Goal: Task Accomplishment & Management: Manage account settings

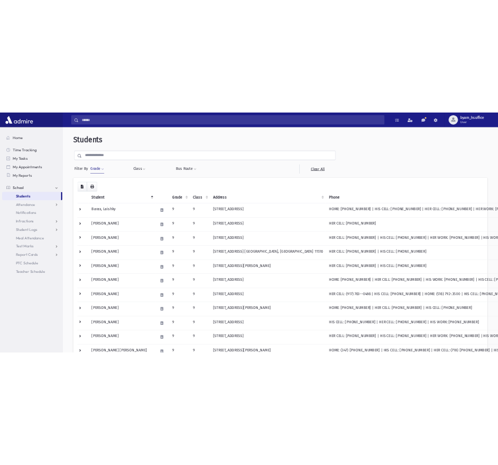
scroll to position [576, 0]
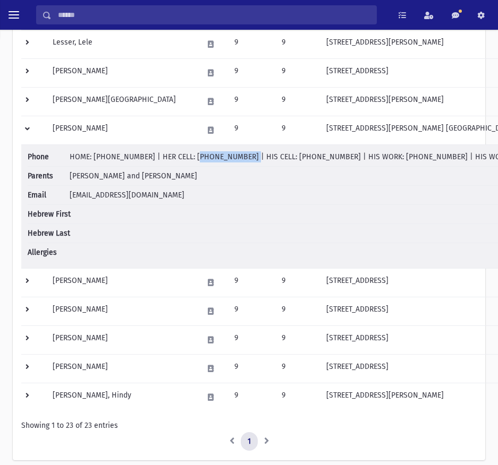
drag, startPoint x: 181, startPoint y: 156, endPoint x: 228, endPoint y: 156, distance: 46.7
click at [228, 156] on span "HOME: (718) 591-3432 | HER CELL: (718) 450-5256 | HIS CELL: (718) 450-5257 | HI…" at bounding box center [322, 156] width 505 height 9
drag, startPoint x: 143, startPoint y: 191, endPoint x: 69, endPoint y: 192, distance: 74.4
click at [69, 192] on li "Email yrisels@gmail.com" at bounding box center [301, 195] width 547 height 19
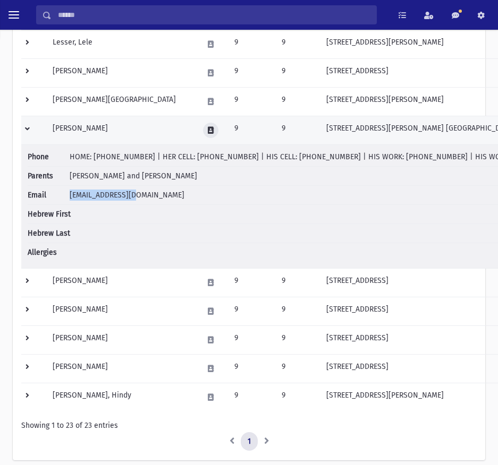
click at [208, 131] on icon at bounding box center [211, 130] width 6 height 7
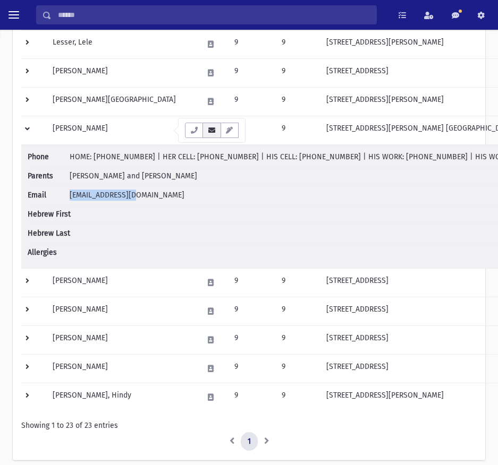
click at [207, 134] on button "button" at bounding box center [211, 130] width 18 height 15
click at [211, 133] on icon "button" at bounding box center [211, 130] width 8 height 7
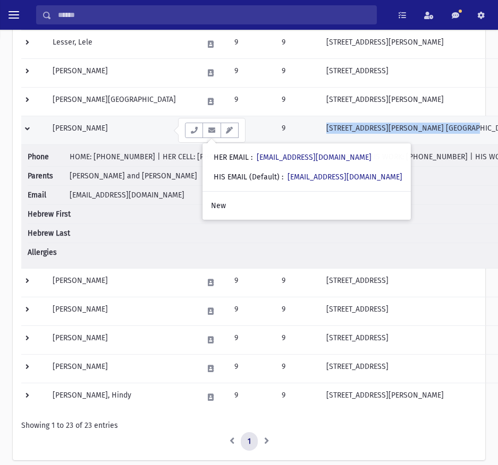
drag, startPoint x: 443, startPoint y: 129, endPoint x: 298, endPoint y: 132, distance: 145.6
click at [320, 132] on td "[STREET_ADDRESS][PERSON_NAME] [GEOGRAPHIC_DATA], NY 11691" at bounding box center [450, 130] width 261 height 29
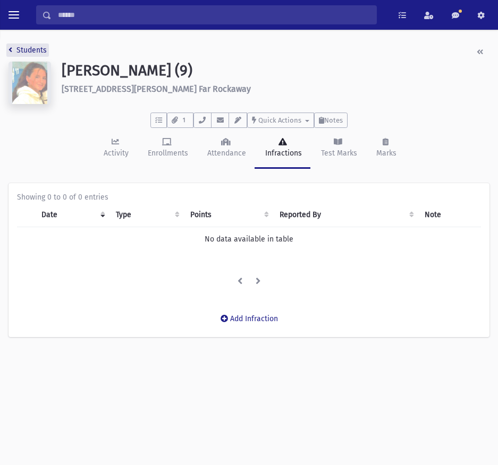
click at [31, 48] on link "Students" at bounding box center [27, 50] width 38 height 9
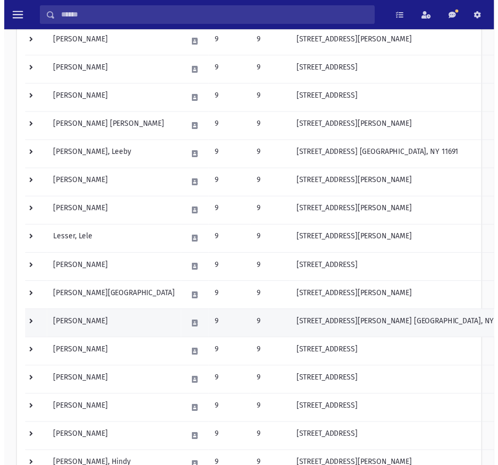
scroll to position [425, 0]
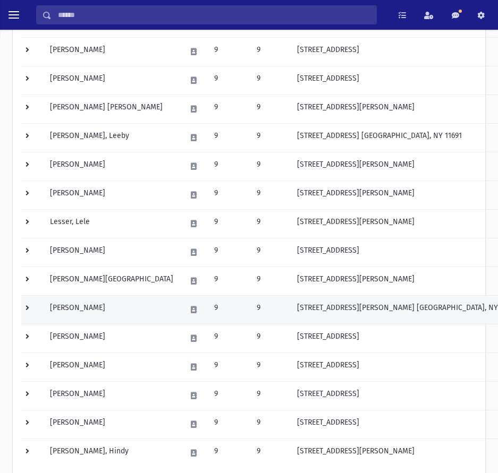
click at [25, 308] on td at bounding box center [32, 309] width 22 height 29
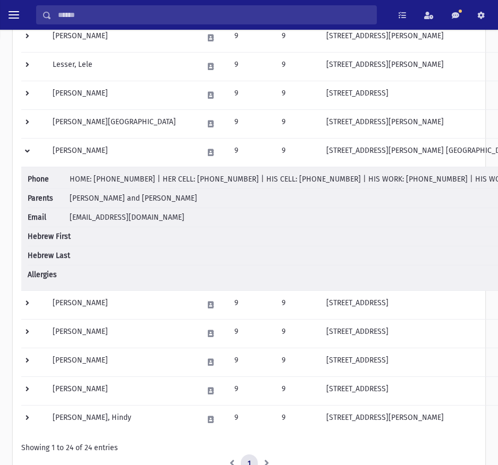
scroll to position [584, 0]
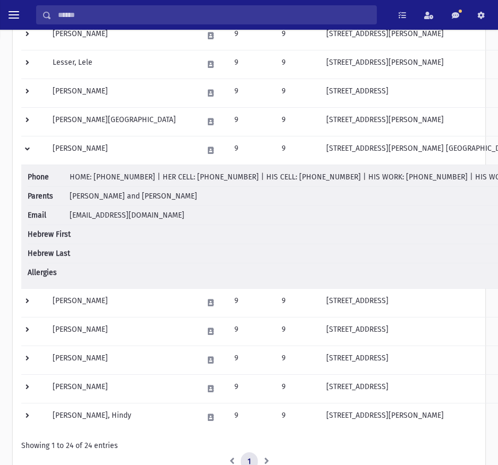
click at [178, 179] on span "HOME: (718) 591-3432 | HER CELL: (718) 450-5256 | HIS CELL: (718) 450-5257 | HI…" at bounding box center [322, 177] width 505 height 9
drag, startPoint x: 181, startPoint y: 178, endPoint x: 226, endPoint y: 179, distance: 44.6
click at [226, 179] on span "HOME: (718) 591-3432 | HER CELL: (718) 450-5256 | HIS CELL: (718) 450-5257 | HI…" at bounding box center [322, 177] width 505 height 9
drag, startPoint x: 140, startPoint y: 178, endPoint x: 94, endPoint y: 175, distance: 46.4
click at [94, 175] on span "HOME: (718) 591-3432 | HER CELL: (718) 450-5256 | HIS CELL: (718) 450-5257 | HI…" at bounding box center [322, 177] width 505 height 9
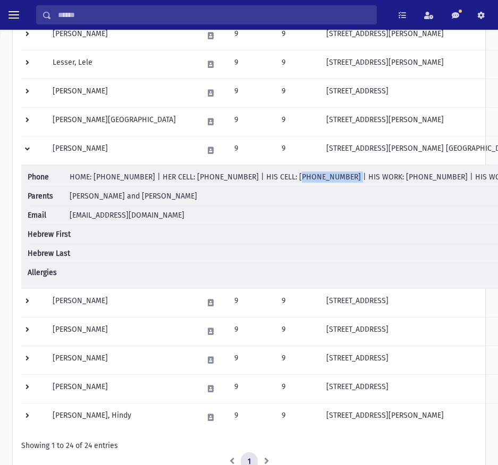
drag, startPoint x: 267, startPoint y: 178, endPoint x: 313, endPoint y: 180, distance: 45.7
click at [313, 180] on span "HOME: (718) 591-3432 | HER CELL: (718) 450-5256 | HIS CELL: (718) 450-5257 | HI…" at bounding box center [322, 177] width 505 height 9
drag, startPoint x: 116, startPoint y: 197, endPoint x: 71, endPoint y: 195, distance: 45.2
click at [71, 195] on span "RISELSHEIMER, Yitzi and Ilana" at bounding box center [133, 196] width 127 height 9
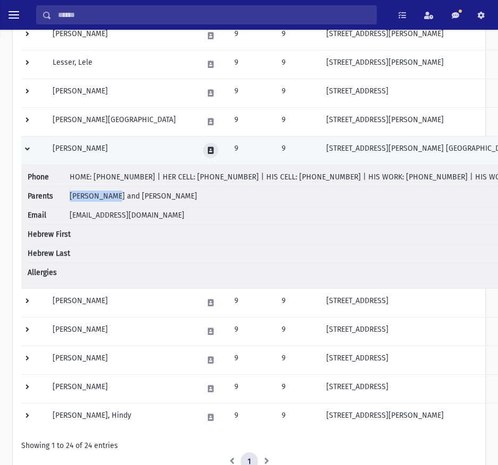
click at [208, 152] on icon at bounding box center [211, 150] width 6 height 7
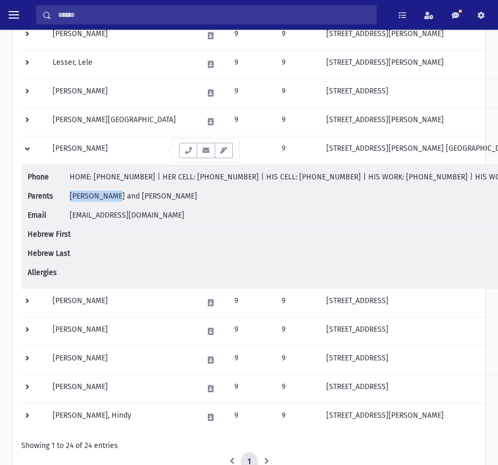
click at [209, 152] on icon "button" at bounding box center [205, 150] width 8 height 7
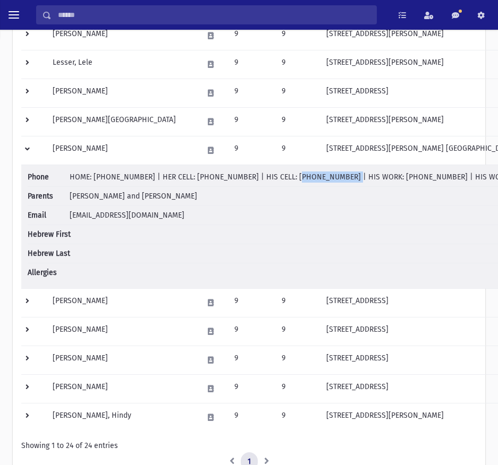
drag, startPoint x: 311, startPoint y: 176, endPoint x: 268, endPoint y: 176, distance: 43.6
click at [268, 176] on span "HOME: (718) 591-3432 | HER CELL: (718) 450-5256 | HIS CELL: (718) 450-5257 | HI…" at bounding box center [322, 177] width 505 height 9
drag, startPoint x: 136, startPoint y: 196, endPoint x: 121, endPoint y: 192, distance: 16.4
click at [121, 192] on span "RISELSHEIMER, Yitzi and Ilana" at bounding box center [133, 196] width 127 height 9
drag, startPoint x: 229, startPoint y: 178, endPoint x: 181, endPoint y: 178, distance: 48.3
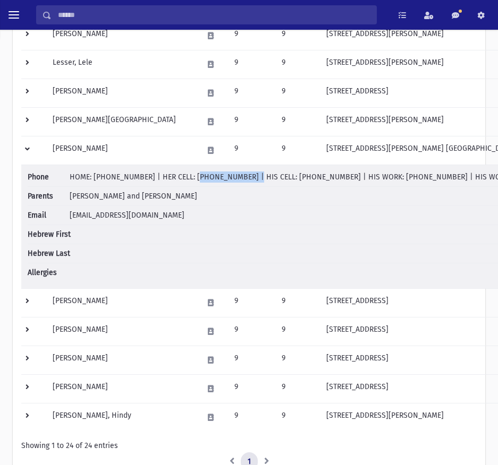
click at [181, 178] on span "HOME: (718) 591-3432 | HER CELL: (718) 450-5256 | HIS CELL: (718) 450-5257 | HI…" at bounding box center [322, 177] width 505 height 9
drag, startPoint x: 171, startPoint y: 198, endPoint x: 151, endPoint y: 198, distance: 19.7
click at [151, 198] on li "Parents RISELSHEIMER, Yitzi and Ilana" at bounding box center [301, 196] width 547 height 19
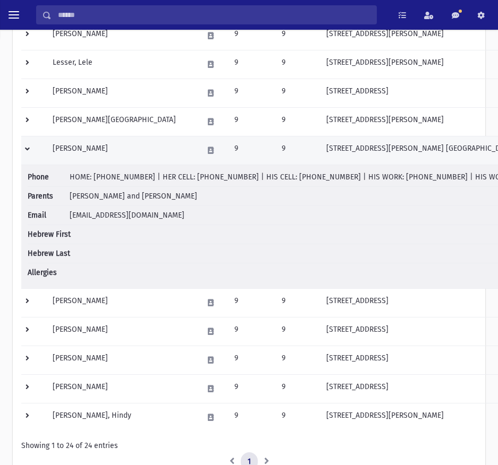
click at [24, 148] on td at bounding box center [33, 150] width 25 height 29
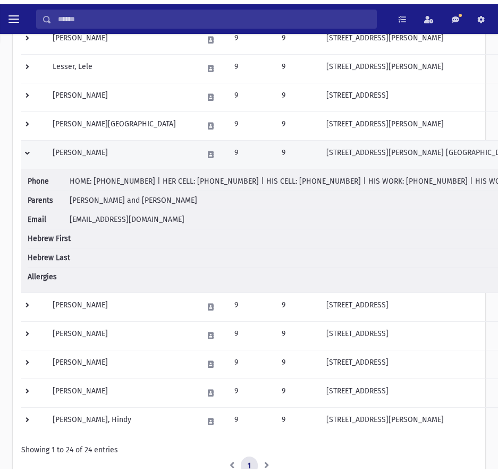
scroll to position [534, 0]
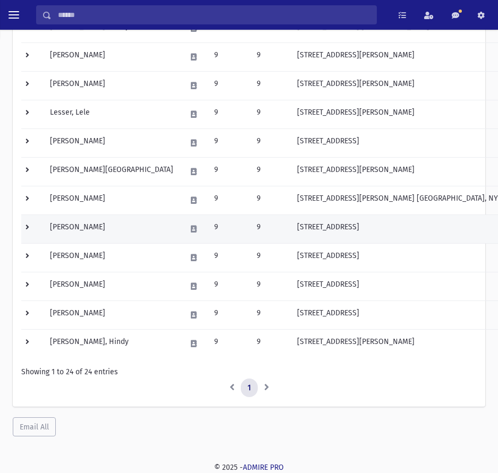
click at [22, 228] on td at bounding box center [32, 229] width 22 height 29
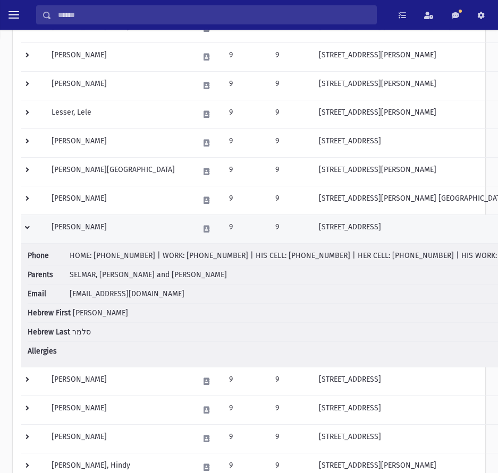
drag, startPoint x: 414, startPoint y: 228, endPoint x: 277, endPoint y: 234, distance: 137.2
click at [312, 234] on td "608 Broadway Cedarhurst, NY 11516" at bounding box center [439, 229] width 254 height 29
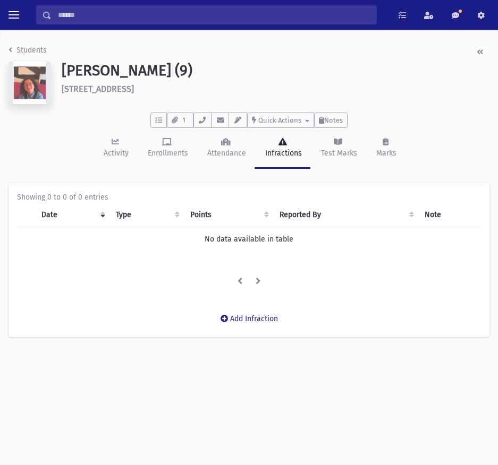
click at [20, 45] on li "Students" at bounding box center [27, 50] width 38 height 11
drag, startPoint x: 25, startPoint y: 50, endPoint x: 73, endPoint y: 80, distance: 56.0
click at [25, 51] on link "Students" at bounding box center [27, 50] width 38 height 9
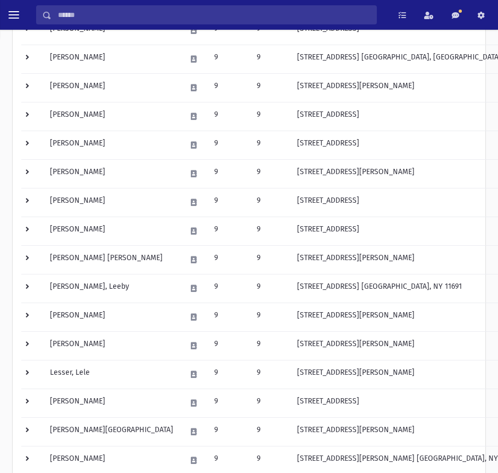
scroll to position [534, 0]
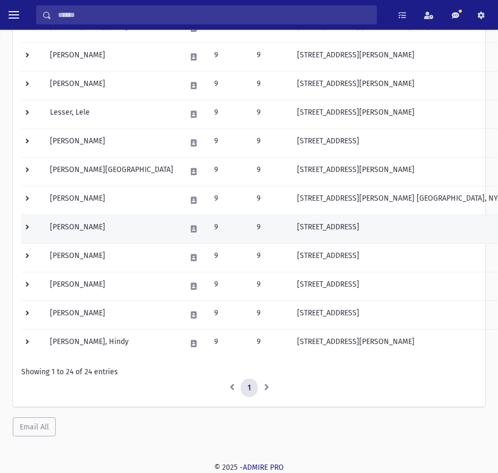
click at [30, 223] on td at bounding box center [32, 229] width 22 height 29
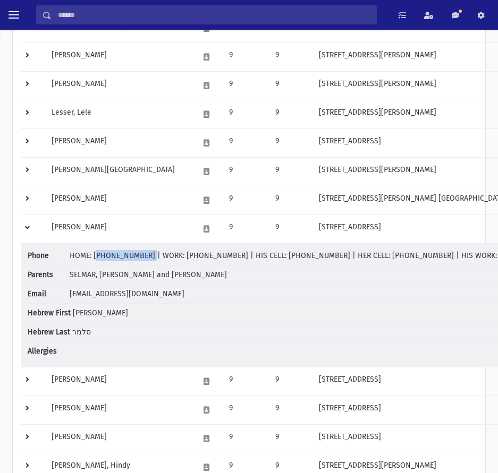
drag, startPoint x: 94, startPoint y: 255, endPoint x: 139, endPoint y: 257, distance: 44.7
click at [139, 257] on span "HOME: (516) 374-1190 | WORK: (718) 568-9095 | HIS CELL: (718) 610-9641 | HER CE…" at bounding box center [315, 255] width 491 height 9
drag, startPoint x: 256, startPoint y: 257, endPoint x: 302, endPoint y: 258, distance: 46.2
click at [302, 258] on span "HOME: (516) 374-1190 | WORK: (718) 568-9095 | HIS CELL: (718) 610-9641 | HER CE…" at bounding box center [315, 255] width 491 height 9
drag, startPoint x: 343, startPoint y: 256, endPoint x: 391, endPoint y: 257, distance: 47.8
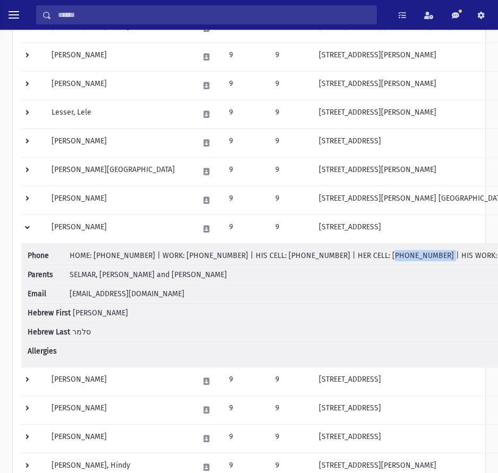
click at [391, 257] on span "HOME: (516) 374-1190 | WORK: (718) 568-9095 | HIS CELL: (718) 610-9641 | HER CE…" at bounding box center [315, 255] width 491 height 9
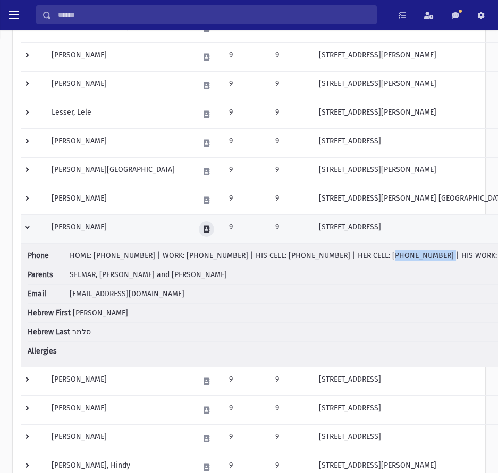
click at [199, 231] on button at bounding box center [206, 228] width 15 height 15
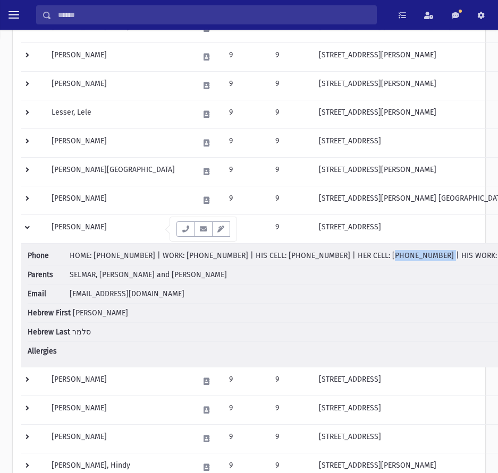
click at [199, 233] on button "button" at bounding box center [203, 228] width 18 height 15
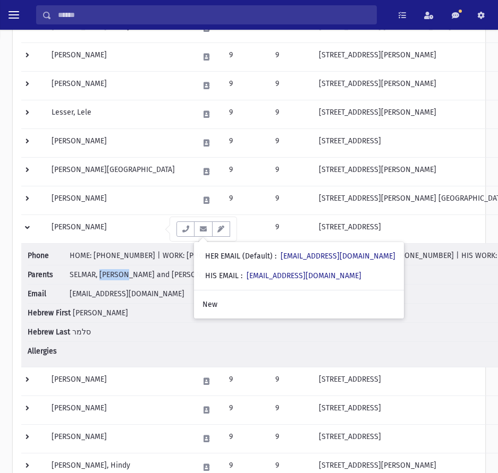
drag, startPoint x: 129, startPoint y: 276, endPoint x: 99, endPoint y: 276, distance: 30.3
click at [99, 276] on span "SELMAR, Shmuely and Adina" at bounding box center [148, 274] width 157 height 9
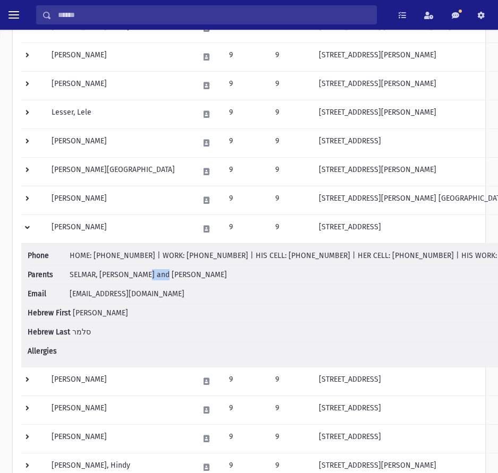
drag, startPoint x: 176, startPoint y: 276, endPoint x: 145, endPoint y: 278, distance: 30.8
click at [145, 278] on li "Parents SELMAR, Shmuely and Adina" at bounding box center [294, 275] width 533 height 19
drag, startPoint x: 304, startPoint y: 258, endPoint x: 255, endPoint y: 259, distance: 48.9
click at [255, 259] on span "HOME: (516) 374-1190 | WORK: (718) 568-9095 | HIS CELL: (718) 610-9641 | HER CE…" at bounding box center [315, 255] width 491 height 9
drag, startPoint x: 343, startPoint y: 258, endPoint x: 394, endPoint y: 263, distance: 51.3
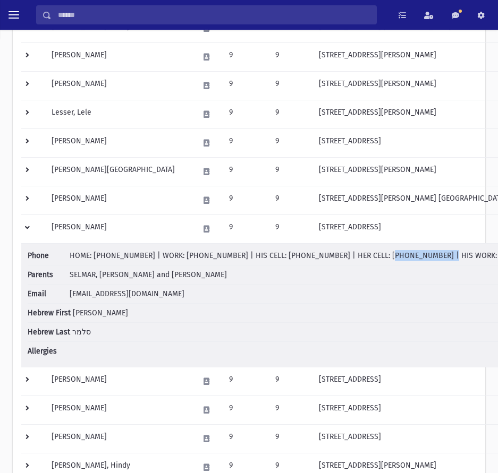
click at [394, 263] on li "Phone HOME: (516) 374-1190 | WORK: (718) 568-9095 | HIS CELL: (718) 610-9641 | …" at bounding box center [294, 257] width 533 height 15
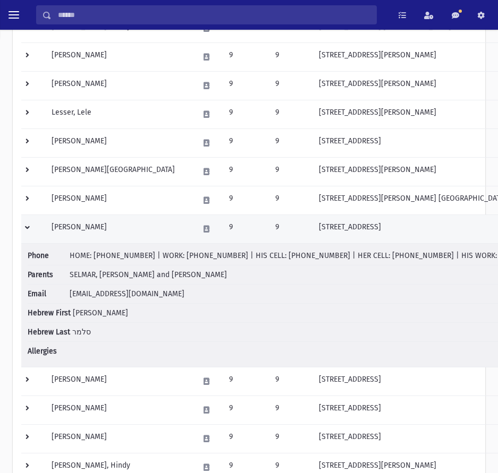
click at [32, 228] on td at bounding box center [33, 229] width 24 height 29
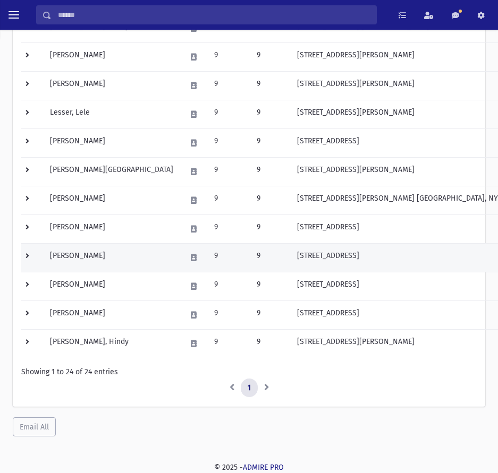
click at [30, 254] on td at bounding box center [32, 257] width 22 height 29
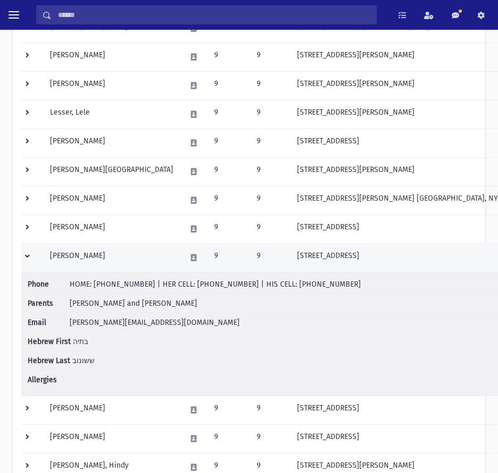
drag, startPoint x: 422, startPoint y: 259, endPoint x: 272, endPoint y: 260, distance: 149.2
click at [291, 260] on td "441 West Broadway Cedarhurst, NY 11516" at bounding box center [408, 257] width 235 height 29
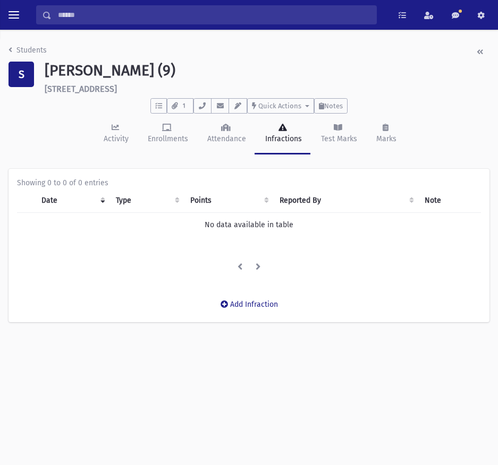
drag, startPoint x: 186, startPoint y: 89, endPoint x: 39, endPoint y: 90, distance: 147.1
click at [39, 90] on div "[PERSON_NAME] (9) [STREET_ADDRESS]" at bounding box center [266, 78] width 455 height 32
click at [25, 55] on li "Students" at bounding box center [27, 50] width 38 height 11
click at [24, 51] on link "Students" at bounding box center [27, 50] width 38 height 9
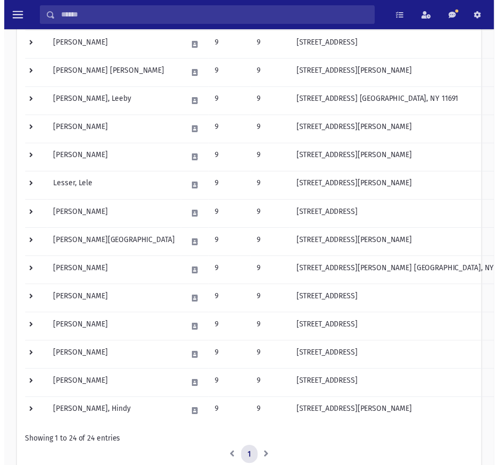
scroll to position [534, 0]
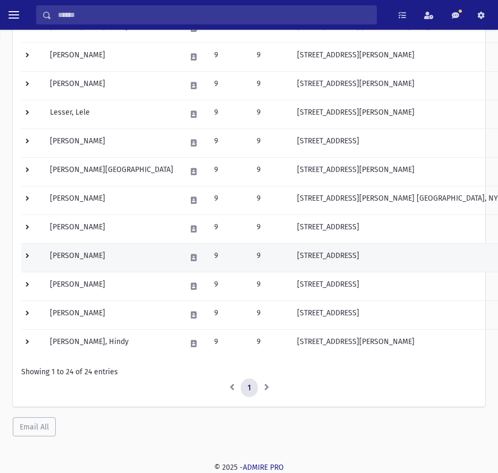
click at [24, 254] on td at bounding box center [32, 257] width 22 height 29
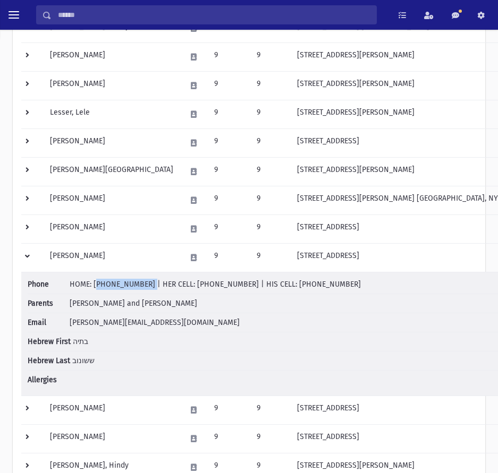
drag, startPoint x: 138, startPoint y: 284, endPoint x: 93, endPoint y: 287, distance: 44.7
click at [93, 287] on span "HOME: (718) 734-5774 | HER CELL: (917) 407-0779 | HIS CELL: (216) 482-0080" at bounding box center [215, 284] width 291 height 9
drag, startPoint x: 226, startPoint y: 285, endPoint x: 180, endPoint y: 285, distance: 46.2
click at [180, 285] on span "HOME: (718) 734-5774 | HER CELL: (917) 407-0779 | HIS CELL: (216) 482-0080" at bounding box center [215, 284] width 291 height 9
drag, startPoint x: 342, startPoint y: 287, endPoint x: 265, endPoint y: 285, distance: 77.1
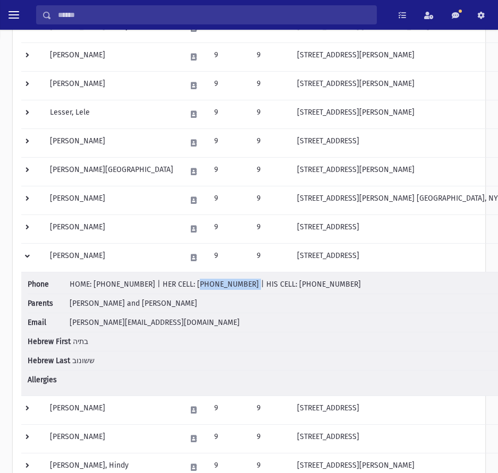
click at [265, 285] on li "Phone HOME: (718) 734-5774 | HER CELL: (917) 407-0779 | HIS CELL: (216) 482-0080" at bounding box center [274, 286] width 492 height 15
drag, startPoint x: 159, startPoint y: 321, endPoint x: 64, endPoint y: 316, distance: 95.7
click at [64, 316] on li "Email jakesosonov@gmail.com" at bounding box center [274, 322] width 492 height 19
click at [75, 320] on span "jakesosonov@gmail.com" at bounding box center [155, 322] width 170 height 9
drag, startPoint x: 166, startPoint y: 327, endPoint x: 67, endPoint y: 329, distance: 98.8
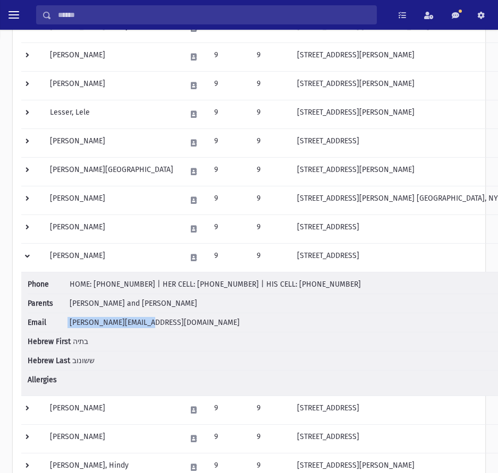
click at [67, 329] on li "Email jakesosonov@gmail.com" at bounding box center [274, 322] width 492 height 19
drag, startPoint x: 268, startPoint y: 286, endPoint x: 327, endPoint y: 287, distance: 59.0
click at [327, 287] on li "Phone HOME: (718) 734-5774 | HER CELL: (917) 407-0779 | HIS CELL: (216) 482-0080" at bounding box center [274, 286] width 492 height 15
drag, startPoint x: 226, startPoint y: 285, endPoint x: 180, endPoint y: 284, distance: 46.2
click at [180, 284] on span "HOME: (718) 734-5774 | HER CELL: (917) 407-0779 | HIS CELL: (216) 482-0080" at bounding box center [215, 284] width 291 height 9
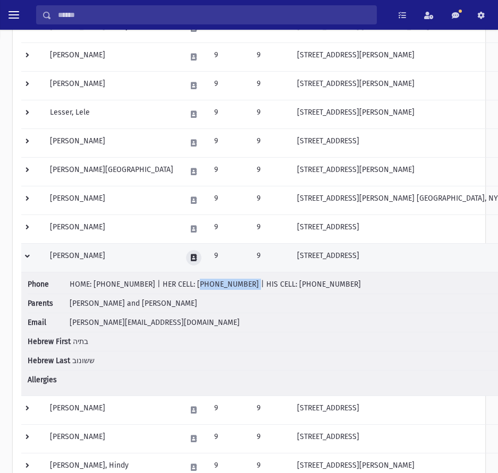
click at [186, 258] on button at bounding box center [193, 257] width 15 height 15
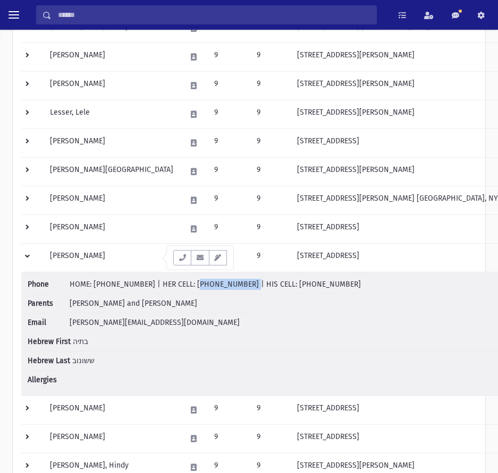
click at [195, 260] on button "button" at bounding box center [200, 257] width 18 height 15
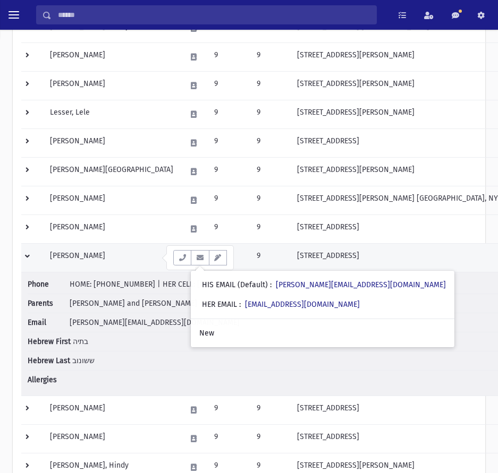
click at [35, 255] on td at bounding box center [32, 257] width 22 height 29
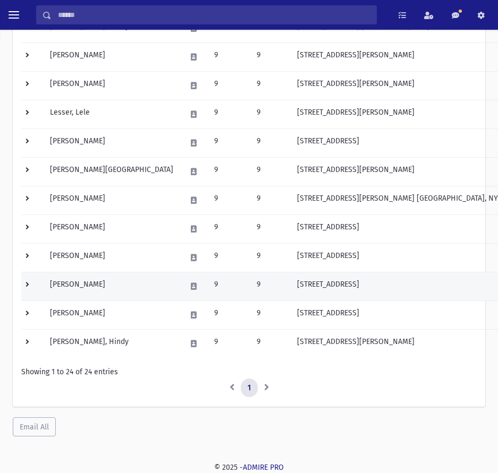
click at [32, 284] on td at bounding box center [32, 286] width 22 height 29
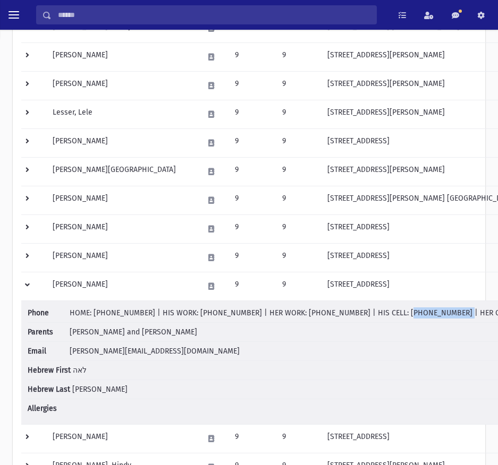
drag, startPoint x: 360, startPoint y: 315, endPoint x: 407, endPoint y: 320, distance: 46.9
click at [407, 320] on li "Phone HOME: (718) 544-5953 | HIS WORK: (212) 476-1761 | HER WORK: (718) 575-064…" at bounding box center [302, 315] width 548 height 15
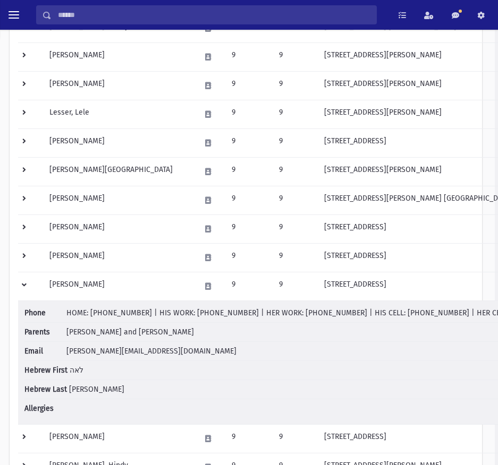
scroll to position [534, 4]
drag, startPoint x: 446, startPoint y: 312, endPoint x: 491, endPoint y: 317, distance: 44.9
click at [491, 317] on span "HOME: (718) 544-5953 | HIS WORK: (212) 476-1761 | HER WORK: (718) 575-0649 | HI…" at bounding box center [319, 313] width 506 height 9
drag, startPoint x: 180, startPoint y: 352, endPoint x: 65, endPoint y: 355, distance: 115.3
click at [65, 355] on li "Email miriamszafranski@gmail.com" at bounding box center [298, 351] width 548 height 19
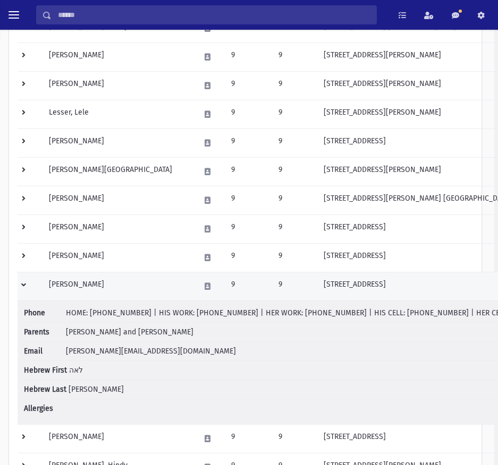
click at [22, 283] on td at bounding box center [30, 286] width 25 height 29
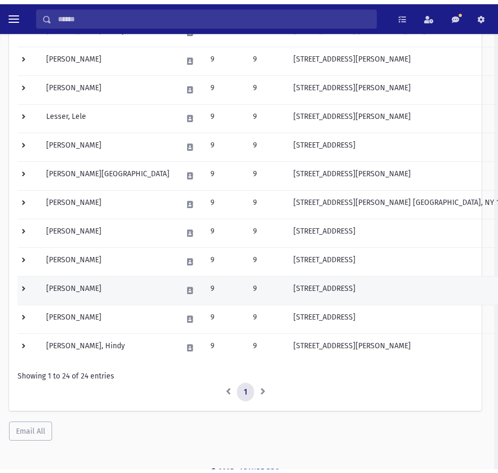
scroll to position [534, 0]
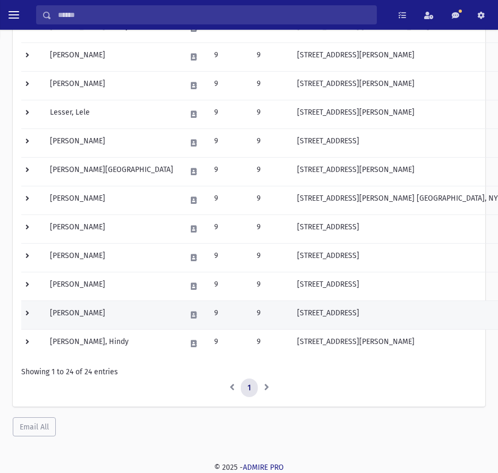
click at [27, 318] on td at bounding box center [32, 315] width 22 height 29
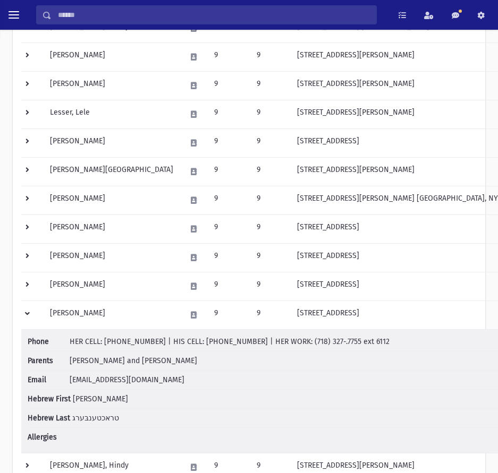
drag, startPoint x: 130, startPoint y: 385, endPoint x: 69, endPoint y: 382, distance: 60.6
click at [69, 382] on li "Email elisheva.trachtenberg@gmail.com" at bounding box center [274, 380] width 492 height 19
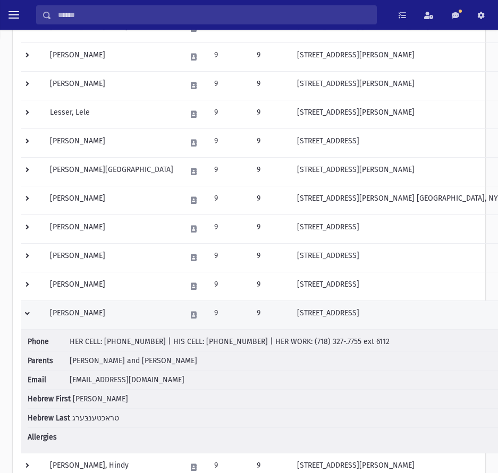
drag, startPoint x: 26, startPoint y: 311, endPoint x: 41, endPoint y: 327, distance: 21.8
click at [26, 311] on td at bounding box center [32, 315] width 22 height 29
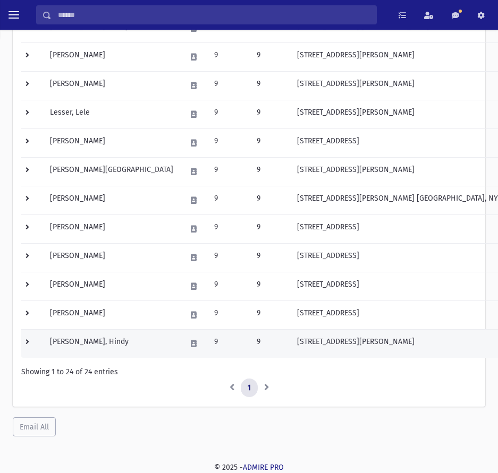
drag, startPoint x: 29, startPoint y: 341, endPoint x: 47, endPoint y: 346, distance: 18.8
click at [29, 340] on td at bounding box center [32, 343] width 22 height 29
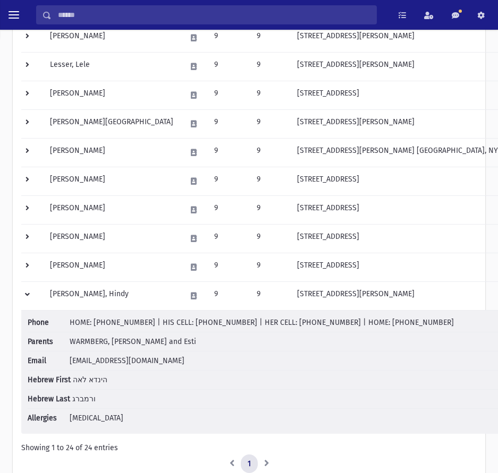
scroll to position [658, 0]
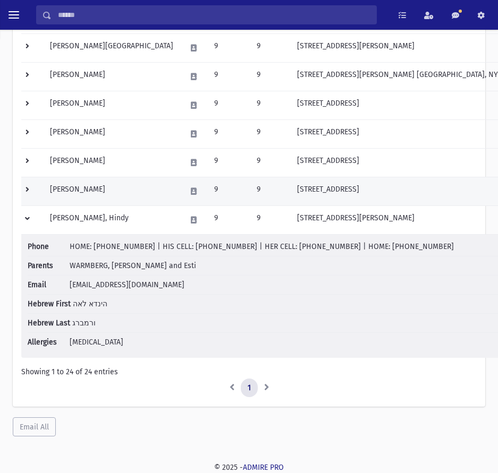
click at [28, 196] on td at bounding box center [32, 191] width 22 height 29
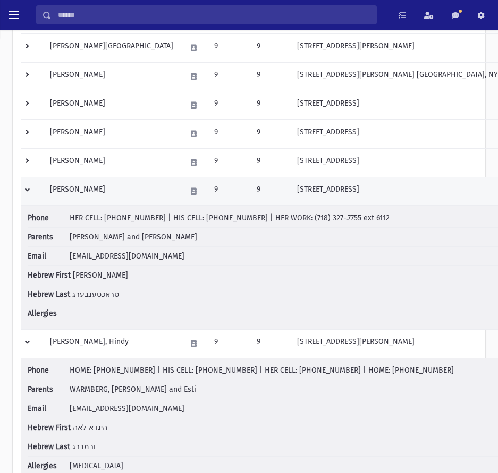
click at [208, 190] on td "9" at bounding box center [229, 191] width 42 height 29
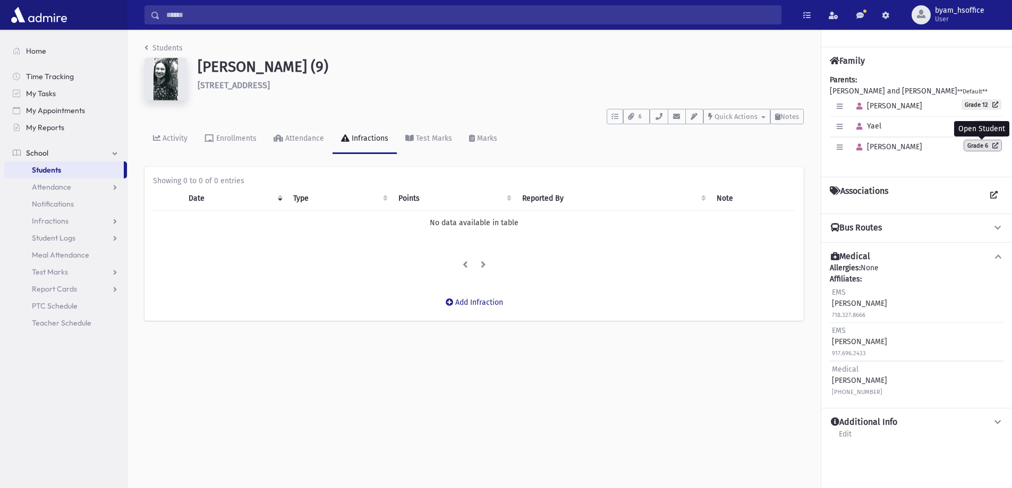
click at [497, 147] on link "Grade 6" at bounding box center [982, 145] width 37 height 11
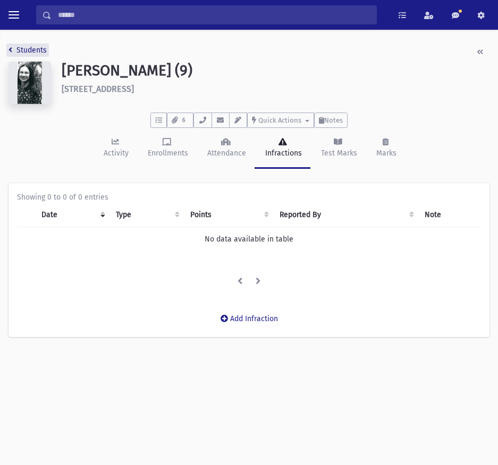
click at [25, 50] on link "Students" at bounding box center [27, 50] width 38 height 9
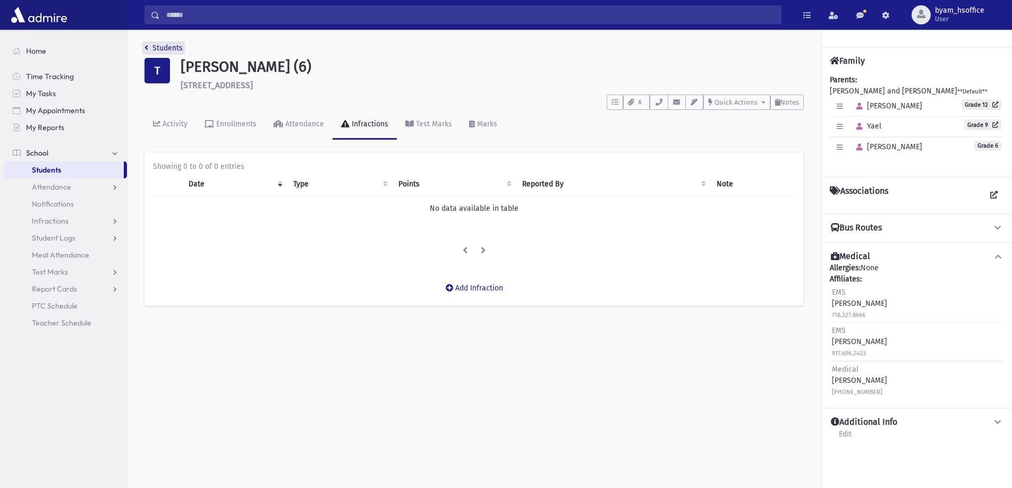
click at [158, 44] on link "Students" at bounding box center [163, 48] width 38 height 9
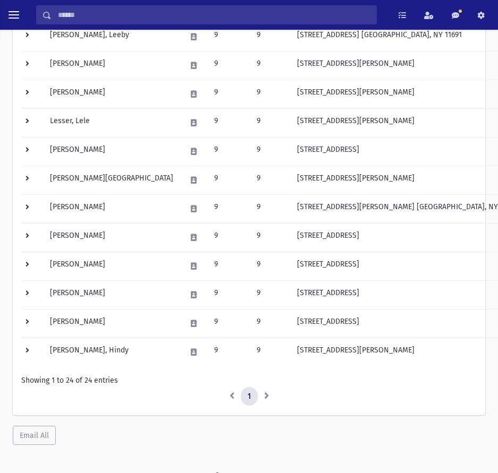
scroll to position [534, 0]
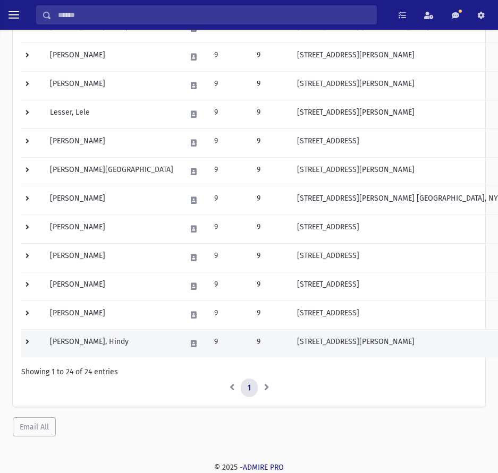
click at [34, 351] on td at bounding box center [32, 343] width 22 height 29
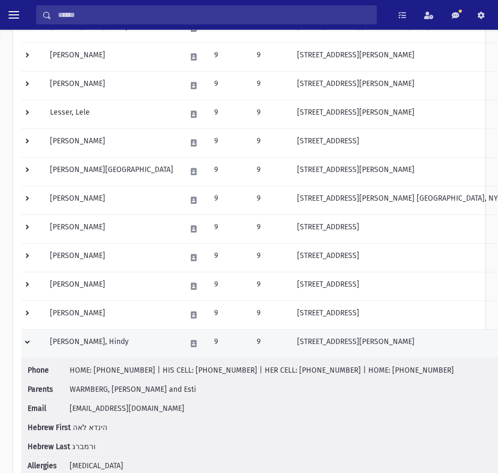
drag, startPoint x: 417, startPoint y: 345, endPoint x: 271, endPoint y: 346, distance: 146.1
click at [291, 346] on td "[STREET_ADDRESS][PERSON_NAME]" at bounding box center [408, 343] width 235 height 29
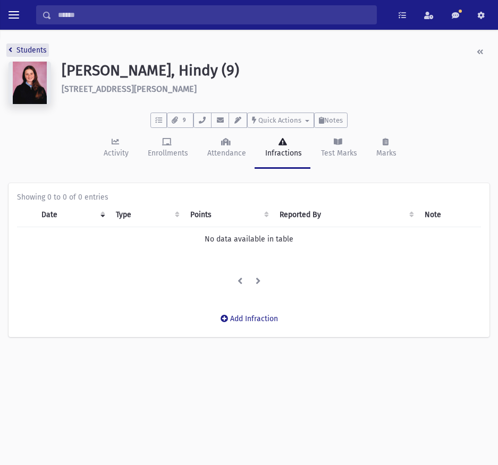
click at [29, 53] on link "Students" at bounding box center [27, 50] width 38 height 9
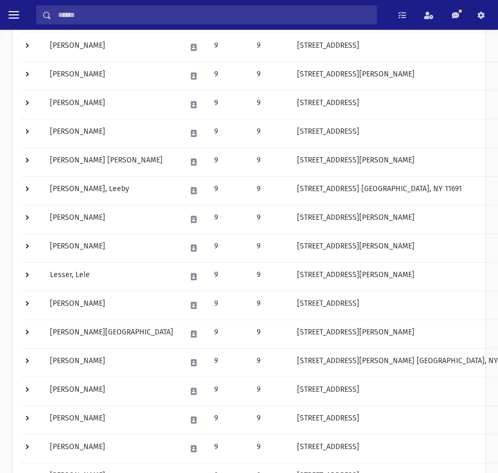
scroll to position [534, 0]
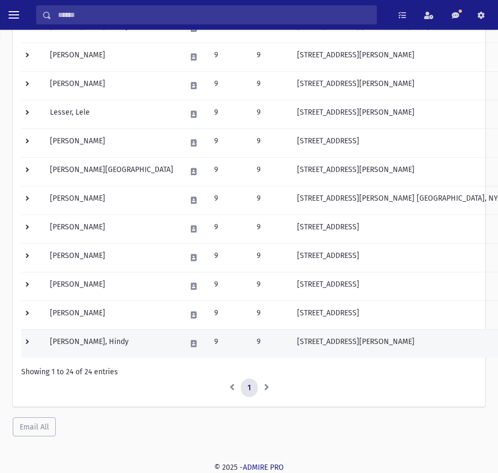
click at [30, 346] on td at bounding box center [32, 343] width 22 height 29
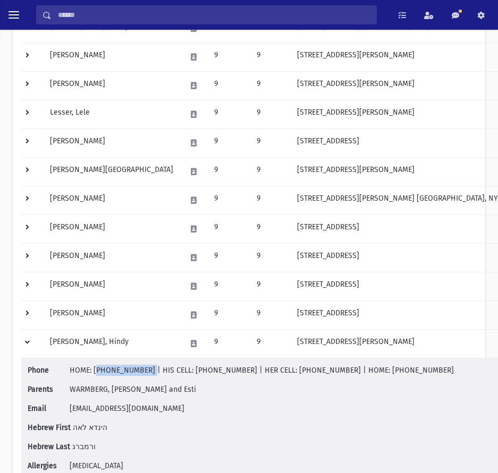
drag, startPoint x: 141, startPoint y: 369, endPoint x: 94, endPoint y: 375, distance: 47.1
click at [94, 375] on li "Phone HOME: (347) 462-3030 | HIS CELL: (718) 930-3392 | HER CELL: (305) 772-168…" at bounding box center [274, 372] width 492 height 15
drag, startPoint x: 227, startPoint y: 372, endPoint x: 181, endPoint y: 372, distance: 46.2
click at [181, 372] on span "HOME: (347) 462-3030 | HIS CELL: (718) 930-3392 | HER CELL: (305) 772-1683 | HO…" at bounding box center [262, 370] width 384 height 9
drag, startPoint x: 314, startPoint y: 373, endPoint x: 268, endPoint y: 375, distance: 46.8
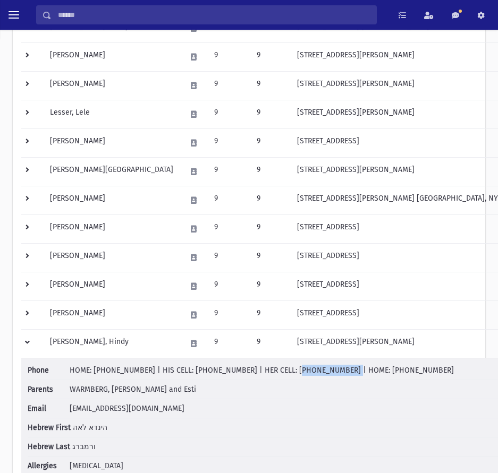
click at [268, 375] on li "Phone HOME: (347) 462-3030 | HIS CELL: (718) 930-3392 | HER CELL: (305) 772-168…" at bounding box center [274, 372] width 492 height 15
drag, startPoint x: 402, startPoint y: 374, endPoint x: 345, endPoint y: 372, distance: 56.9
click at [345, 372] on li "Phone HOME: (347) 462-3030 | HIS CELL: (718) 930-3392 | HER CELL: (305) 772-168…" at bounding box center [274, 372] width 492 height 15
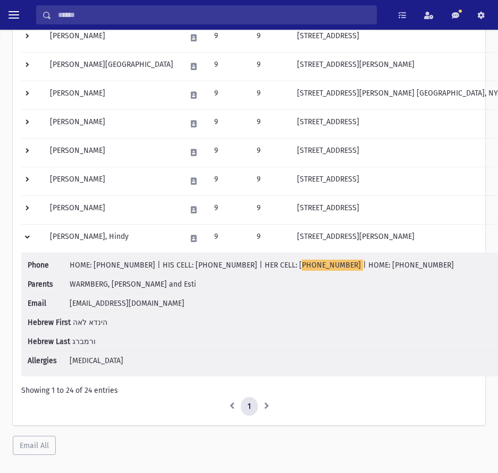
scroll to position [641, 0]
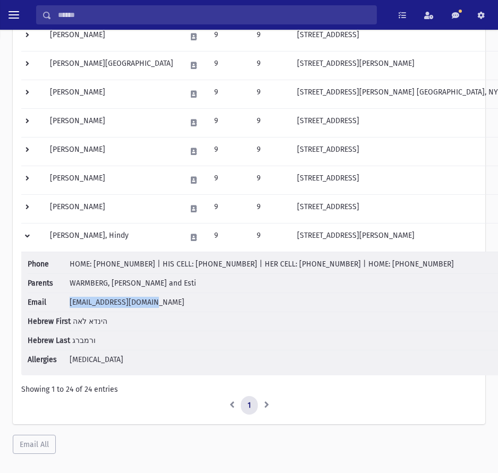
drag, startPoint x: 227, startPoint y: 303, endPoint x: 71, endPoint y: 303, distance: 156.2
click at [71, 303] on li "Email estherselmar@yahoo.com" at bounding box center [274, 302] width 492 height 19
drag, startPoint x: 180, startPoint y: 264, endPoint x: 228, endPoint y: 264, distance: 48.3
click at [228, 264] on span "HOME: (347) 462-3030 | HIS CELL: (718) 930-3392 | HER CELL: (305) 772-1683 | HO…" at bounding box center [262, 264] width 384 height 9
drag, startPoint x: 316, startPoint y: 264, endPoint x: 269, endPoint y: 264, distance: 47.3
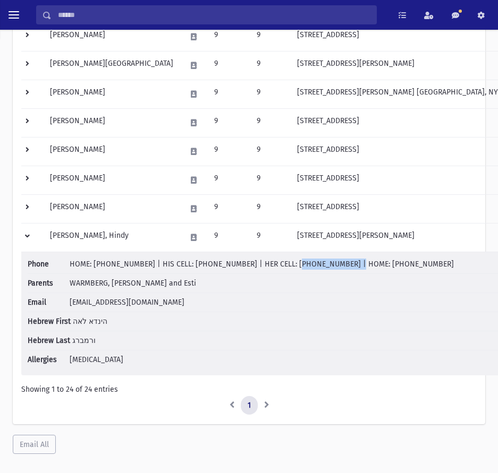
click at [269, 264] on span "HOME: (347) 462-3030 | HIS CELL: (718) 930-3392 | HER CELL: (305) 772-1683 | HO…" at bounding box center [262, 264] width 384 height 9
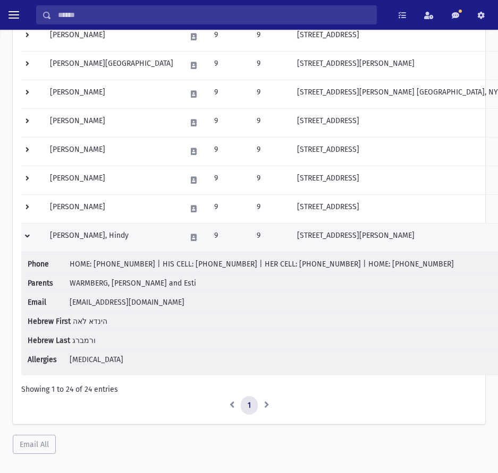
click at [180, 243] on td at bounding box center [194, 237] width 28 height 29
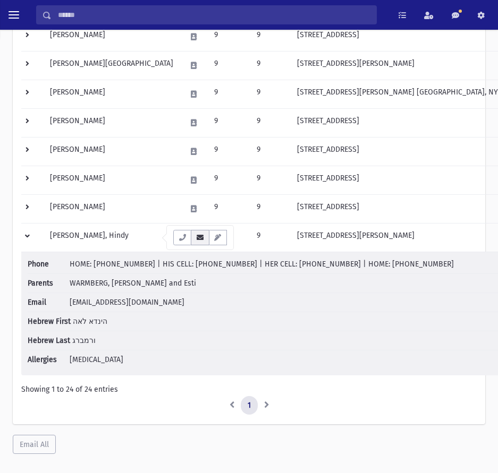
click at [198, 240] on icon "button" at bounding box center [199, 237] width 8 height 7
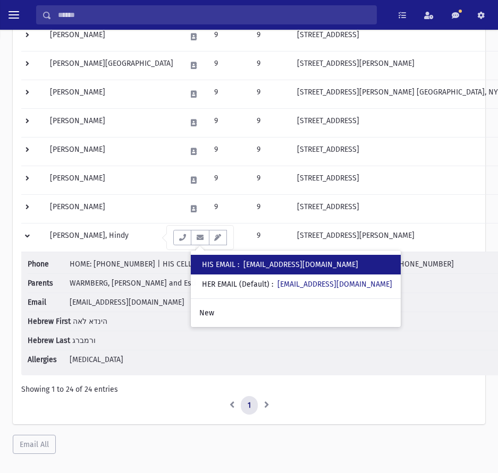
click at [303, 270] on div "HIS EMAIL : ephraimwarmberg@hotmail.co.uk" at bounding box center [280, 264] width 156 height 11
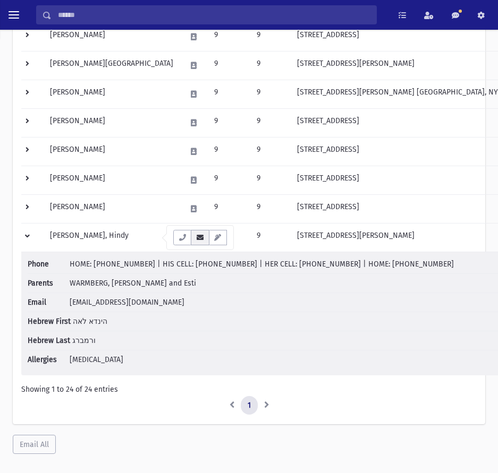
click at [202, 240] on icon "button" at bounding box center [199, 237] width 8 height 7
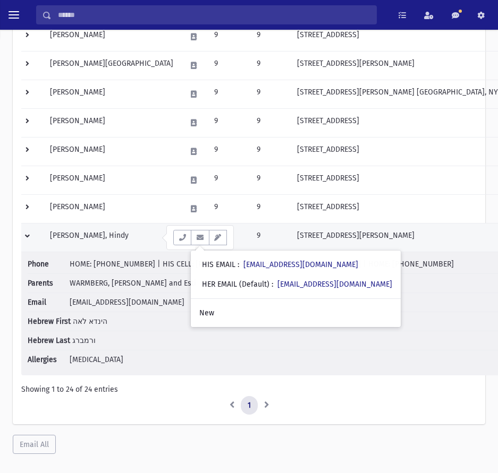
click at [32, 237] on td at bounding box center [32, 237] width 22 height 29
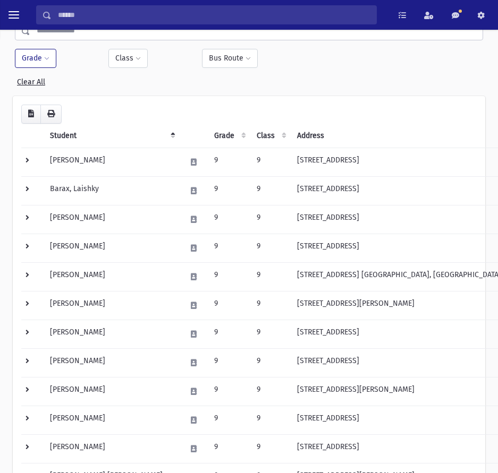
scroll to position [0, 0]
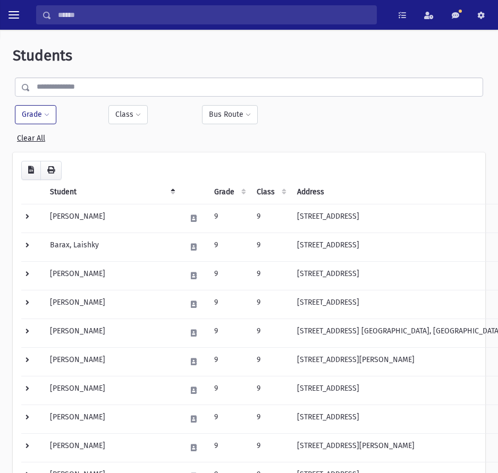
click at [90, 91] on input "text" at bounding box center [256, 87] width 452 height 19
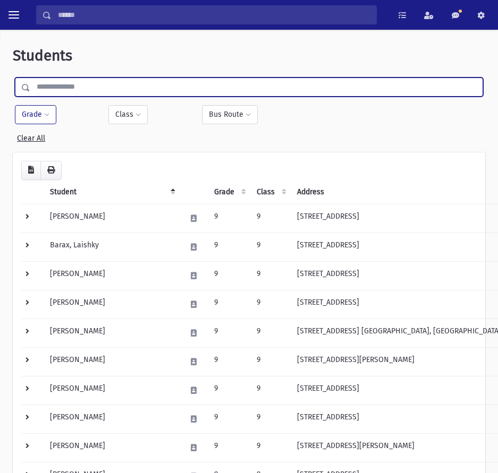
click at [37, 112] on button "Grade" at bounding box center [35, 114] width 41 height 19
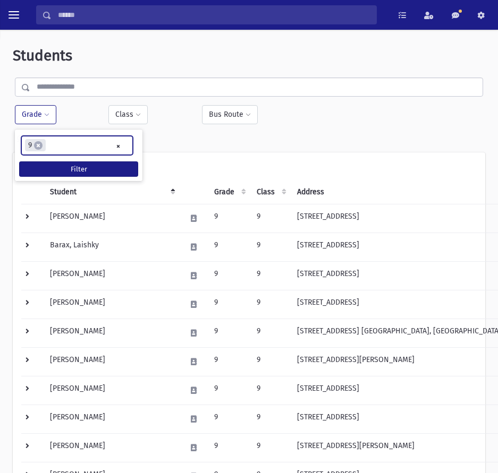
click at [42, 149] on li "× 9" at bounding box center [35, 145] width 21 height 12
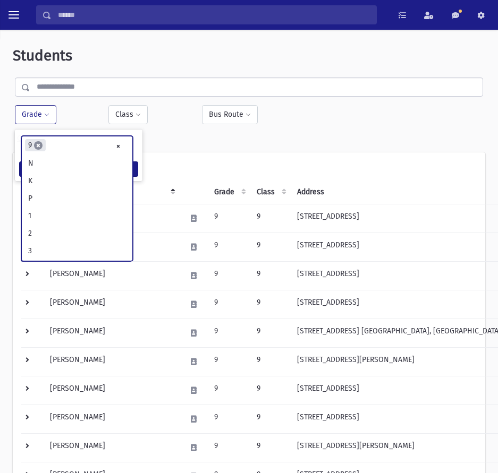
scroll to position [209, 0]
click at [41, 147] on span "×" at bounding box center [38, 145] width 8 height 8
select select
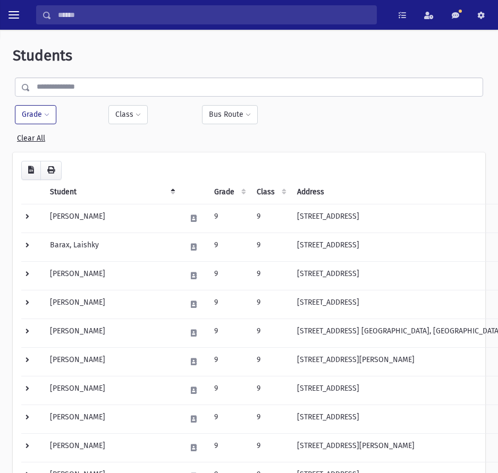
drag, startPoint x: 44, startPoint y: 118, endPoint x: 50, endPoint y: 127, distance: 10.8
click at [44, 118] on button "Grade" at bounding box center [35, 114] width 41 height 19
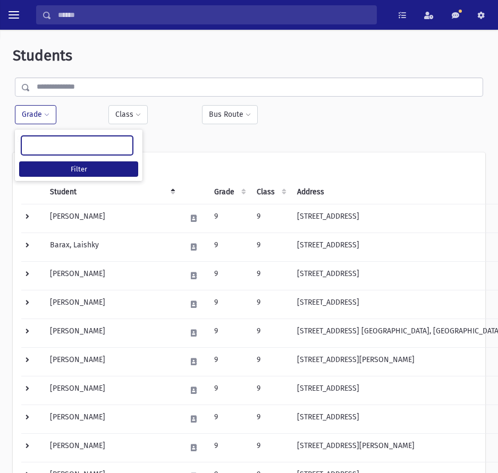
click at [52, 140] on ul at bounding box center [77, 144] width 110 height 16
type input "**"
select select "**"
click at [41, 144] on span "×" at bounding box center [42, 145] width 8 height 8
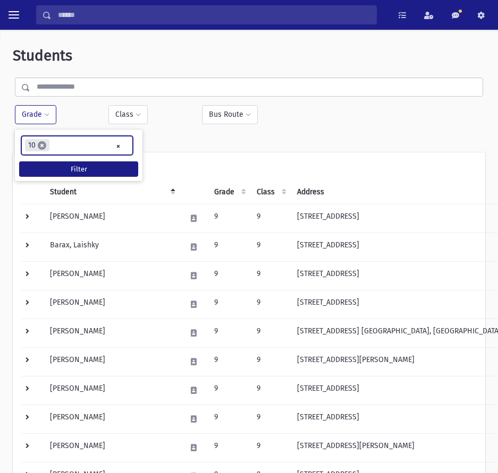
select select
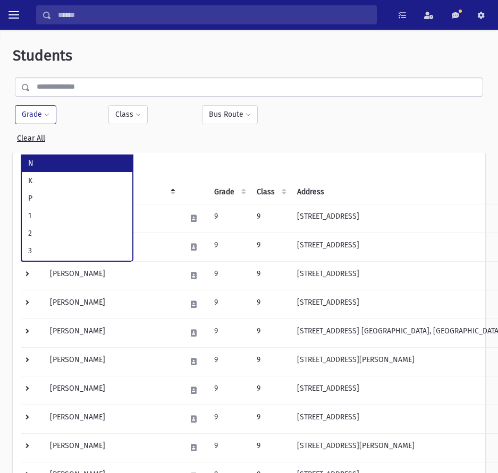
click at [35, 121] on button "Grade" at bounding box center [35, 114] width 41 height 19
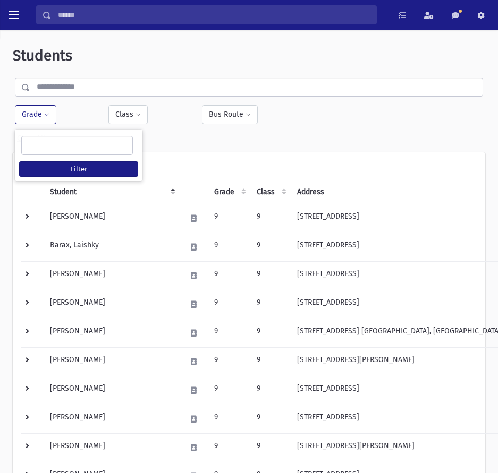
click at [53, 148] on ul at bounding box center [77, 144] width 110 height 16
type input "**"
select select "**"
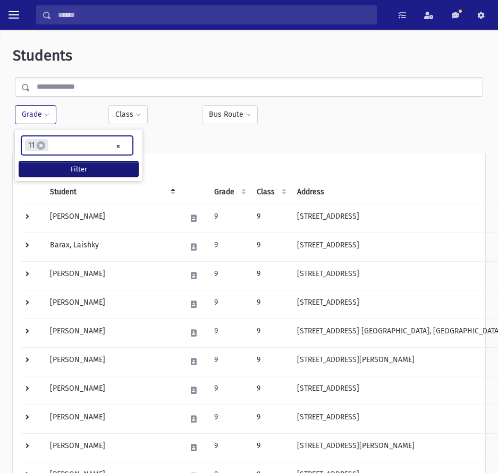
click at [72, 169] on button "Filter" at bounding box center [78, 168] width 119 height 15
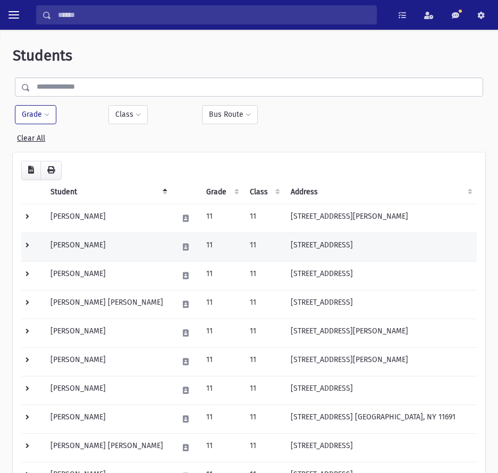
drag, startPoint x: 27, startPoint y: 243, endPoint x: 112, endPoint y: 244, distance: 84.5
click at [27, 243] on td at bounding box center [32, 247] width 23 height 29
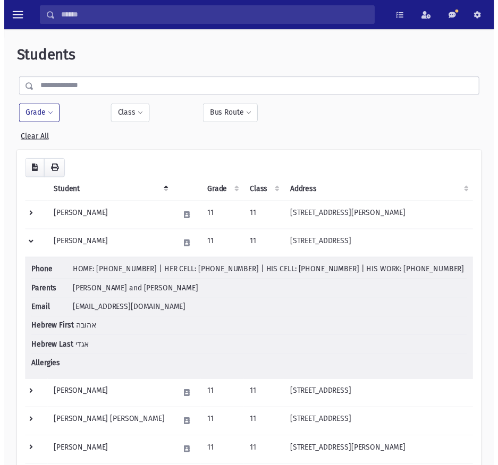
scroll to position [53, 0]
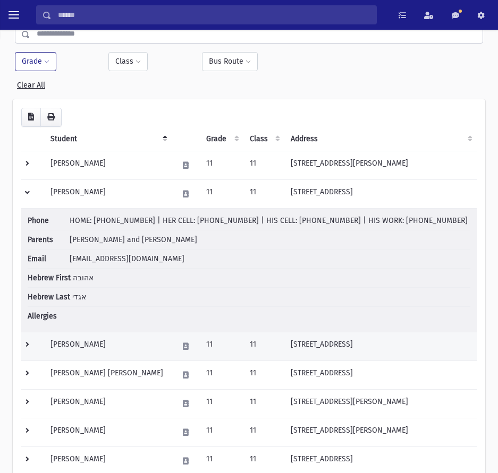
drag, startPoint x: 28, startPoint y: 193, endPoint x: 44, endPoint y: 215, distance: 27.0
click at [28, 193] on td at bounding box center [32, 194] width 23 height 29
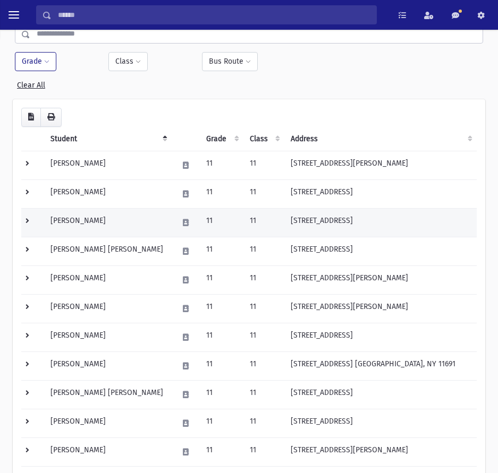
click at [33, 224] on td at bounding box center [32, 222] width 23 height 29
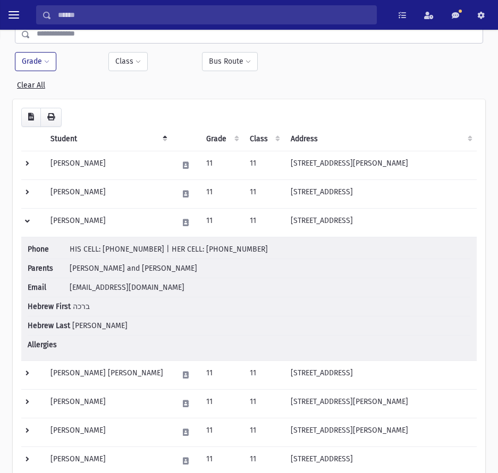
drag, startPoint x: 241, startPoint y: 246, endPoint x: 189, endPoint y: 246, distance: 52.1
click at [189, 246] on li "Phone HIS CELL: (917) 385-4137 | HER CELL: (917) 385-4037" at bounding box center [249, 251] width 442 height 15
drag, startPoint x: 150, startPoint y: 250, endPoint x: 102, endPoint y: 248, distance: 48.4
click at [102, 248] on span "HIS CELL: (917) 385-4137 | HER CELL: (917) 385-4037" at bounding box center [169, 249] width 198 height 9
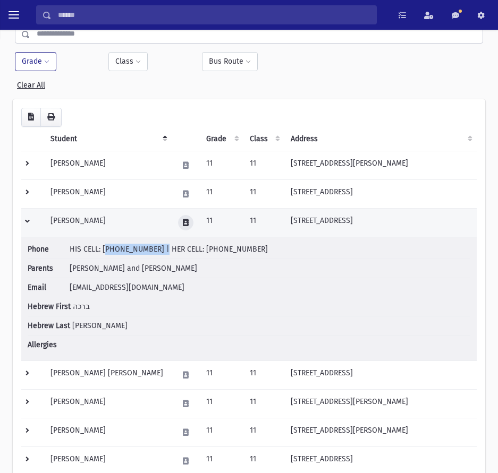
click at [178, 218] on button at bounding box center [185, 222] width 15 height 15
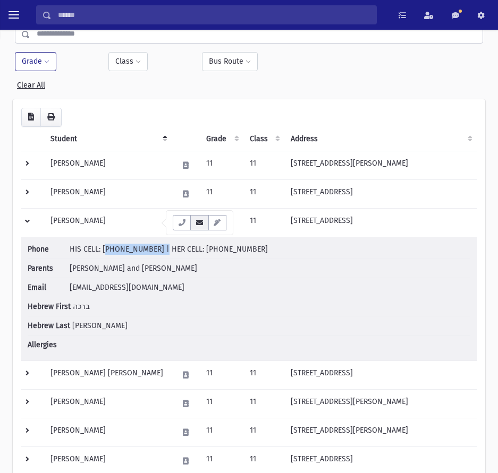
click at [202, 221] on icon "button" at bounding box center [199, 222] width 8 height 7
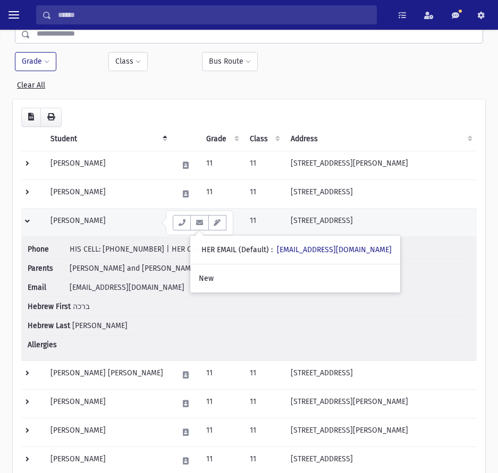
click at [33, 223] on td at bounding box center [32, 222] width 23 height 29
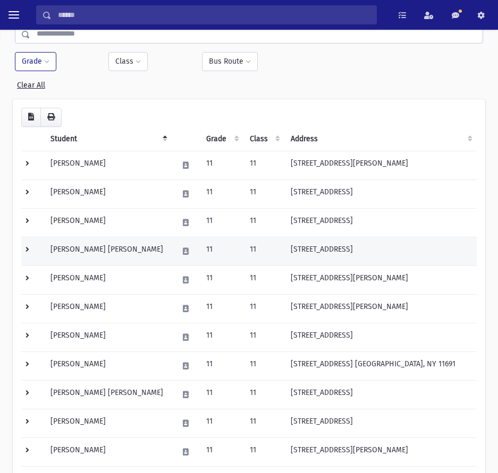
drag, startPoint x: 27, startPoint y: 251, endPoint x: 67, endPoint y: 257, distance: 40.9
click at [27, 251] on td at bounding box center [32, 251] width 23 height 29
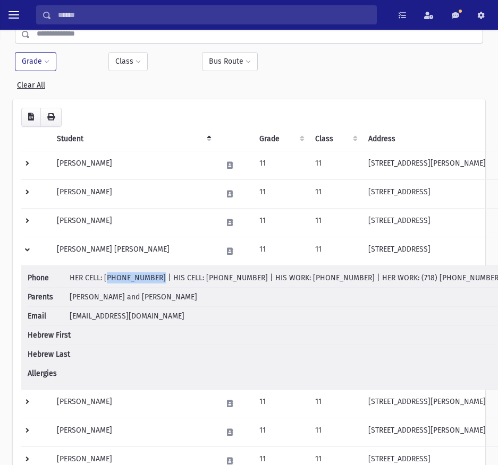
drag, startPoint x: 146, startPoint y: 280, endPoint x: 105, endPoint y: 279, distance: 40.9
click at [105, 279] on span "HER CELL: 718 316 2708 | HIS CELL: 917 803 5276 | HIS WORK: 718 554 0064 | HER …" at bounding box center [337, 278] width 535 height 9
drag, startPoint x: 224, startPoint y: 276, endPoint x: 182, endPoint y: 277, distance: 42.0
click at [182, 277] on span "HER CELL: 718 316 2708 | HIS CELL: 917 803 5276 | HIS WORK: 718 554 0064 | HER …" at bounding box center [337, 278] width 535 height 9
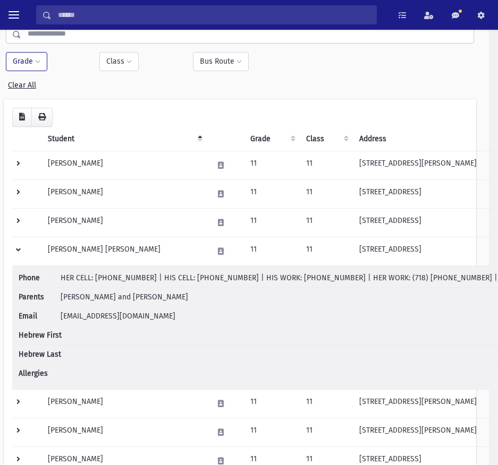
drag, startPoint x: 454, startPoint y: 276, endPoint x: 490, endPoint y: 278, distance: 35.6
click at [490, 278] on span "HER CELL: 718 316 2708 | HIS CELL: 917 803 5276 | HIS WORK: 718 554 0064 | HER …" at bounding box center [328, 278] width 535 height 9
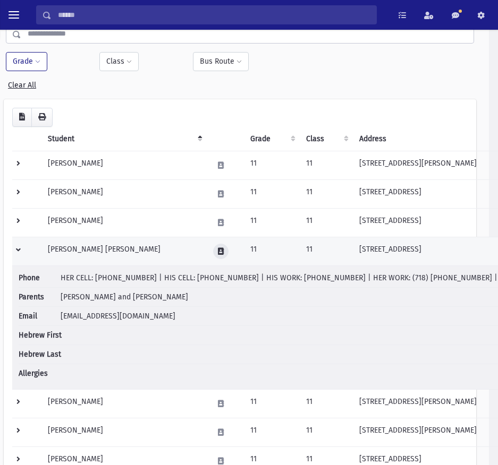
click at [218, 250] on icon at bounding box center [221, 251] width 6 height 7
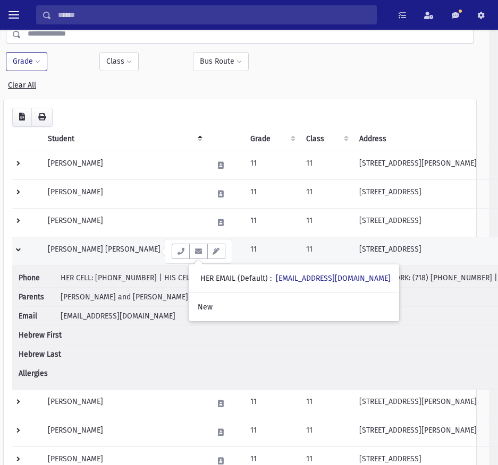
click at [22, 250] on td at bounding box center [26, 251] width 29 height 29
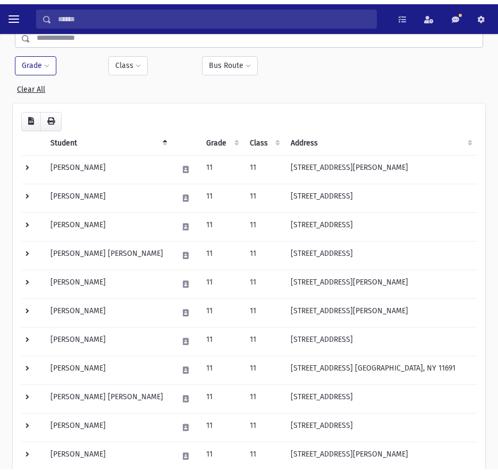
scroll to position [53, 0]
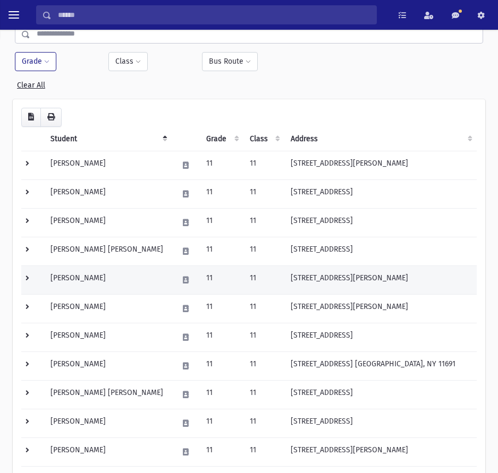
click at [32, 280] on td at bounding box center [32, 280] width 23 height 29
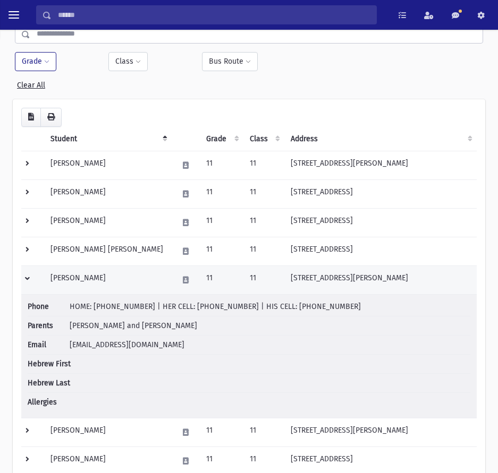
click at [29, 276] on td at bounding box center [32, 280] width 23 height 29
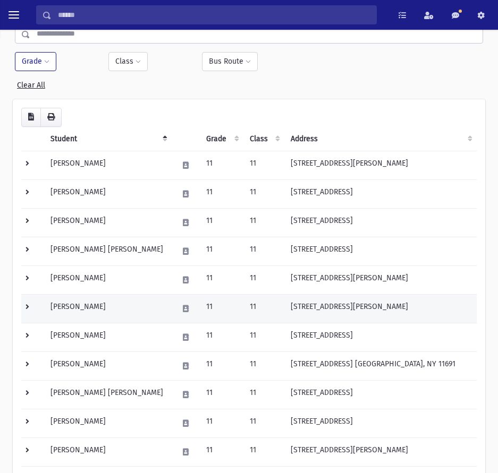
click at [31, 308] on td at bounding box center [32, 308] width 23 height 29
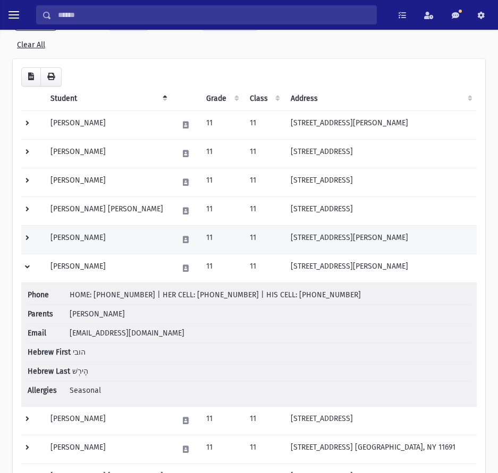
scroll to position [212, 0]
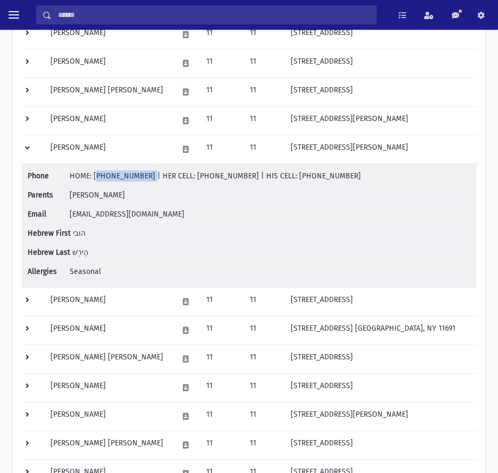
drag, startPoint x: 141, startPoint y: 176, endPoint x: 93, endPoint y: 175, distance: 47.3
click at [93, 175] on span "HOME: (516) 792-6689 | HER CELL: (917) 902-3661 | HIS CELL: (347) 551-6609" at bounding box center [215, 176] width 291 height 9
drag, startPoint x: 228, startPoint y: 176, endPoint x: 182, endPoint y: 174, distance: 46.8
click at [182, 174] on span "HOME: (516) 792-6689 | HER CELL: (917) 902-3661 | HIS CELL: (347) 551-6609" at bounding box center [215, 176] width 291 height 9
drag, startPoint x: 343, startPoint y: 177, endPoint x: 265, endPoint y: 175, distance: 78.1
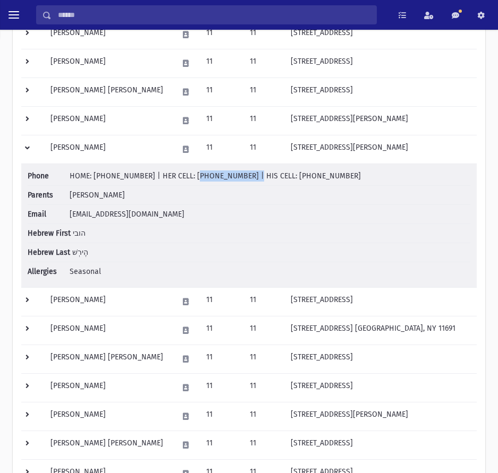
click at [265, 175] on li "Phone HOME: (516) 792-6689 | HER CELL: (917) 902-3661 | HIS CELL: (347) 551-6609" at bounding box center [249, 177] width 442 height 15
drag, startPoint x: 168, startPoint y: 218, endPoint x: 69, endPoint y: 219, distance: 98.8
click at [69, 219] on li "Email rachelchersh@gmail.com" at bounding box center [249, 214] width 442 height 19
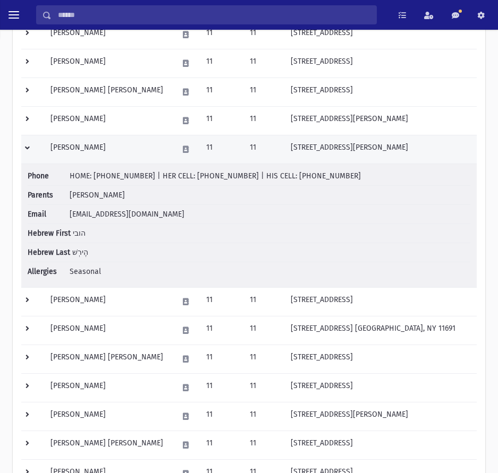
click at [24, 143] on td at bounding box center [32, 149] width 23 height 29
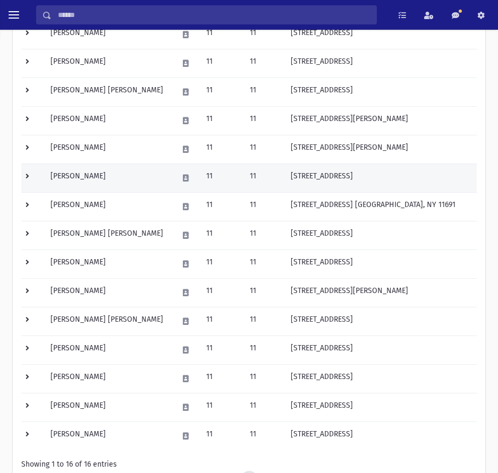
drag, startPoint x: 30, startPoint y: 174, endPoint x: 286, endPoint y: 190, distance: 256.5
click at [30, 174] on td at bounding box center [32, 178] width 23 height 29
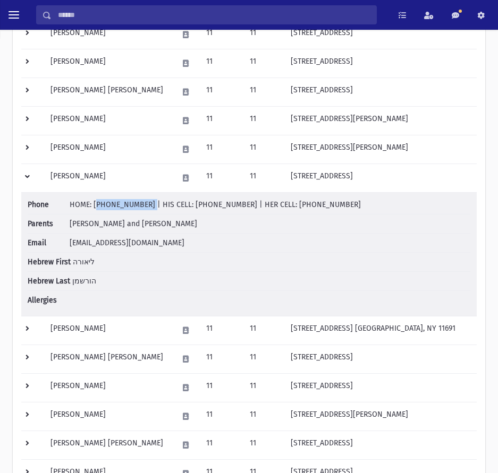
drag, startPoint x: 141, startPoint y: 208, endPoint x: 93, endPoint y: 209, distance: 47.8
click at [93, 209] on span "HOME: (917) 599-6840 | HIS CELL: (917) 331-4424 | HER CELL: (917) 599-6840" at bounding box center [215, 204] width 291 height 9
drag, startPoint x: 227, startPoint y: 204, endPoint x: 182, endPoint y: 207, distance: 45.2
click at [182, 207] on span "HOME: (917) 599-6840 | HIS CELL: (917) 331-4424 | HER CELL: (917) 599-6840" at bounding box center [215, 204] width 291 height 9
click at [182, 206] on span "HOME: (917) 599-6840 | HIS CELL: (917) 331-4424 | HER CELL: (917) 599-6840" at bounding box center [215, 204] width 291 height 9
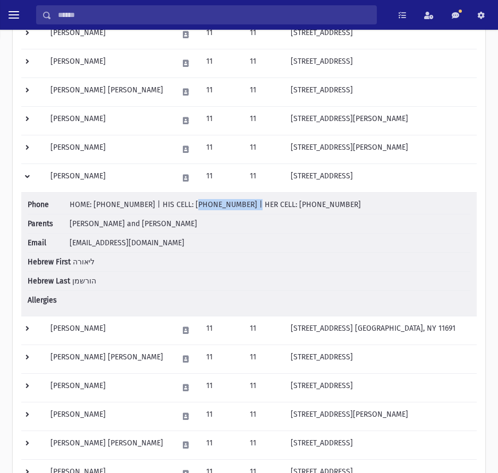
drag, startPoint x: 180, startPoint y: 206, endPoint x: 229, endPoint y: 210, distance: 49.5
click at [229, 210] on li "Phone HOME: (917) 599-6840 | HIS CELL: (917) 331-4424 | HER CELL: (917) 599-6840" at bounding box center [249, 206] width 442 height 15
drag, startPoint x: 338, startPoint y: 209, endPoint x: 269, endPoint y: 207, distance: 69.6
click at [269, 207] on li "Phone HOME: (917) 599-6840 | HIS CELL: (917) 331-4424 | HER CELL: (917) 599-6840" at bounding box center [249, 206] width 442 height 15
drag, startPoint x: 168, startPoint y: 239, endPoint x: 65, endPoint y: 241, distance: 103.6
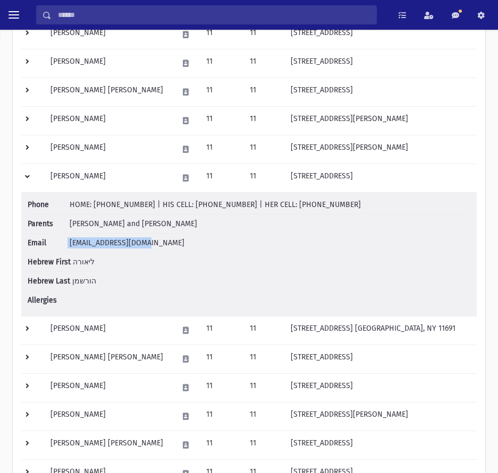
click at [65, 241] on li "Email fordham613@yahoo.com" at bounding box center [249, 243] width 442 height 19
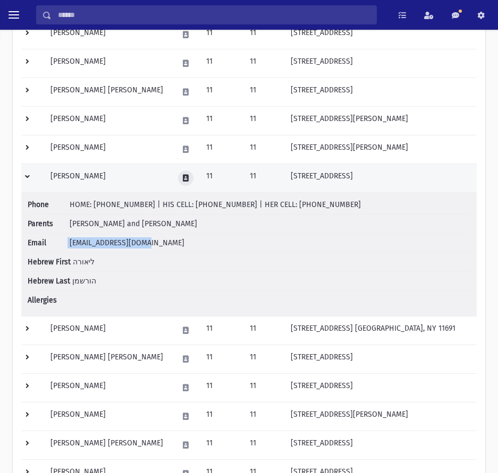
click at [178, 181] on button at bounding box center [185, 177] width 15 height 15
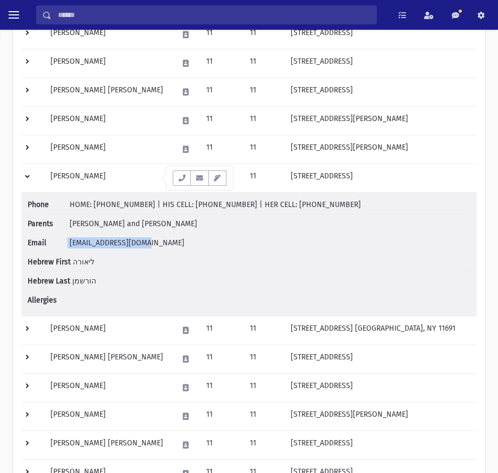
click at [200, 180] on icon "button" at bounding box center [199, 178] width 8 height 7
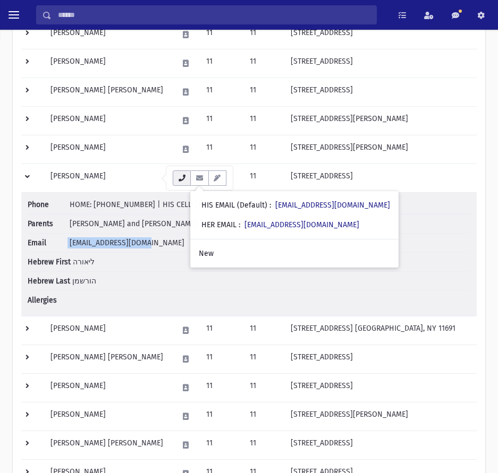
click at [181, 179] on icon "button" at bounding box center [181, 178] width 8 height 7
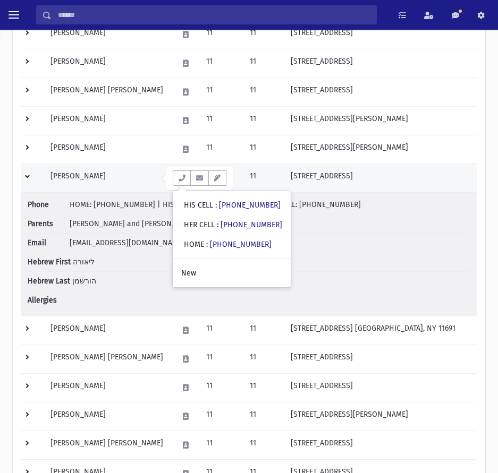
click at [22, 176] on td at bounding box center [32, 178] width 23 height 29
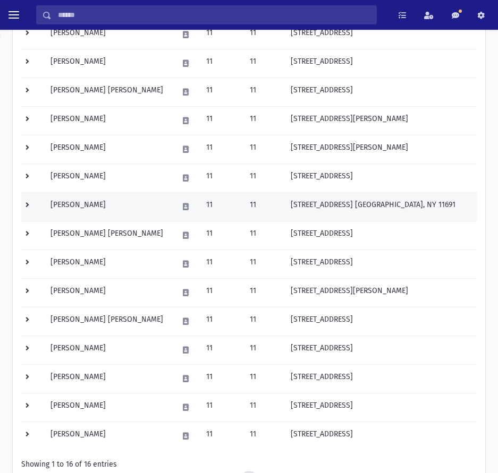
drag, startPoint x: 27, startPoint y: 201, endPoint x: 103, endPoint y: 207, distance: 75.7
click at [27, 201] on td at bounding box center [32, 206] width 23 height 29
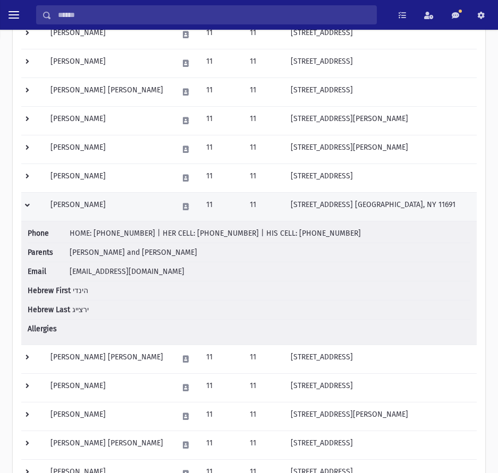
click at [28, 203] on td at bounding box center [32, 206] width 23 height 29
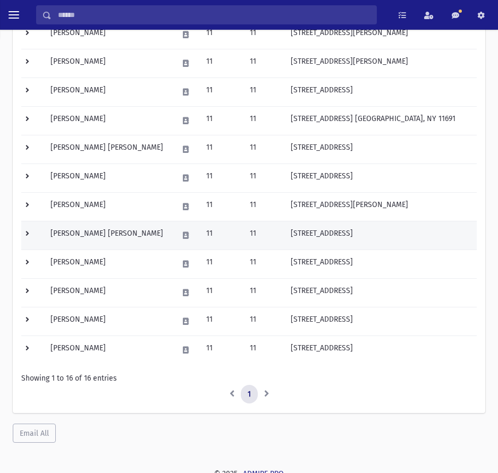
scroll to position [305, 0]
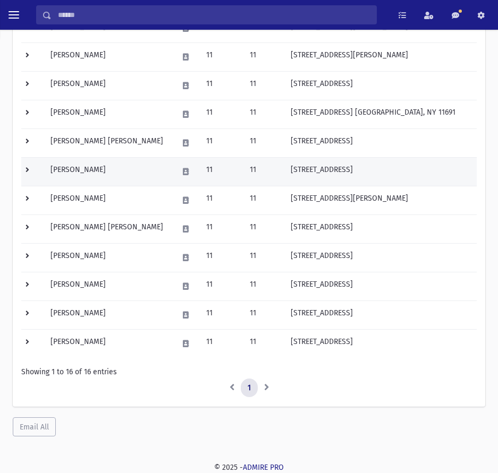
click at [27, 171] on td at bounding box center [32, 171] width 23 height 29
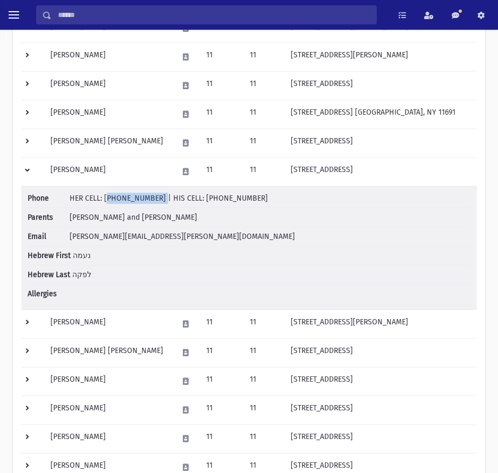
drag, startPoint x: 150, startPoint y: 199, endPoint x: 105, endPoint y: 197, distance: 45.2
click at [105, 197] on span "HER CELL: [PHONE_NUMBER] | HIS CELL: [PHONE_NUMBER]" at bounding box center [169, 198] width 198 height 9
drag, startPoint x: 254, startPoint y: 195, endPoint x: 190, endPoint y: 201, distance: 64.1
click at [190, 201] on li "Phone HER CELL: (516) 522-4130 | HIS CELL: (516) 434-9463" at bounding box center [249, 200] width 442 height 15
drag, startPoint x: 168, startPoint y: 237, endPoint x: 67, endPoint y: 240, distance: 100.9
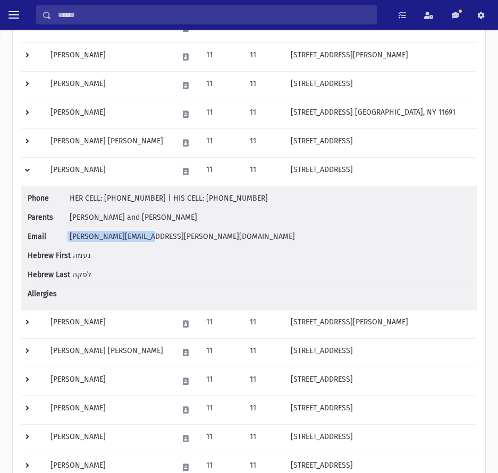
click at [67, 240] on li "Email mindy.lipka@gmail.com" at bounding box center [249, 236] width 442 height 19
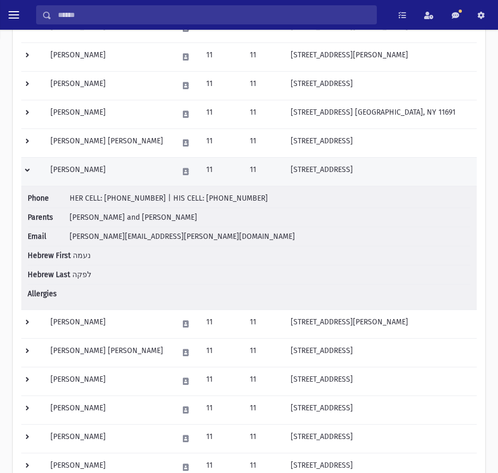
click at [29, 170] on td at bounding box center [32, 171] width 23 height 29
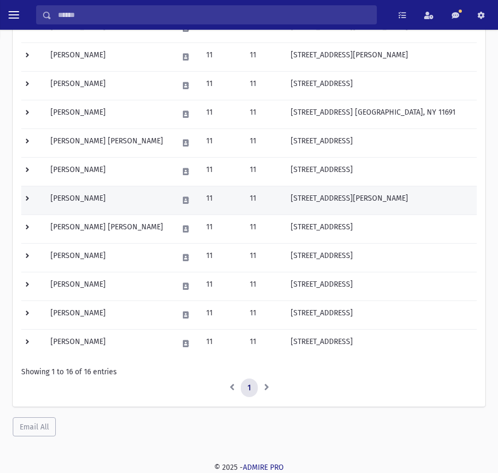
click at [32, 202] on td at bounding box center [32, 200] width 23 height 29
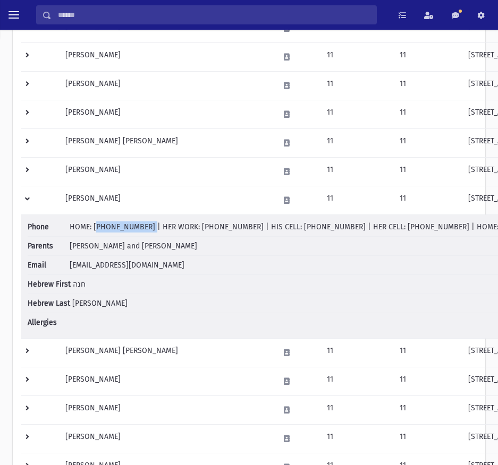
drag, startPoint x: 141, startPoint y: 227, endPoint x: 93, endPoint y: 229, distance: 47.8
click at [93, 229] on span "HOME: [PHONE_NUMBER] | HER WORK: [PHONE_NUMBER] | HIS CELL: [PHONE_NUMBER] | HE…" at bounding box center [423, 227] width 707 height 9
drag, startPoint x: 270, startPoint y: 229, endPoint x: 316, endPoint y: 233, distance: 45.8
click at [316, 233] on li "Phone HOME: (917) 620-3446 | HER WORK: (718) 327-7670 | HIS CELL: (732) 309-951…" at bounding box center [402, 228] width 749 height 15
drag, startPoint x: 359, startPoint y: 228, endPoint x: 407, endPoint y: 233, distance: 48.1
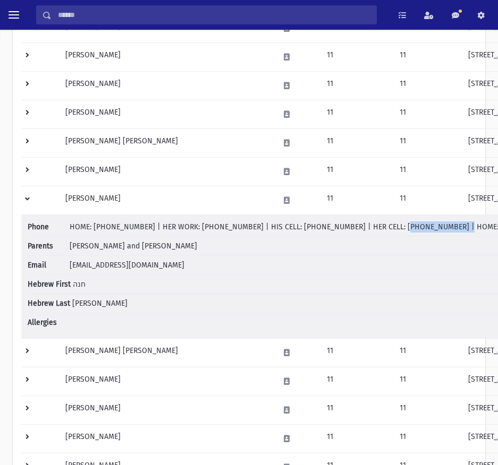
click at [407, 233] on li "Phone HOME: (917) 620-3446 | HER WORK: (718) 327-7670 | HIS CELL: (732) 309-951…" at bounding box center [402, 228] width 749 height 15
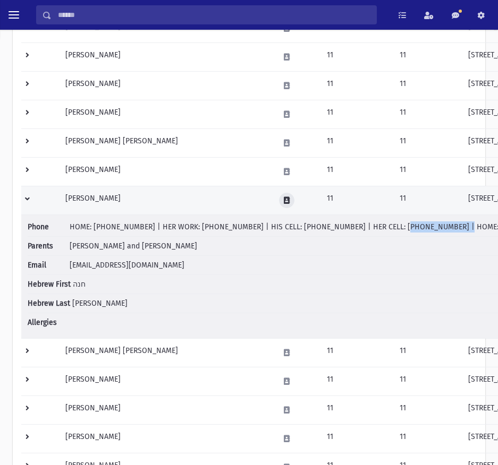
drag, startPoint x: 208, startPoint y: 204, endPoint x: 225, endPoint y: 207, distance: 16.7
click at [279, 204] on button at bounding box center [286, 200] width 15 height 15
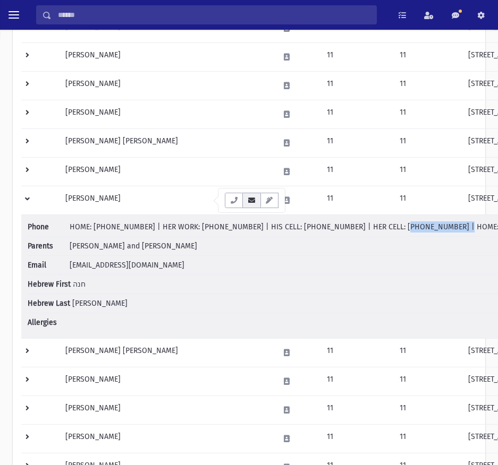
click at [253, 205] on button "button" at bounding box center [251, 200] width 18 height 15
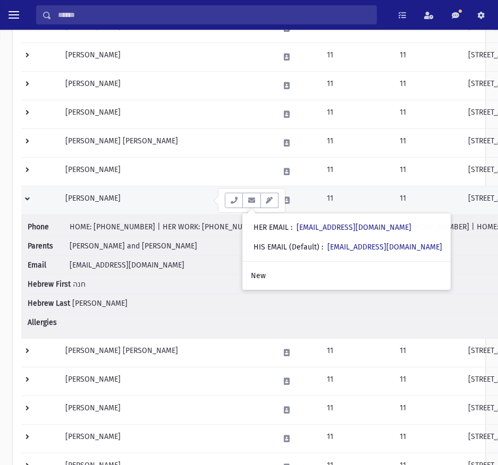
click at [35, 194] on td at bounding box center [40, 200] width 38 height 29
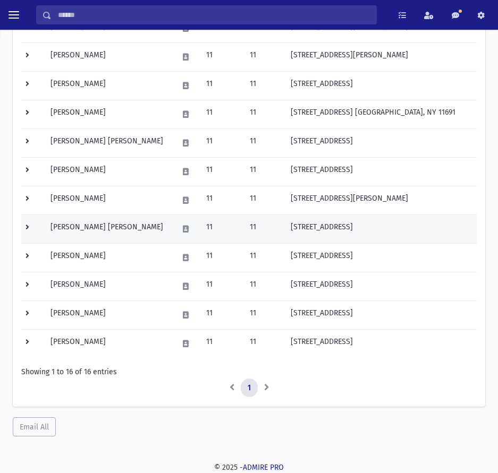
drag, startPoint x: 31, startPoint y: 225, endPoint x: 44, endPoint y: 231, distance: 14.3
click at [31, 225] on td at bounding box center [32, 229] width 23 height 29
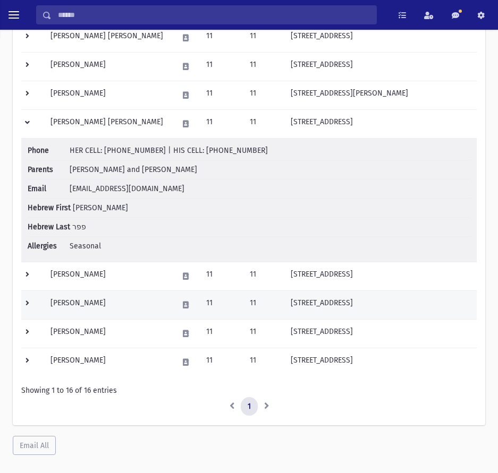
scroll to position [411, 0]
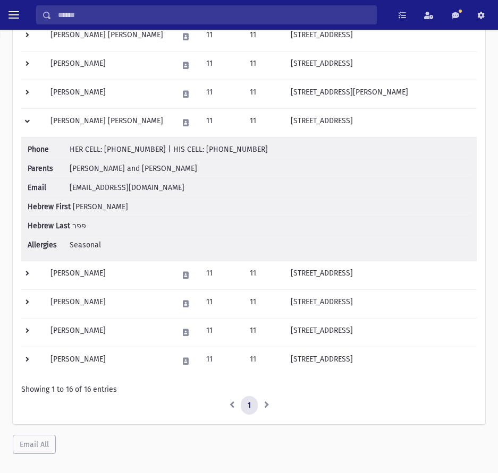
drag, startPoint x: 236, startPoint y: 150, endPoint x: 190, endPoint y: 151, distance: 46.8
click at [190, 151] on li "Phone HER CELL: (516) 316-6223 | HIS CELL: (516) 662-2810" at bounding box center [249, 151] width 442 height 15
click at [110, 169] on span "[PERSON_NAME] and [PERSON_NAME]" at bounding box center [133, 168] width 127 height 9
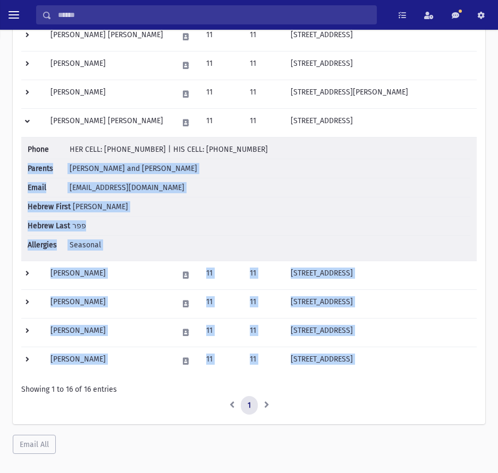
drag, startPoint x: 110, startPoint y: 169, endPoint x: 603, endPoint y: 220, distance: 495.5
click at [112, 173] on li "Parents PFEFFER, Dovid and Zahava" at bounding box center [249, 168] width 442 height 19
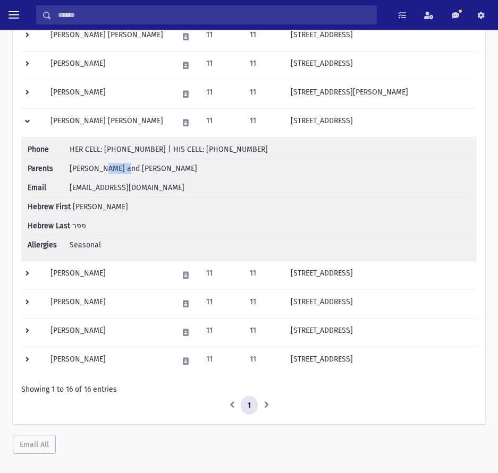
click at [112, 173] on li "Parents PFEFFER, Dovid and Zahava" at bounding box center [249, 168] width 442 height 19
drag, startPoint x: 148, startPoint y: 187, endPoint x: 66, endPoint y: 189, distance: 81.3
click at [66, 189] on li "Email owenp21@gmail.com" at bounding box center [249, 187] width 442 height 19
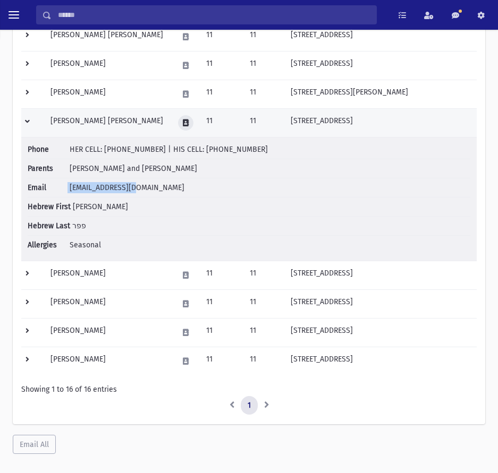
click at [178, 118] on button at bounding box center [185, 122] width 15 height 15
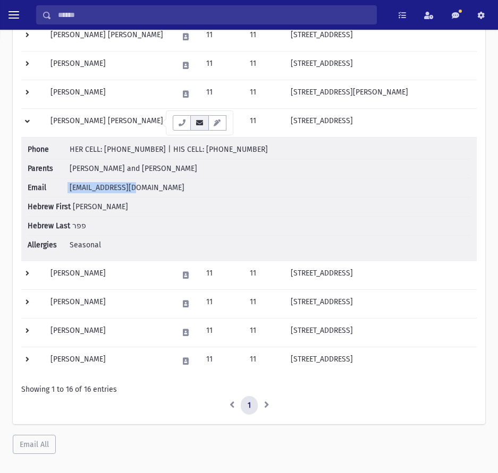
click at [201, 124] on icon "button" at bounding box center [199, 123] width 8 height 7
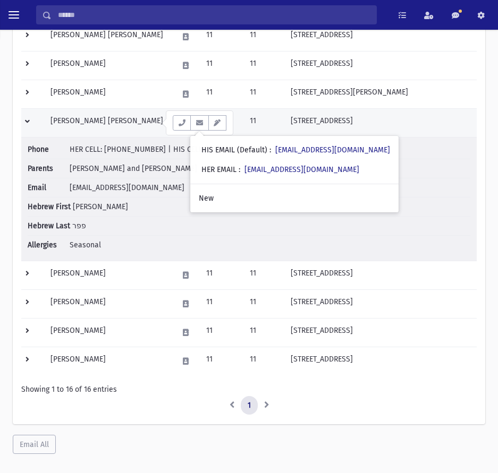
click at [26, 122] on td at bounding box center [32, 122] width 23 height 29
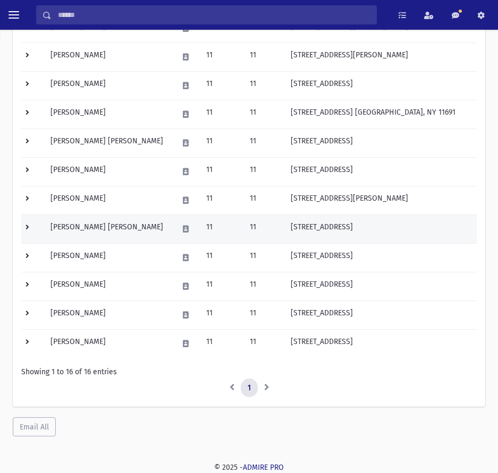
click at [307, 224] on td "783 Bunker Road Valley Stream, NY 11581" at bounding box center [380, 229] width 192 height 29
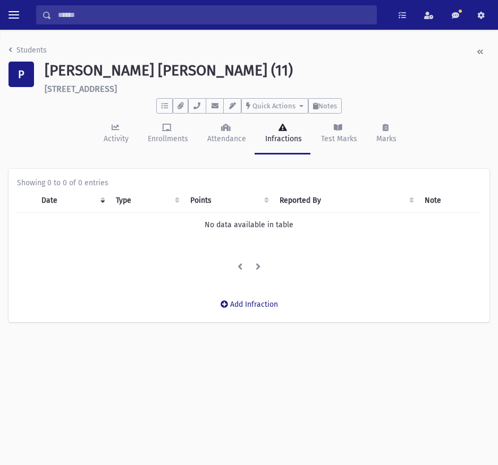
drag, startPoint x: 153, startPoint y: 90, endPoint x: 42, endPoint y: 91, distance: 110.5
click at [42, 91] on div "[PERSON_NAME] [PERSON_NAME] (11) [STREET_ADDRESS]" at bounding box center [266, 78] width 455 height 32
copy h6 "[STREET_ADDRESS]"
click at [13, 45] on li "Students" at bounding box center [27, 50] width 38 height 11
click at [14, 50] on link "Students" at bounding box center [27, 50] width 38 height 9
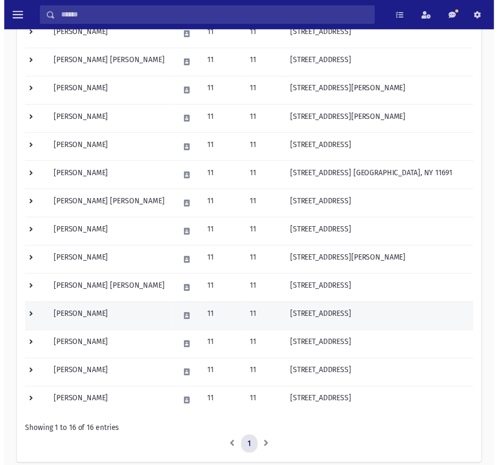
scroll to position [266, 0]
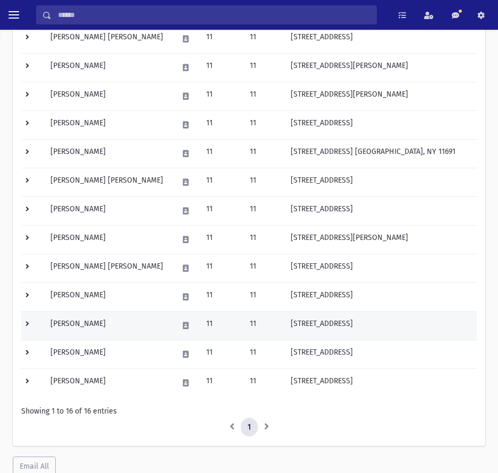
click at [28, 325] on td at bounding box center [32, 325] width 23 height 29
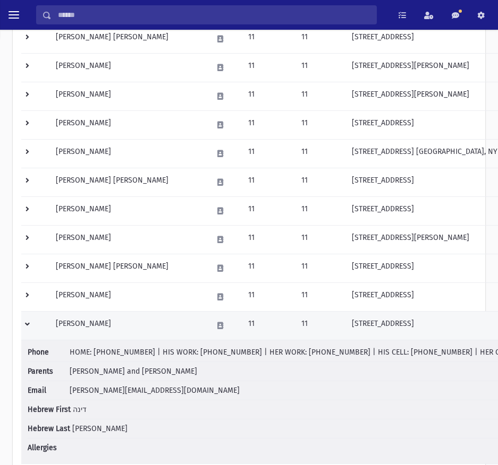
drag, startPoint x: 422, startPoint y: 330, endPoint x: 283, endPoint y: 327, distance: 139.7
click at [345, 327] on td "[STREET_ADDRESS]" at bounding box center [463, 325] width 237 height 29
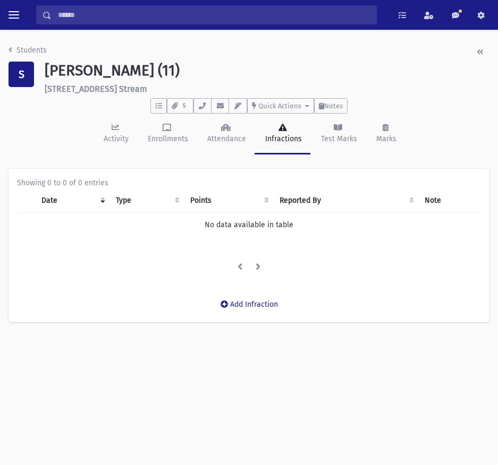
drag, startPoint x: 120, startPoint y: 92, endPoint x: 42, endPoint y: 88, distance: 77.6
click at [42, 88] on div "[PERSON_NAME] (11) [STREET_ADDRESS][GEOGRAPHIC_DATA]" at bounding box center [266, 78] width 455 height 32
click at [20, 49] on link "Students" at bounding box center [27, 50] width 38 height 9
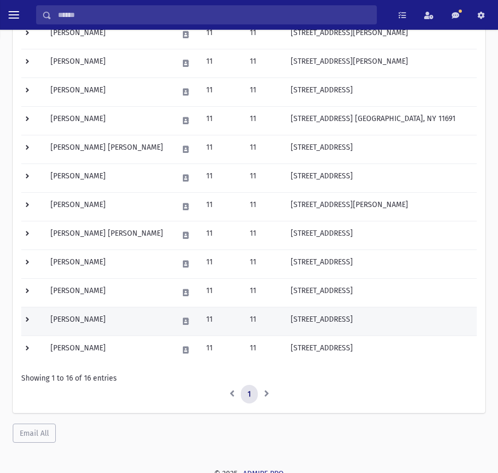
scroll to position [305, 0]
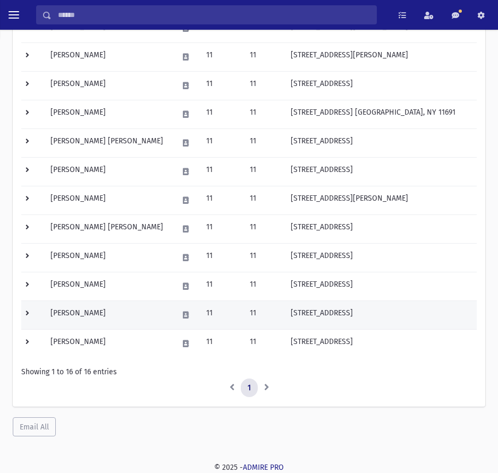
click at [31, 310] on td at bounding box center [32, 315] width 23 height 29
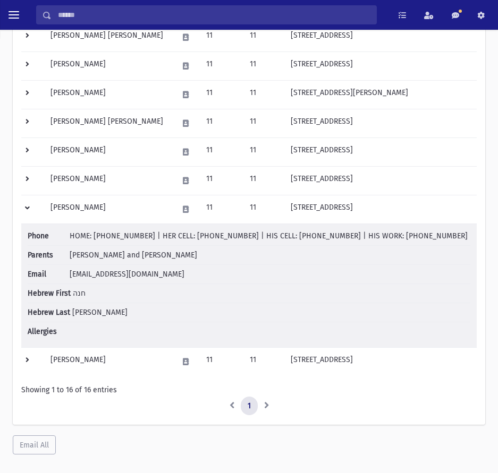
scroll to position [411, 0]
drag, startPoint x: 180, startPoint y: 236, endPoint x: 229, endPoint y: 238, distance: 48.9
click at [229, 238] on span "HOME: [PHONE_NUMBER] | HER CELL: [PHONE_NUMBER] | HIS CELL: [PHONE_NUMBER] | HI…" at bounding box center [269, 235] width 398 height 9
drag, startPoint x: 314, startPoint y: 235, endPoint x: 267, endPoint y: 238, distance: 47.4
click at [267, 238] on span "HOME: [PHONE_NUMBER] | HER CELL: [PHONE_NUMBER] | HIS CELL: [PHONE_NUMBER] | HI…" at bounding box center [269, 235] width 398 height 9
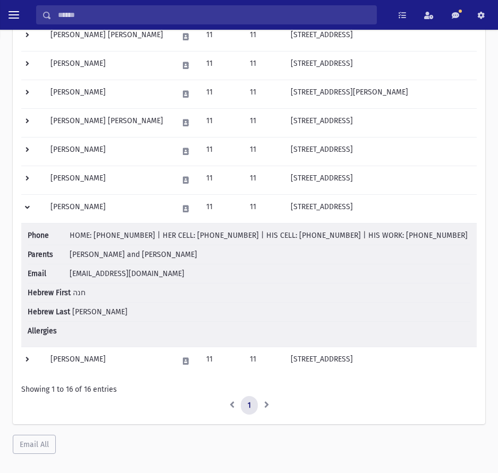
click at [110, 256] on span "[PERSON_NAME] and [PERSON_NAME]" at bounding box center [133, 254] width 127 height 9
drag, startPoint x: 153, startPoint y: 269, endPoint x: 61, endPoint y: 271, distance: 92.4
click at [61, 271] on li "Email [EMAIL_ADDRESS][DOMAIN_NAME]" at bounding box center [249, 274] width 442 height 19
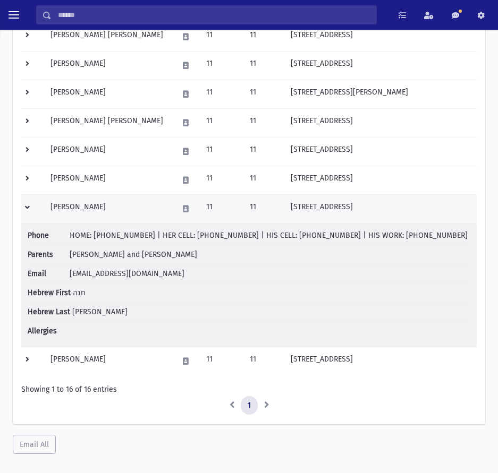
click at [24, 209] on td at bounding box center [32, 208] width 23 height 29
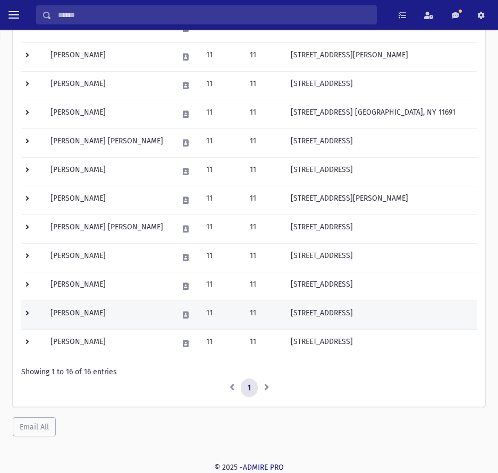
scroll to position [305, 0]
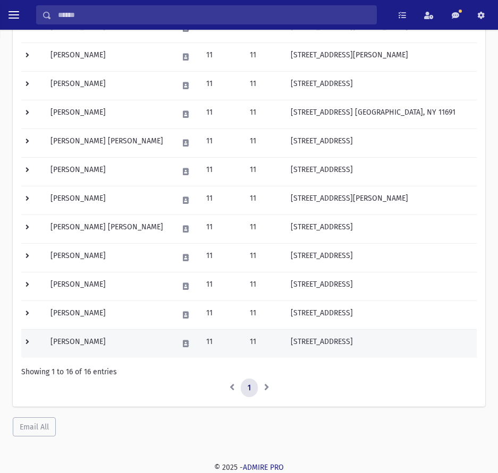
drag, startPoint x: 25, startPoint y: 341, endPoint x: 31, endPoint y: 340, distance: 6.5
click at [25, 341] on td at bounding box center [32, 343] width 23 height 29
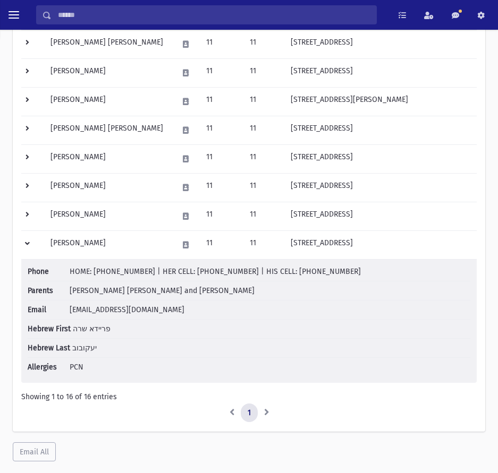
scroll to position [411, 0]
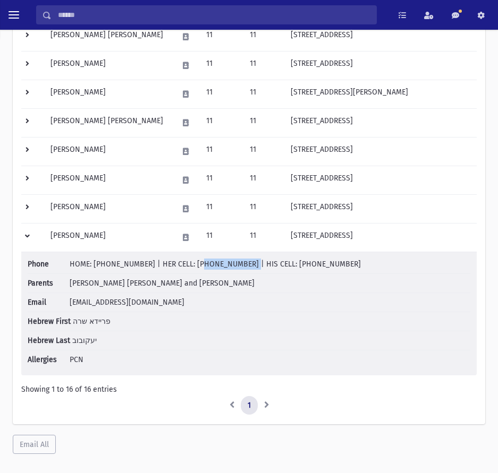
drag, startPoint x: 227, startPoint y: 268, endPoint x: 182, endPoint y: 265, distance: 45.3
click at [182, 265] on span "HOME: [PHONE_NUMBER] | HER CELL: [PHONE_NUMBER] | HIS CELL: [PHONE_NUMBER]" at bounding box center [215, 264] width 291 height 9
drag, startPoint x: 106, startPoint y: 284, endPoint x: 143, endPoint y: 283, distance: 37.7
click at [143, 283] on span "[PERSON_NAME] [PERSON_NAME] and [PERSON_NAME]" at bounding box center [162, 283] width 185 height 9
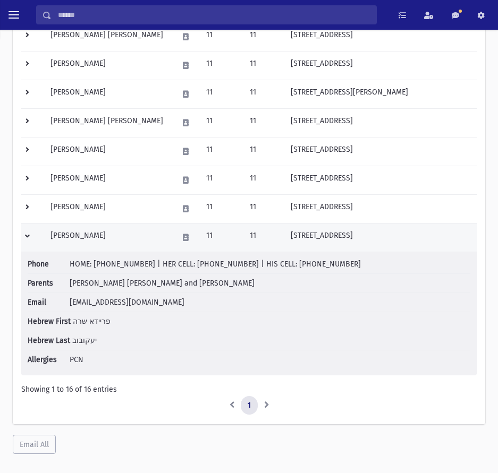
click at [26, 237] on td at bounding box center [32, 237] width 23 height 29
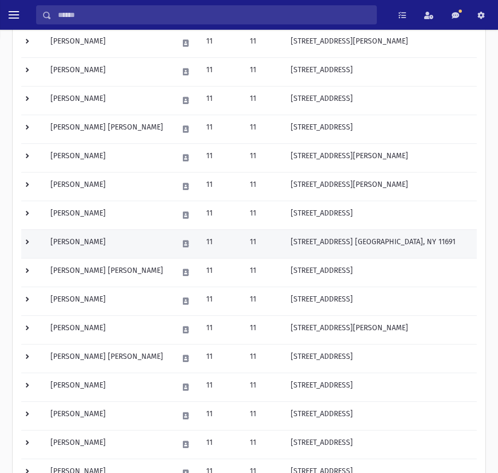
scroll to position [0, 0]
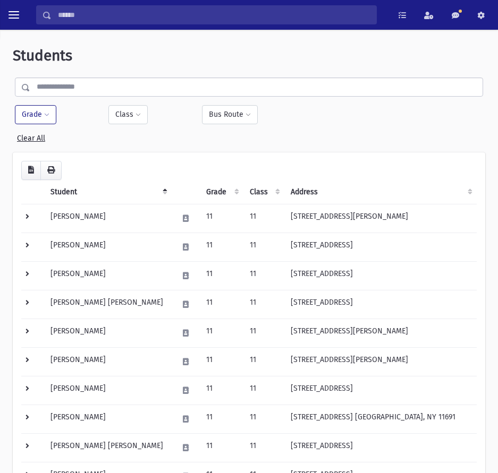
drag, startPoint x: 41, startPoint y: 118, endPoint x: 54, endPoint y: 125, distance: 14.8
click at [41, 118] on button "Grade" at bounding box center [35, 114] width 41 height 19
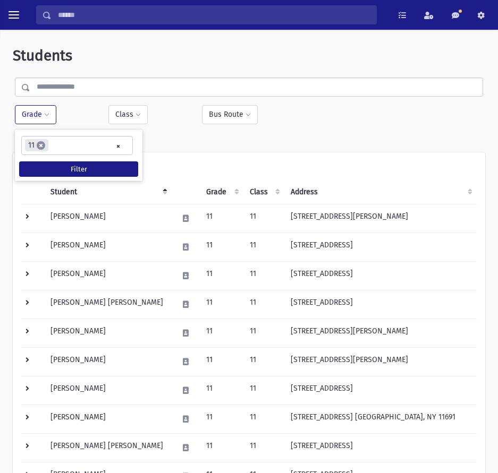
click at [42, 144] on span "×" at bounding box center [41, 145] width 8 height 8
select select
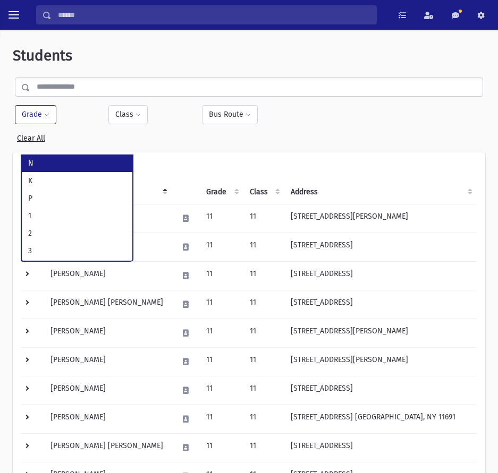
click at [33, 118] on button "Grade" at bounding box center [35, 114] width 41 height 19
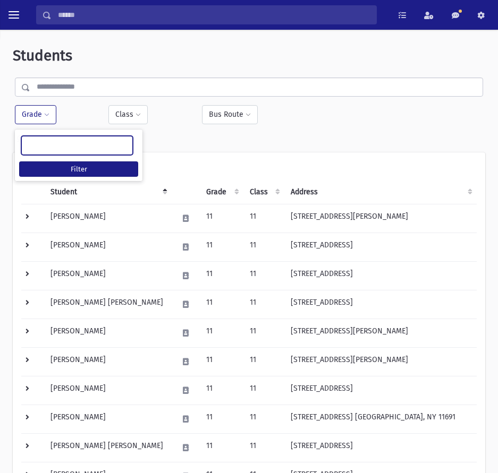
click at [55, 148] on ul at bounding box center [77, 144] width 110 height 16
type input "**"
select select "**"
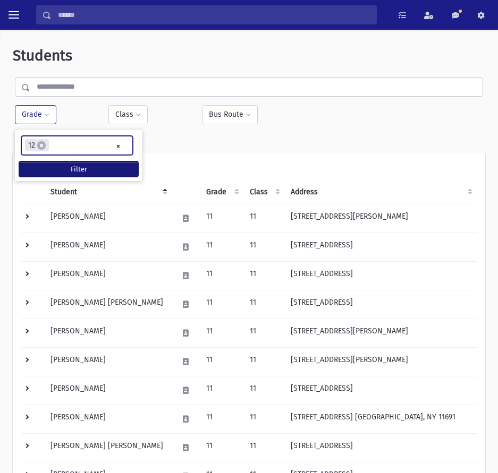
click at [76, 169] on button "Filter" at bounding box center [78, 168] width 119 height 15
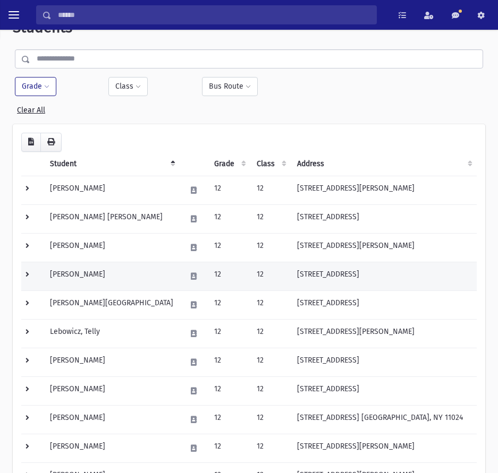
scroll to position [106, 0]
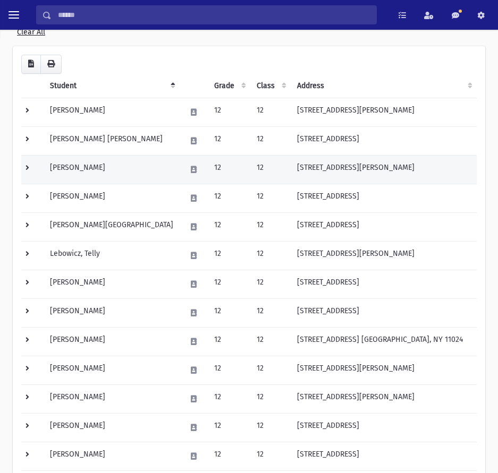
drag, startPoint x: 25, startPoint y: 166, endPoint x: 104, endPoint y: 175, distance: 79.7
click at [25, 166] on td at bounding box center [32, 169] width 22 height 29
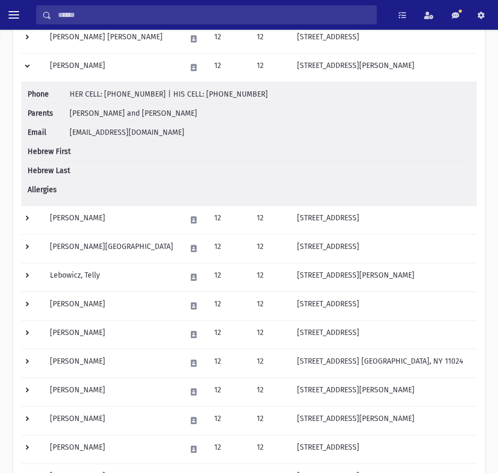
scroll to position [212, 0]
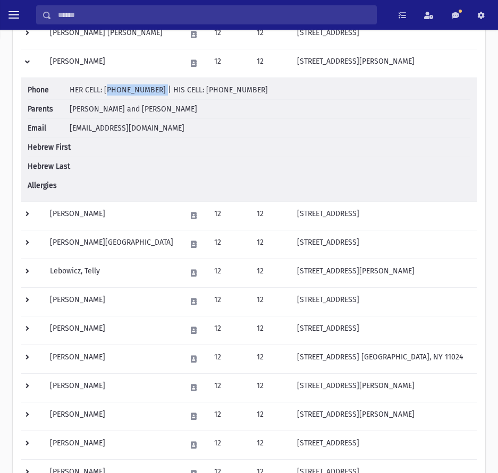
drag, startPoint x: 152, startPoint y: 92, endPoint x: 105, endPoint y: 90, distance: 47.3
click at [105, 90] on span "HER CELL: [PHONE_NUMBER] | HIS CELL: [PHONE_NUMBER]" at bounding box center [169, 90] width 198 height 9
drag, startPoint x: 249, startPoint y: 90, endPoint x: 190, endPoint y: 90, distance: 59.0
click at [190, 90] on li "Phone HER CELL: [PHONE_NUMBER] | HIS CELL: [PHONE_NUMBER]" at bounding box center [249, 91] width 442 height 15
click at [149, 91] on span "HER CELL: [PHONE_NUMBER] | HIS CELL: [PHONE_NUMBER]" at bounding box center [169, 90] width 198 height 9
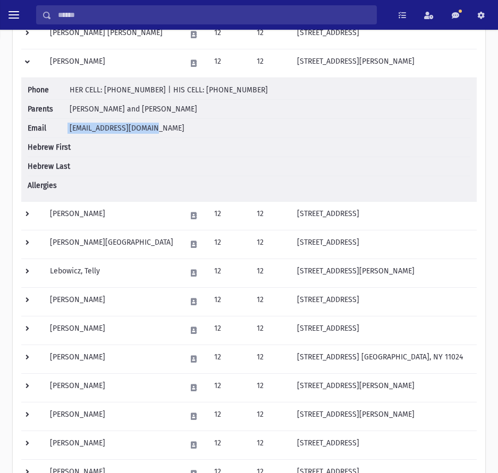
drag, startPoint x: 164, startPoint y: 130, endPoint x: 66, endPoint y: 131, distance: 97.2
click at [66, 131] on li "Email [EMAIL_ADDRESS][DOMAIN_NAME]" at bounding box center [249, 128] width 442 height 19
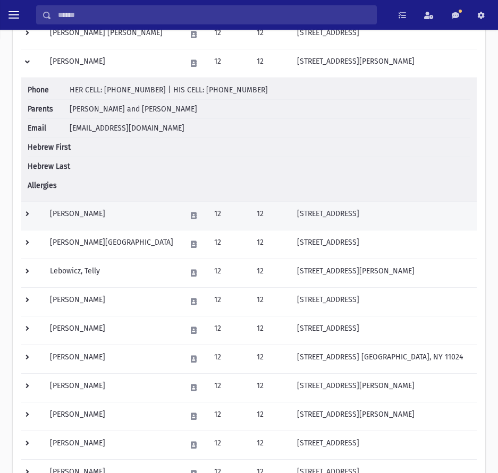
drag, startPoint x: 31, startPoint y: 62, endPoint x: 299, endPoint y: 98, distance: 270.2
click at [31, 62] on td at bounding box center [32, 63] width 22 height 29
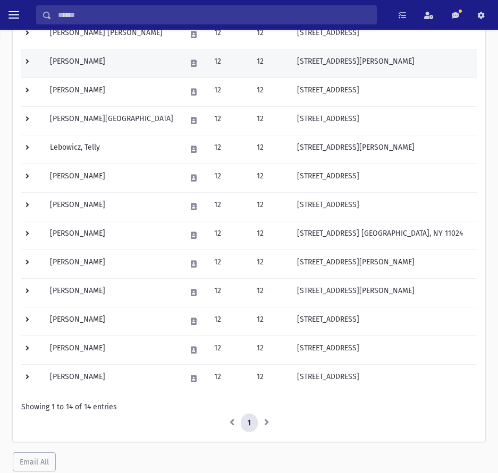
click at [32, 57] on td at bounding box center [32, 63] width 22 height 29
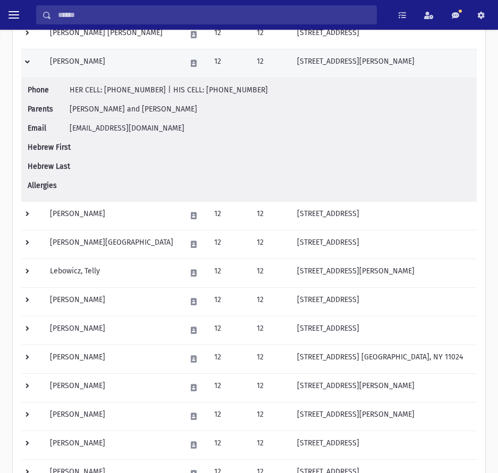
click at [28, 60] on td at bounding box center [32, 63] width 22 height 29
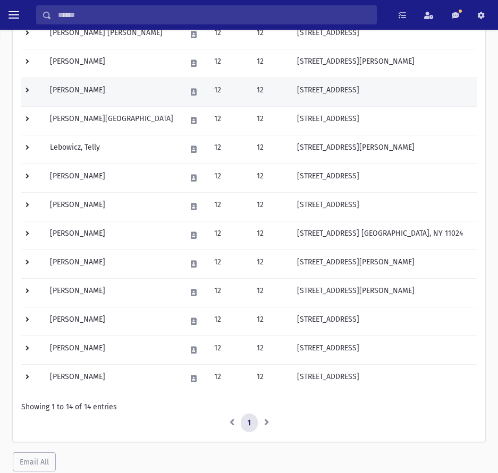
click at [28, 93] on td at bounding box center [32, 92] width 22 height 29
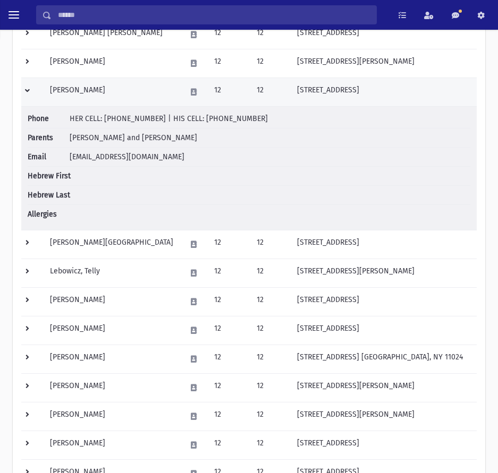
drag, startPoint x: 266, startPoint y: 91, endPoint x: 384, endPoint y: 91, distance: 118.4
click at [395, 91] on tr "Ettinger, Chaya 12 12 740 Turf Road Valley Stream, NY 11581 HER CELL: (917) 783…" at bounding box center [248, 92] width 455 height 29
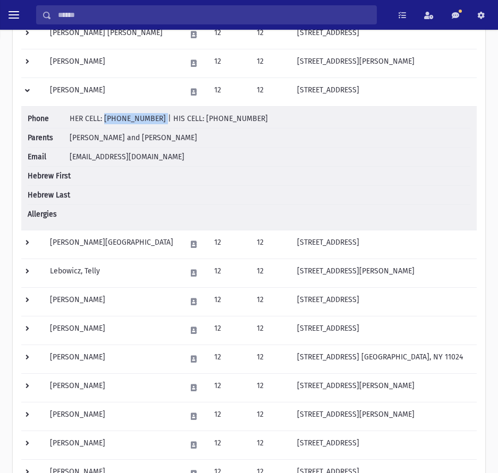
drag, startPoint x: 136, startPoint y: 121, endPoint x: 102, endPoint y: 121, distance: 34.5
click at [102, 121] on span "HER CELL: (917) 783-1213 | HIS CELL: (917) 658-7726" at bounding box center [169, 118] width 198 height 9
drag, startPoint x: 256, startPoint y: 123, endPoint x: 187, endPoint y: 120, distance: 69.1
click at [187, 120] on li "Phone HER CELL: (917) 783-1213 | HIS CELL: (917) 658-7726" at bounding box center [249, 120] width 442 height 15
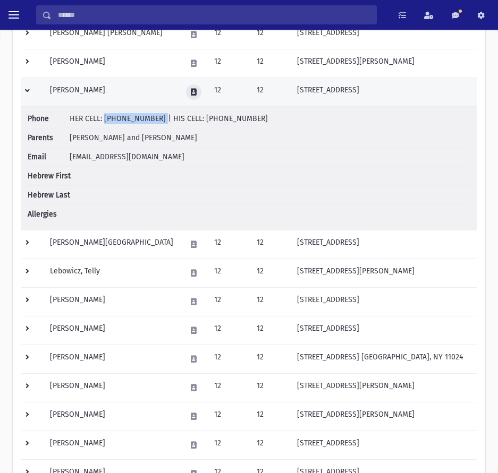
click at [191, 90] on icon at bounding box center [194, 92] width 6 height 7
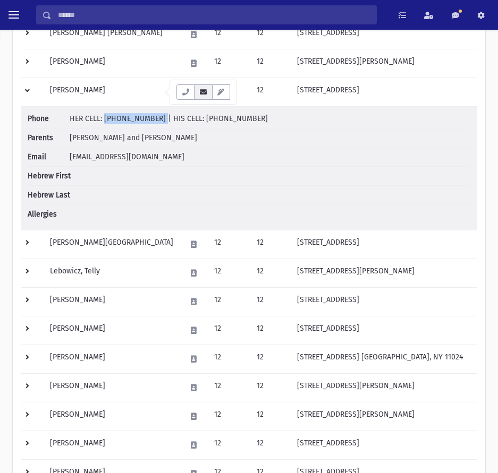
click at [203, 92] on icon "button" at bounding box center [203, 92] width 8 height 7
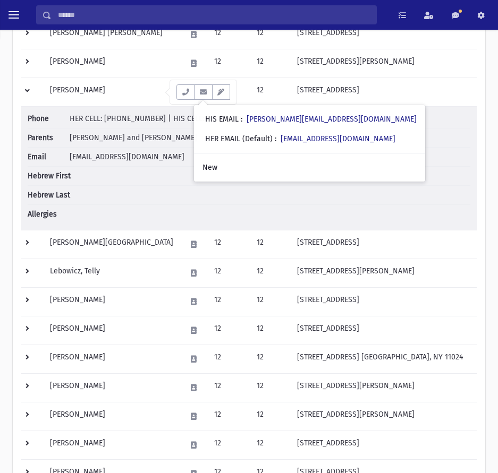
click at [6, 140] on div "Students Filter By Grade * * * * * * * * * ***** ********* ********* * * * ** *…" at bounding box center [248, 215] width 489 height 787
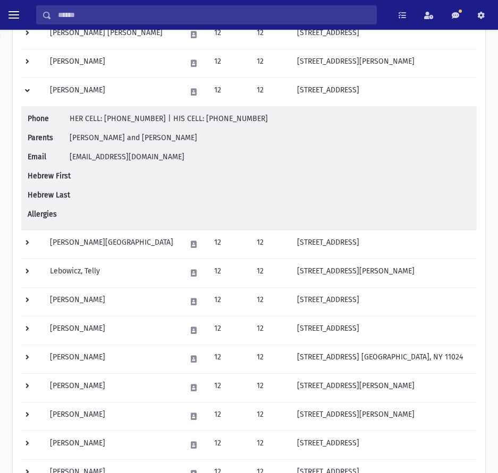
drag, startPoint x: 263, startPoint y: 118, endPoint x: 188, endPoint y: 117, distance: 75.4
click at [188, 117] on li "Phone HER CELL: (917) 783-1213 | HIS CELL: (917) 658-7726" at bounding box center [249, 120] width 442 height 15
drag, startPoint x: 150, startPoint y: 119, endPoint x: 107, endPoint y: 120, distance: 43.0
click at [103, 120] on span "HER CELL: [PHONE_NUMBER] | HIS CELL: [PHONE_NUMBER]" at bounding box center [169, 118] width 198 height 9
drag, startPoint x: 174, startPoint y: 153, endPoint x: 68, endPoint y: 155, distance: 105.7
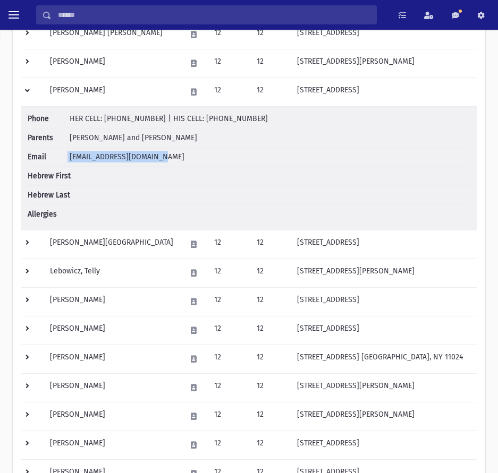
click at [68, 155] on li "Email raquelettinger@gmail.com" at bounding box center [249, 157] width 442 height 19
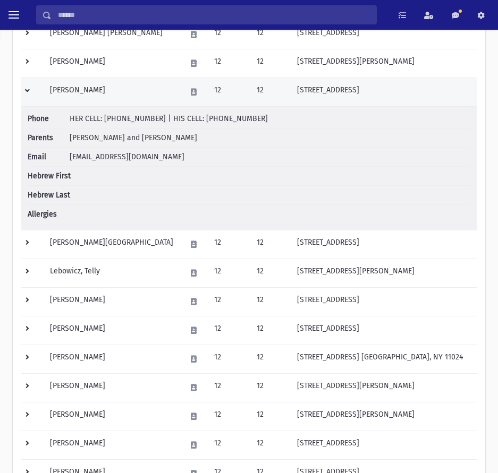
click at [29, 90] on td at bounding box center [32, 92] width 22 height 29
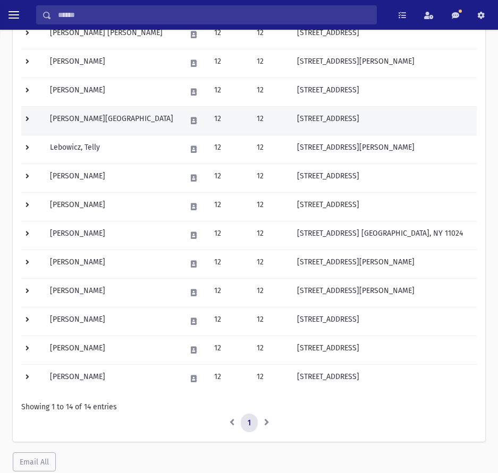
click at [34, 117] on td at bounding box center [32, 120] width 22 height 29
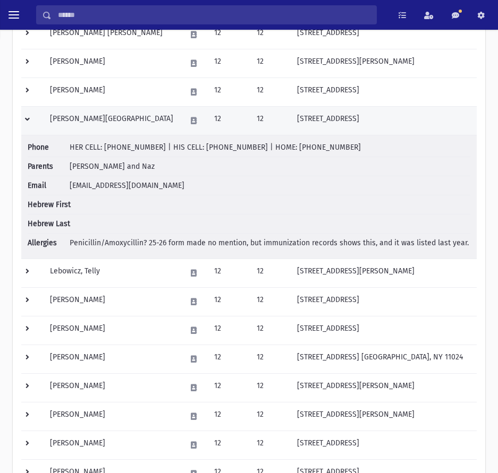
drag, startPoint x: 268, startPoint y: 121, endPoint x: 411, endPoint y: 130, distance: 142.6
click at [411, 130] on td "[STREET_ADDRESS]" at bounding box center [384, 120] width 186 height 29
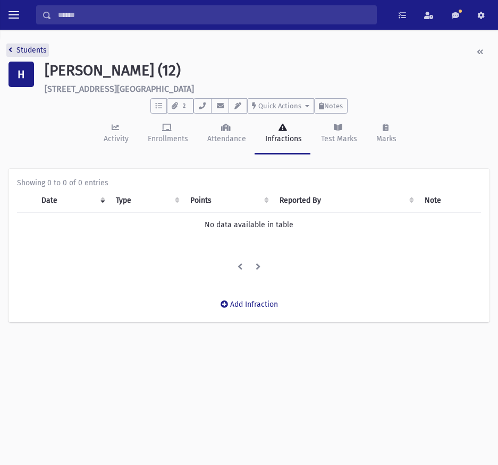
click at [9, 50] on icon "breadcrumb" at bounding box center [10, 49] width 4 height 7
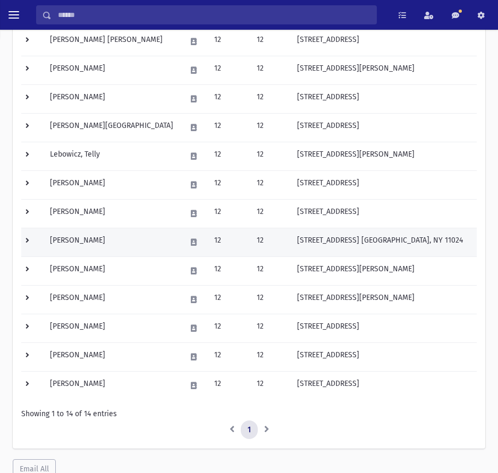
scroll to position [212, 0]
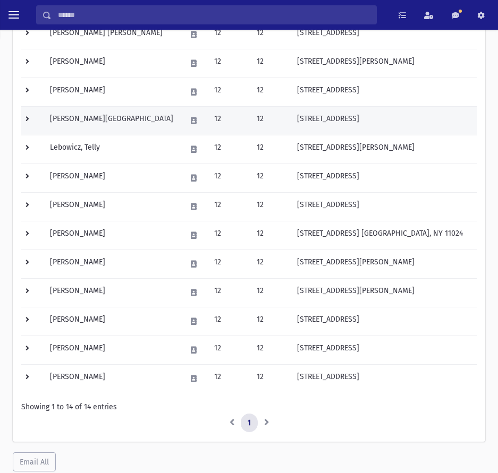
click at [25, 122] on td at bounding box center [32, 120] width 22 height 29
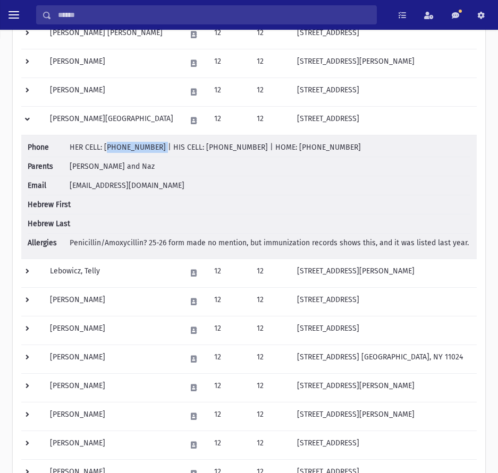
drag, startPoint x: 153, startPoint y: 148, endPoint x: 104, endPoint y: 149, distance: 49.9
click at [104, 149] on span "HER CELL: [PHONE_NUMBER] | HIS CELL: [PHONE_NUMBER] | HOME: [PHONE_NUMBER]" at bounding box center [215, 147] width 291 height 9
drag, startPoint x: 241, startPoint y: 146, endPoint x: 190, endPoint y: 148, distance: 51.6
click at [190, 148] on span "HER CELL: (516) 884-6808 | HIS CELL: (516) 884-0818 | HOME: (516) 829-5995" at bounding box center [215, 147] width 291 height 9
drag, startPoint x: 177, startPoint y: 180, endPoint x: 65, endPoint y: 190, distance: 111.9
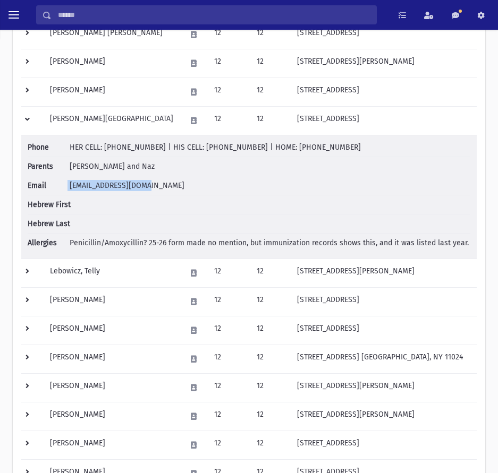
click at [65, 190] on li "Email naznazy613@gmail.com" at bounding box center [249, 185] width 442 height 19
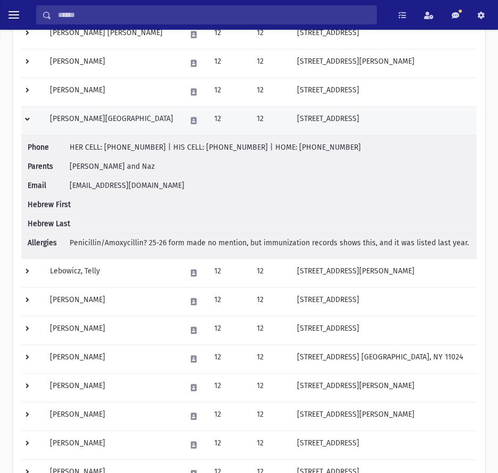
drag, startPoint x: 32, startPoint y: 120, endPoint x: 44, endPoint y: 123, distance: 12.6
click at [32, 120] on td at bounding box center [32, 120] width 22 height 29
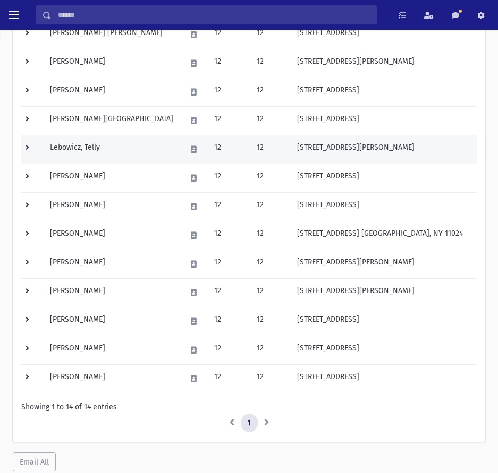
click at [31, 149] on td at bounding box center [32, 149] width 22 height 29
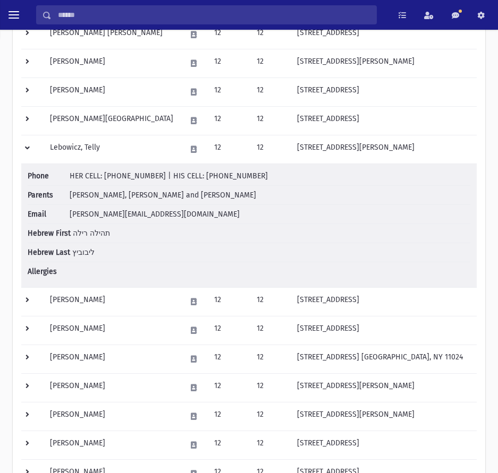
drag, startPoint x: 276, startPoint y: 180, endPoint x: 192, endPoint y: 179, distance: 84.5
click at [192, 179] on li "Phone HER CELL: (646) 265-8778 | HIS CELL: (646) 265-8024" at bounding box center [249, 177] width 442 height 15
drag, startPoint x: 152, startPoint y: 173, endPoint x: 103, endPoint y: 174, distance: 49.4
click at [103, 174] on span "HER CELL: (646) 265-8778 | HIS CELL: (646) 265-8024" at bounding box center [169, 176] width 198 height 9
drag, startPoint x: 129, startPoint y: 219, endPoint x: 63, endPoint y: 220, distance: 65.9
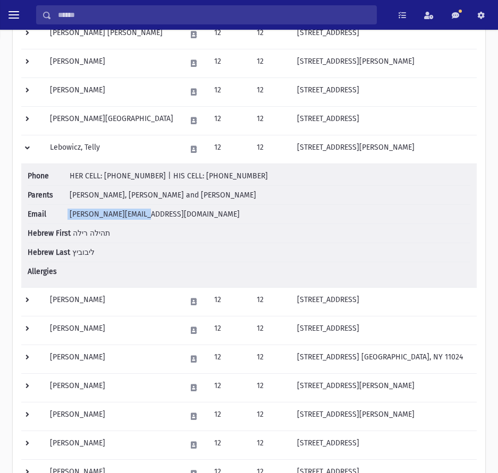
click at [63, 220] on li "Email a.lebowicz@gmail.com" at bounding box center [249, 214] width 442 height 19
drag, startPoint x: 246, startPoint y: 178, endPoint x: 191, endPoint y: 178, distance: 55.2
click at [191, 178] on li "Phone HER CELL: (646) 265-8778 | HIS CELL: (646) 265-8024" at bounding box center [249, 177] width 442 height 15
drag, startPoint x: 151, startPoint y: 178, endPoint x: 104, endPoint y: 177, distance: 47.3
click at [104, 177] on span "HER CELL: (646) 265-8778 | HIS CELL: (646) 265-8024" at bounding box center [169, 176] width 198 height 9
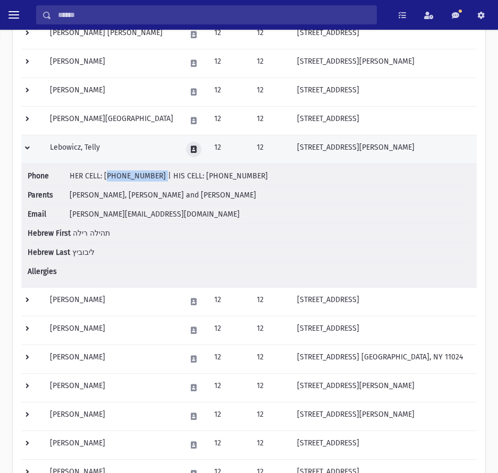
click at [186, 153] on button at bounding box center [193, 149] width 15 height 15
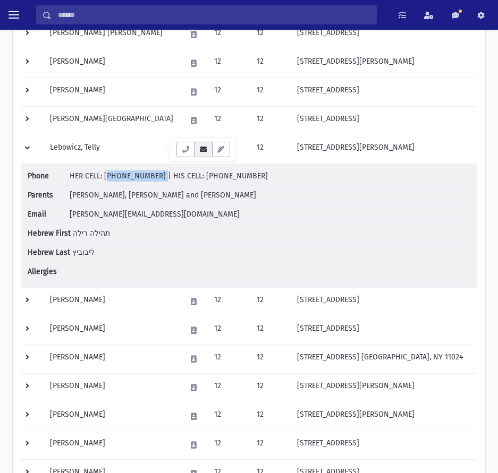
click at [204, 147] on icon "button" at bounding box center [203, 149] width 8 height 7
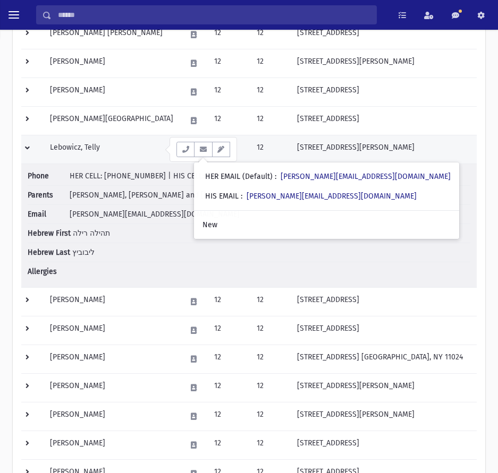
click at [33, 148] on td at bounding box center [32, 149] width 22 height 29
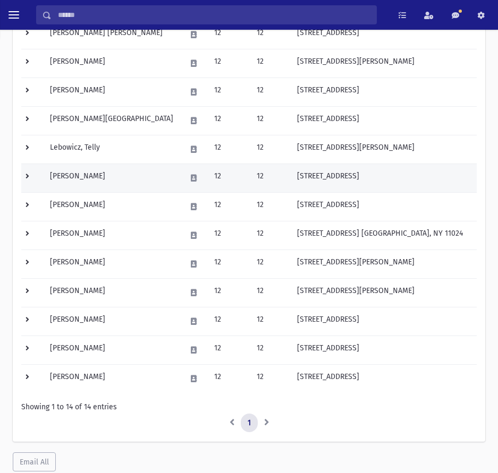
click at [23, 175] on td at bounding box center [32, 178] width 22 height 29
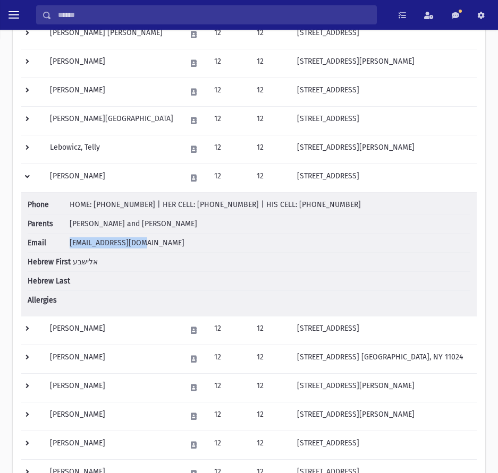
drag, startPoint x: 174, startPoint y: 242, endPoint x: 69, endPoint y: 240, distance: 105.7
click at [69, 240] on li "Email keren0613@gmail.com" at bounding box center [249, 243] width 442 height 19
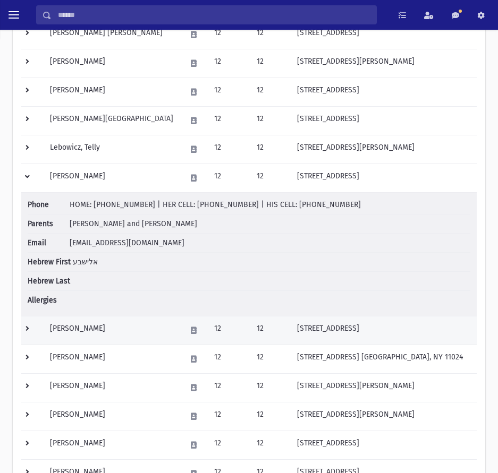
drag, startPoint x: 29, startPoint y: 176, endPoint x: 260, endPoint y: 218, distance: 235.2
click at [29, 176] on td at bounding box center [32, 178] width 22 height 29
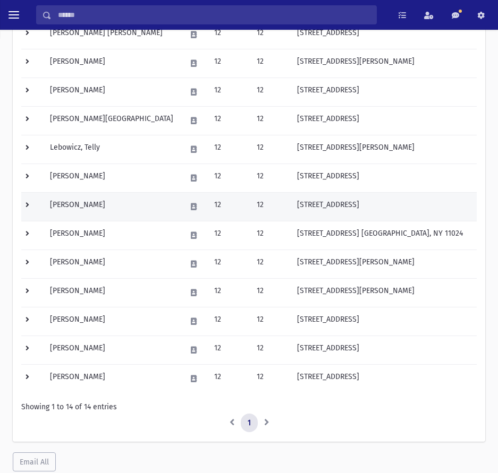
drag, startPoint x: 432, startPoint y: 203, endPoint x: 267, endPoint y: 206, distance: 165.2
click at [291, 206] on td "[STREET_ADDRESS]" at bounding box center [384, 206] width 186 height 29
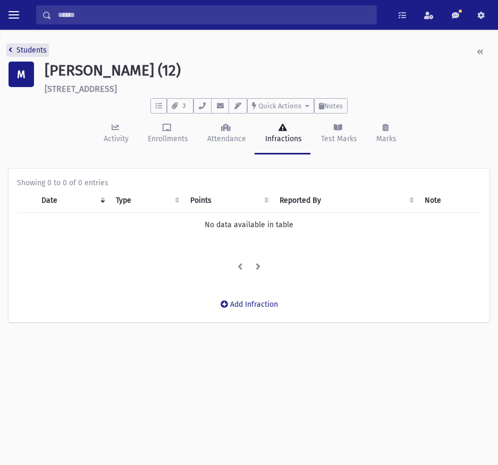
click at [13, 46] on link "Students" at bounding box center [27, 50] width 38 height 9
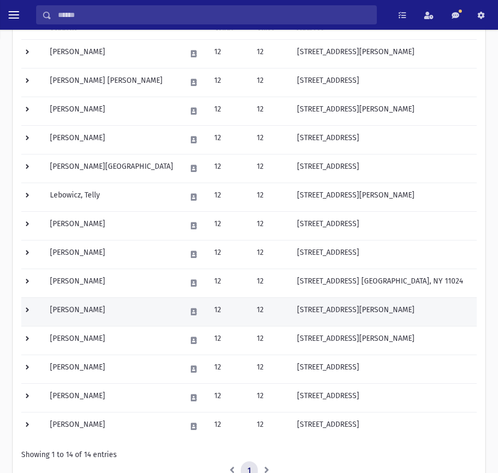
scroll to position [212, 0]
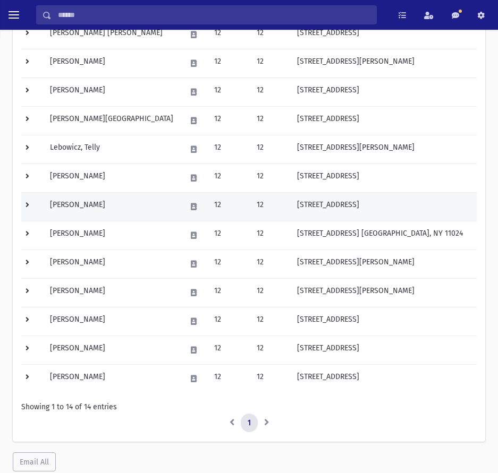
click at [25, 205] on td at bounding box center [32, 206] width 22 height 29
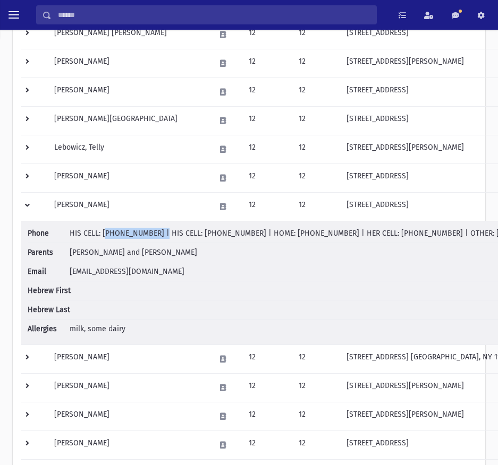
drag, startPoint x: 151, startPoint y: 234, endPoint x: 103, endPoint y: 234, distance: 48.3
click at [103, 234] on span "HIS CELL: (929) 278-0535 | HIS CELL: (929) 278-0537 | HOME: 972 (2) 026-248436 …" at bounding box center [314, 233] width 488 height 9
drag, startPoint x: 327, startPoint y: 234, endPoint x: 265, endPoint y: 235, distance: 62.1
click at [265, 235] on span "HIS CELL: (929) 278-0535 | HIS CELL: (929) 278-0537 | HOME: 972 (2) 026-248436 …" at bounding box center [314, 233] width 488 height 9
drag, startPoint x: 415, startPoint y: 235, endPoint x: 370, endPoint y: 237, distance: 45.2
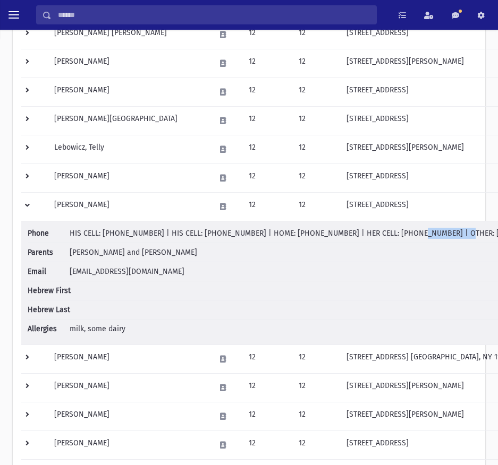
click at [370, 237] on span "HIS CELL: (929) 278-0535 | HIS CELL: (929) 278-0537 | HOME: 972 (2) 026-248436 …" at bounding box center [314, 233] width 488 height 9
drag, startPoint x: 368, startPoint y: 235, endPoint x: 420, endPoint y: 237, distance: 52.1
click at [420, 237] on span "HIS CELL: (929) 278-0535 | HIS CELL: (929) 278-0537 | HOME: 972 (2) 026-248436 …" at bounding box center [314, 233] width 488 height 9
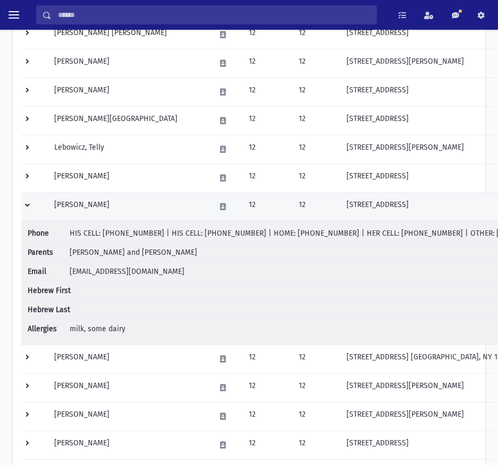
click at [30, 206] on td at bounding box center [34, 206] width 27 height 29
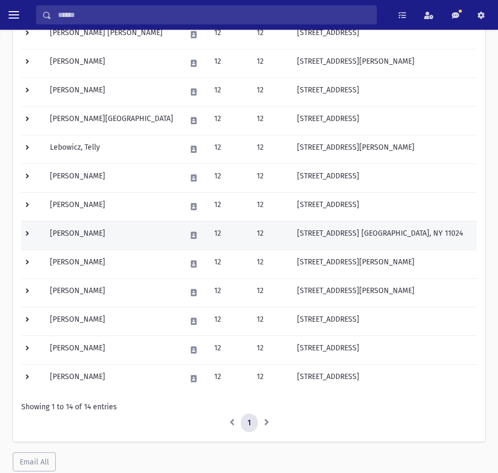
click at [22, 234] on td at bounding box center [32, 235] width 22 height 29
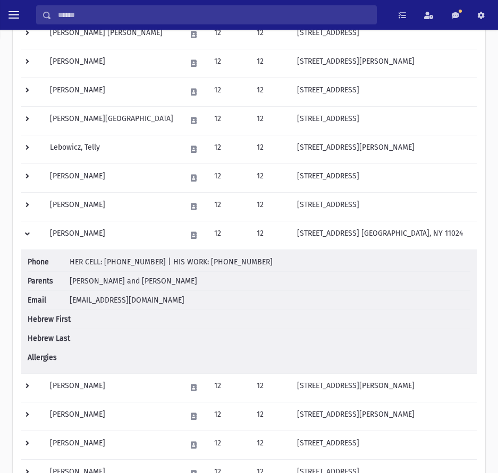
drag, startPoint x: 256, startPoint y: 260, endPoint x: 192, endPoint y: 265, distance: 63.9
click at [192, 265] on li "Phone HER CELL: (917) 856-7141 | HIS WORK: (646) 229-8970" at bounding box center [249, 264] width 442 height 15
drag, startPoint x: 150, startPoint y: 263, endPoint x: 101, endPoint y: 266, distance: 48.4
click at [101, 266] on span "HER CELL: [PHONE_NUMBER] | HIS WORK: [PHONE_NUMBER]" at bounding box center [171, 262] width 203 height 9
drag, startPoint x: 164, startPoint y: 303, endPoint x: 67, endPoint y: 301, distance: 96.7
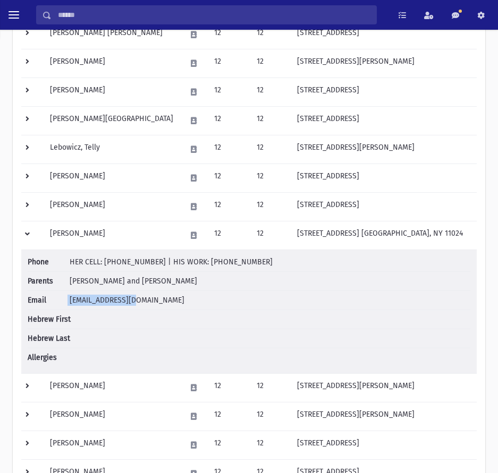
click at [67, 301] on li "Email arezom1@gmail.com" at bounding box center [249, 300] width 442 height 19
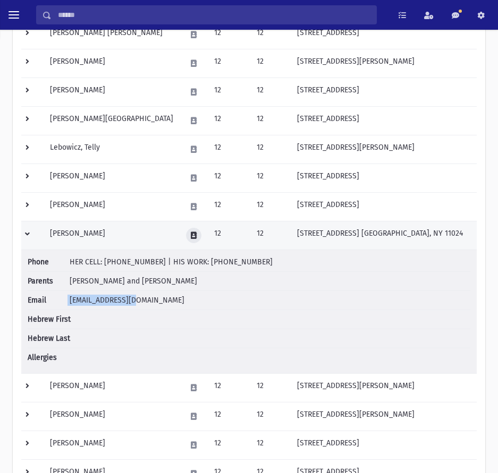
click at [191, 234] on icon at bounding box center [194, 235] width 6 height 7
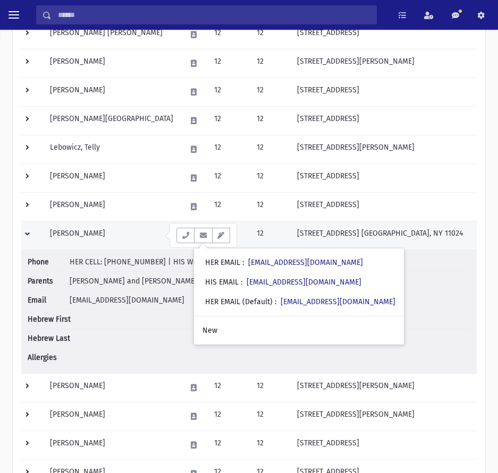
click at [32, 236] on td at bounding box center [32, 235] width 22 height 29
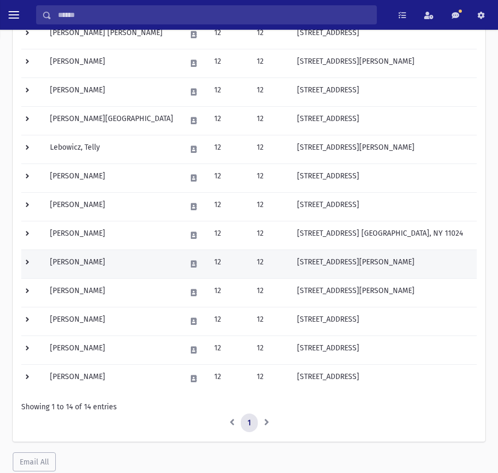
click at [35, 262] on td at bounding box center [32, 264] width 22 height 29
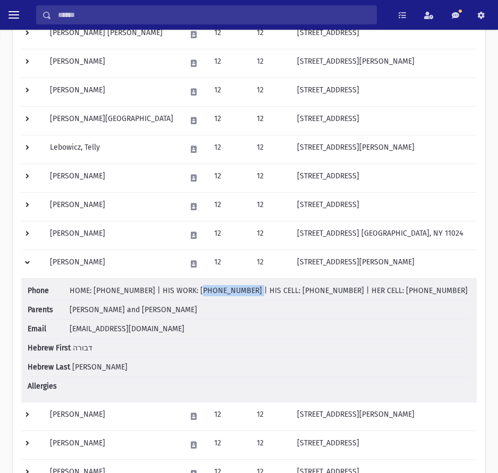
drag, startPoint x: 233, startPoint y: 294, endPoint x: 185, endPoint y: 293, distance: 47.8
click at [185, 293] on span "HOME: (516) 765-0600 | HIS WORK: (718) 435-0208 | HIS CELL: (917) 609-0415 | HE…" at bounding box center [269, 290] width 398 height 9
drag, startPoint x: 413, startPoint y: 291, endPoint x: 360, endPoint y: 297, distance: 54.0
click at [360, 297] on li "Phone HOME: (516) 765-0600 | HIS WORK: (718) 435-0208 | HIS CELL: (917) 609-041…" at bounding box center [249, 292] width 442 height 15
drag, startPoint x: 321, startPoint y: 293, endPoint x: 271, endPoint y: 289, distance: 50.1
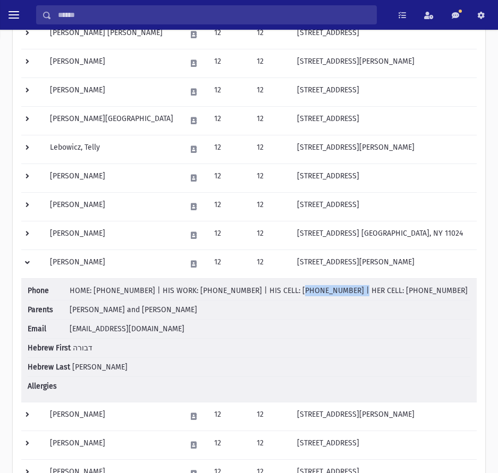
click at [271, 289] on span "HOME: (516) 765-0600 | HIS WORK: (718) 435-0208 | HIS CELL: (917) 609-0415 | HE…" at bounding box center [269, 290] width 398 height 9
drag, startPoint x: 156, startPoint y: 332, endPoint x: 64, endPoint y: 328, distance: 91.4
click at [64, 328] on li "Email ettilou@yahoo.com" at bounding box center [249, 329] width 442 height 19
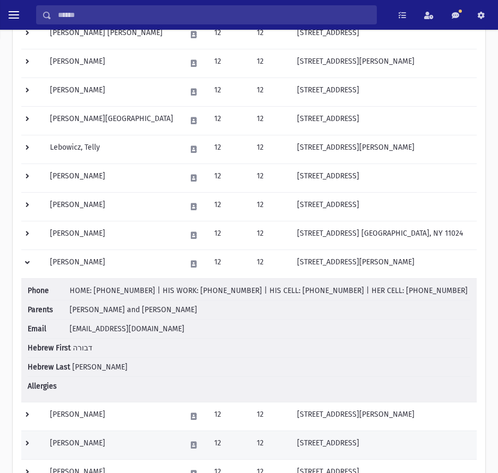
click at [368, 432] on td "920 Greenfield Road Woodmere, NY 11598" at bounding box center [384, 445] width 186 height 29
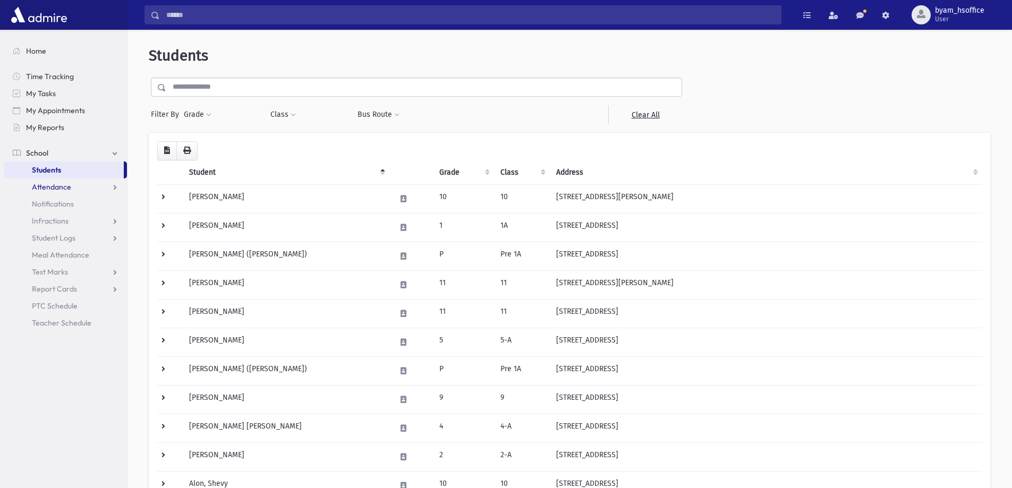
click at [69, 191] on span "Attendance" at bounding box center [51, 187] width 39 height 10
click at [56, 209] on link "Entry" at bounding box center [65, 203] width 123 height 17
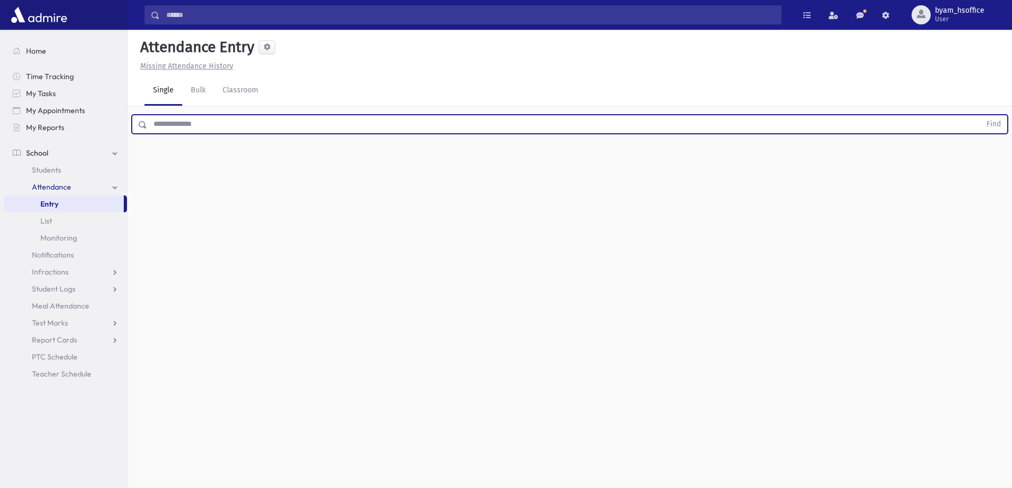
click at [235, 123] on input "text" at bounding box center [563, 124] width 833 height 19
click at [228, 128] on input "text" at bounding box center [563, 124] width 833 height 19
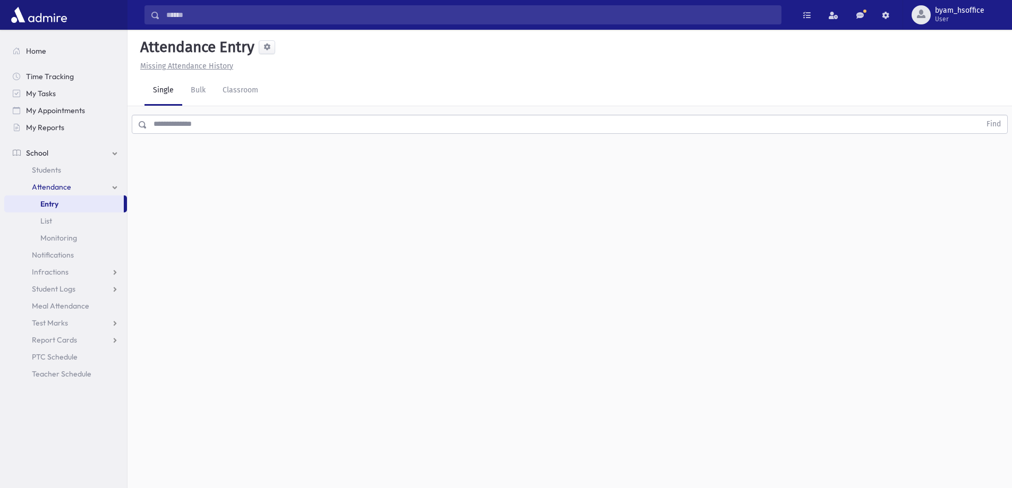
click at [274, 134] on div "Find" at bounding box center [569, 122] width 884 height 32
click at [291, 126] on input "text" at bounding box center [563, 124] width 833 height 19
drag, startPoint x: 72, startPoint y: 238, endPoint x: 77, endPoint y: 242, distance: 6.2
click at [73, 240] on span "Monitoring" at bounding box center [58, 238] width 37 height 10
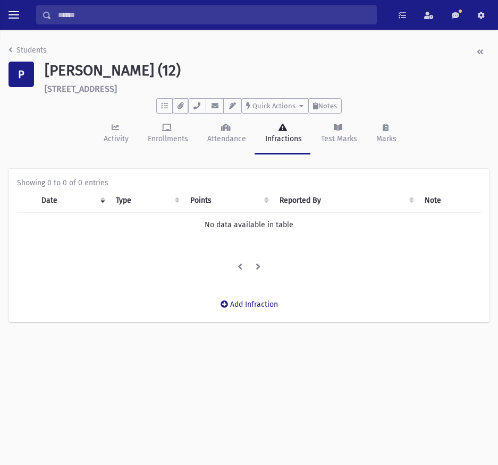
click at [30, 44] on div "Students" at bounding box center [248, 51] width 481 height 19
click at [30, 54] on link "Students" at bounding box center [27, 50] width 38 height 9
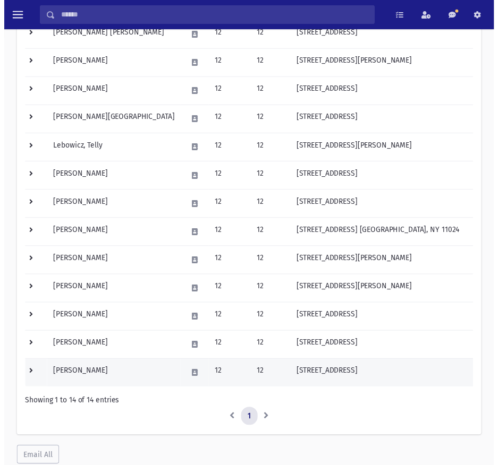
scroll to position [248, 0]
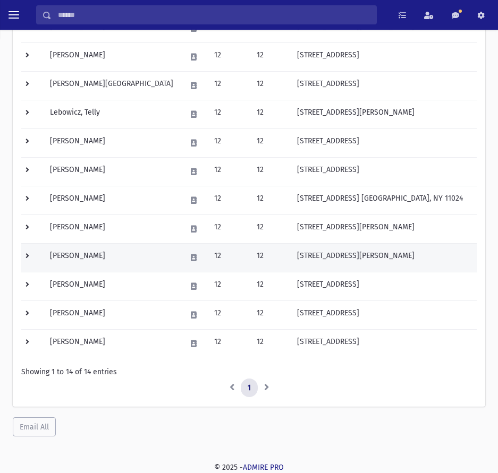
click at [30, 257] on td at bounding box center [32, 257] width 22 height 29
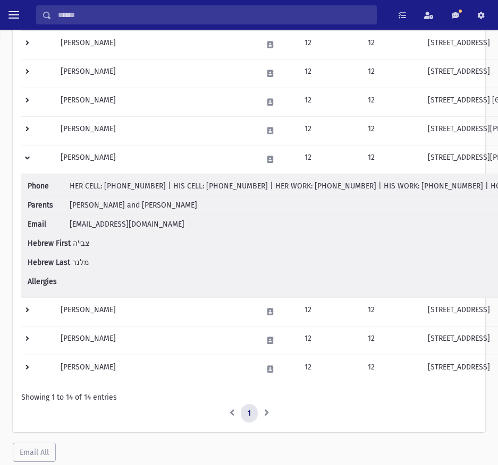
scroll to position [354, 0]
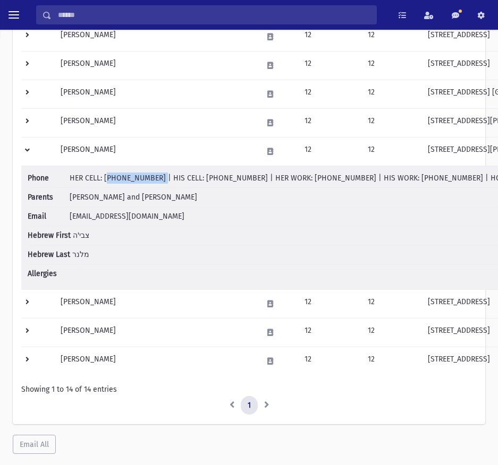
drag, startPoint x: 104, startPoint y: 178, endPoint x: 150, endPoint y: 178, distance: 46.2
click at [150, 178] on span "HER CELL: [PHONE_NUMBER] | HIS CELL: [PHONE_NUMBER] | HER WORK: [PHONE_NUMBER] …" at bounding box center [383, 178] width 626 height 9
drag, startPoint x: 190, startPoint y: 178, endPoint x: 241, endPoint y: 186, distance: 51.0
click at [241, 186] on li "Phone HER CELL: [PHONE_NUMBER] | HIS CELL: [PHONE_NUMBER] | HER WORK: [PHONE_NU…" at bounding box center [362, 180] width 668 height 15
click at [467, 183] on li "Phone HER CELL: [PHONE_NUMBER] | HIS CELL: [PHONE_NUMBER] | HER WORK: [PHONE_NU…" at bounding box center [362, 180] width 668 height 15
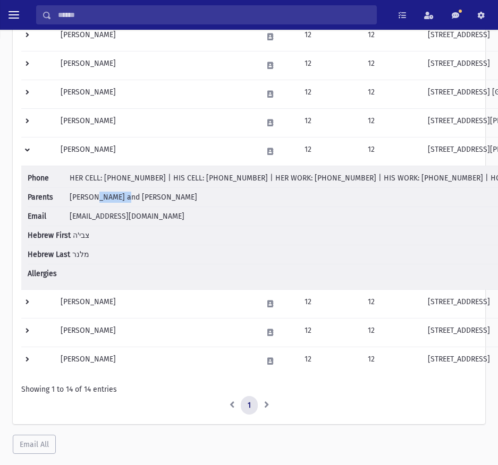
drag, startPoint x: 126, startPoint y: 198, endPoint x: 97, endPoint y: 195, distance: 28.8
click at [97, 195] on span "[PERSON_NAME] and [PERSON_NAME]" at bounding box center [133, 197] width 127 height 9
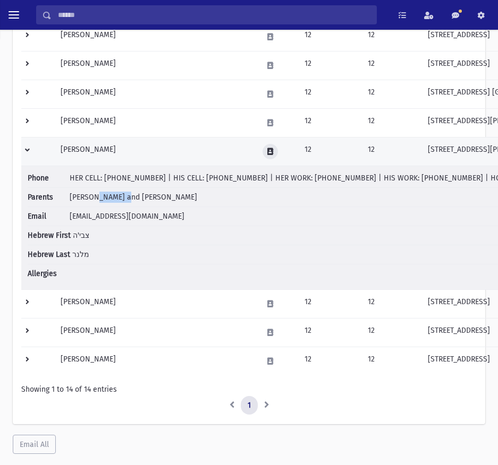
click at [262, 149] on button at bounding box center [269, 151] width 15 height 15
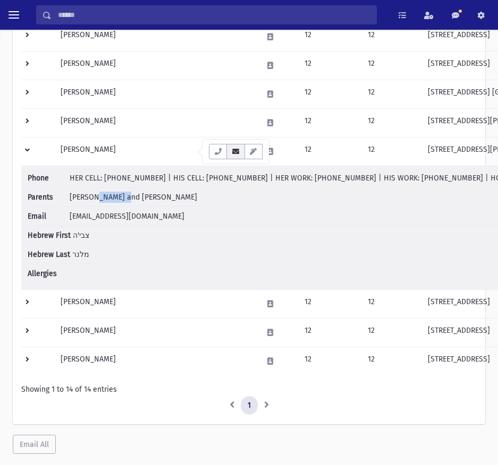
click at [232, 153] on icon "button" at bounding box center [235, 151] width 8 height 7
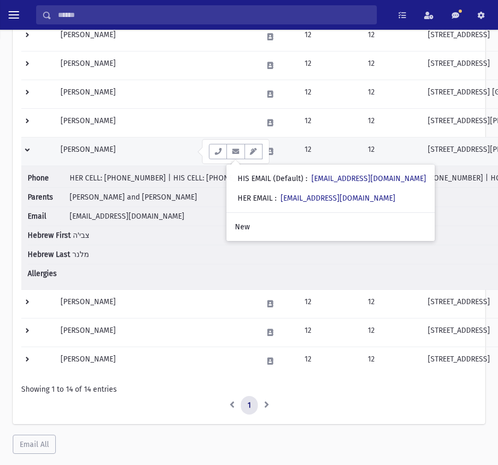
click at [26, 152] on td at bounding box center [37, 151] width 33 height 29
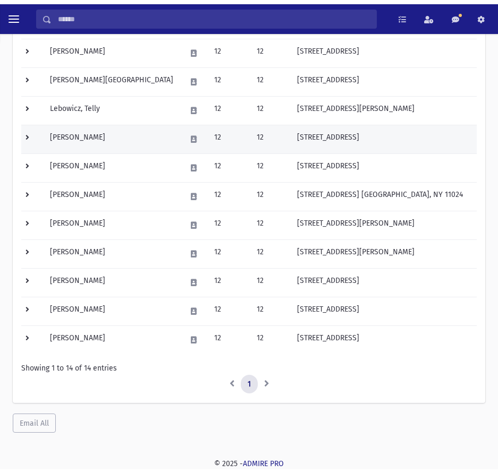
scroll to position [248, 0]
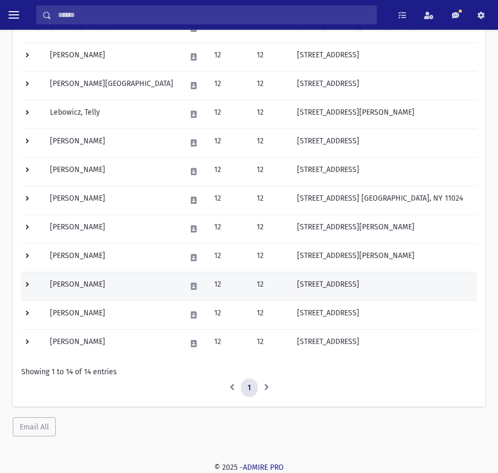
click at [29, 286] on td at bounding box center [32, 286] width 22 height 29
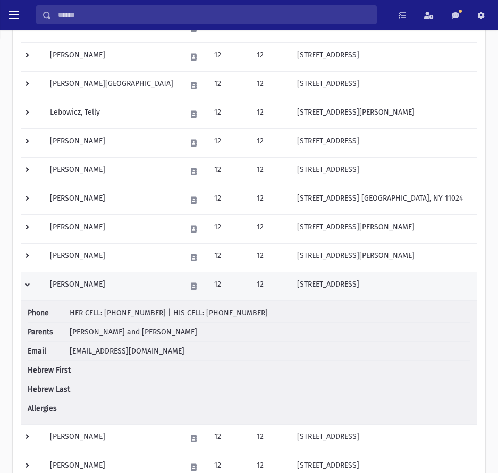
drag, startPoint x: 268, startPoint y: 288, endPoint x: 471, endPoint y: 297, distance: 203.1
click at [471, 297] on td "[STREET_ADDRESS]" at bounding box center [384, 286] width 186 height 29
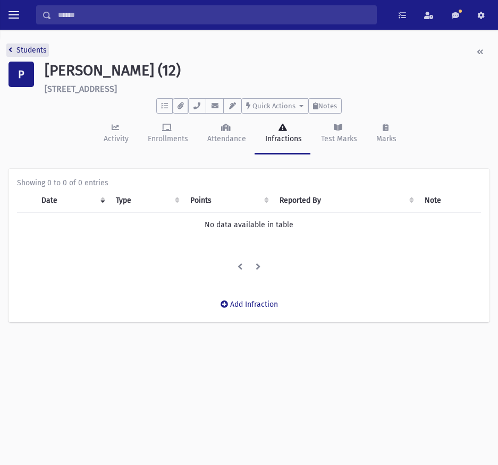
click at [30, 49] on link "Students" at bounding box center [27, 50] width 38 height 9
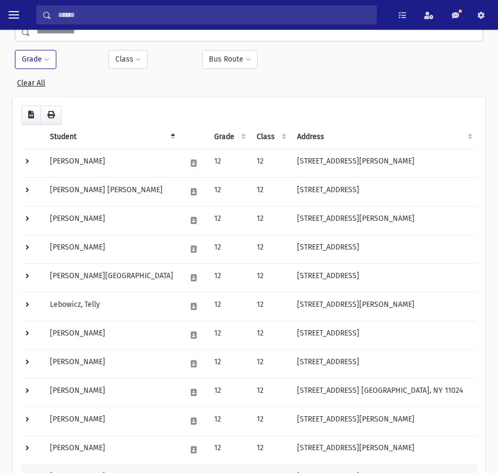
scroll to position [248, 0]
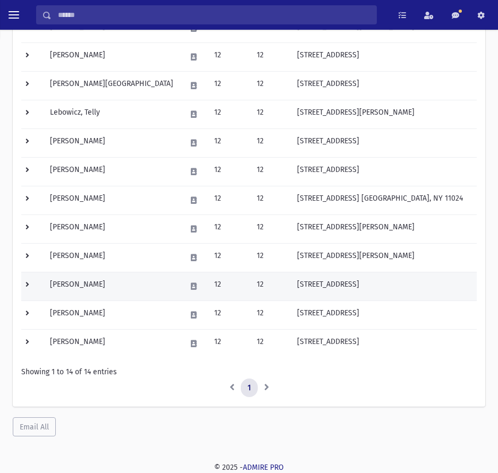
click at [31, 282] on td at bounding box center [32, 286] width 22 height 29
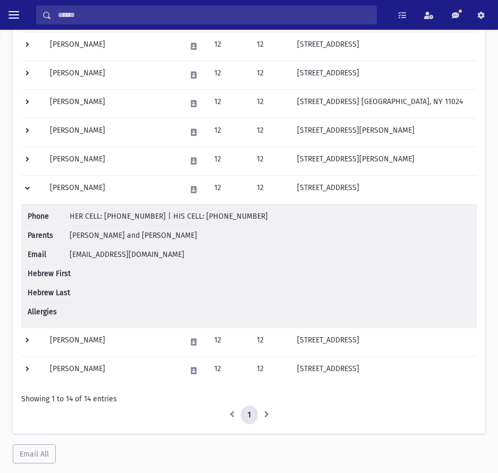
scroll to position [354, 0]
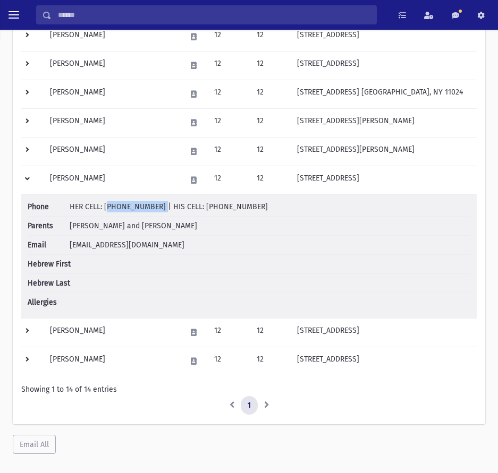
drag, startPoint x: 152, startPoint y: 209, endPoint x: 104, endPoint y: 209, distance: 48.9
click at [104, 209] on span "HER CELL: [PHONE_NUMBER] | HIS CELL: [PHONE_NUMBER]" at bounding box center [169, 206] width 198 height 9
drag, startPoint x: 294, startPoint y: 208, endPoint x: 192, endPoint y: 206, distance: 102.0
click at [192, 206] on li "Phone HER CELL: [PHONE_NUMBER] | HIS CELL: [PHONE_NUMBER]" at bounding box center [249, 208] width 442 height 15
drag, startPoint x: 153, startPoint y: 207, endPoint x: 104, endPoint y: 207, distance: 48.9
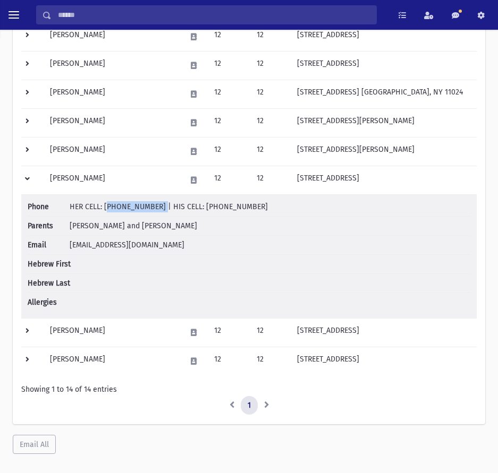
click at [104, 207] on span "HER CELL: [PHONE_NUMBER] | HIS CELL: [PHONE_NUMBER]" at bounding box center [169, 206] width 198 height 9
drag, startPoint x: 169, startPoint y: 241, endPoint x: 68, endPoint y: 244, distance: 101.0
click at [68, 244] on li "Email [EMAIL_ADDRESS][DOMAIN_NAME]" at bounding box center [249, 245] width 442 height 19
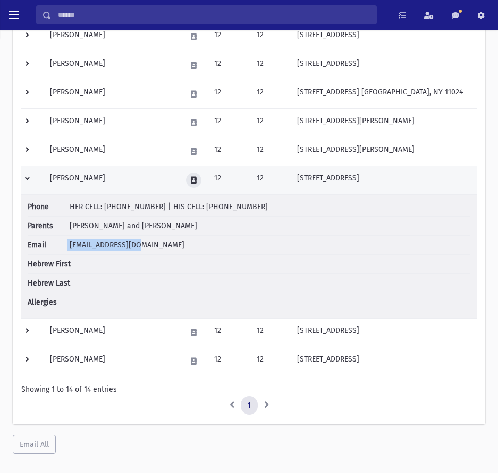
click at [186, 177] on button at bounding box center [193, 180] width 15 height 15
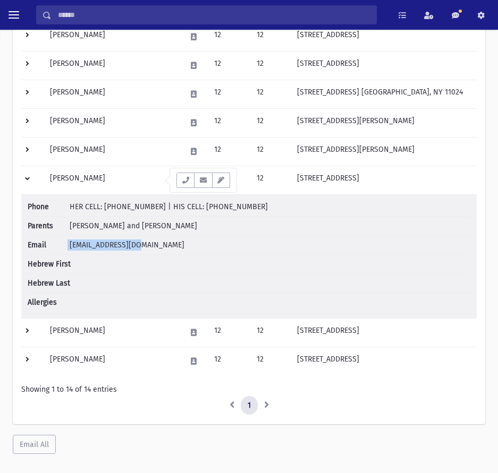
click at [209, 181] on button "button" at bounding box center [203, 180] width 18 height 15
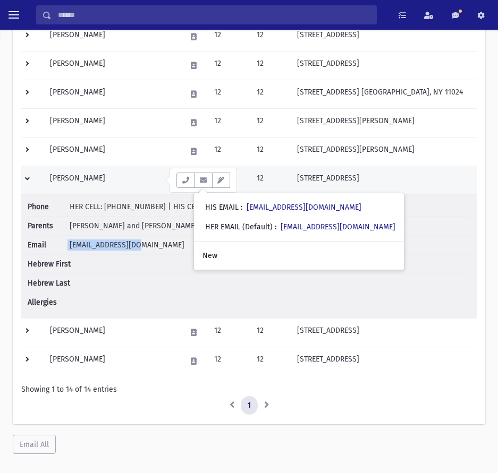
click at [29, 181] on td at bounding box center [32, 180] width 22 height 29
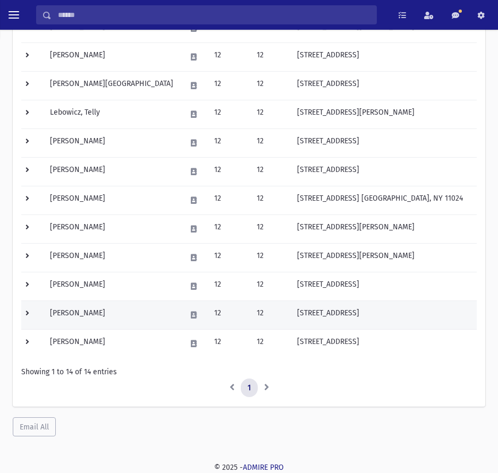
click at [28, 314] on td at bounding box center [32, 315] width 22 height 29
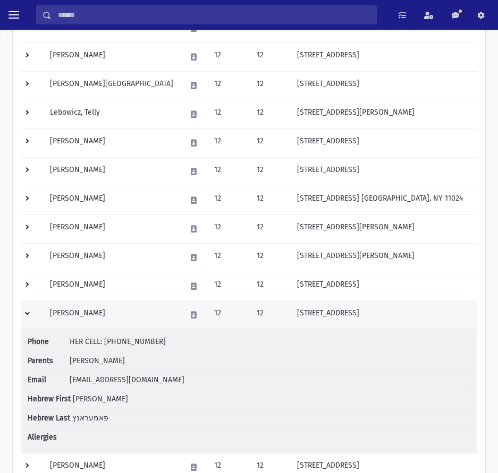
scroll to position [371, 0]
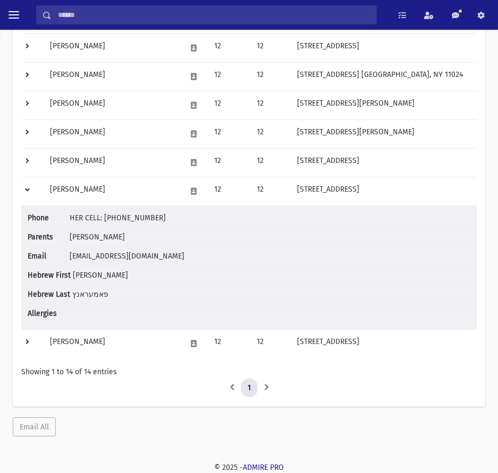
drag, startPoint x: 158, startPoint y: 221, endPoint x: 105, endPoint y: 220, distance: 53.7
click at [105, 220] on li "Phone HER CELL: [PHONE_NUMBER]" at bounding box center [249, 219] width 442 height 15
drag, startPoint x: 147, startPoint y: 259, endPoint x: 69, endPoint y: 251, distance: 78.4
click at [69, 251] on li "Email [EMAIL_ADDRESS][DOMAIN_NAME]" at bounding box center [249, 256] width 442 height 19
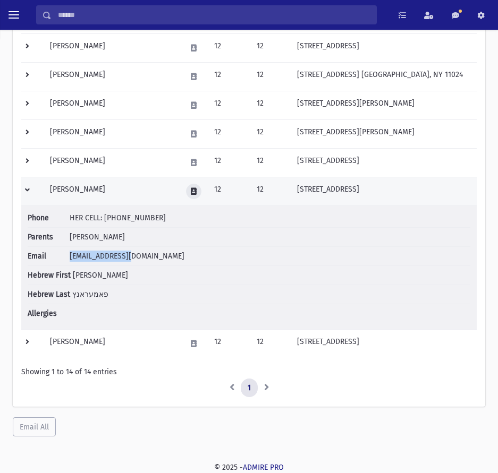
click at [186, 195] on button at bounding box center [193, 191] width 15 height 15
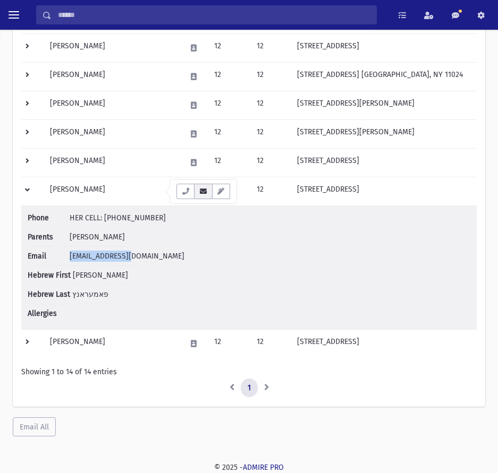
click at [201, 193] on icon "button" at bounding box center [203, 191] width 8 height 7
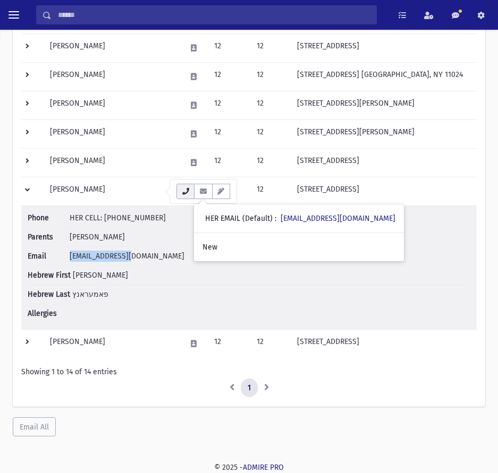
click at [181, 192] on icon "button" at bounding box center [185, 191] width 8 height 7
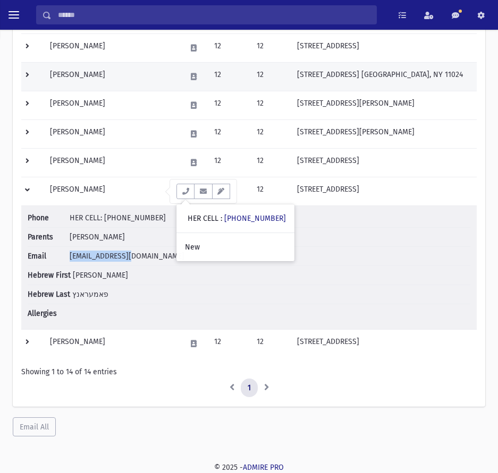
drag, startPoint x: 33, startPoint y: 192, endPoint x: 196, endPoint y: 208, distance: 163.8
click at [33, 192] on td at bounding box center [32, 191] width 22 height 29
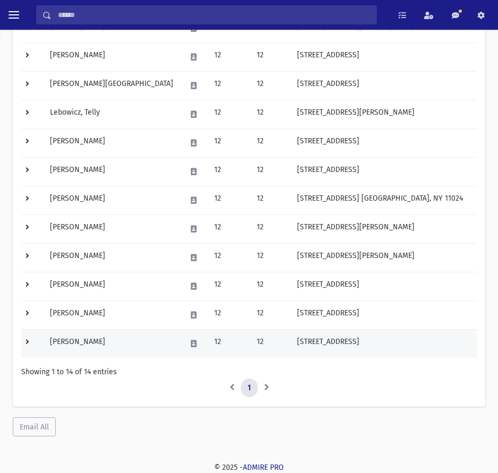
click at [30, 344] on td at bounding box center [32, 343] width 22 height 29
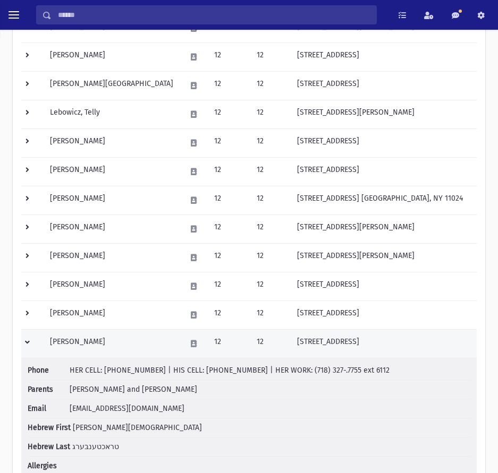
click at [26, 343] on td at bounding box center [32, 343] width 22 height 29
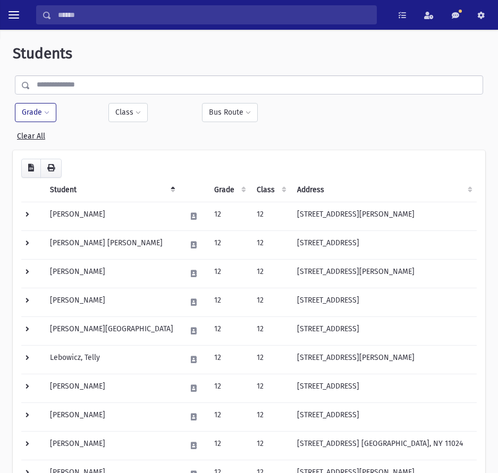
scroll to position [0, 0]
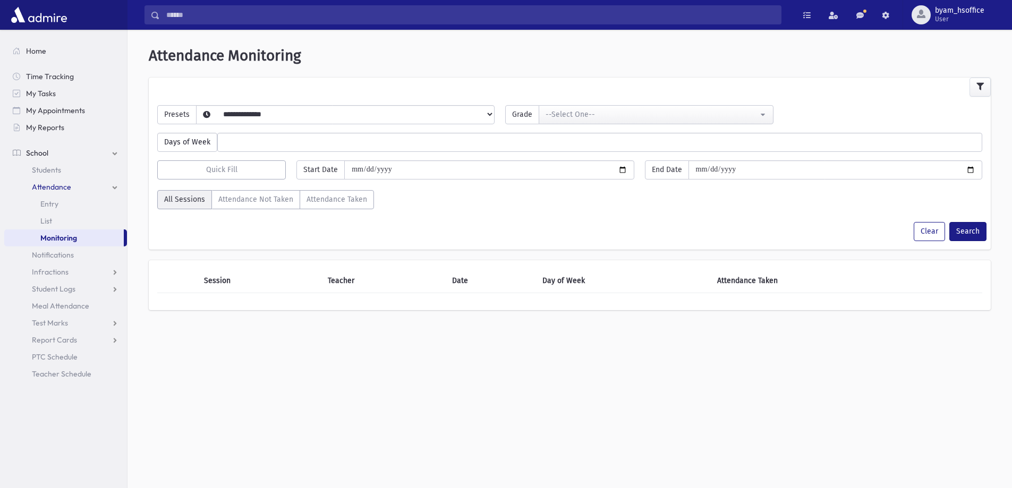
select select
drag, startPoint x: 260, startPoint y: 115, endPoint x: 258, endPoint y: 122, distance: 7.6
click at [260, 119] on select "**********" at bounding box center [337, 128] width 280 height 18
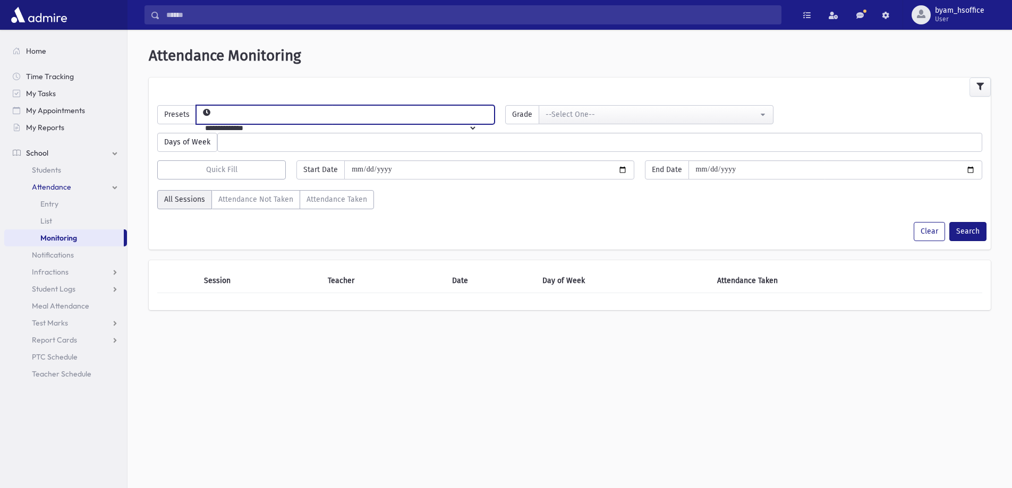
select select "*****"
click at [214, 119] on select "**********" at bounding box center [337, 128] width 280 height 18
click at [584, 112] on div "--Select One--" at bounding box center [651, 114] width 212 height 11
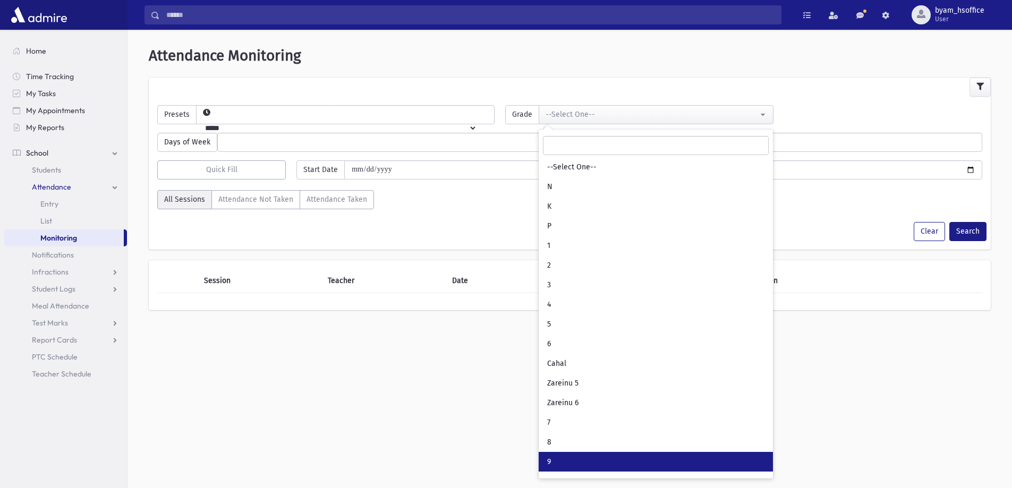
click at [566, 463] on link "9" at bounding box center [656, 462] width 234 height 20
select select "**"
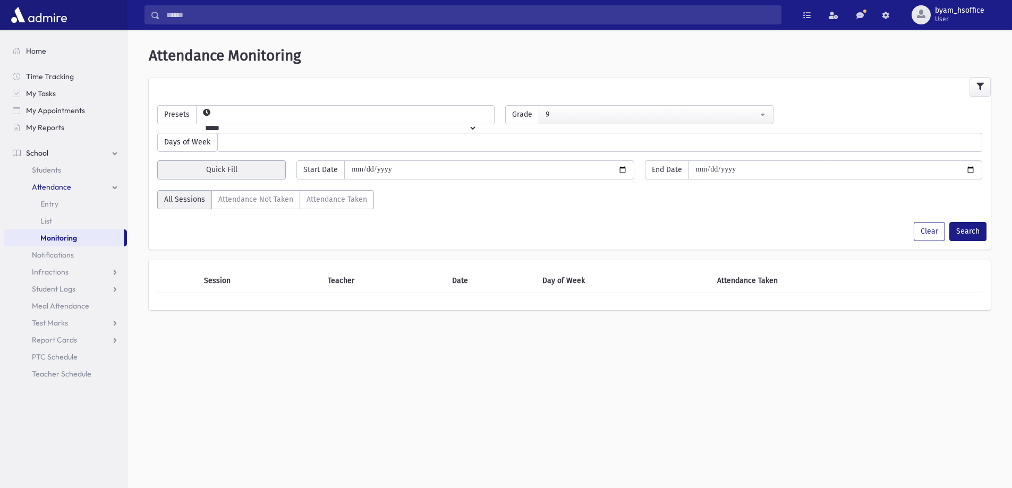
click at [224, 177] on button "Quick Fill" at bounding box center [221, 169] width 129 height 19
click at [261, 201] on div "Today" at bounding box center [243, 199] width 85 height 20
type input "**********"
click at [967, 238] on button "Search" at bounding box center [967, 231] width 37 height 19
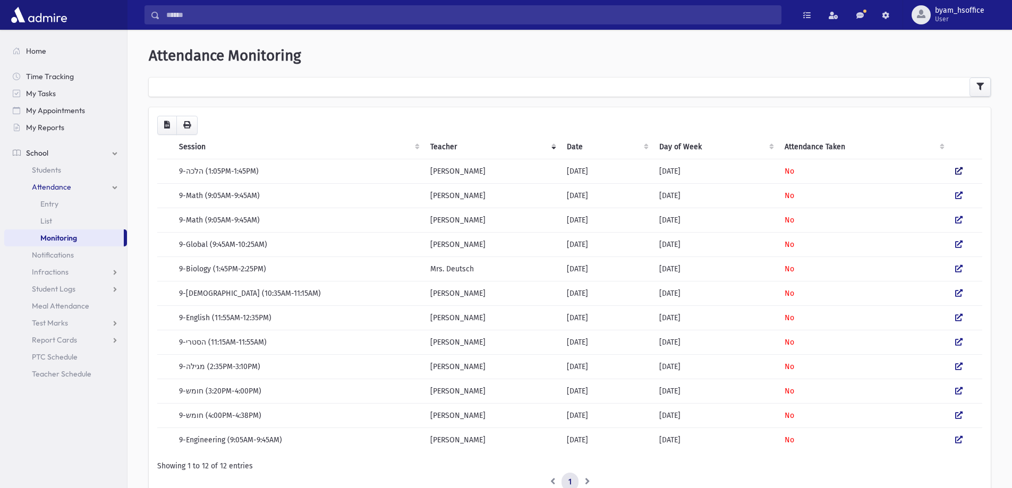
click at [955, 170] on icon at bounding box center [958, 170] width 7 height 7
click at [959, 198] on icon at bounding box center [958, 195] width 7 height 7
click at [954, 245] on td at bounding box center [965, 244] width 33 height 24
click at [958, 221] on icon at bounding box center [958, 219] width 7 height 7
click at [959, 245] on icon at bounding box center [958, 244] width 7 height 7
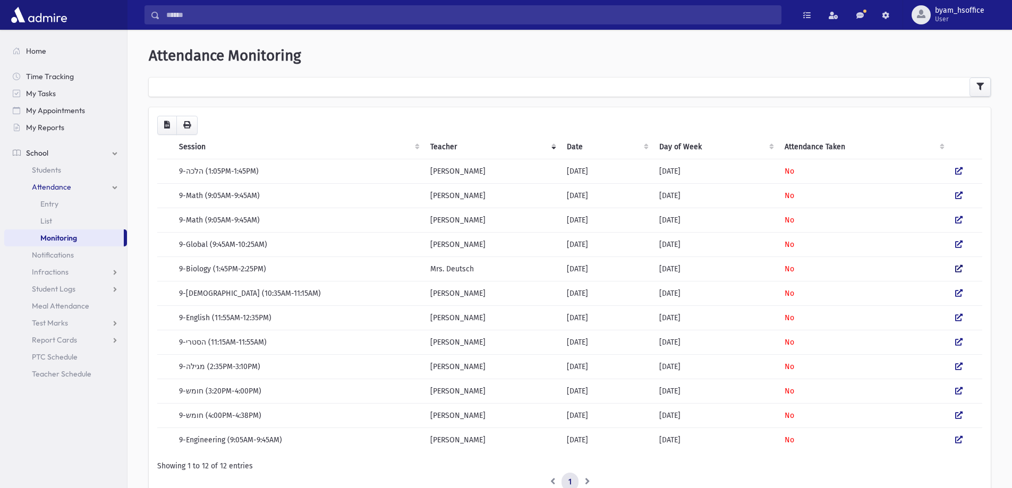
click at [956, 269] on icon at bounding box center [958, 268] width 7 height 7
click at [957, 293] on icon at bounding box center [958, 292] width 7 height 7
click at [955, 319] on icon at bounding box center [958, 317] width 7 height 7
click at [960, 345] on icon at bounding box center [958, 341] width 7 height 7
click at [959, 393] on icon at bounding box center [958, 390] width 7 height 7
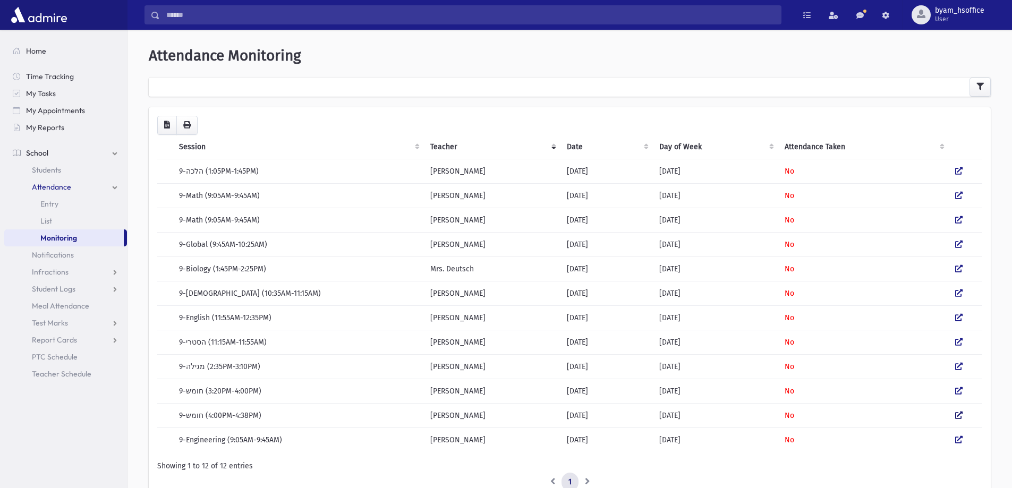
click at [957, 416] on icon at bounding box center [958, 415] width 7 height 7
click at [957, 440] on icon at bounding box center [958, 439] width 7 height 7
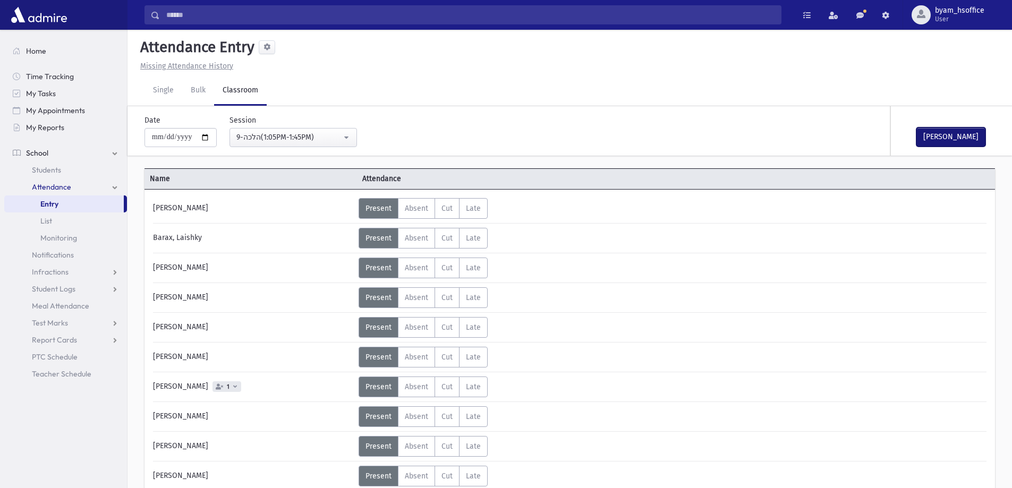
click at [954, 142] on button "[PERSON_NAME]" at bounding box center [950, 136] width 69 height 19
click at [948, 140] on div "[DATE] 2:54 PM" at bounding box center [954, 142] width 76 height 11
click at [946, 136] on button "[PERSON_NAME]" at bounding box center [950, 136] width 69 height 19
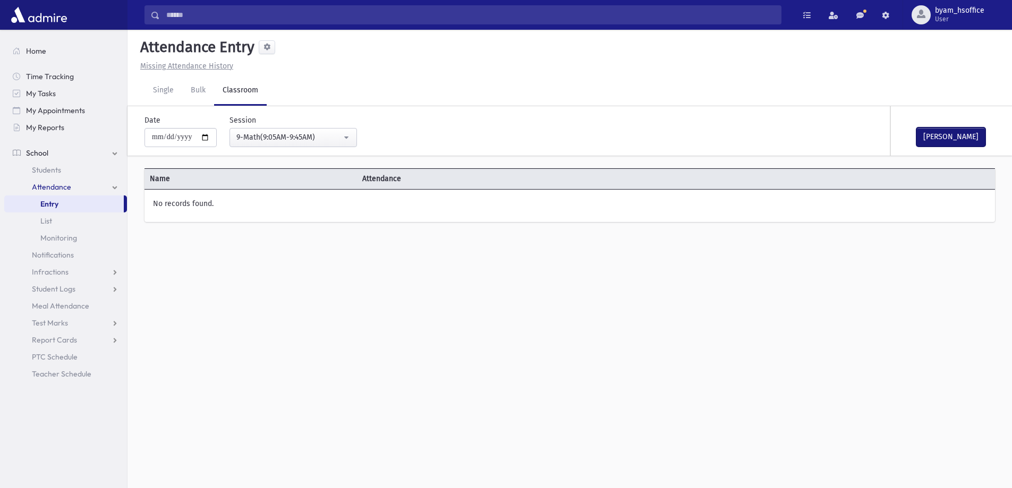
click at [952, 132] on button "[PERSON_NAME]" at bounding box center [950, 136] width 69 height 19
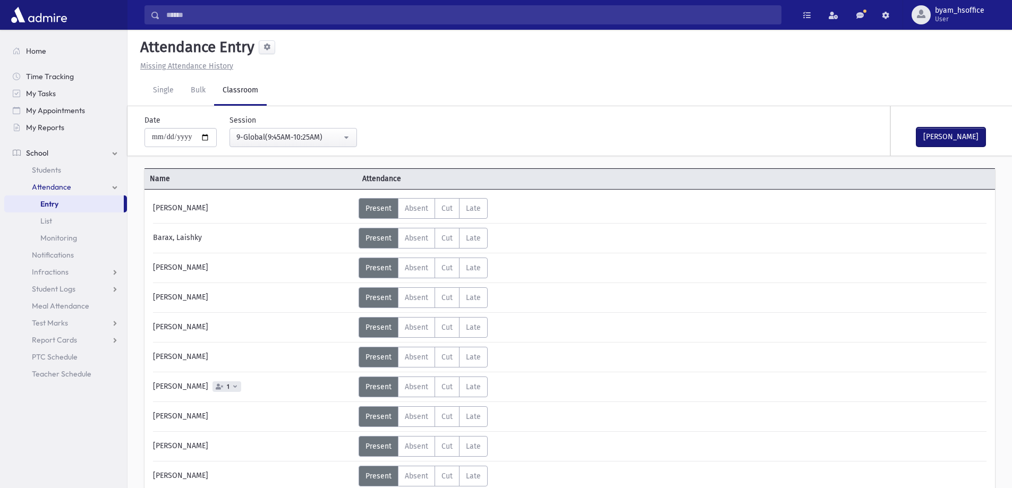
click at [948, 129] on button "[PERSON_NAME]" at bounding box center [950, 136] width 69 height 19
drag, startPoint x: 949, startPoint y: 134, endPoint x: 841, endPoint y: 45, distance: 140.0
click at [950, 134] on button "[PERSON_NAME]" at bounding box center [950, 136] width 69 height 19
click at [938, 143] on button "[PERSON_NAME]" at bounding box center [950, 136] width 69 height 19
click at [954, 144] on button "[PERSON_NAME]" at bounding box center [950, 136] width 69 height 19
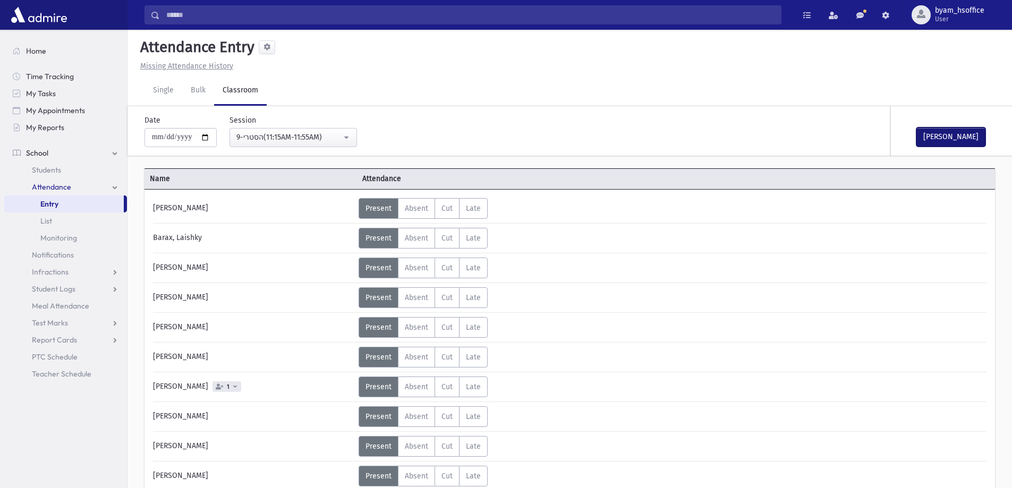
click at [954, 131] on button "[PERSON_NAME]" at bounding box center [950, 136] width 69 height 19
click at [941, 134] on div "[PERSON_NAME]" at bounding box center [944, 130] width 106 height 49
click at [952, 130] on button "[PERSON_NAME]" at bounding box center [950, 136] width 69 height 19
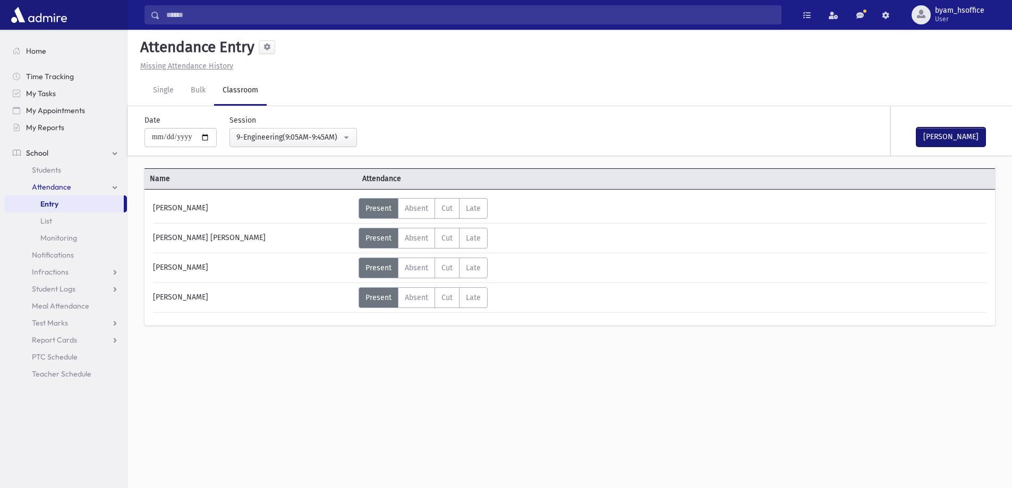
click at [953, 143] on button "[PERSON_NAME]" at bounding box center [950, 136] width 69 height 19
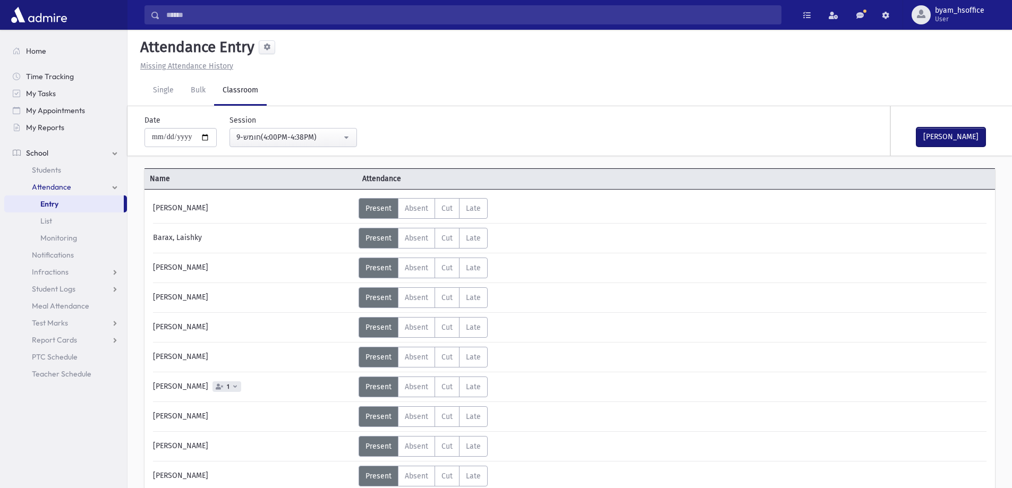
click at [948, 136] on button "[PERSON_NAME]" at bounding box center [950, 136] width 69 height 19
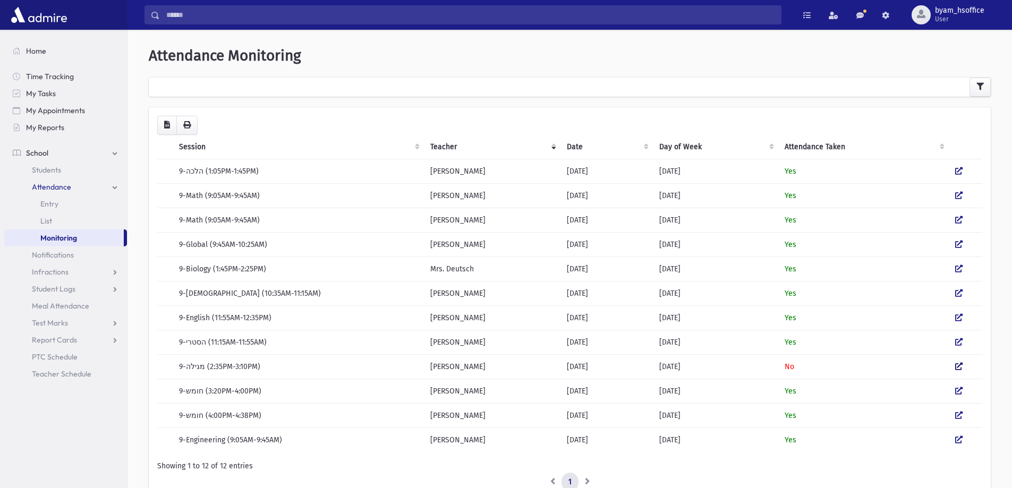
click at [957, 365] on icon at bounding box center [958, 366] width 7 height 7
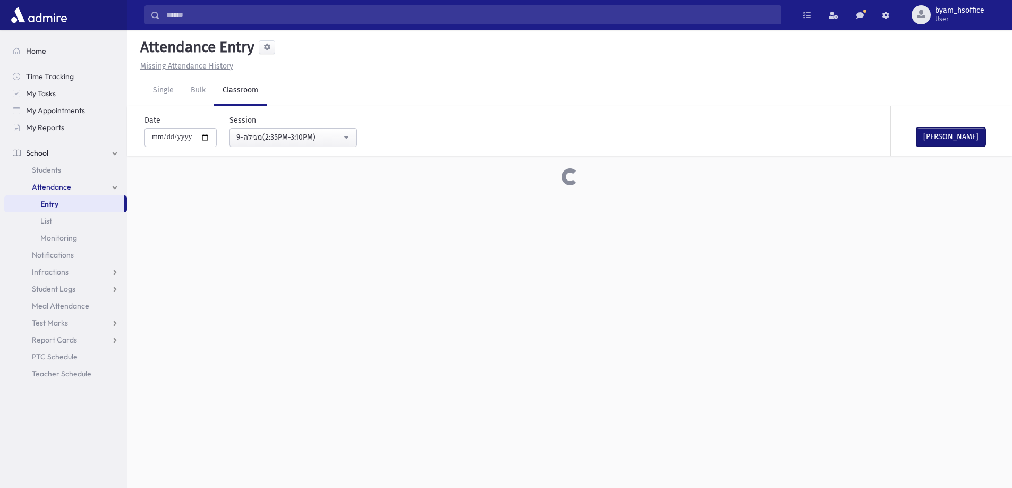
click at [951, 140] on button "[PERSON_NAME]" at bounding box center [950, 136] width 69 height 19
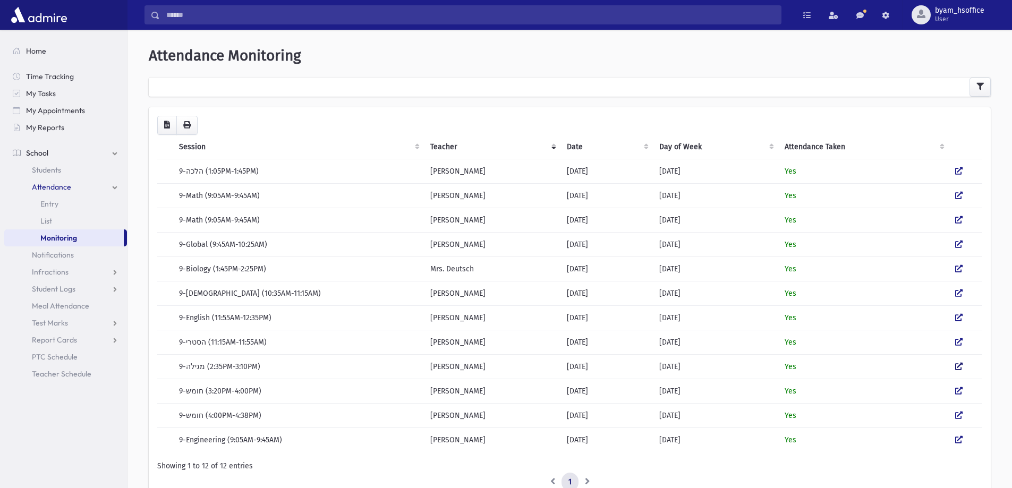
click at [960, 368] on icon at bounding box center [958, 366] width 7 height 7
click at [59, 203] on link "Entry" at bounding box center [65, 203] width 123 height 17
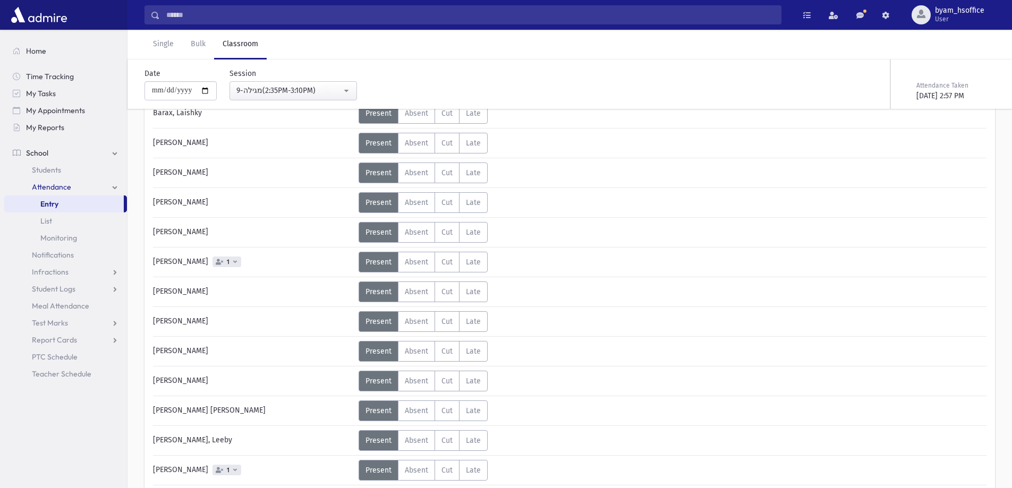
scroll to position [106, 0]
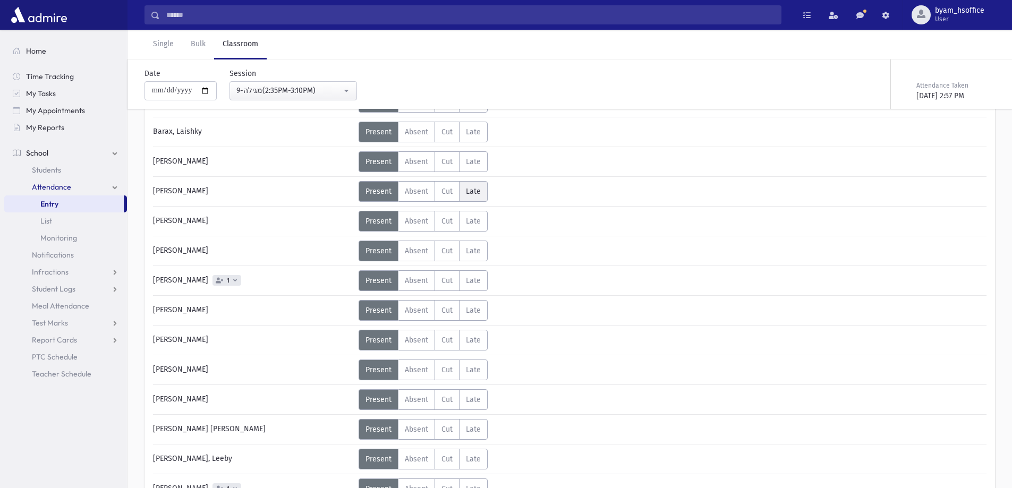
click at [471, 193] on span "Late" at bounding box center [473, 191] width 15 height 9
click at [539, 194] on span "Unexcused" at bounding box center [520, 196] width 41 height 11
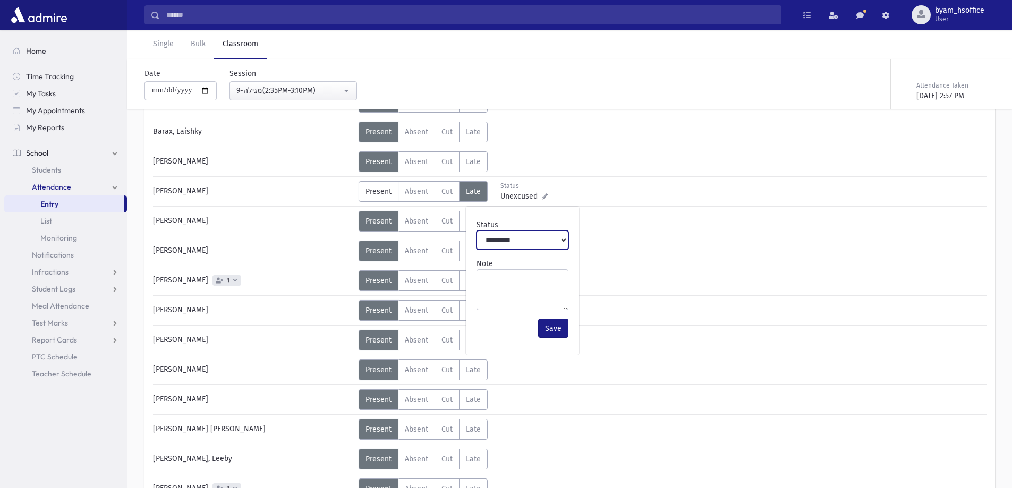
drag, startPoint x: 536, startPoint y: 242, endPoint x: 536, endPoint y: 248, distance: 5.9
click at [536, 242] on select "**********" at bounding box center [522, 240] width 92 height 19
select select "*******"
click at [476, 231] on select "**********" at bounding box center [522, 240] width 92 height 19
click at [556, 333] on button "Save" at bounding box center [553, 328] width 30 height 19
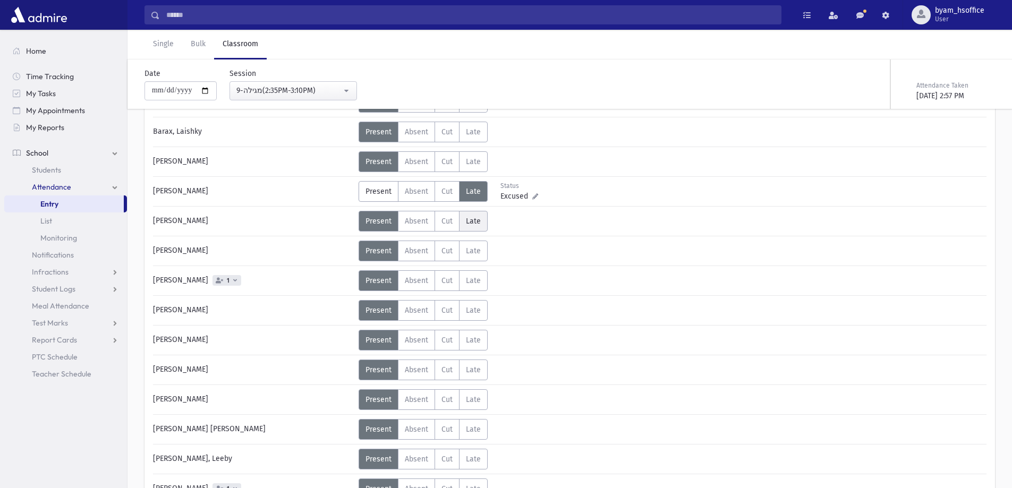
click at [477, 215] on label "Late L" at bounding box center [473, 221] width 29 height 21
click at [545, 226] on icon at bounding box center [545, 226] width 6 height 6
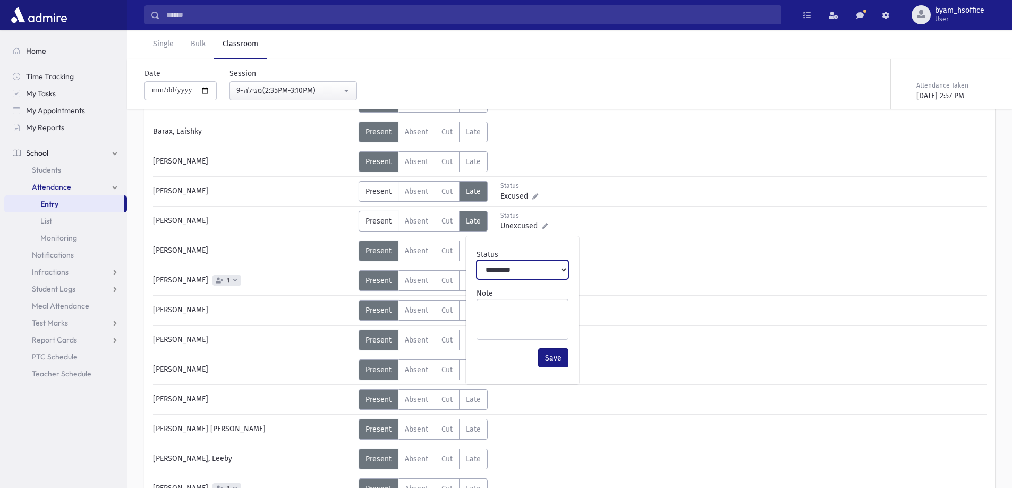
click at [528, 277] on select "**********" at bounding box center [522, 269] width 92 height 19
select select "*******"
click at [476, 260] on select "**********" at bounding box center [522, 269] width 92 height 19
click at [552, 351] on button "Save" at bounding box center [553, 357] width 30 height 19
click at [376, 188] on span "Present" at bounding box center [378, 191] width 26 height 9
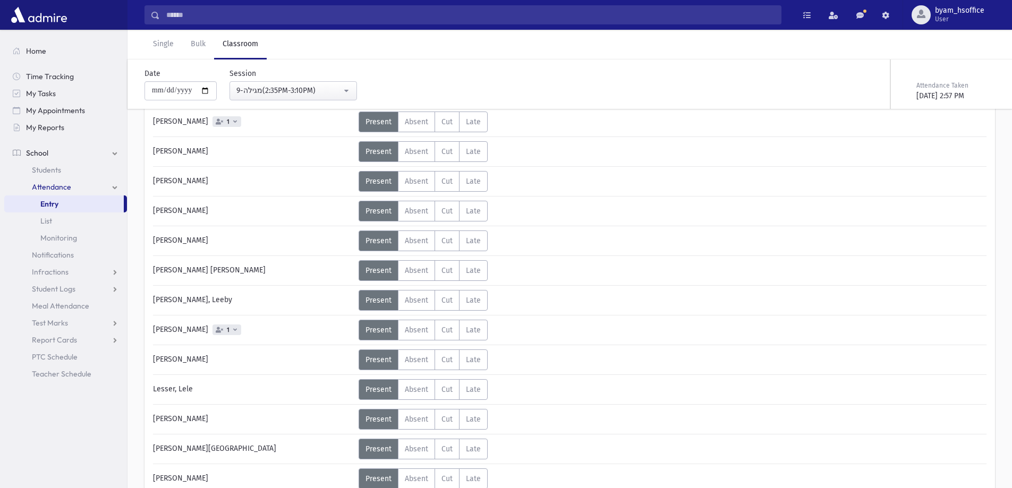
scroll to position [266, 0]
click at [468, 332] on span "Late" at bounding box center [473, 329] width 15 height 9
click at [233, 330] on icon at bounding box center [235, 329] width 4 height 6
click at [543, 338] on link at bounding box center [545, 335] width 6 height 9
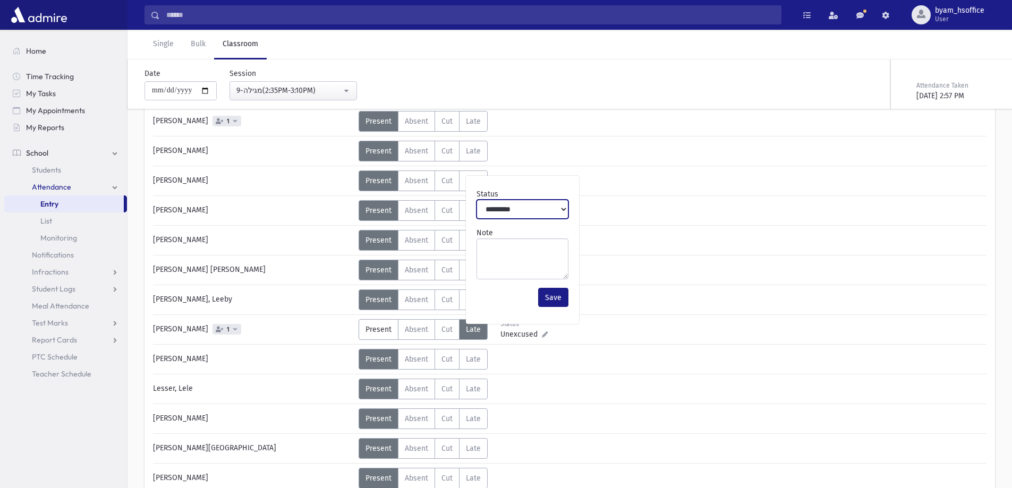
click at [528, 215] on select "**********" at bounding box center [522, 209] width 92 height 19
select select "*******"
click at [476, 200] on select "**********" at bounding box center [522, 209] width 92 height 19
click at [551, 299] on button "Save" at bounding box center [553, 297] width 30 height 19
click at [233, 332] on span at bounding box center [235, 329] width 4 height 7
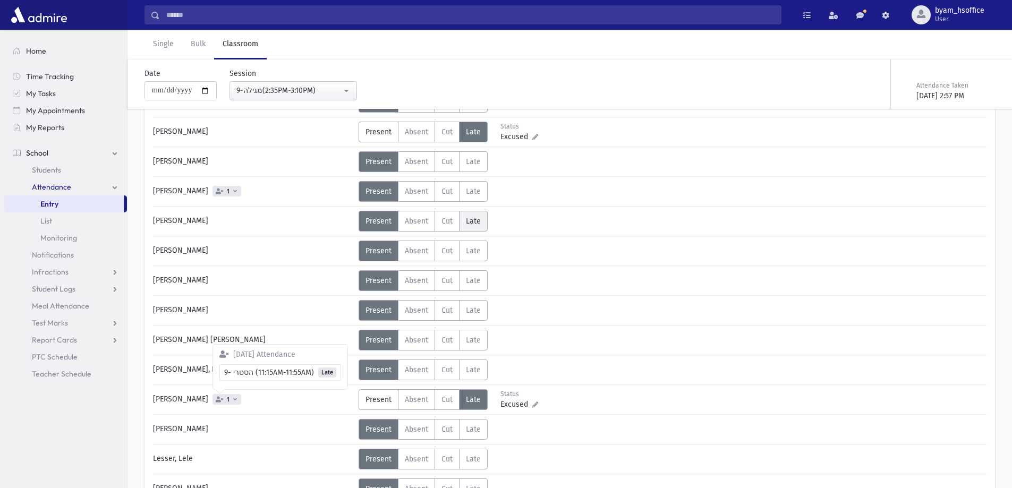
scroll to position [106, 0]
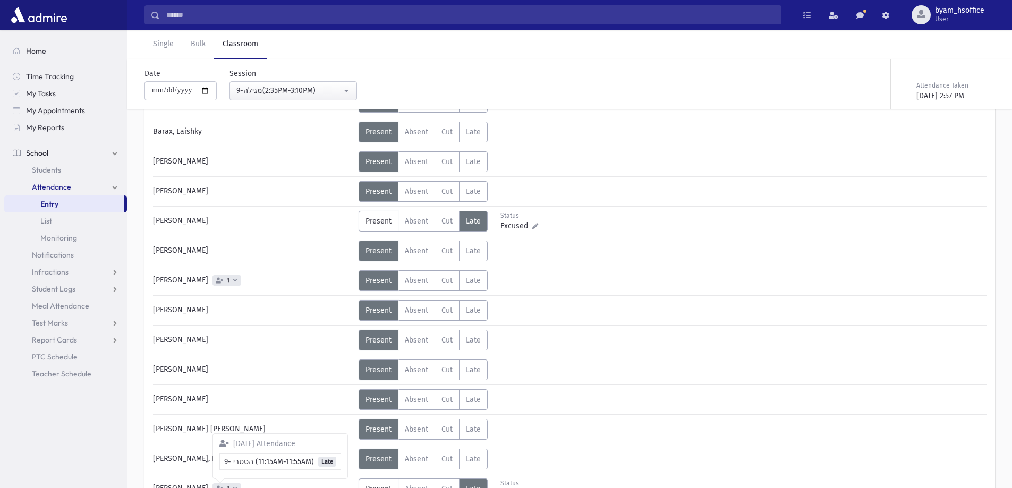
click at [226, 280] on span "1" at bounding box center [226, 280] width 29 height 11
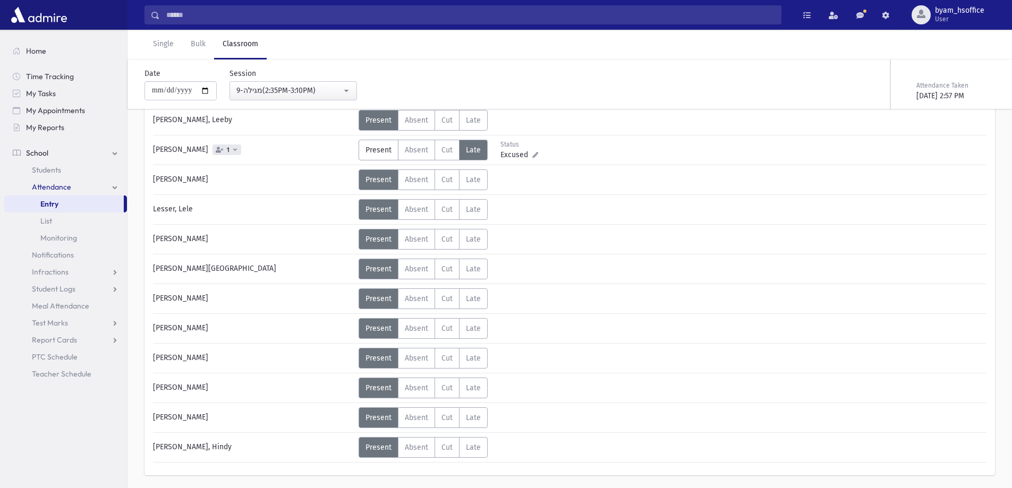
scroll to position [426, 0]
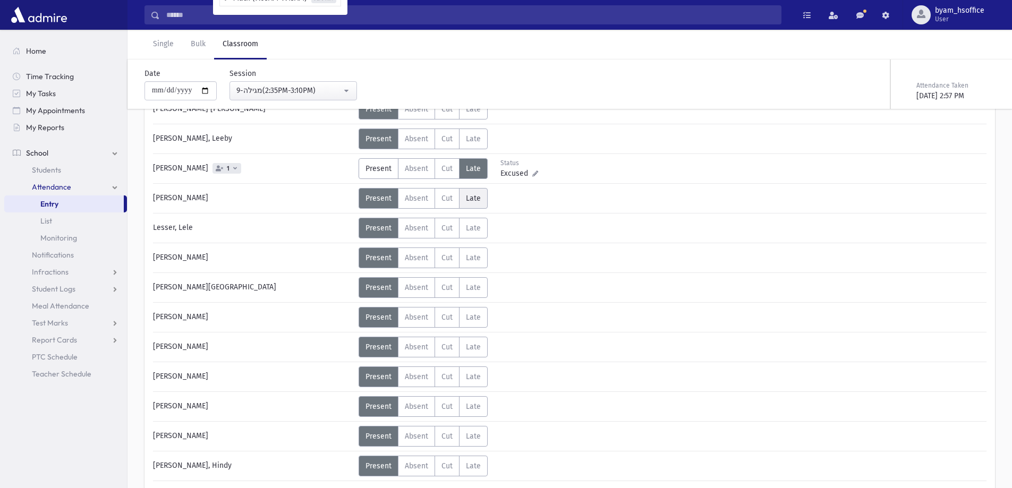
click at [478, 202] on span "Late" at bounding box center [473, 198] width 15 height 9
click at [547, 202] on div "Status Unexcused Admin: Present P Absent A C" at bounding box center [672, 198] width 626 height 21
click at [542, 202] on icon at bounding box center [545, 203] width 6 height 6
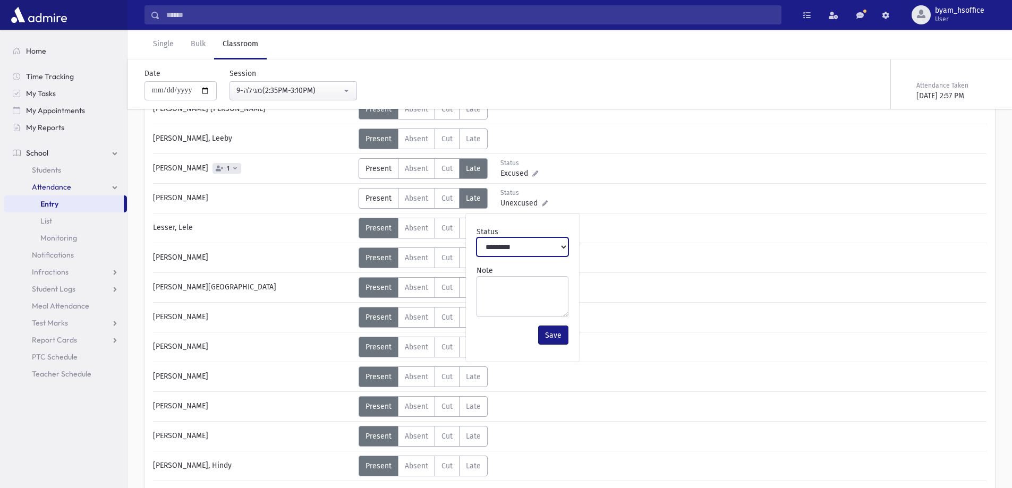
click at [550, 246] on select "**********" at bounding box center [522, 246] width 92 height 19
select select "*******"
click at [476, 237] on select "**********" at bounding box center [522, 246] width 92 height 19
click at [553, 341] on button "Save" at bounding box center [553, 335] width 30 height 19
click at [82, 203] on link "Entry" at bounding box center [64, 203] width 120 height 17
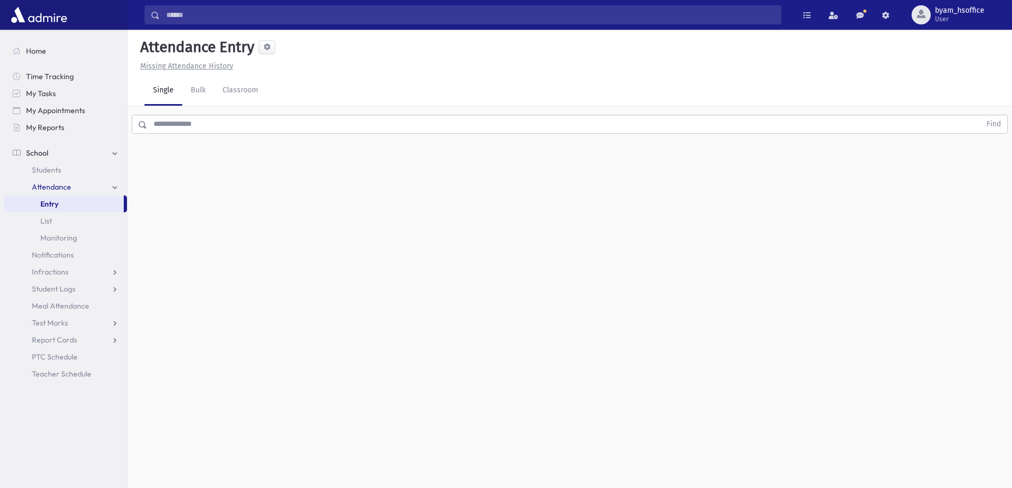
click at [210, 125] on input "text" at bounding box center [563, 124] width 833 height 19
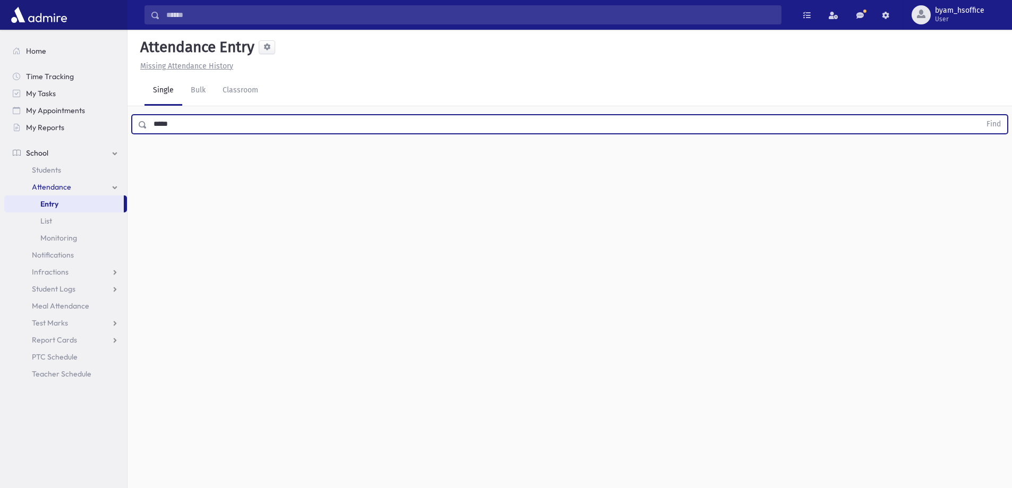
type input "*****"
click at [980, 115] on button "Find" at bounding box center [993, 124] width 27 height 18
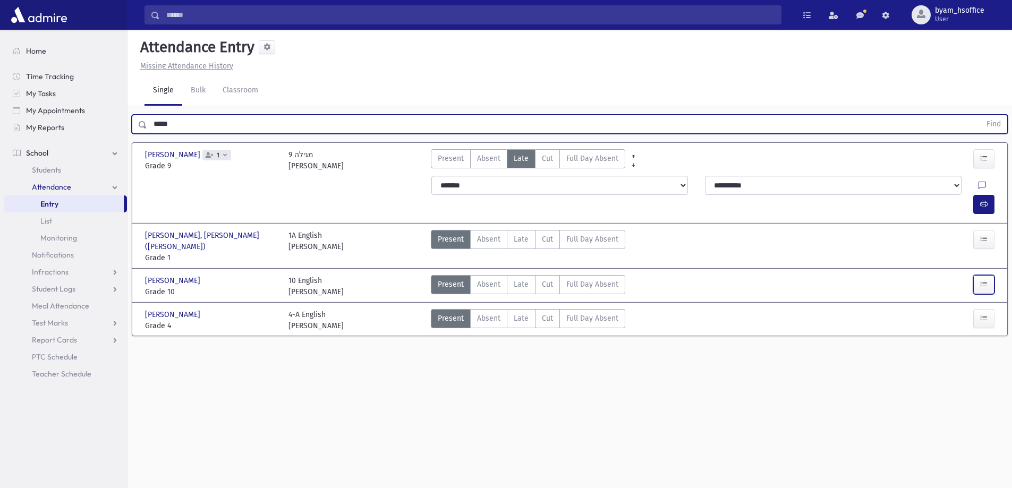
click at [989, 275] on button "button" at bounding box center [983, 284] width 21 height 19
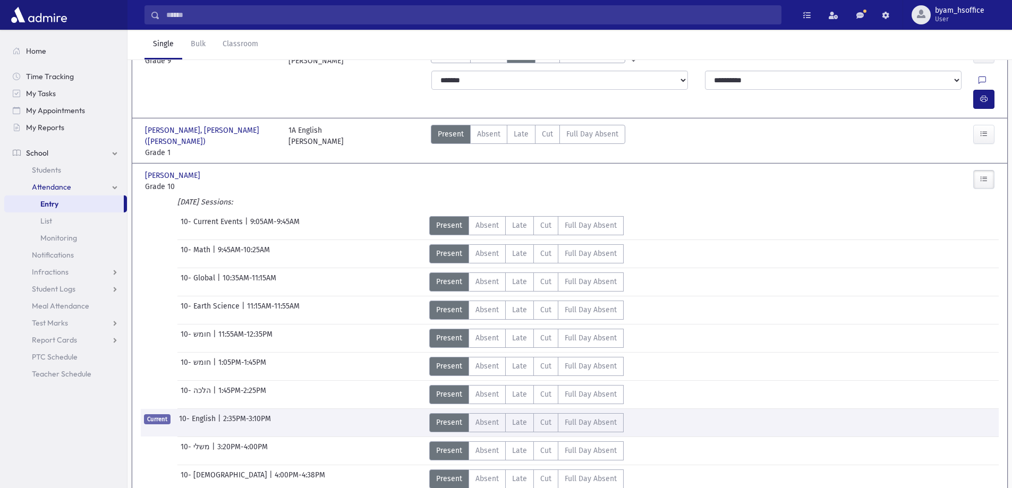
scroll to position [106, 0]
click at [516, 303] on span "Late" at bounding box center [519, 308] width 15 height 11
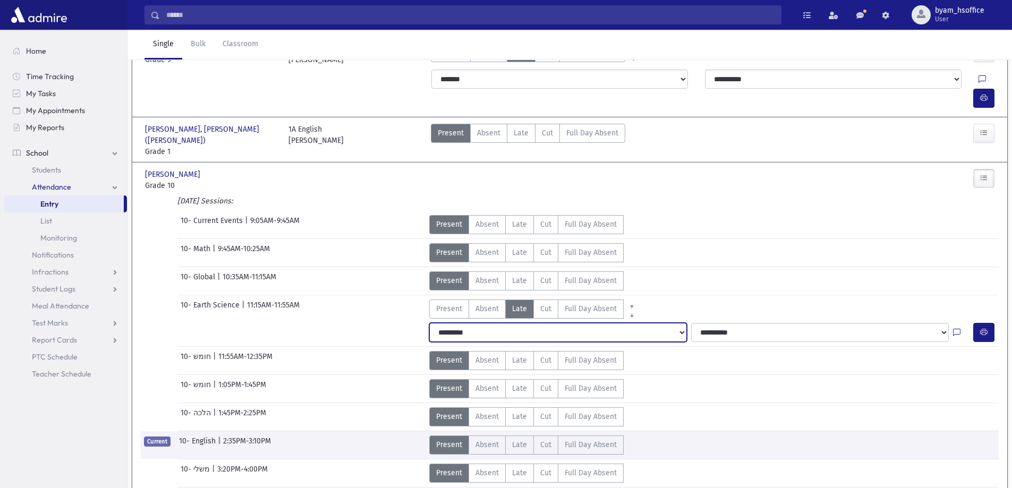
click at [661, 323] on select "**********" at bounding box center [558, 332] width 258 height 19
select select "*******"
click at [429, 323] on select "**********" at bounding box center [558, 332] width 258 height 19
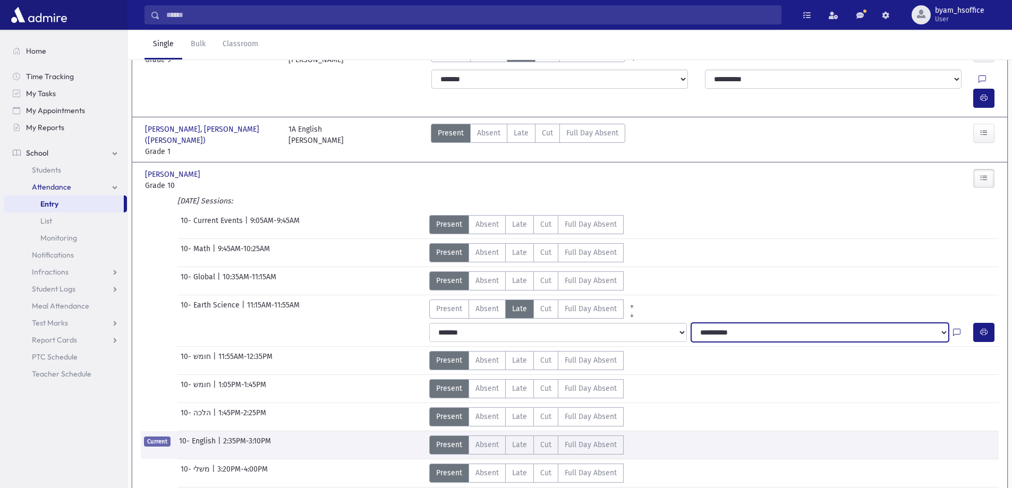
click at [763, 323] on select "**********" at bounding box center [820, 332] width 258 height 19
select select "****"
click at [691, 323] on select "**********" at bounding box center [820, 332] width 258 height 19
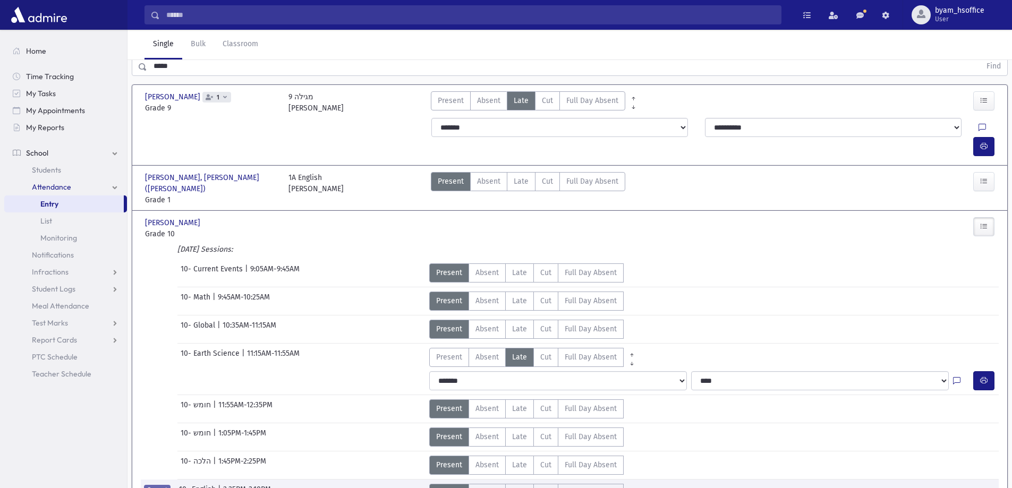
scroll to position [0, 0]
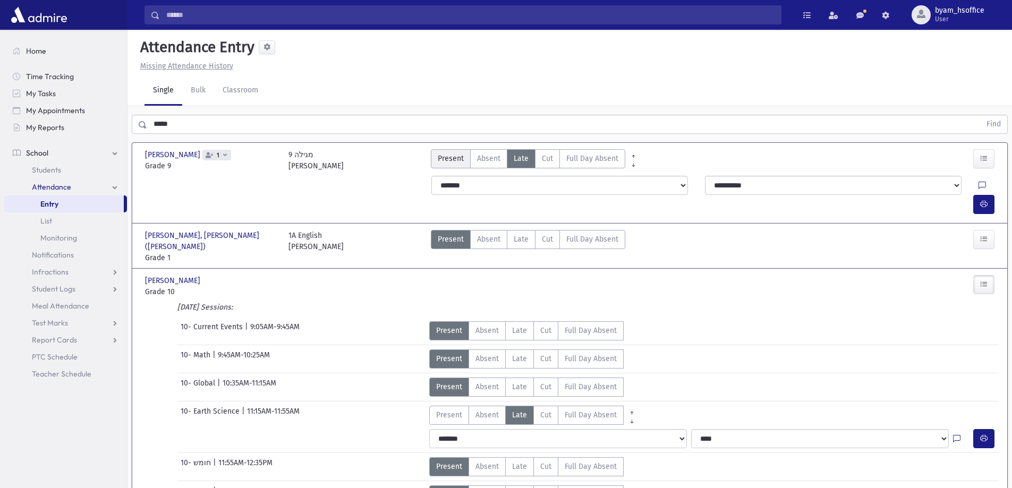
drag, startPoint x: 453, startPoint y: 163, endPoint x: 459, endPoint y: 168, distance: 7.5
click at [453, 163] on span "Present" at bounding box center [451, 158] width 26 height 11
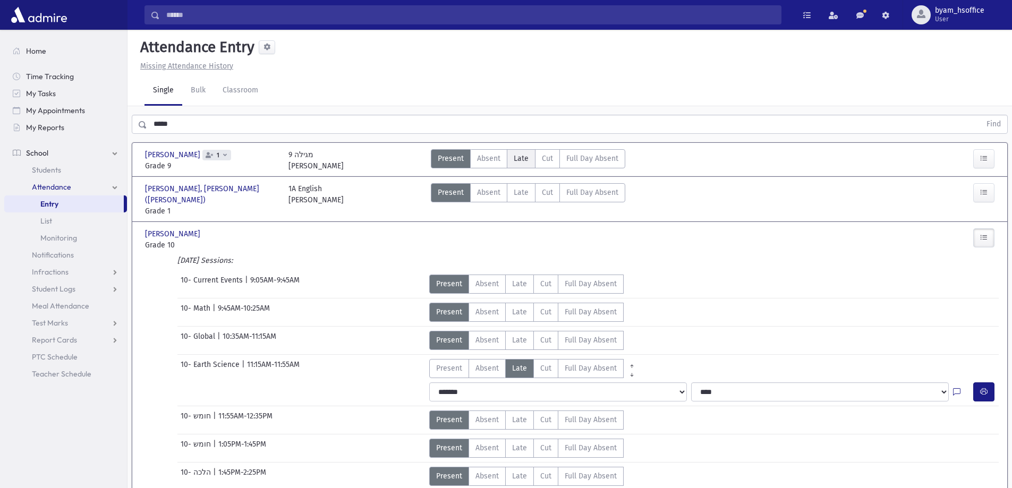
click at [511, 160] on label "Late L" at bounding box center [521, 158] width 29 height 19
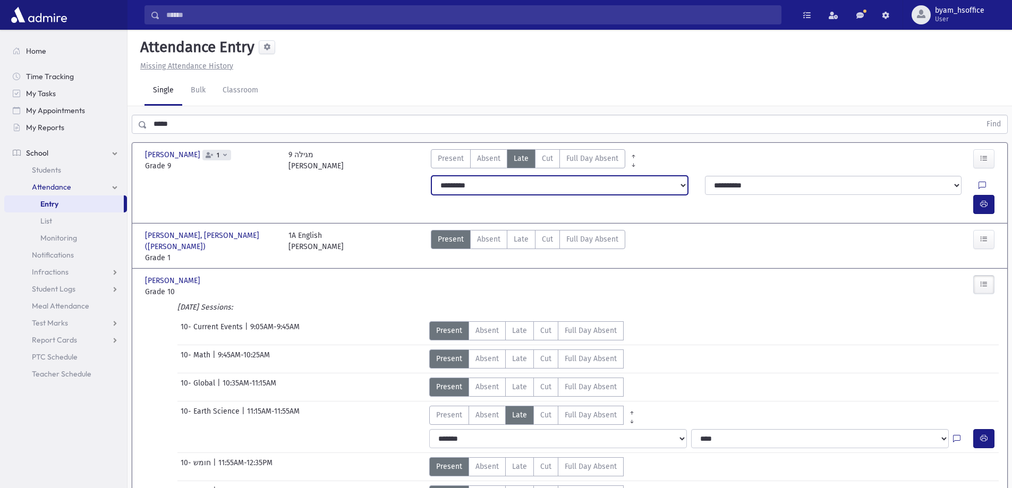
click at [550, 180] on select "**********" at bounding box center [559, 185] width 257 height 19
select select "*******"
click at [431, 176] on select "**********" at bounding box center [559, 185] width 257 height 19
click at [983, 167] on button "button" at bounding box center [983, 158] width 21 height 19
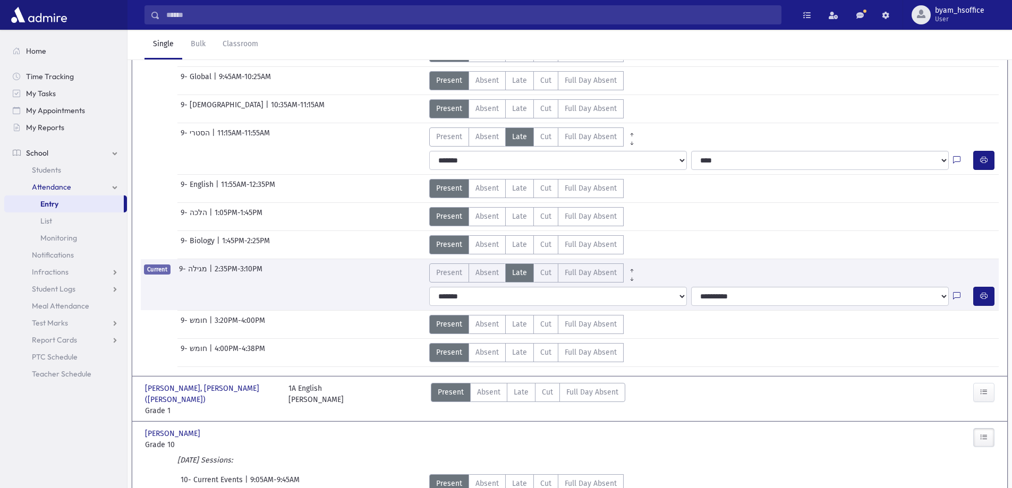
scroll to position [159, 0]
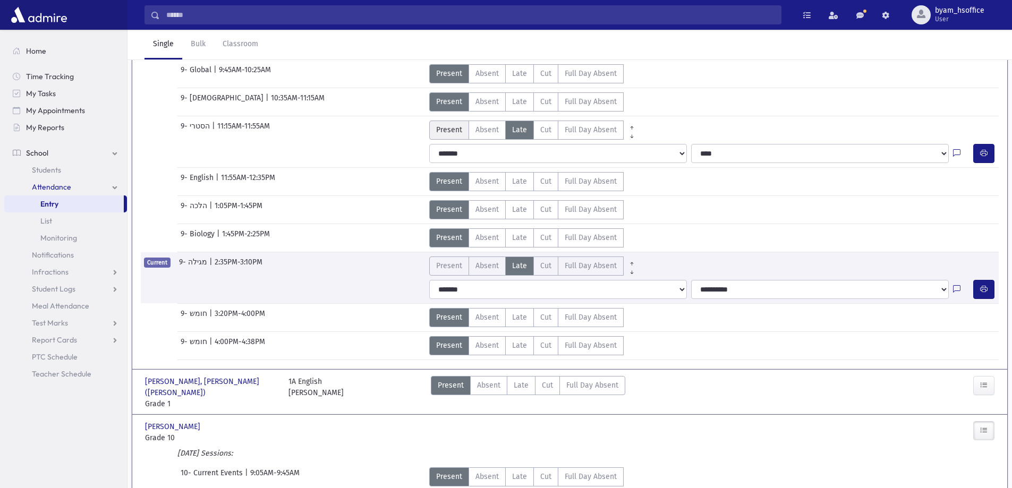
click at [449, 134] on span "Present" at bounding box center [449, 129] width 26 height 11
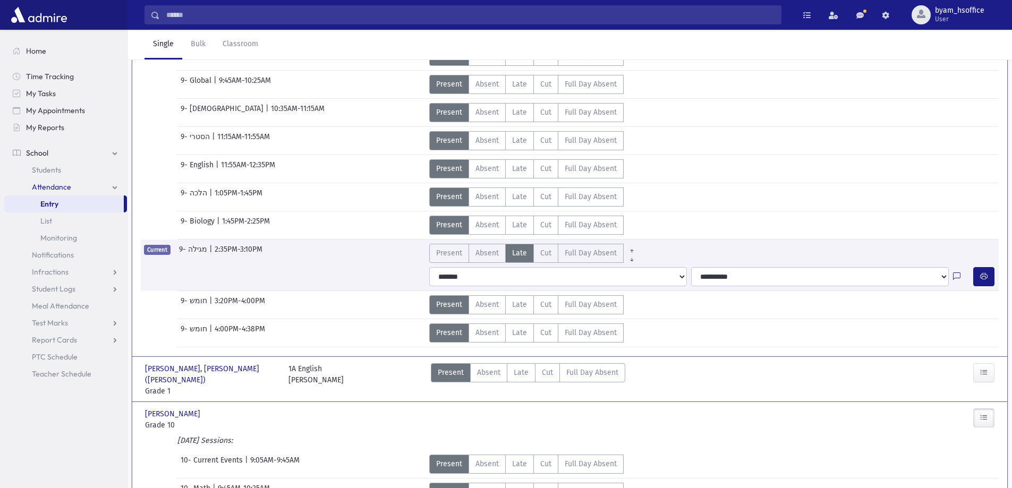
scroll to position [106, 0]
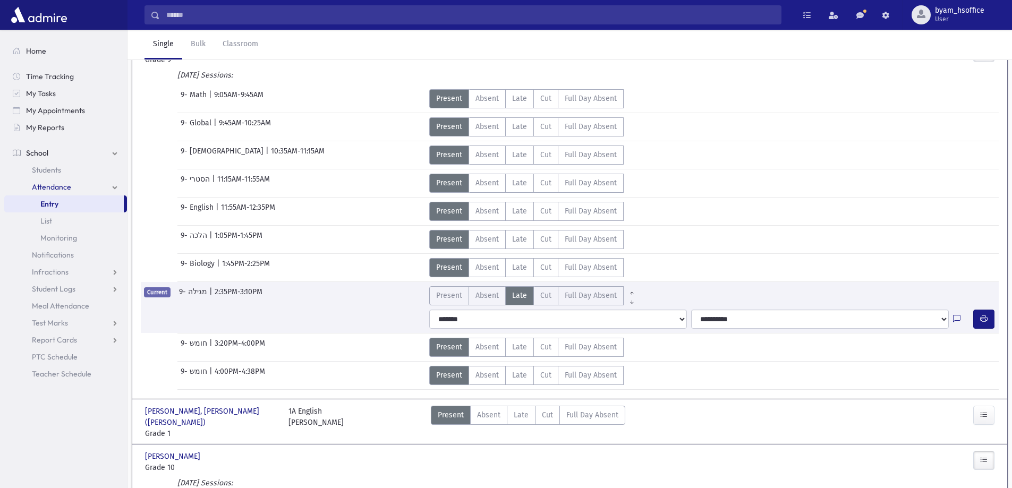
click at [53, 199] on link "Entry" at bounding box center [64, 203] width 120 height 17
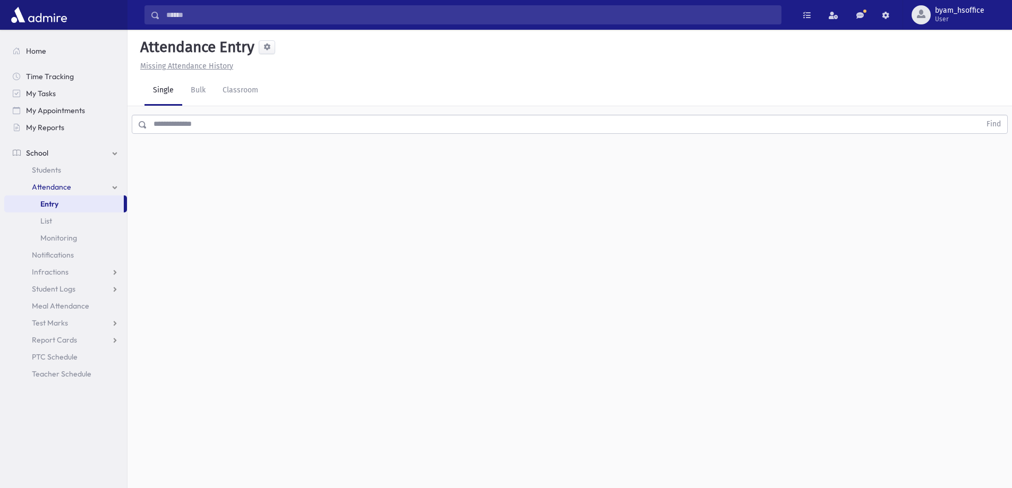
click at [201, 125] on input "text" at bounding box center [563, 124] width 833 height 19
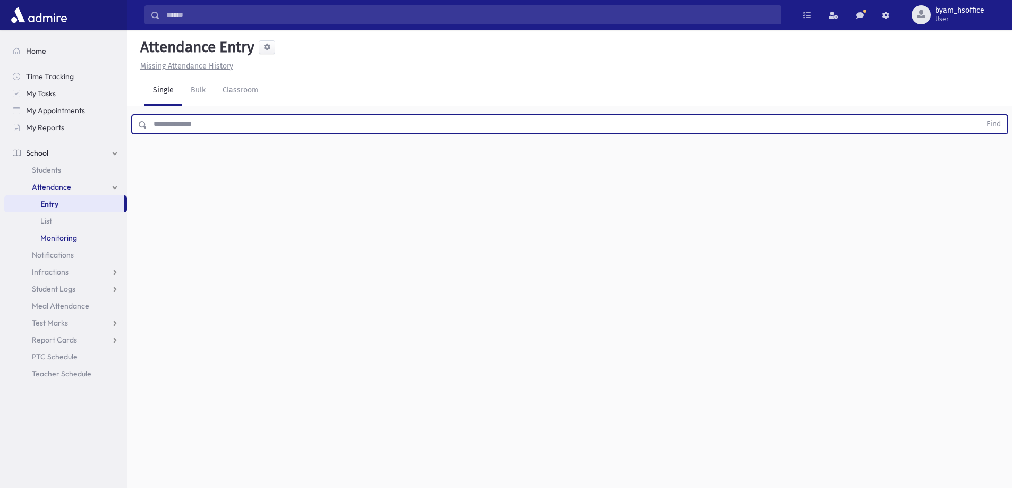
click at [78, 232] on link "Monitoring" at bounding box center [65, 237] width 123 height 17
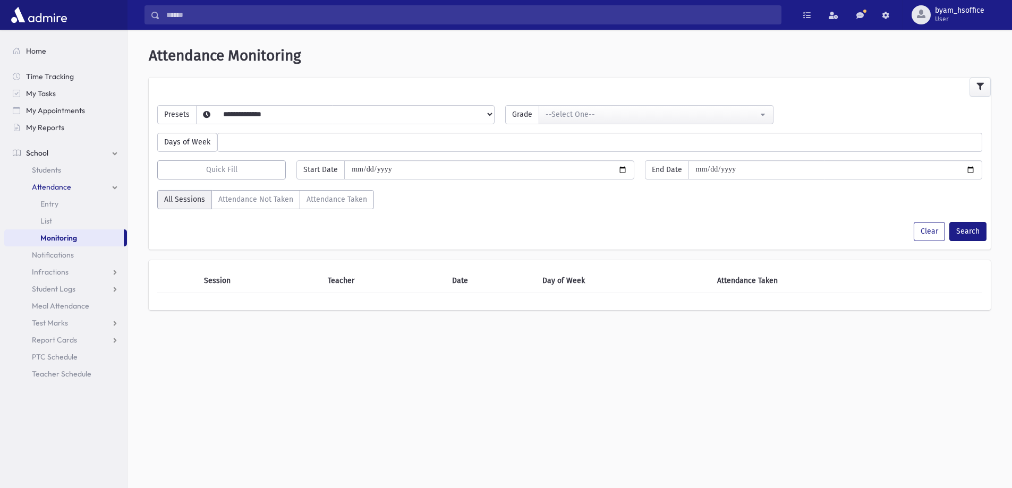
select select
click at [250, 119] on select "**********" at bounding box center [337, 128] width 280 height 18
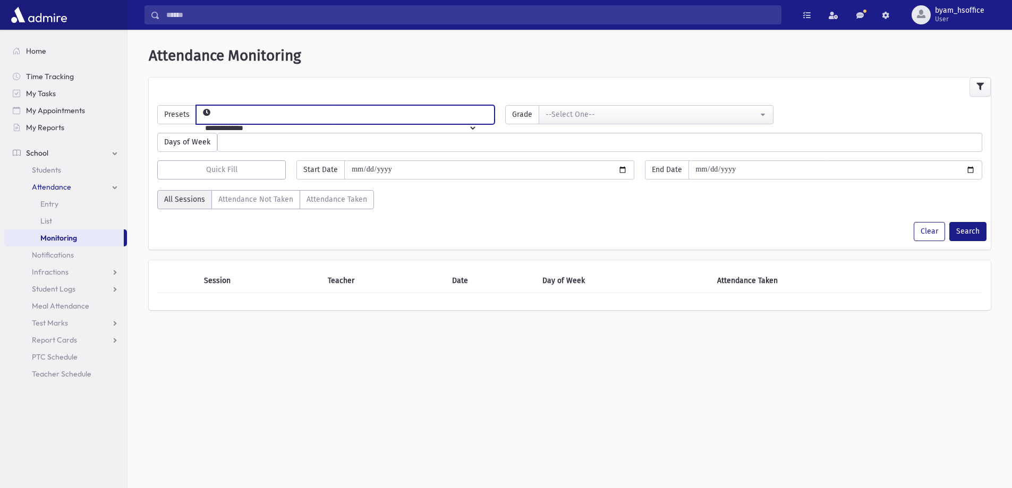
select select "*****"
click at [214, 119] on select "**********" at bounding box center [337, 128] width 280 height 18
click at [584, 101] on div "**********" at bounding box center [569, 111] width 835 height 28
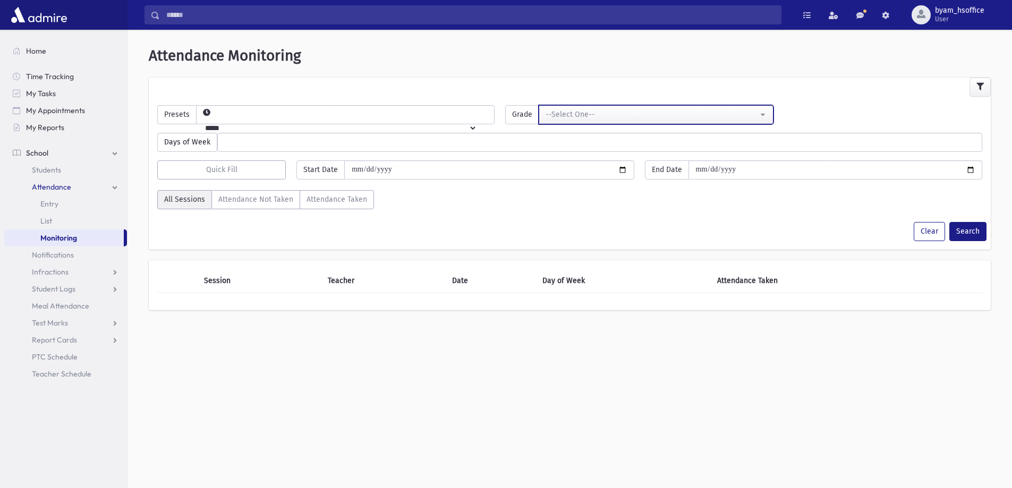
click at [585, 110] on div "--Select One--" at bounding box center [651, 114] width 212 height 11
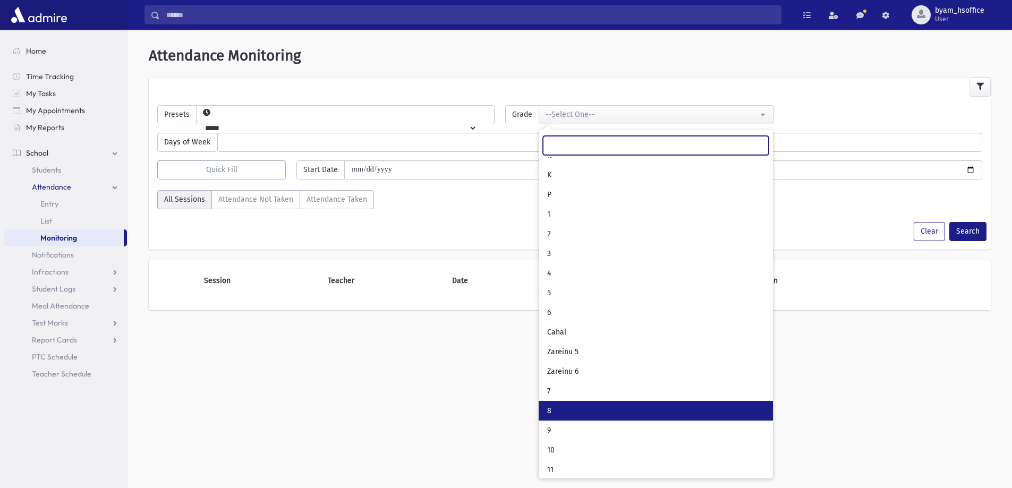
scroll to position [56, 0]
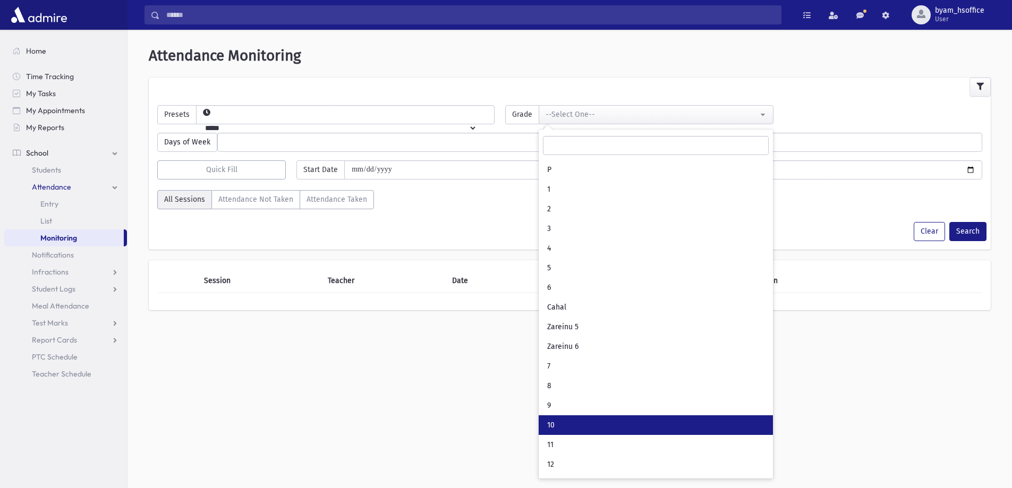
click at [573, 421] on link "10" at bounding box center [656, 425] width 234 height 20
select select "**"
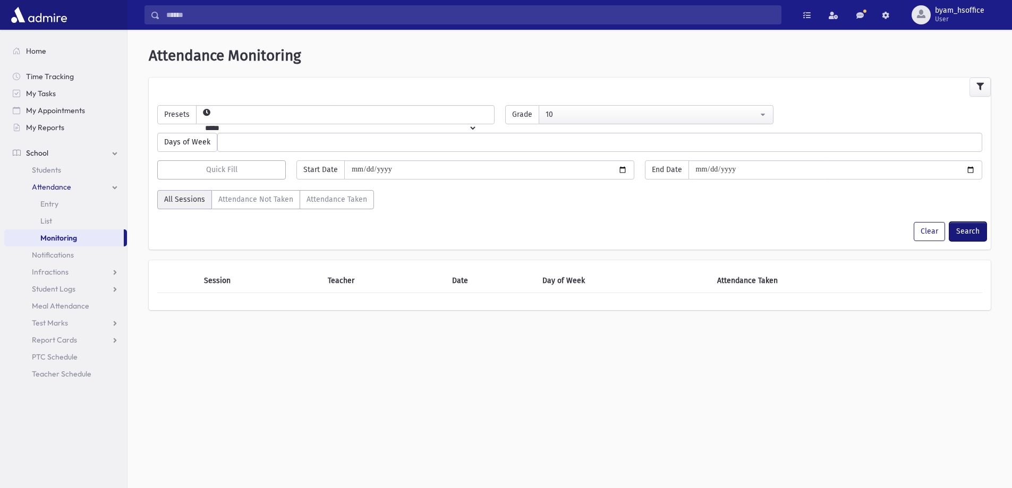
click at [966, 227] on button "Search" at bounding box center [967, 231] width 37 height 19
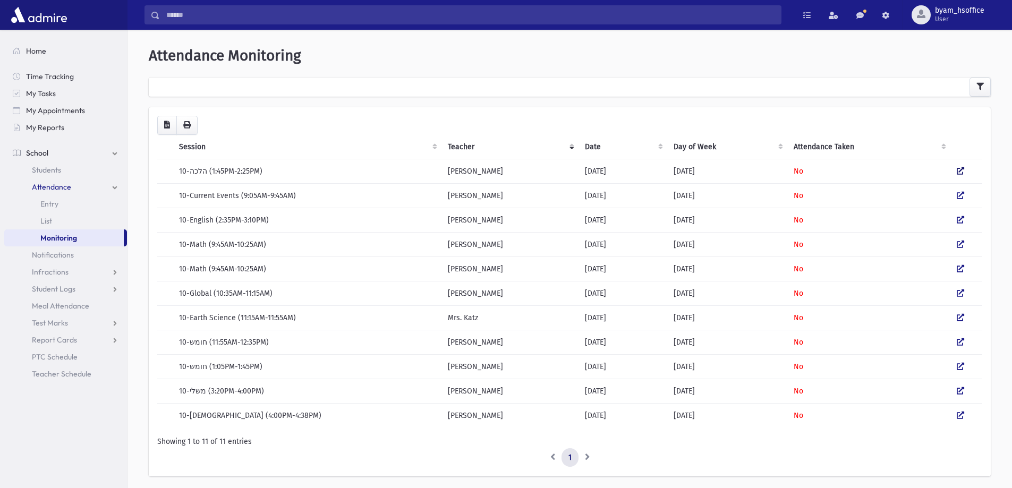
click at [960, 174] on icon at bounding box center [960, 170] width 7 height 7
click at [962, 195] on icon at bounding box center [960, 195] width 7 height 7
click at [961, 220] on icon at bounding box center [960, 219] width 7 height 7
click at [965, 243] on td at bounding box center [966, 244] width 32 height 24
click at [962, 245] on icon at bounding box center [960, 244] width 7 height 7
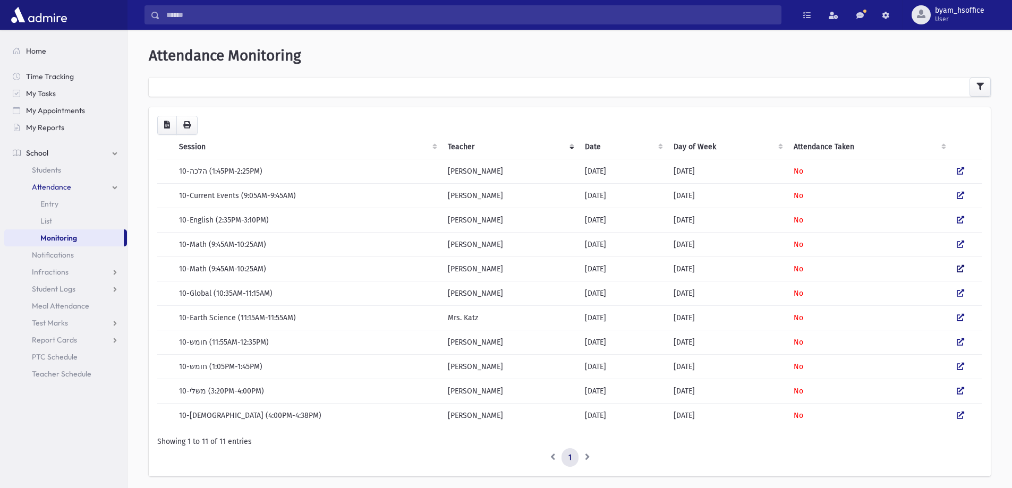
click at [961, 273] on link at bounding box center [960, 269] width 7 height 9
click at [958, 295] on icon at bounding box center [960, 292] width 7 height 7
click at [959, 319] on icon at bounding box center [960, 317] width 7 height 7
click at [961, 366] on icon at bounding box center [960, 366] width 7 height 7
click at [957, 341] on icon at bounding box center [960, 341] width 7 height 7
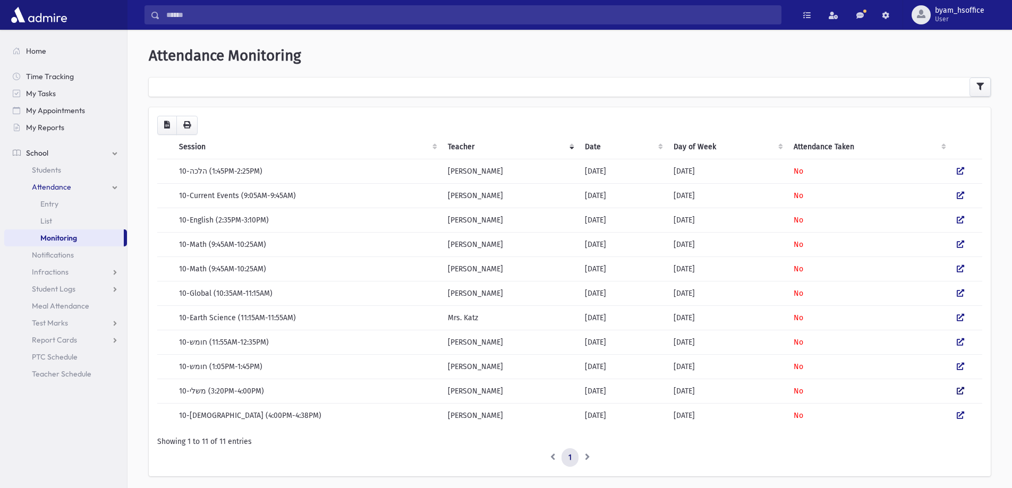
click at [960, 394] on icon at bounding box center [960, 390] width 7 height 7
click at [958, 417] on icon at bounding box center [960, 415] width 7 height 7
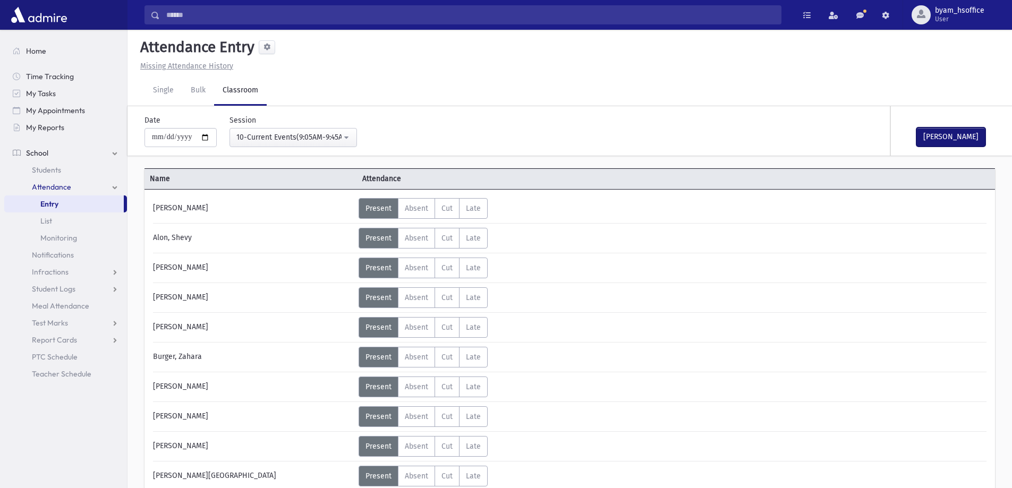
click at [939, 139] on button "[PERSON_NAME]" at bounding box center [950, 136] width 69 height 19
click at [952, 139] on button "[PERSON_NAME]" at bounding box center [950, 136] width 69 height 19
click at [937, 131] on button "[PERSON_NAME]" at bounding box center [950, 136] width 69 height 19
click at [942, 138] on button "[PERSON_NAME]" at bounding box center [950, 136] width 69 height 19
click at [957, 142] on button "[PERSON_NAME]" at bounding box center [950, 136] width 69 height 19
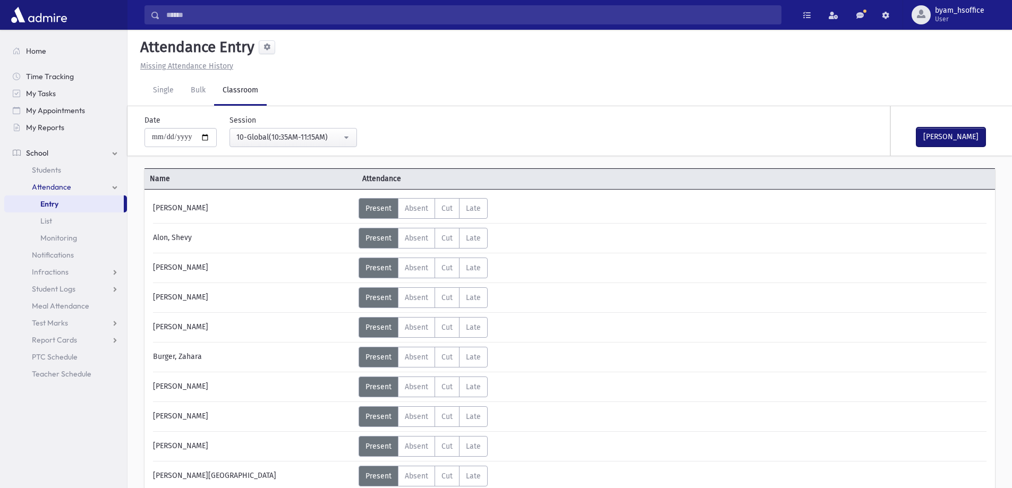
click at [954, 146] on button "[PERSON_NAME]" at bounding box center [950, 136] width 69 height 19
click at [956, 132] on button "[PERSON_NAME]" at bounding box center [950, 136] width 69 height 19
click at [960, 144] on button "[PERSON_NAME]" at bounding box center [950, 136] width 69 height 19
click at [965, 146] on button "[PERSON_NAME]" at bounding box center [950, 136] width 69 height 19
click at [983, 141] on button "[PERSON_NAME]" at bounding box center [950, 136] width 69 height 19
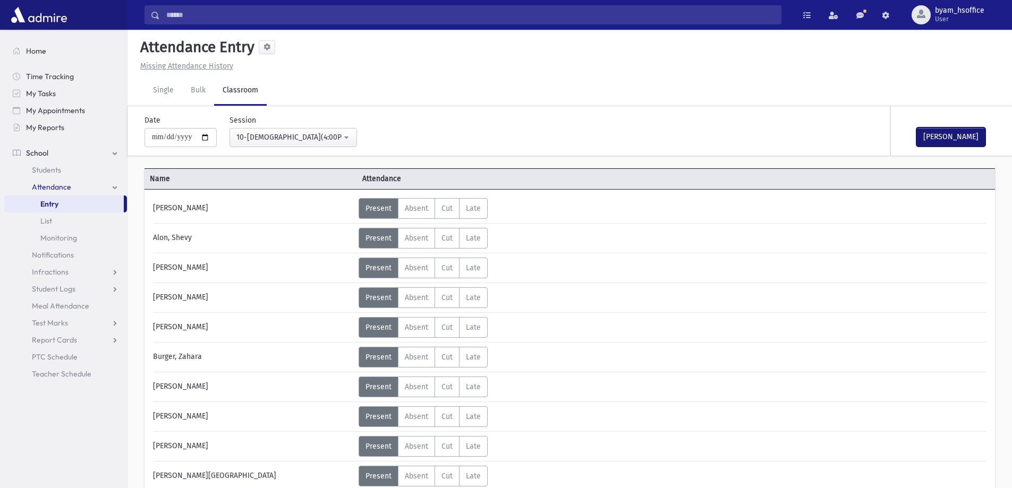
click at [963, 129] on button "[PERSON_NAME]" at bounding box center [950, 136] width 69 height 19
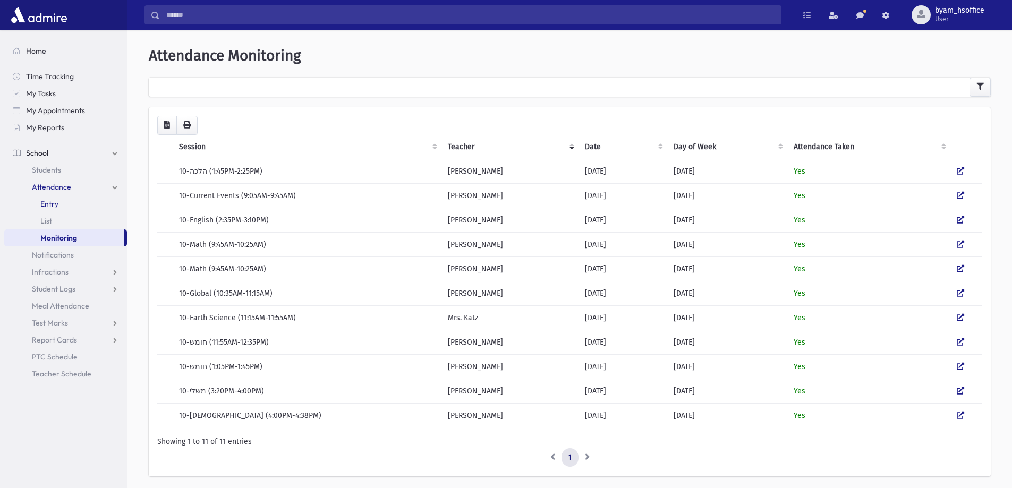
click at [40, 200] on span "Entry" at bounding box center [49, 204] width 18 height 10
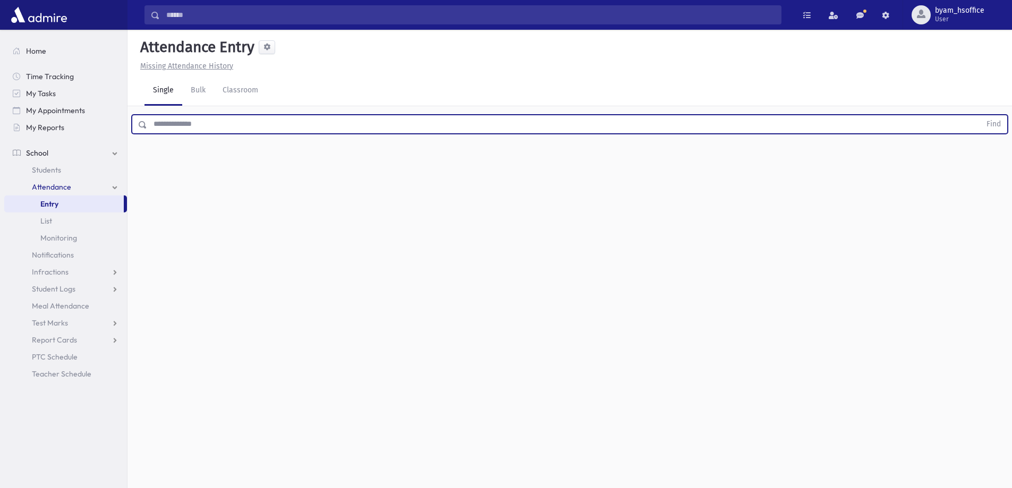
click at [233, 131] on input "text" at bounding box center [563, 124] width 833 height 19
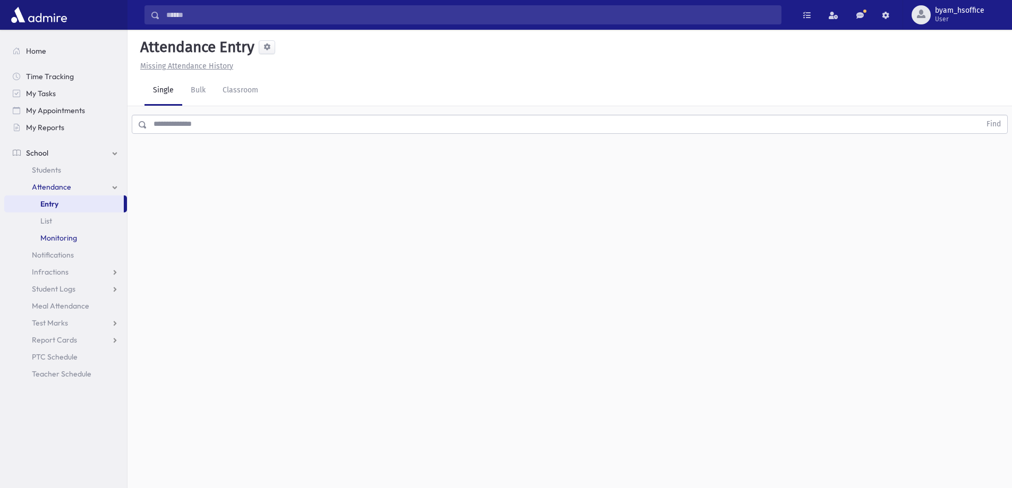
click at [62, 241] on span "Monitoring" at bounding box center [58, 238] width 37 height 10
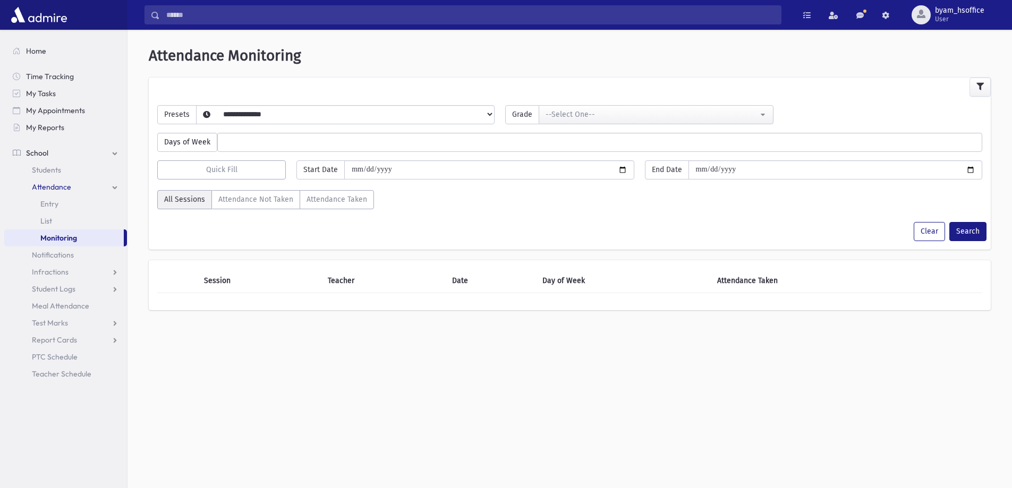
select select
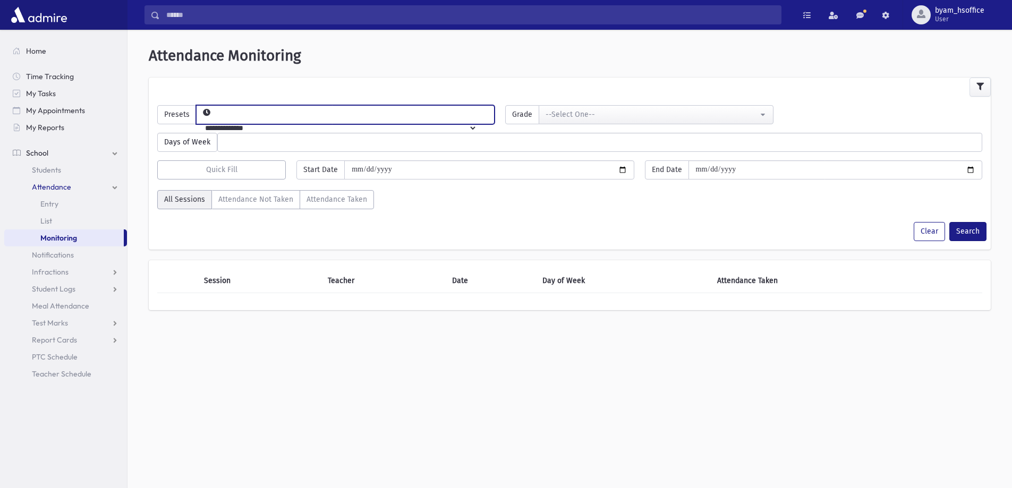
drag, startPoint x: 277, startPoint y: 116, endPoint x: 277, endPoint y: 122, distance: 5.3
click at [277, 119] on select "**********" at bounding box center [337, 128] width 280 height 18
select select "*****"
click at [214, 119] on select "**********" at bounding box center [337, 128] width 280 height 18
click at [578, 118] on div "--Select One--" at bounding box center [651, 114] width 212 height 11
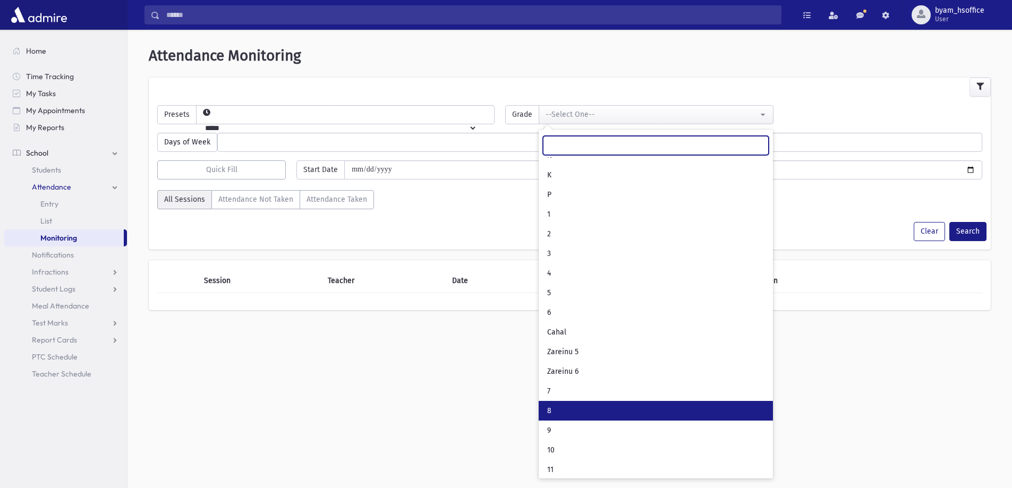
scroll to position [56, 0]
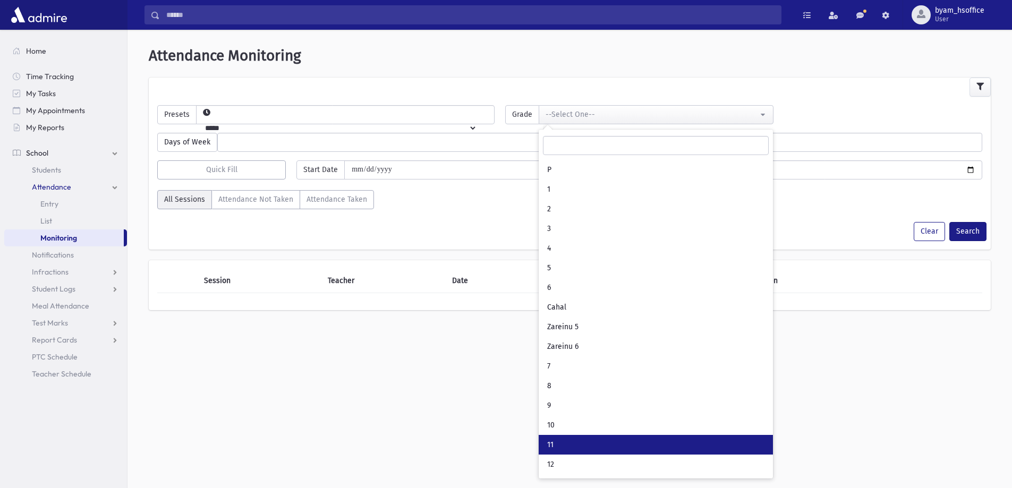
click at [578, 445] on link "11" at bounding box center [656, 445] width 234 height 20
select select "**"
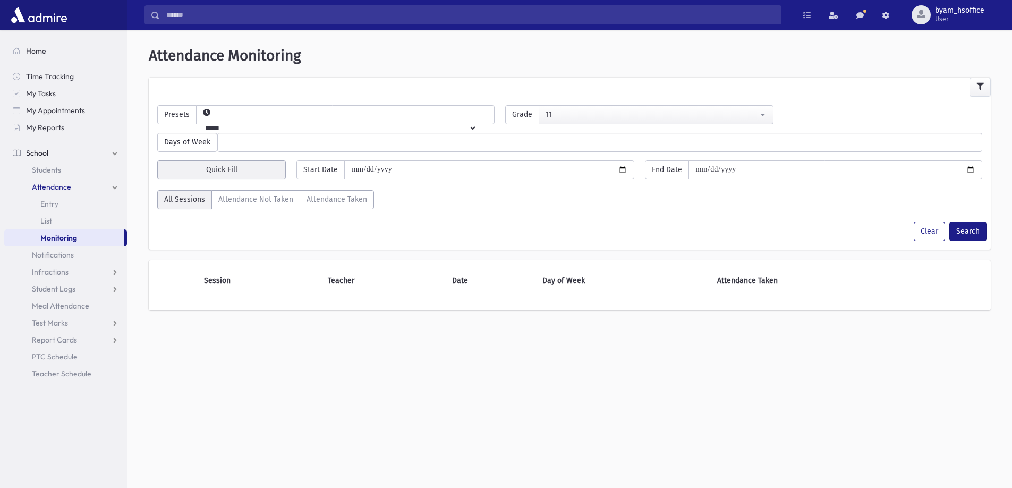
click at [220, 165] on button "Quick Fill" at bounding box center [221, 169] width 129 height 19
click at [236, 202] on div "[DATE]" at bounding box center [243, 199] width 85 height 20
type input "**********"
click at [971, 233] on button "Search" at bounding box center [967, 231] width 37 height 19
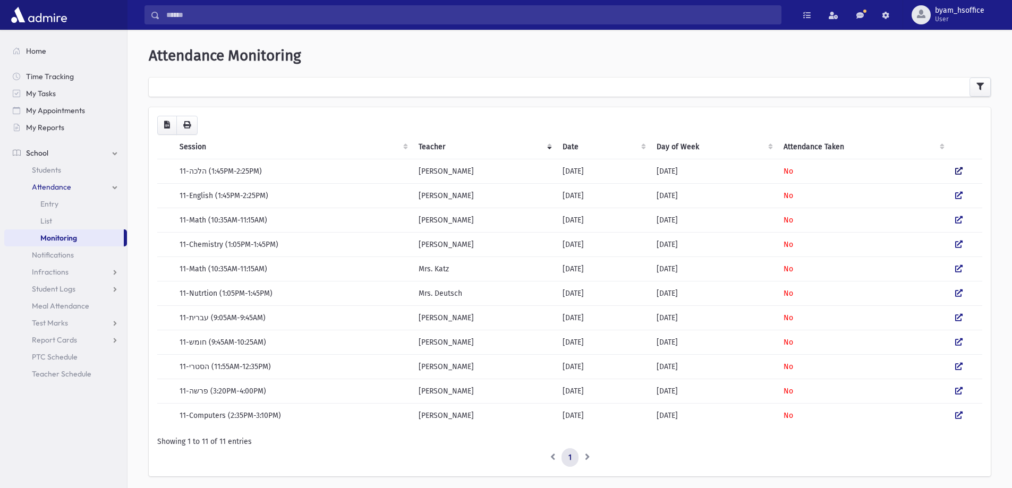
click at [957, 174] on icon at bounding box center [958, 170] width 7 height 7
click at [955, 195] on icon at bounding box center [958, 195] width 7 height 7
click at [955, 224] on link at bounding box center [958, 220] width 7 height 9
click at [954, 248] on td at bounding box center [965, 244] width 33 height 24
click at [958, 246] on icon at bounding box center [958, 244] width 7 height 7
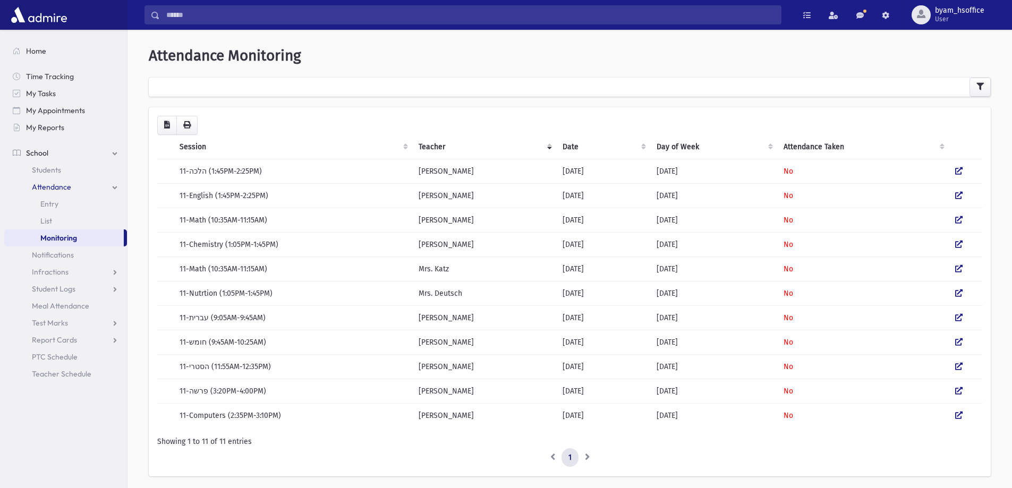
click at [959, 274] on td at bounding box center [965, 269] width 33 height 24
click at [955, 266] on icon at bounding box center [958, 268] width 7 height 7
click at [958, 316] on icon at bounding box center [958, 317] width 7 height 7
click at [958, 292] on icon at bounding box center [958, 292] width 7 height 7
click at [961, 368] on icon at bounding box center [958, 366] width 7 height 7
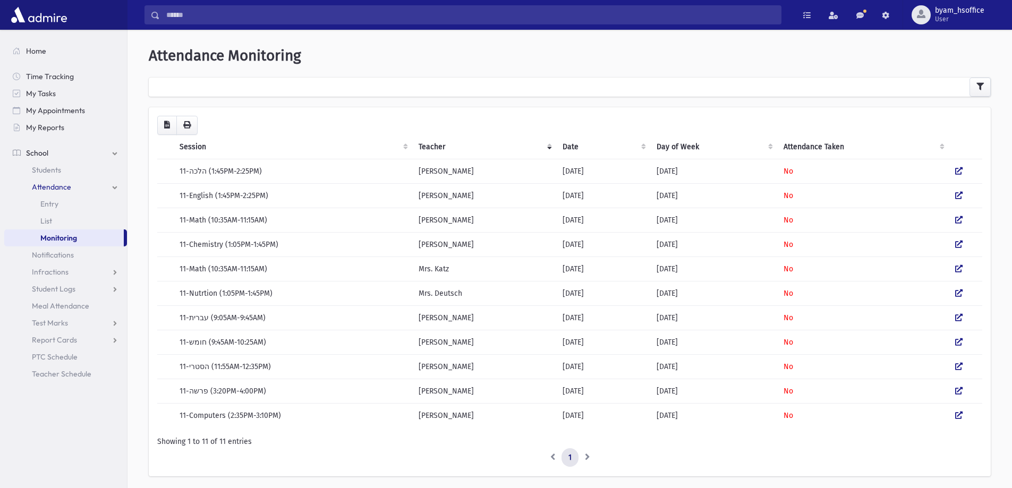
click at [959, 397] on td at bounding box center [965, 391] width 33 height 24
click at [960, 388] on icon at bounding box center [958, 390] width 7 height 7
click at [955, 416] on icon at bounding box center [958, 415] width 7 height 7
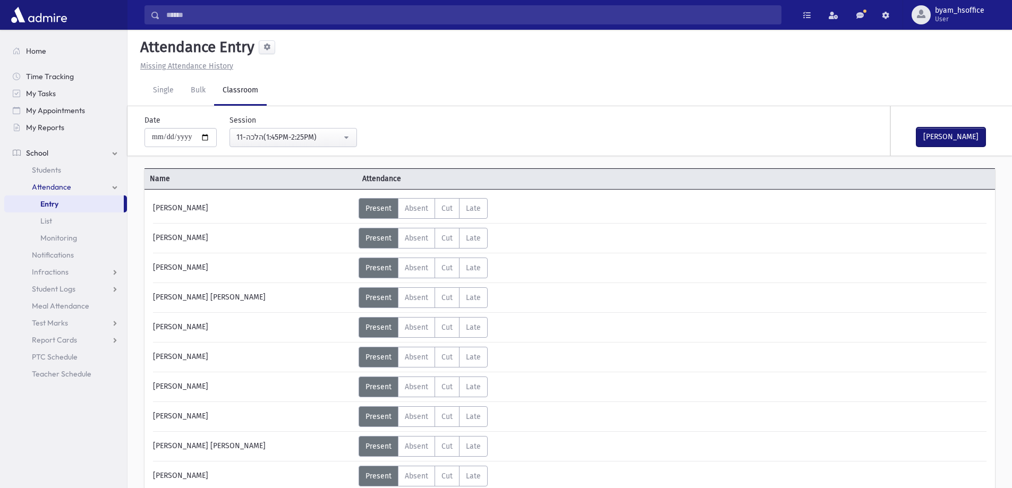
click at [944, 136] on button "[PERSON_NAME]" at bounding box center [950, 136] width 69 height 19
click at [960, 138] on button "[PERSON_NAME]" at bounding box center [950, 136] width 69 height 19
click at [959, 136] on button "[PERSON_NAME]" at bounding box center [950, 136] width 69 height 19
click at [931, 136] on button "[PERSON_NAME]" at bounding box center [950, 136] width 69 height 19
click at [946, 143] on button "[PERSON_NAME]" at bounding box center [950, 136] width 69 height 19
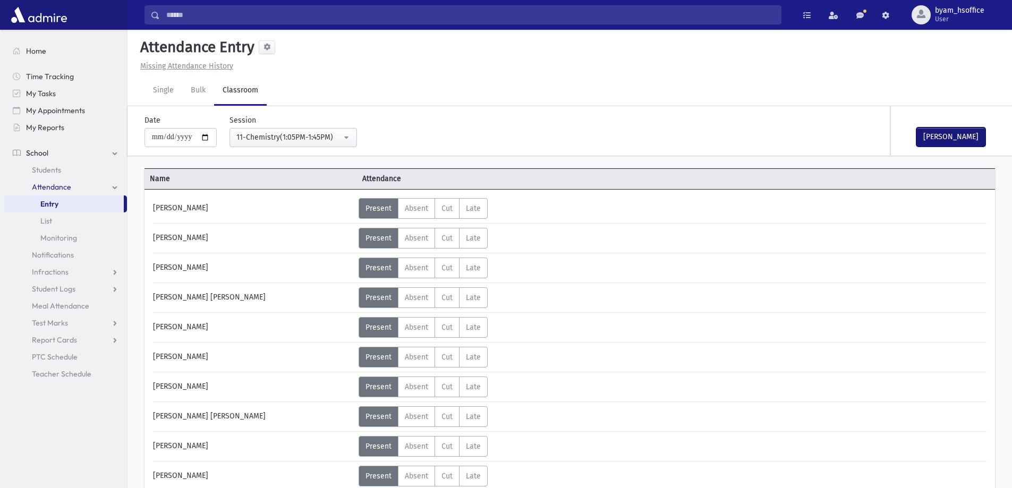
click at [933, 134] on button "[PERSON_NAME]" at bounding box center [950, 136] width 69 height 19
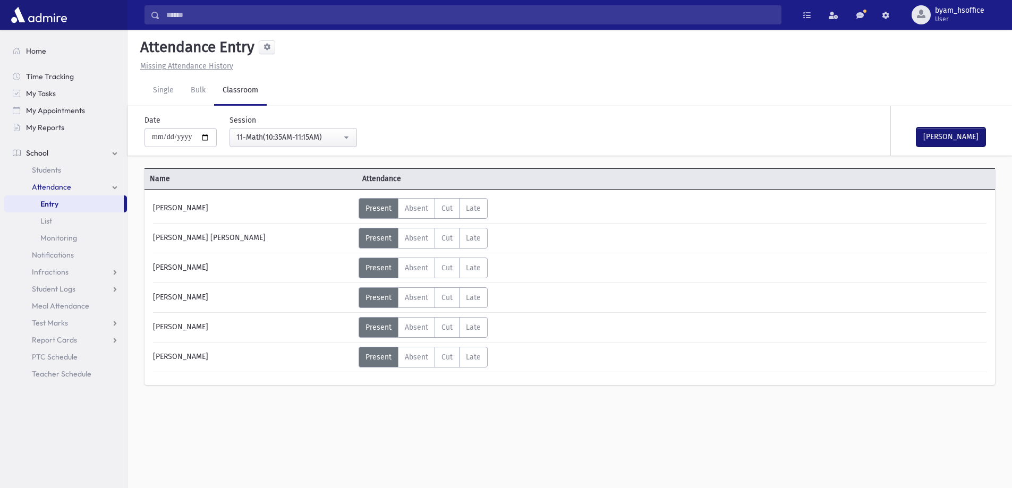
click at [957, 136] on button "[PERSON_NAME]" at bounding box center [950, 136] width 69 height 19
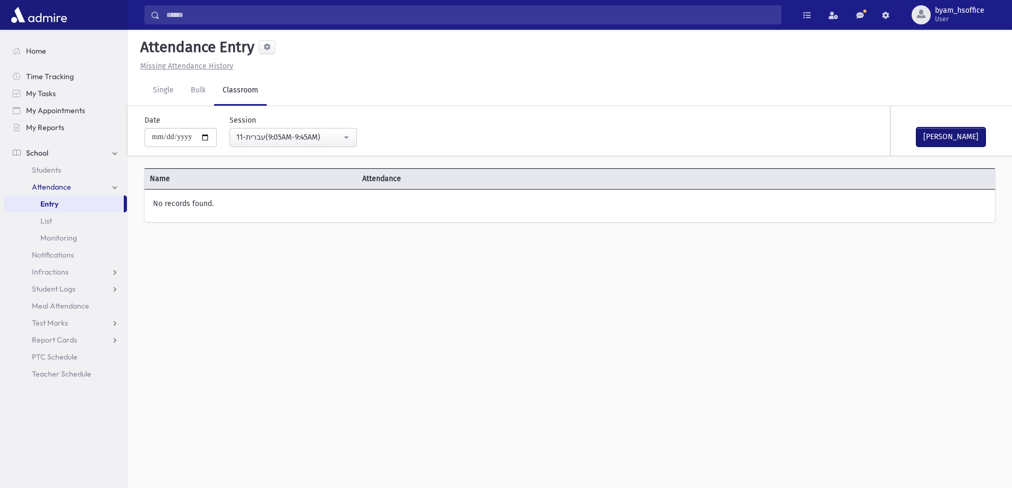
click at [940, 128] on button "[PERSON_NAME]" at bounding box center [950, 136] width 69 height 19
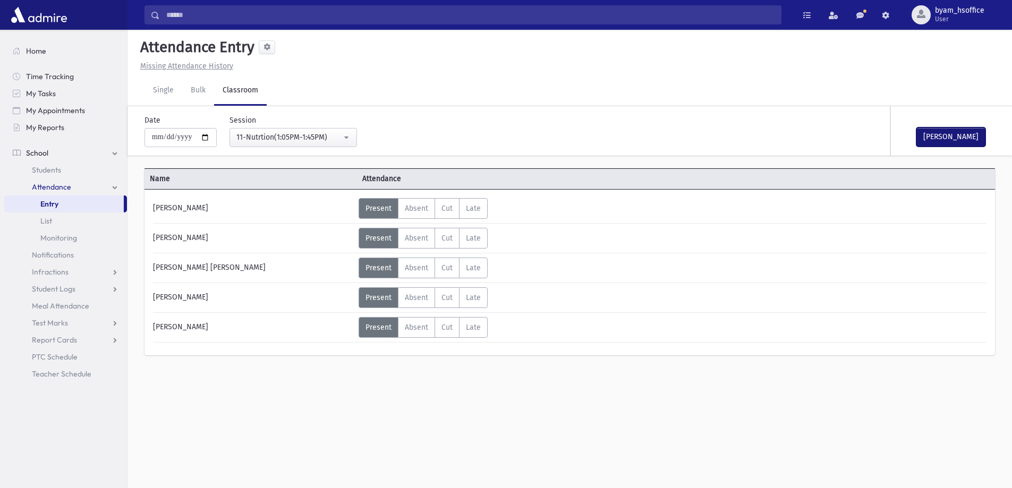
click at [944, 138] on button "Mark Done" at bounding box center [950, 136] width 69 height 19
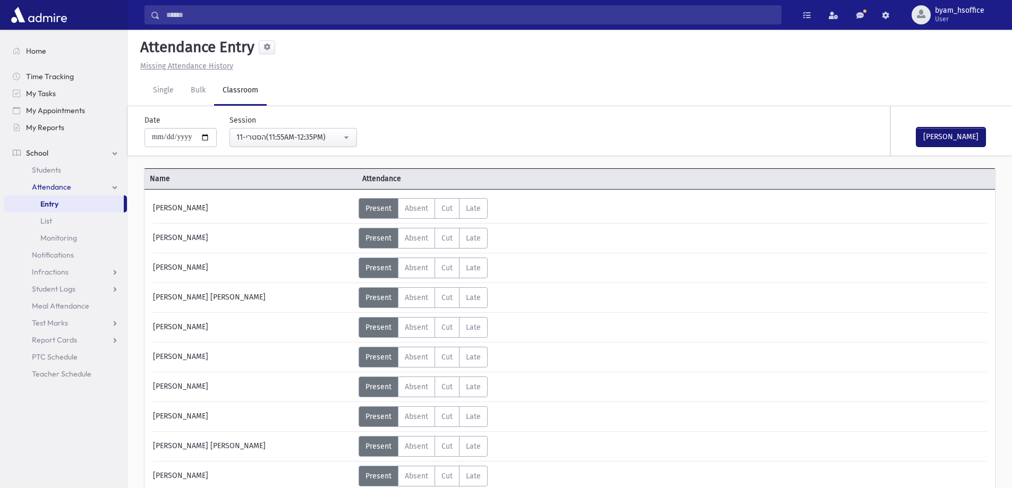
click at [961, 138] on button "[PERSON_NAME]" at bounding box center [950, 136] width 69 height 19
click at [948, 142] on button "[PERSON_NAME]" at bounding box center [950, 136] width 69 height 19
click at [940, 130] on button "Mark Done" at bounding box center [950, 136] width 69 height 19
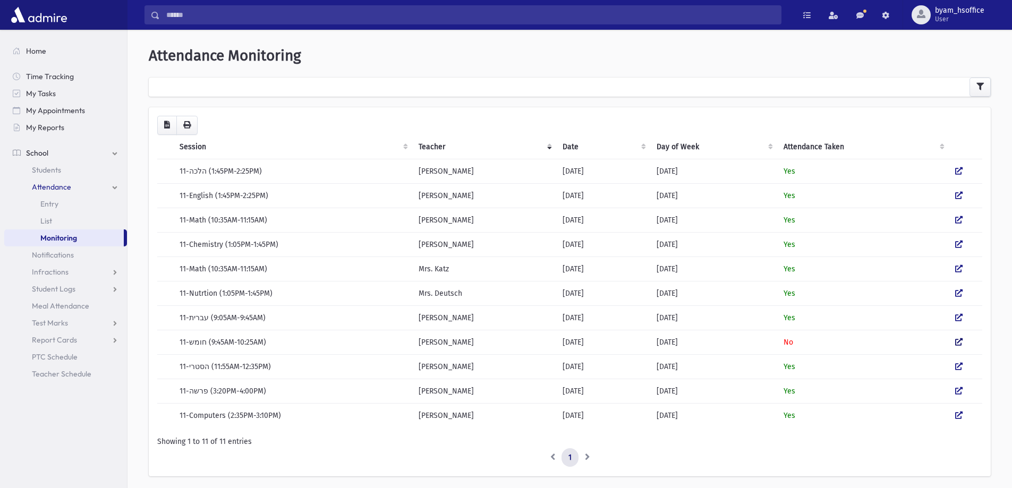
click at [959, 345] on icon at bounding box center [958, 341] width 7 height 7
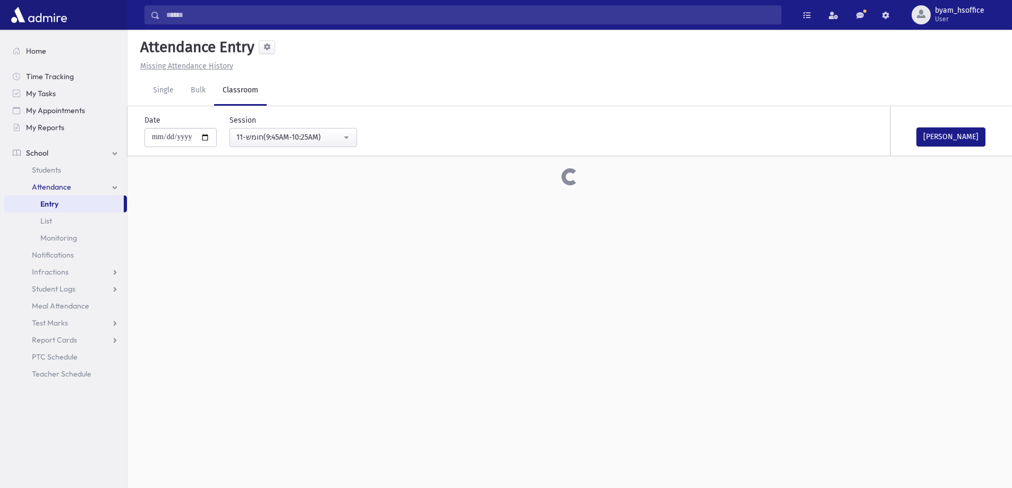
click at [967, 155] on div "[PERSON_NAME]" at bounding box center [944, 130] width 106 height 49
click at [967, 134] on button "[PERSON_NAME]" at bounding box center [950, 136] width 69 height 19
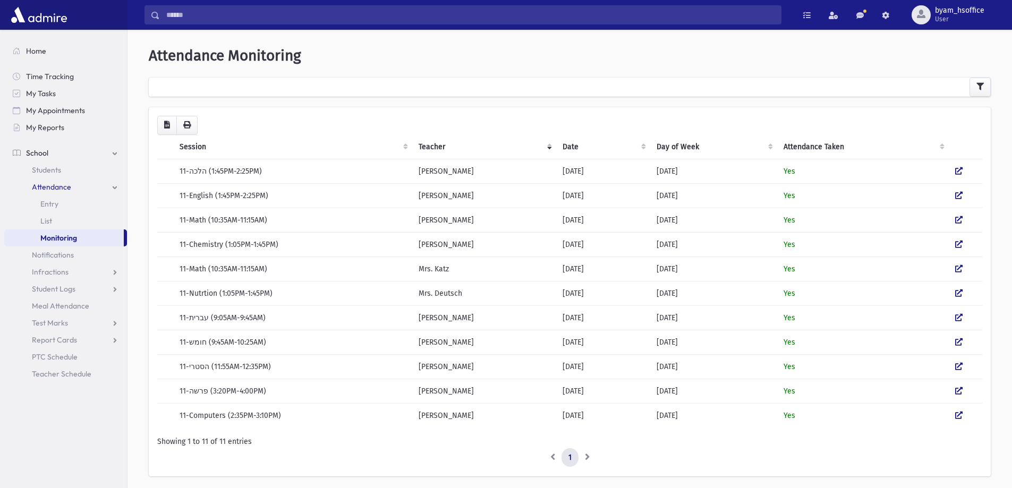
click at [59, 234] on link "Monitoring" at bounding box center [64, 237] width 120 height 17
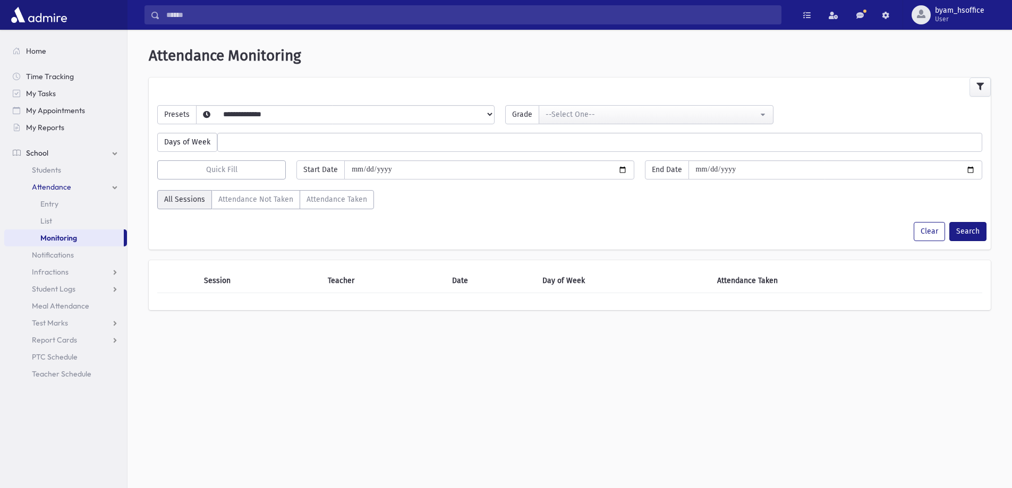
select select
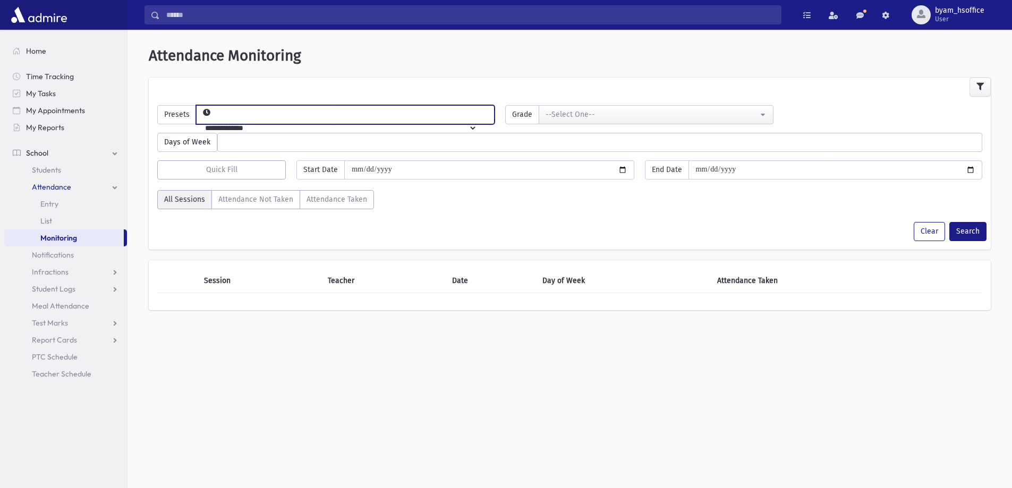
drag, startPoint x: 234, startPoint y: 107, endPoint x: 252, endPoint y: 122, distance: 23.4
click at [234, 119] on select "**********" at bounding box center [337, 128] width 280 height 18
select select "*****"
click at [214, 119] on select "**********" at bounding box center [337, 128] width 280 height 18
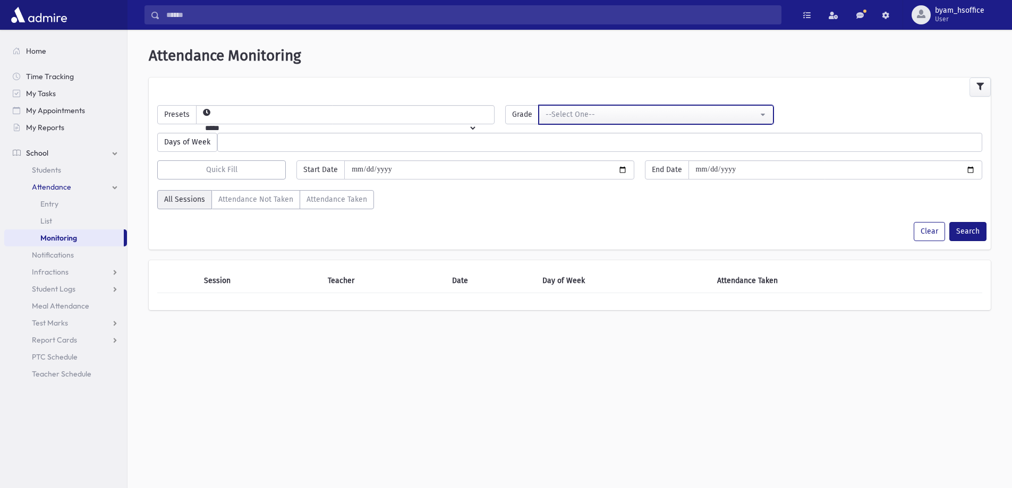
click at [591, 117] on div "--Select One--" at bounding box center [651, 114] width 212 height 11
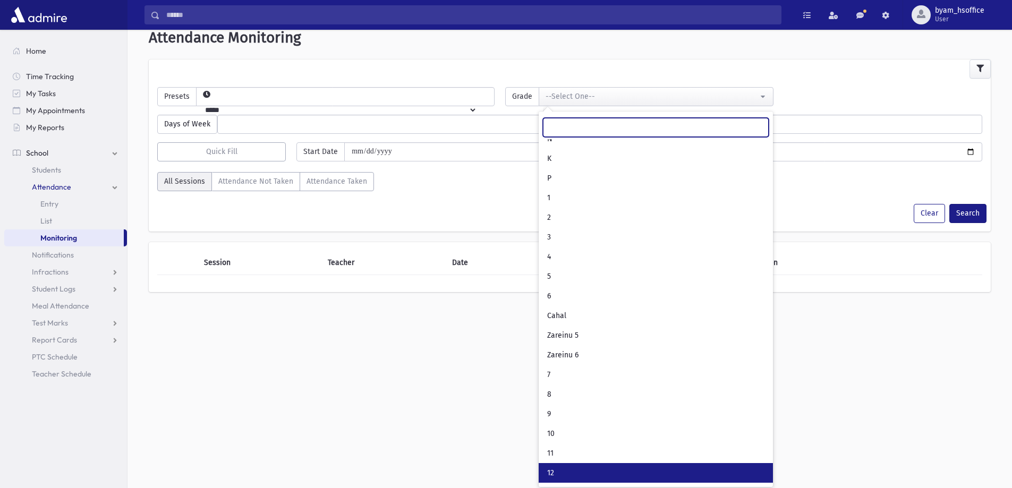
scroll to position [28, 0]
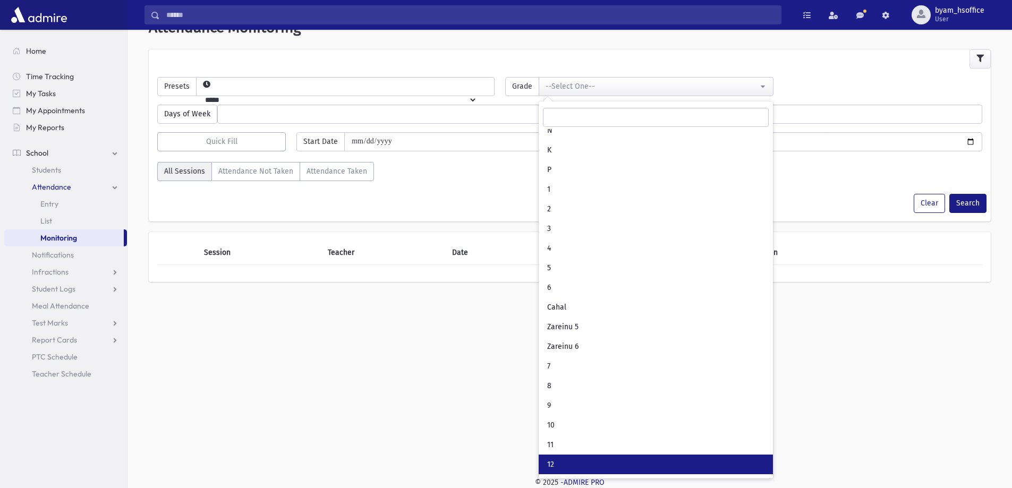
click at [574, 459] on link "12" at bounding box center [656, 465] width 234 height 20
select select "**"
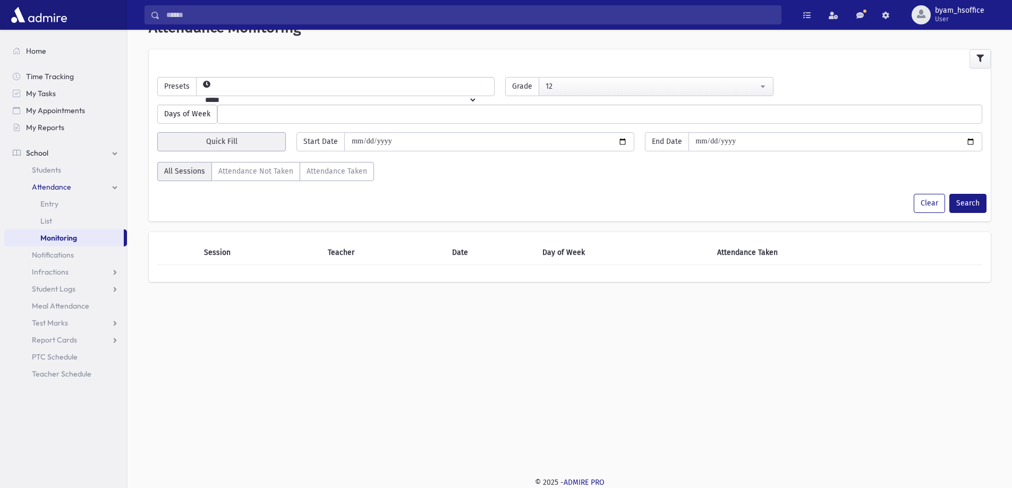
click at [258, 142] on button "Quick Fill" at bounding box center [221, 141] width 129 height 19
click at [272, 168] on div "Today" at bounding box center [243, 171] width 85 height 20
type input "**********"
click at [963, 207] on button "Search" at bounding box center [967, 203] width 37 height 19
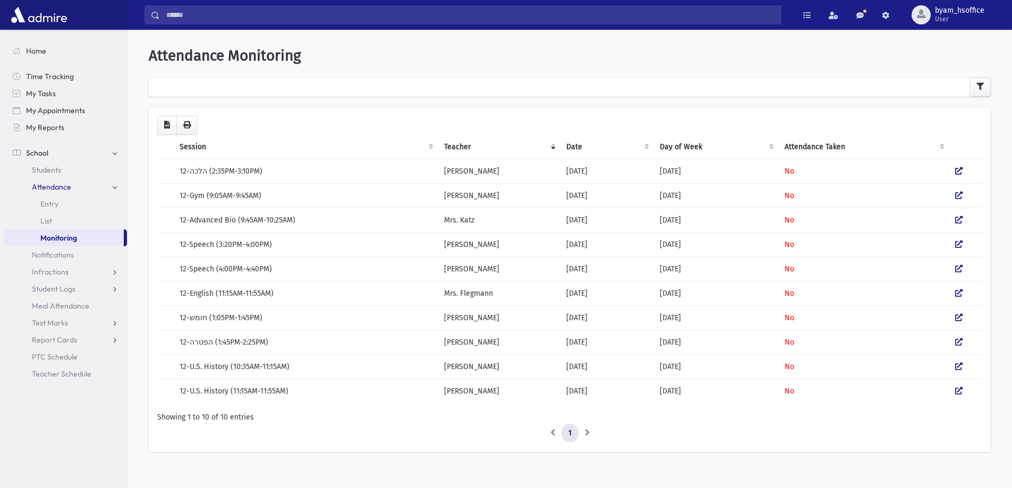
click at [957, 174] on icon at bounding box center [958, 170] width 7 height 7
click at [957, 199] on icon at bounding box center [958, 195] width 7 height 7
click at [961, 216] on icon at bounding box center [958, 219] width 7 height 7
click at [961, 248] on icon at bounding box center [958, 244] width 7 height 7
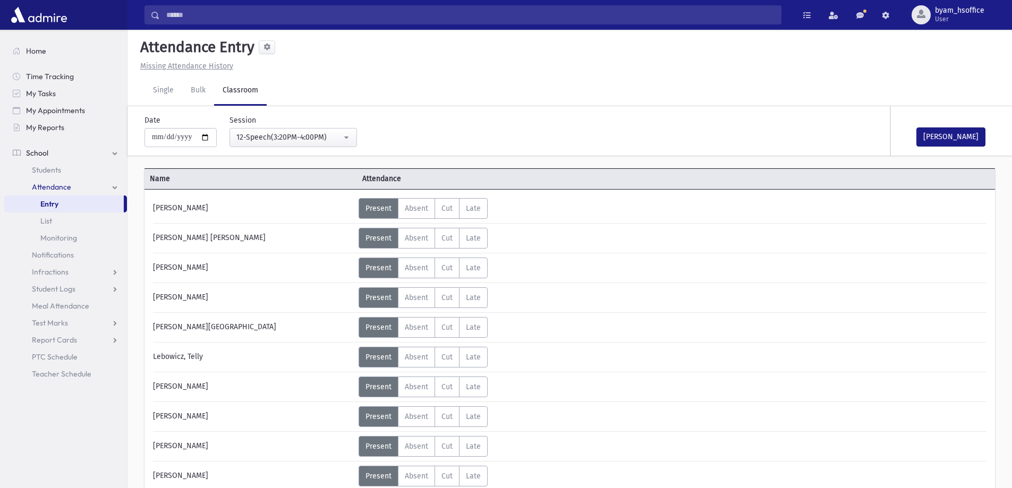
click at [416, 64] on div "Missing Attendance History" at bounding box center [569, 66] width 867 height 11
click at [435, 69] on div "Missing Attendance History" at bounding box center [569, 66] width 867 height 11
click at [975, 144] on button "[PERSON_NAME]" at bounding box center [950, 136] width 69 height 19
click at [943, 139] on button "[PERSON_NAME]" at bounding box center [950, 136] width 69 height 19
click at [939, 147] on div "[PERSON_NAME]" at bounding box center [944, 130] width 106 height 49
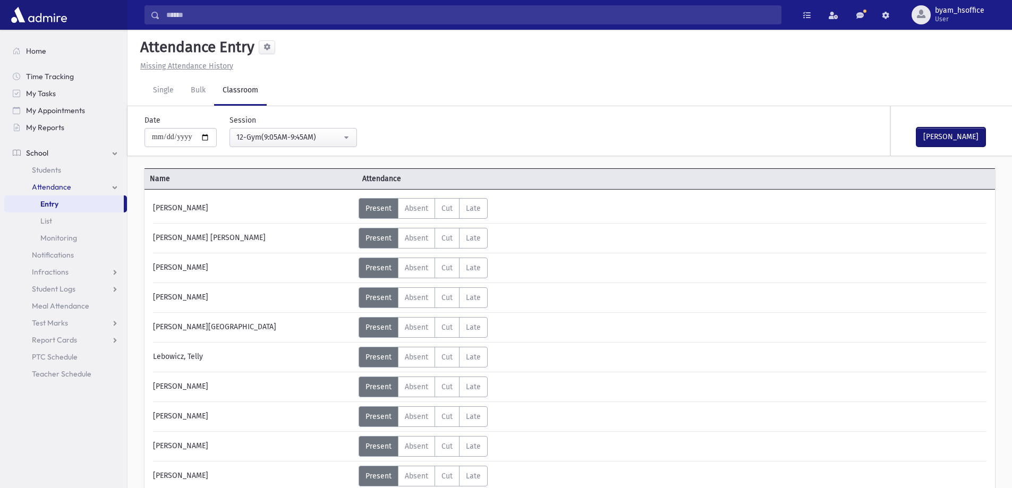
click at [943, 143] on button "[PERSON_NAME]" at bounding box center [950, 136] width 69 height 19
click at [940, 137] on button "[PERSON_NAME]" at bounding box center [950, 136] width 69 height 19
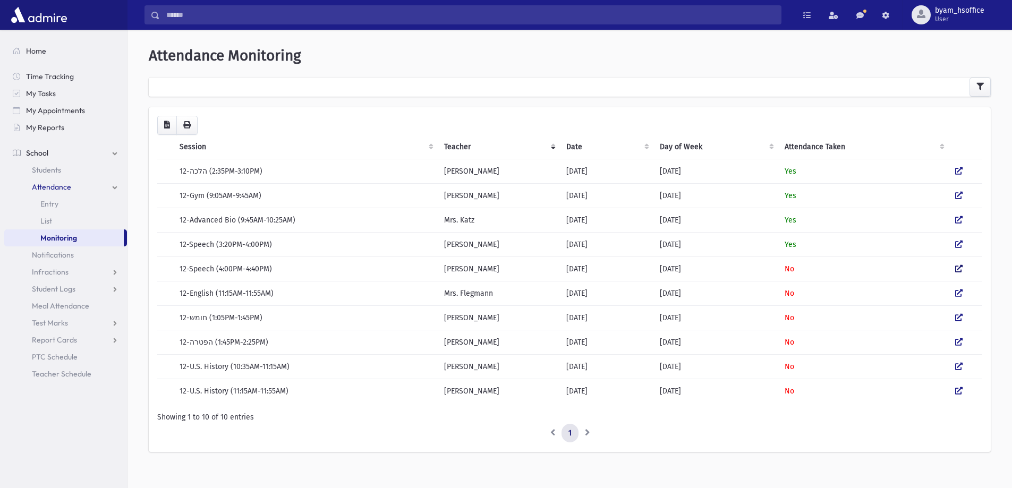
click at [959, 271] on icon at bounding box center [958, 268] width 7 height 7
click at [959, 292] on icon at bounding box center [958, 292] width 7 height 7
click at [415, 34] on div "**********" at bounding box center [570, 254] width 876 height 441
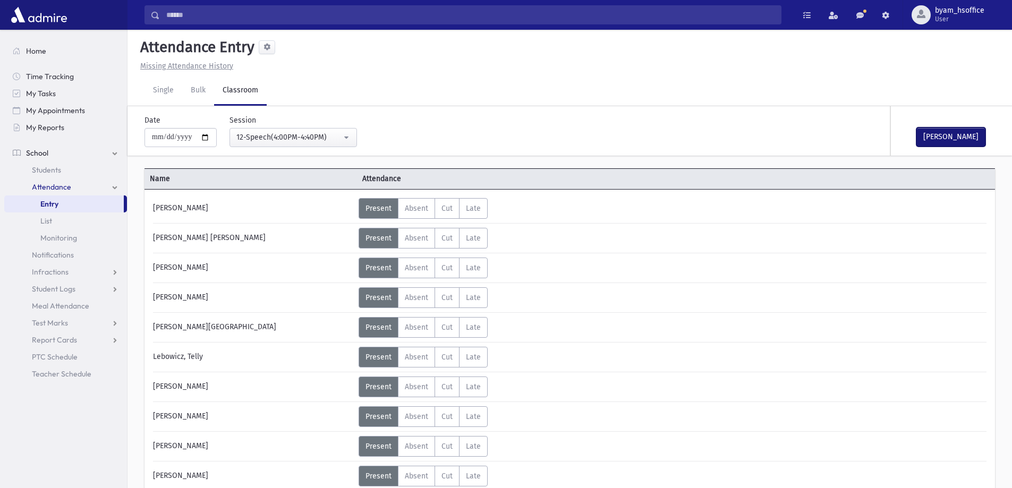
click at [955, 130] on button "Mark Done" at bounding box center [950, 136] width 69 height 19
click at [946, 151] on div "[PERSON_NAME]" at bounding box center [944, 130] width 106 height 49
click at [951, 144] on button "[PERSON_NAME]" at bounding box center [950, 136] width 69 height 19
click at [467, 56] on div "Attendance Entry" at bounding box center [569, 49] width 867 height 22
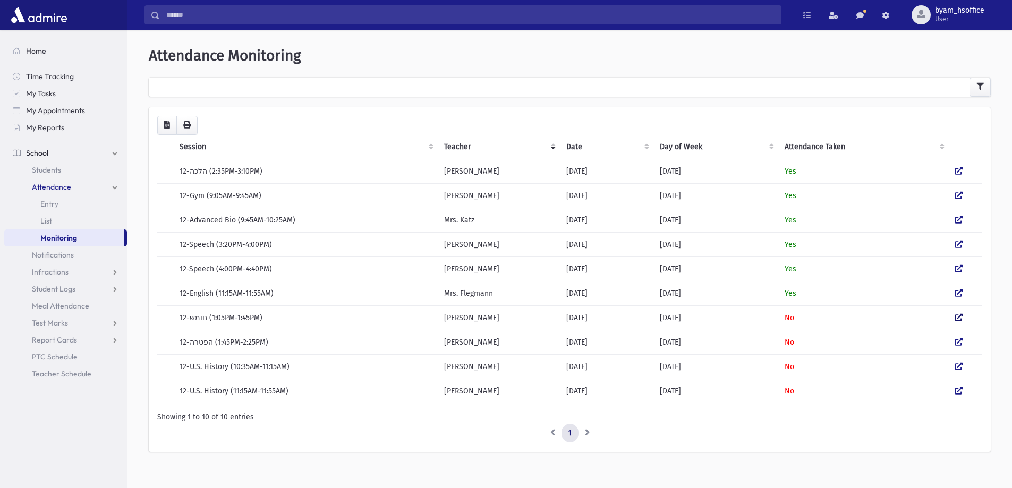
click at [958, 319] on icon at bounding box center [958, 317] width 7 height 7
click at [960, 369] on icon at bounding box center [958, 366] width 7 height 7
click at [962, 344] on icon at bounding box center [958, 341] width 7 height 7
click at [954, 389] on td at bounding box center [965, 391] width 33 height 24
click at [962, 387] on td at bounding box center [965, 391] width 33 height 24
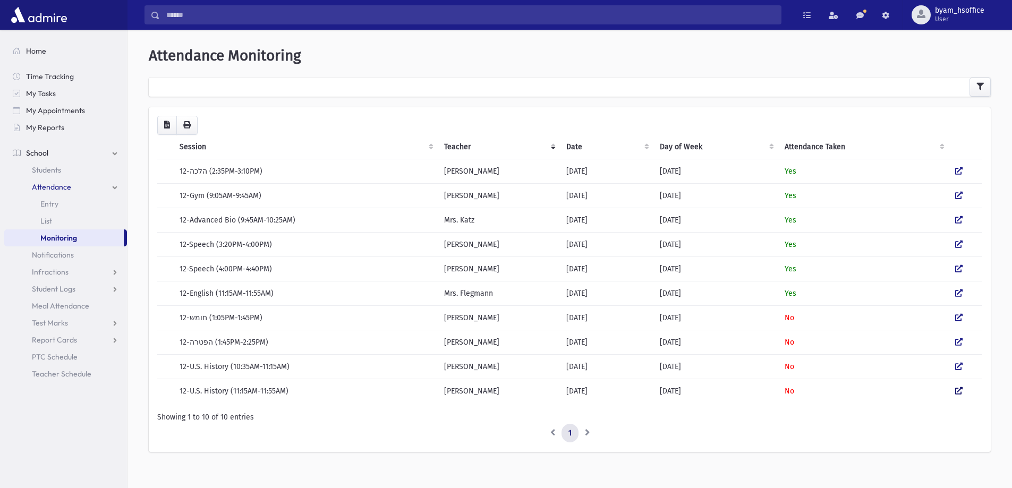
click at [961, 394] on icon at bounding box center [958, 390] width 7 height 7
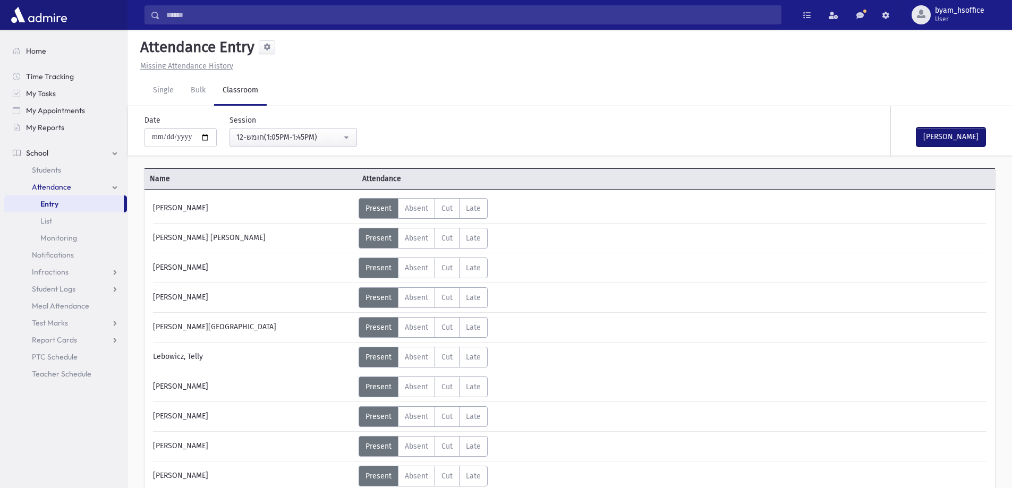
click at [952, 133] on button "[PERSON_NAME]" at bounding box center [950, 136] width 69 height 19
click at [931, 129] on button "[PERSON_NAME]" at bounding box center [950, 136] width 69 height 19
click at [953, 149] on div "Mark Done" at bounding box center [944, 130] width 106 height 49
click at [954, 146] on button "Mark Done" at bounding box center [950, 136] width 69 height 19
click at [961, 139] on button "[PERSON_NAME]" at bounding box center [950, 136] width 69 height 19
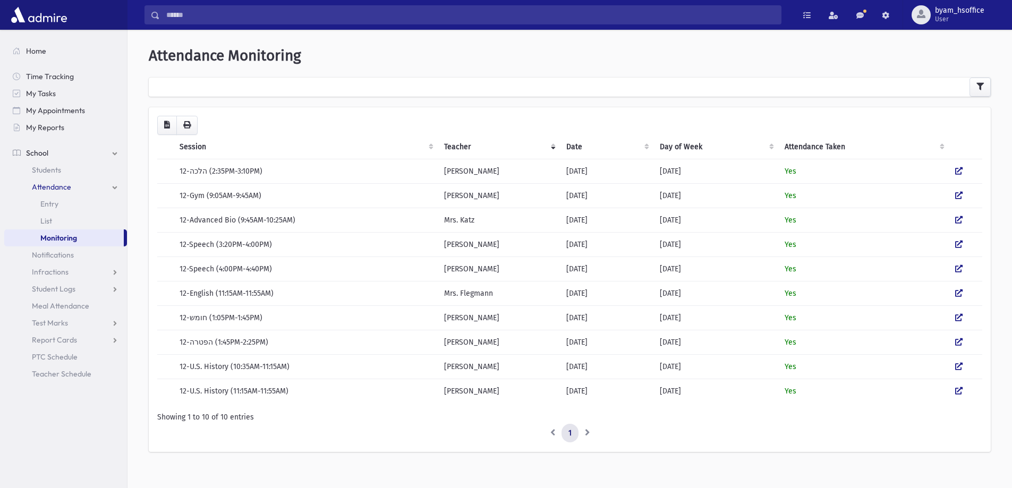
click at [47, 187] on span "Attendance" at bounding box center [51, 187] width 39 height 10
click at [45, 169] on span "Students" at bounding box center [46, 170] width 29 height 10
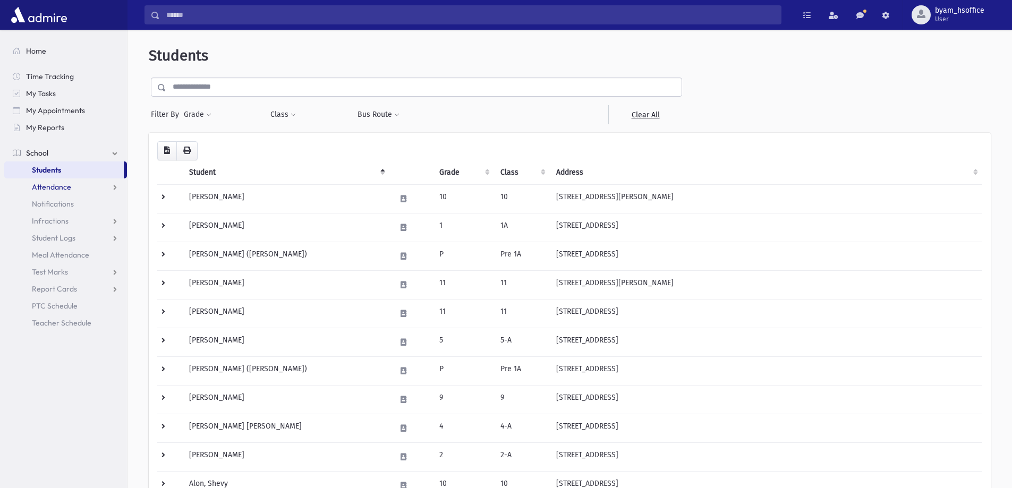
click at [74, 191] on link "Attendance" at bounding box center [65, 186] width 123 height 17
click at [52, 208] on span "Entry" at bounding box center [49, 204] width 18 height 10
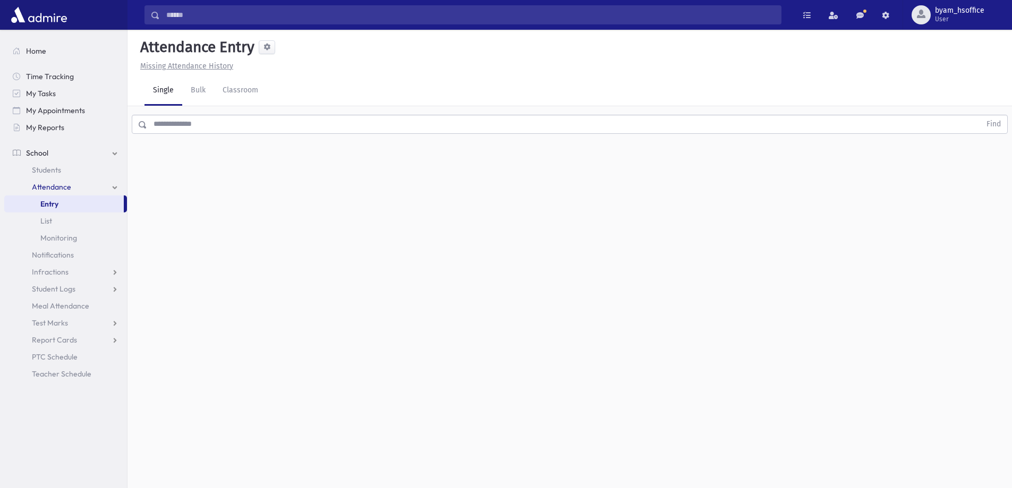
click at [215, 125] on input "text" at bounding box center [563, 124] width 833 height 19
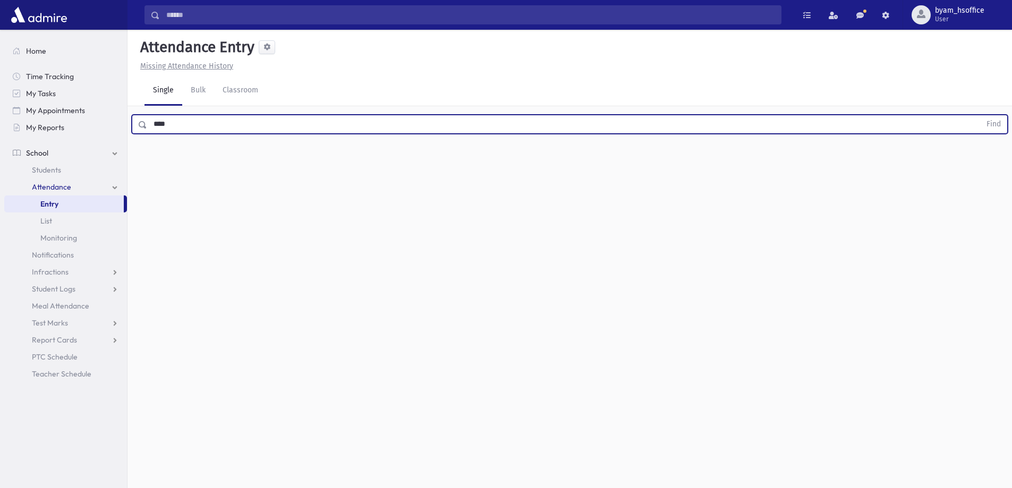
type input "****"
click at [980, 115] on button "Find" at bounding box center [993, 124] width 27 height 18
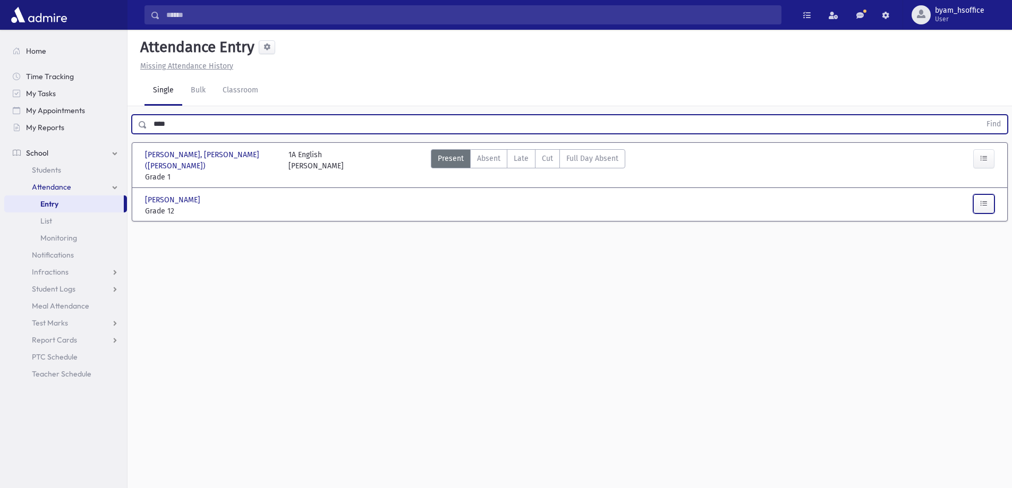
click at [978, 194] on button "button" at bounding box center [983, 203] width 21 height 19
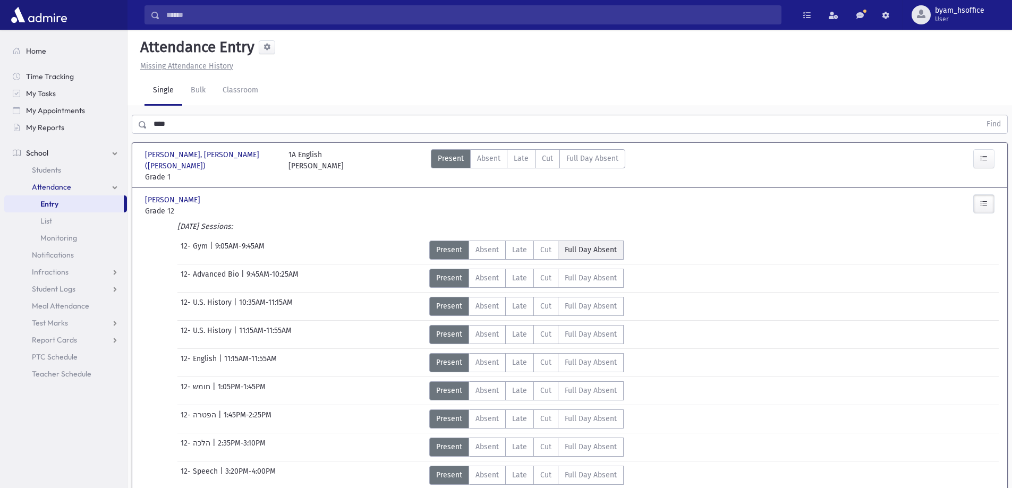
click at [601, 244] on span "Full Day Absent" at bounding box center [591, 249] width 52 height 11
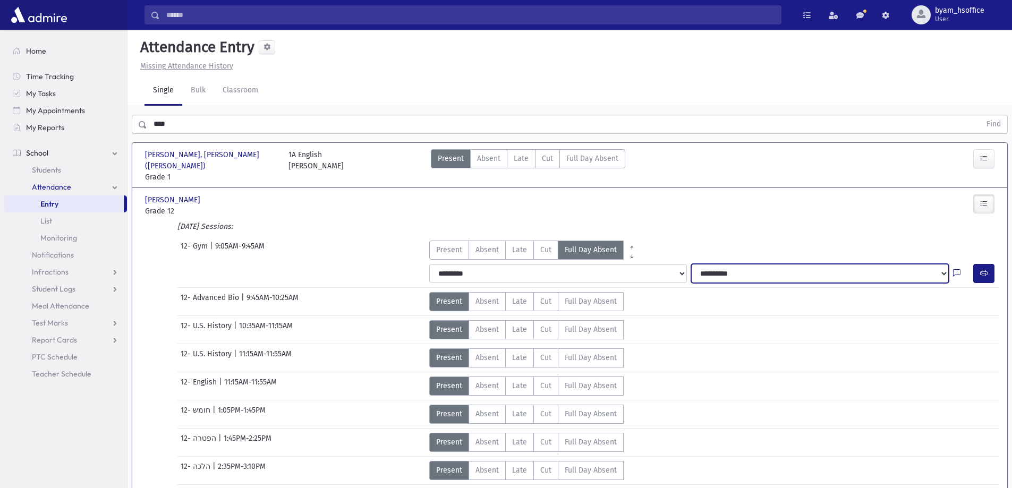
drag, startPoint x: 720, startPoint y: 263, endPoint x: 676, endPoint y: 275, distance: 45.1
click at [720, 264] on select "**********" at bounding box center [820, 273] width 258 height 19
select select "**********"
click at [691, 264] on select "**********" at bounding box center [820, 273] width 258 height 19
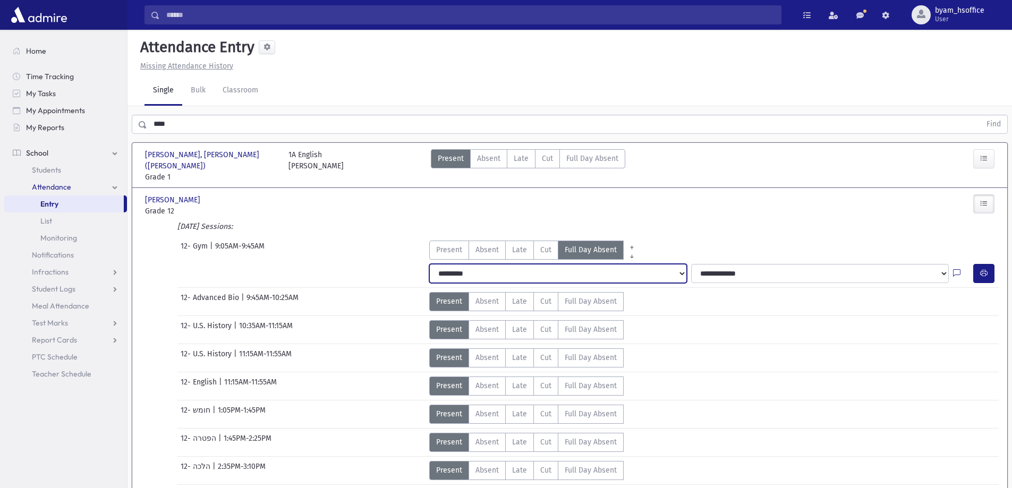
click at [655, 270] on select "**********" at bounding box center [558, 273] width 258 height 19
select select "*******"
click at [429, 264] on select "**********" at bounding box center [558, 273] width 258 height 19
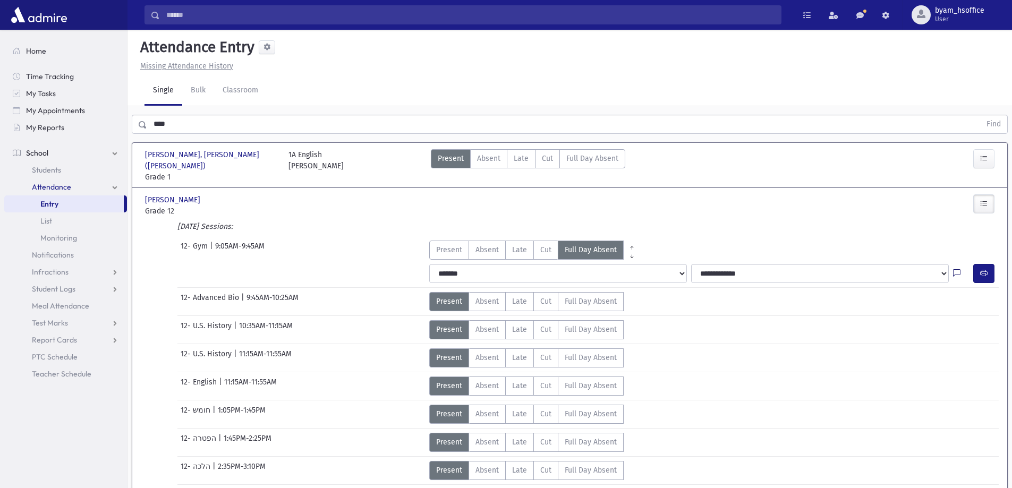
click at [955, 269] on icon at bounding box center [956, 273] width 7 height 9
click at [907, 314] on textarea "Note" at bounding box center [936, 313] width 124 height 41
type textarea "**********"
click at [976, 351] on button "Save" at bounding box center [983, 351] width 30 height 19
click at [50, 192] on link "Attendance" at bounding box center [65, 186] width 123 height 17
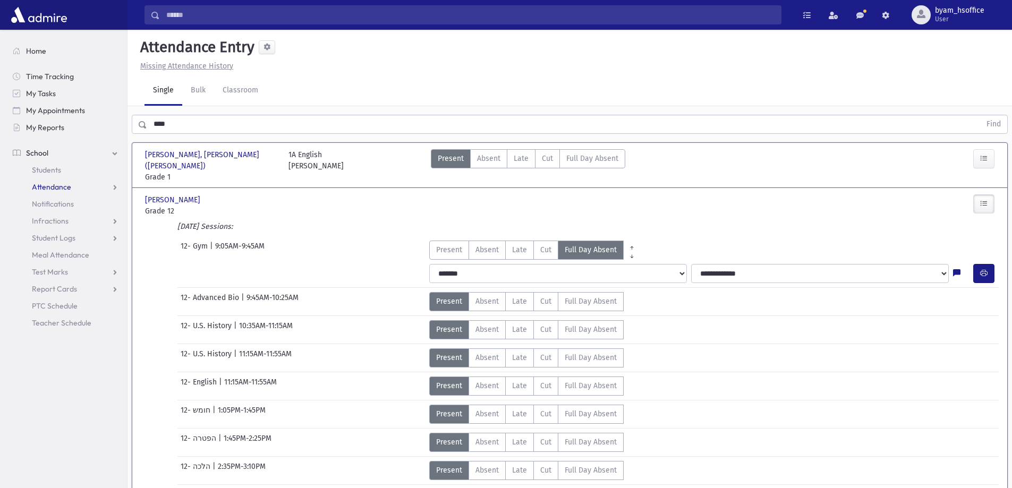
click at [50, 192] on link "Attendance" at bounding box center [65, 186] width 123 height 17
click at [47, 175] on link "Students" at bounding box center [65, 169] width 123 height 17
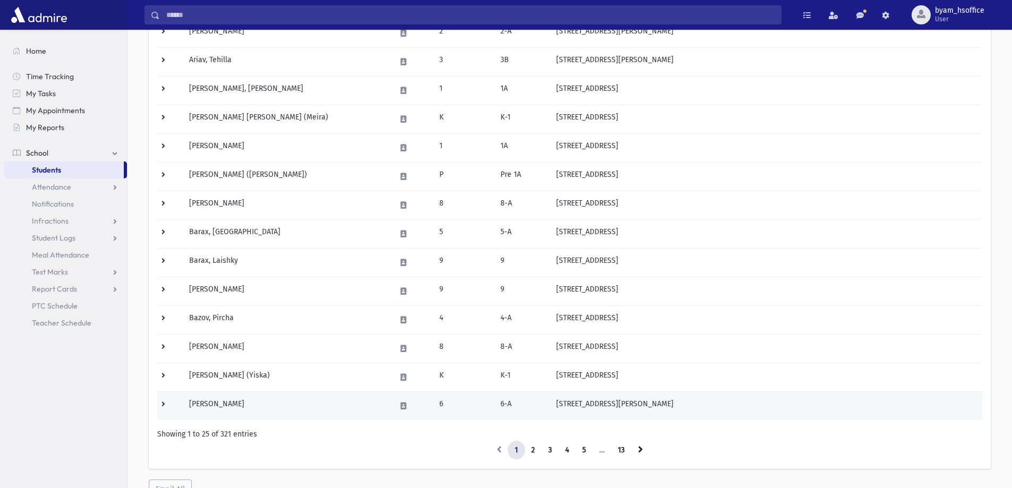
scroll to position [528, 0]
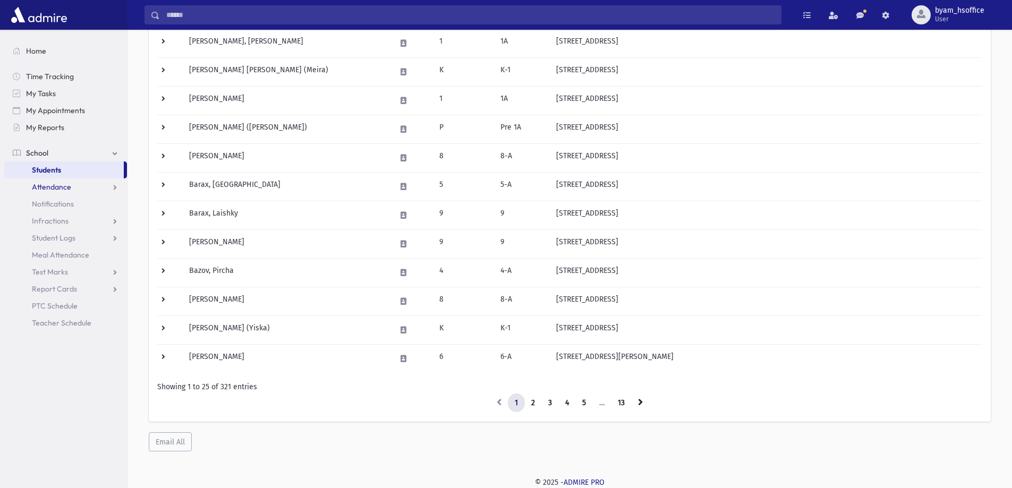
click at [66, 185] on span "Attendance" at bounding box center [51, 187] width 39 height 10
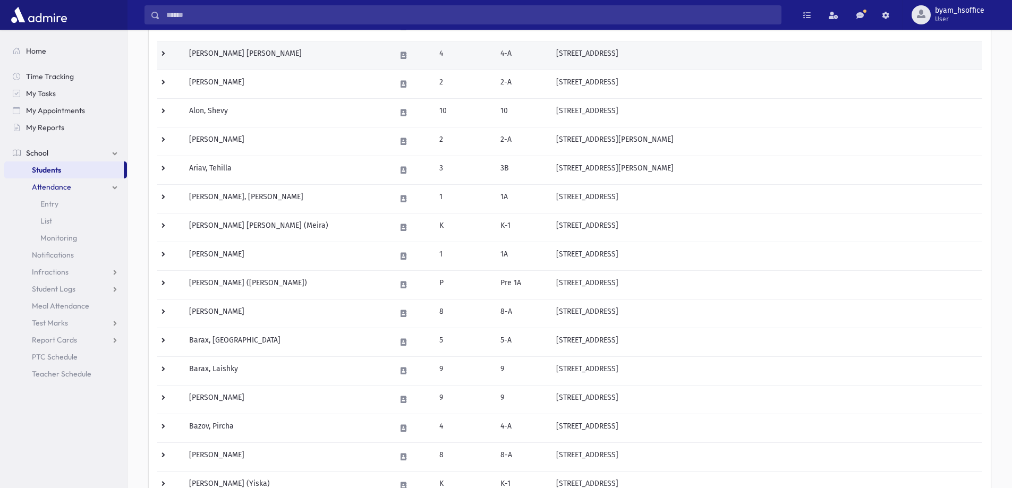
scroll to position [369, 0]
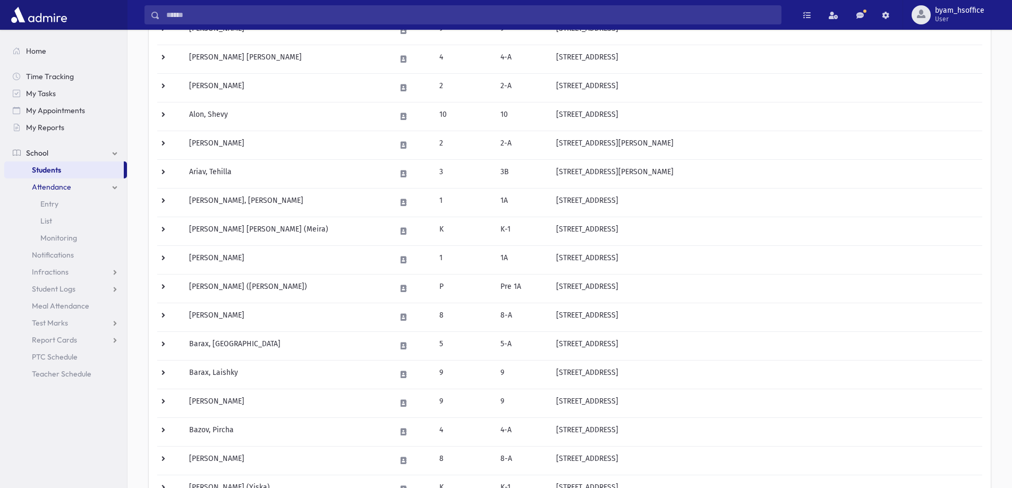
click at [670, 21] on input "Search" at bounding box center [470, 14] width 621 height 19
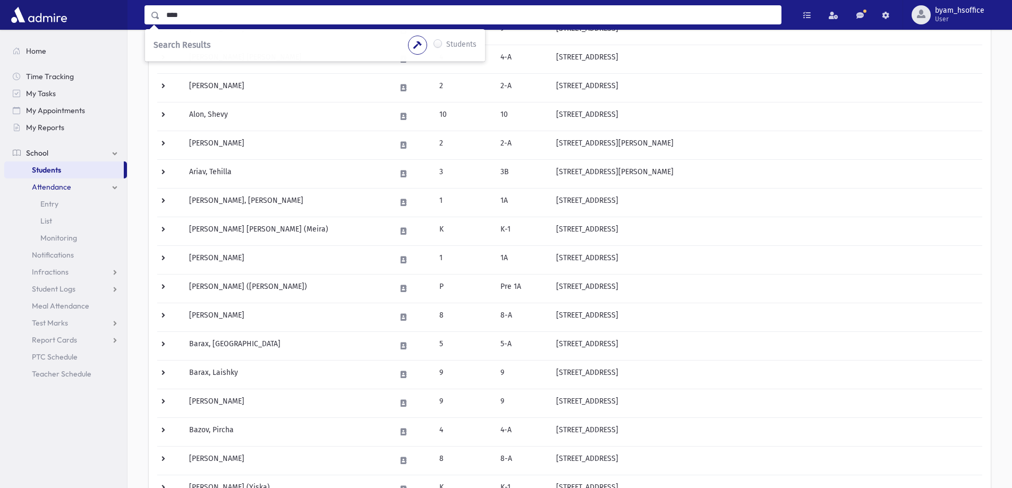
type input "****"
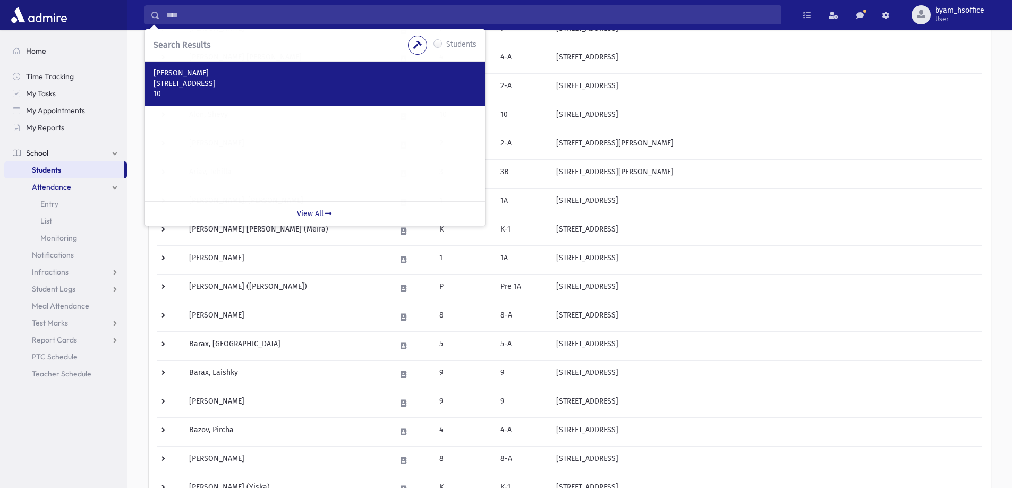
click at [240, 97] on p "10" at bounding box center [314, 94] width 323 height 11
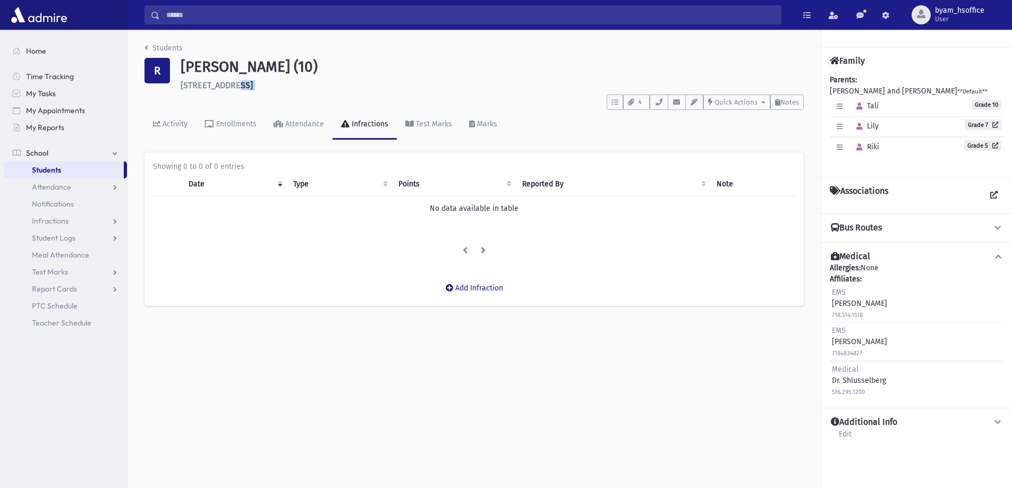
drag, startPoint x: 322, startPoint y: 92, endPoint x: 177, endPoint y: 84, distance: 145.2
click at [177, 84] on header "Students R [PERSON_NAME][GEOGRAPHIC_DATA] (10) [STREET_ADDRESS][GEOGRAPHIC_DATA…" at bounding box center [473, 90] width 659 height 97
copy header "[GEOGRAPHIC_DATA] To Do's No open tasks Show List 4 Documents ImmunizationUploa…"
click at [146, 48] on icon "breadcrumb" at bounding box center [146, 47] width 4 height 7
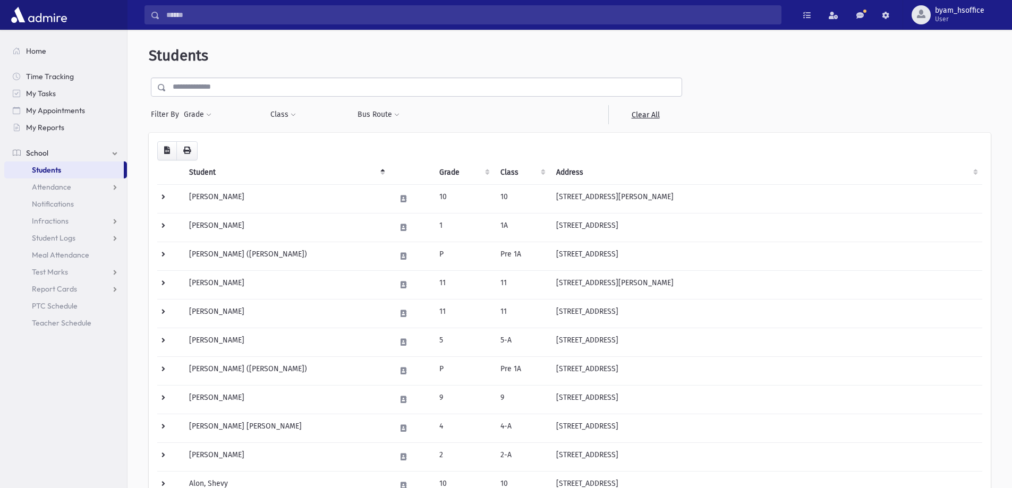
drag, startPoint x: 261, startPoint y: 93, endPoint x: 291, endPoint y: 93, distance: 29.7
click at [261, 93] on input "text" at bounding box center [423, 87] width 515 height 19
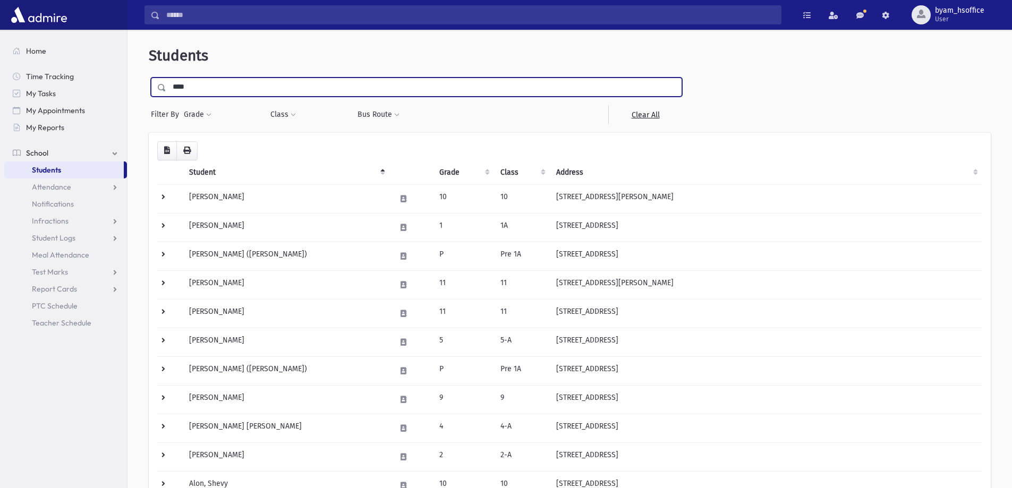
type input "****"
click at [149, 78] on input "submit" at bounding box center [164, 85] width 30 height 14
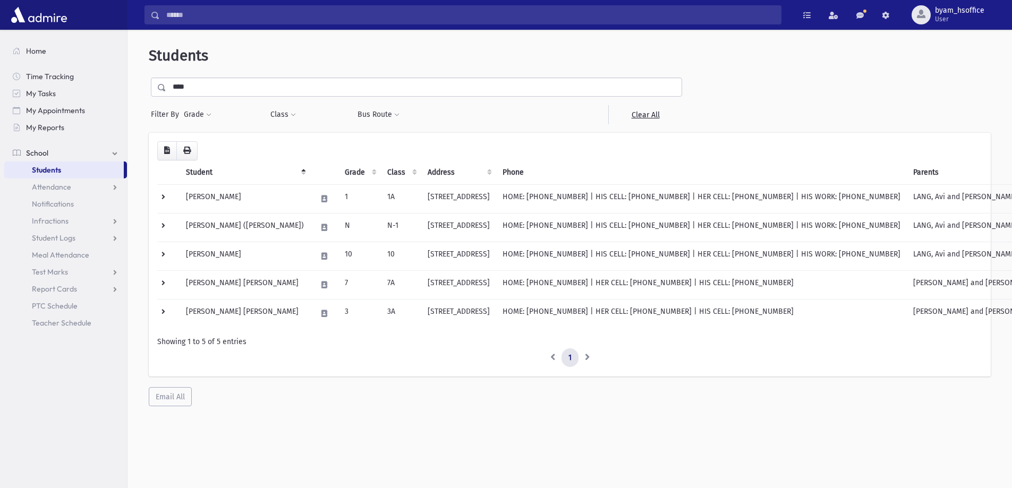
click at [64, 169] on link "Students" at bounding box center [64, 169] width 120 height 17
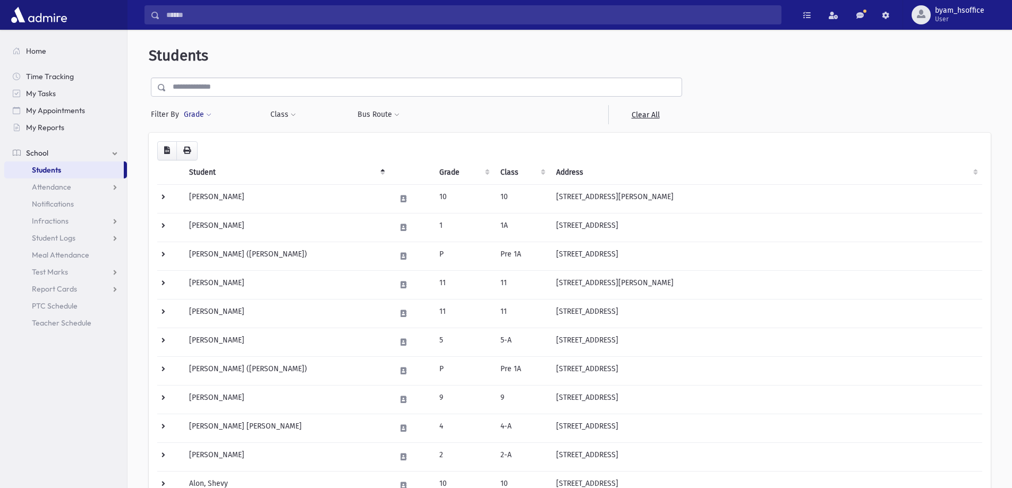
click at [199, 117] on button "Grade" at bounding box center [197, 114] width 29 height 19
drag, startPoint x: 215, startPoint y: 139, endPoint x: 233, endPoint y: 150, distance: 21.2
click at [217, 142] on ul at bounding box center [245, 144] width 110 height 16
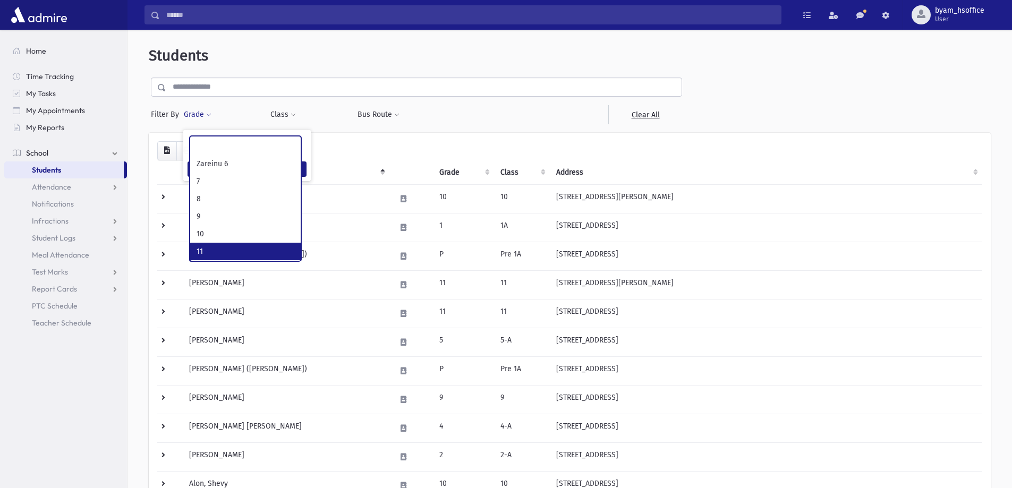
scroll to position [209, 0]
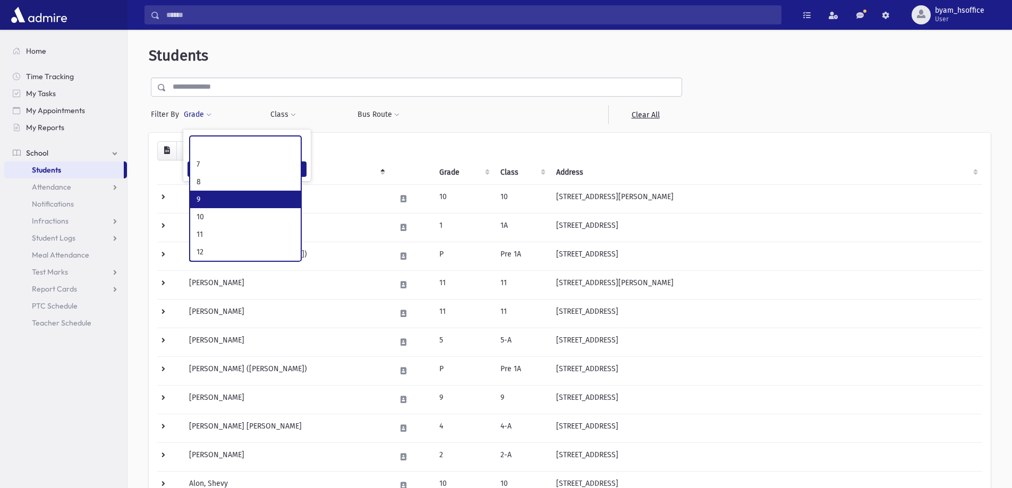
select select "**"
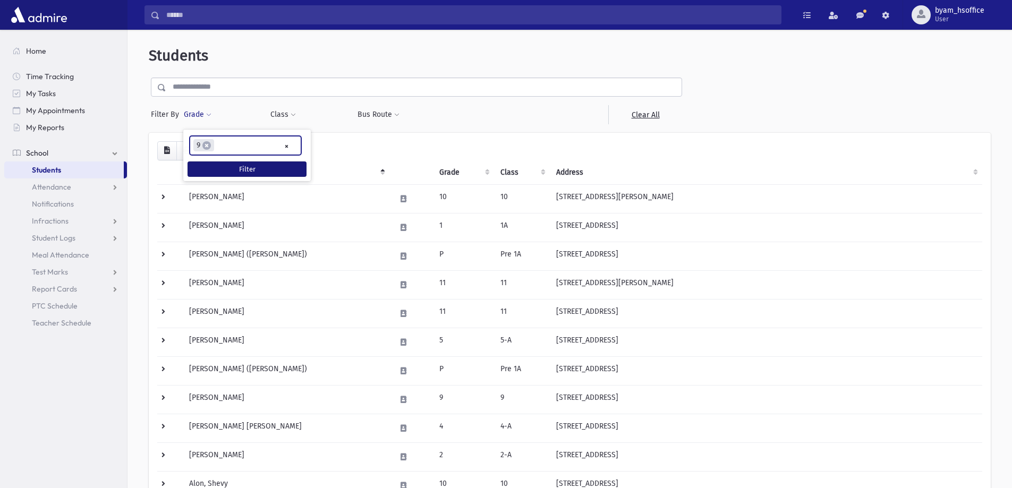
scroll to position [134, 0]
click at [245, 142] on ul "× × 9" at bounding box center [245, 145] width 110 height 18
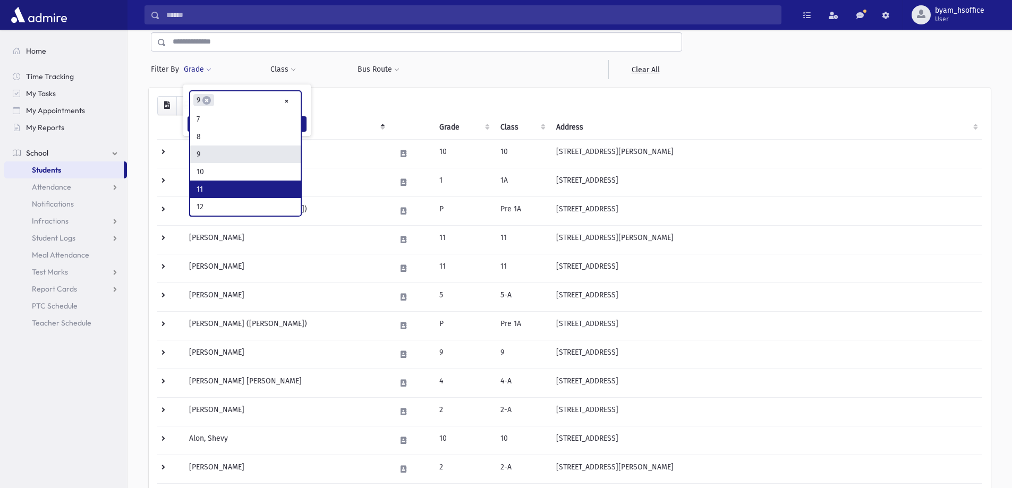
scroll to position [106, 0]
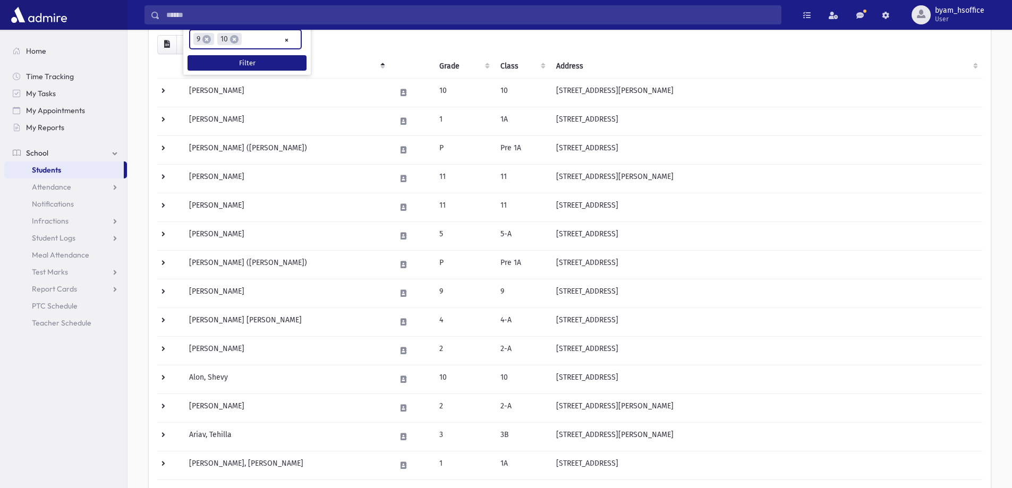
click at [268, 40] on ul "× × 9 × 10" at bounding box center [245, 39] width 110 height 18
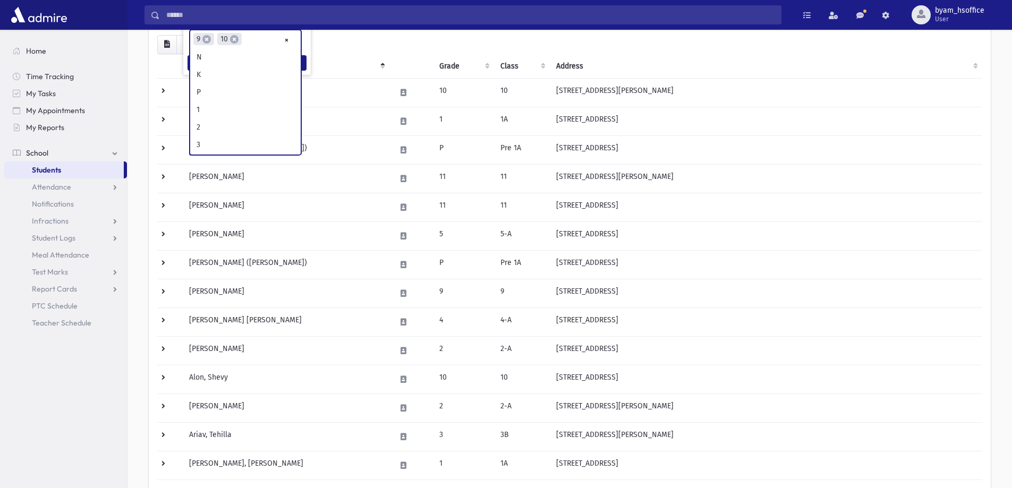
scroll to position [209, 0]
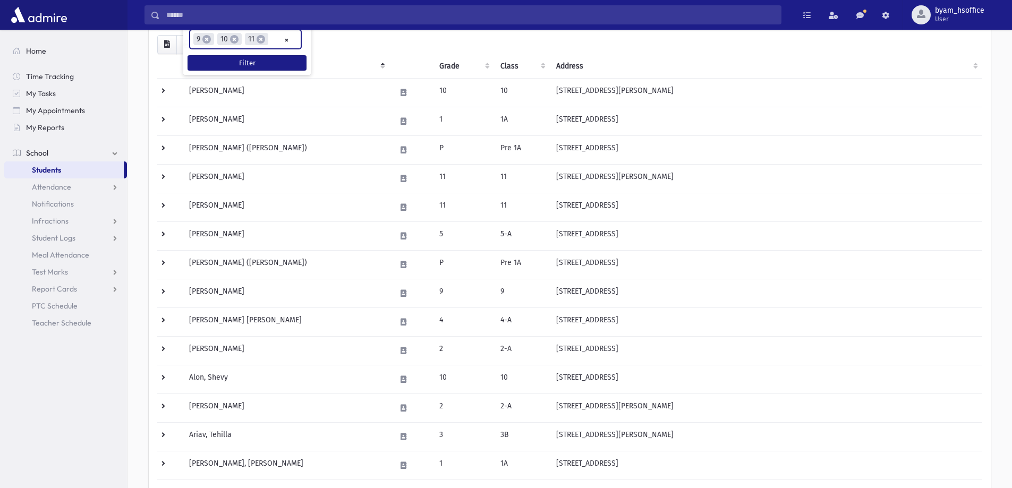
click at [272, 42] on input "search" at bounding box center [274, 39] width 6 height 11
click at [242, 76] on button "Filter" at bounding box center [246, 77] width 119 height 15
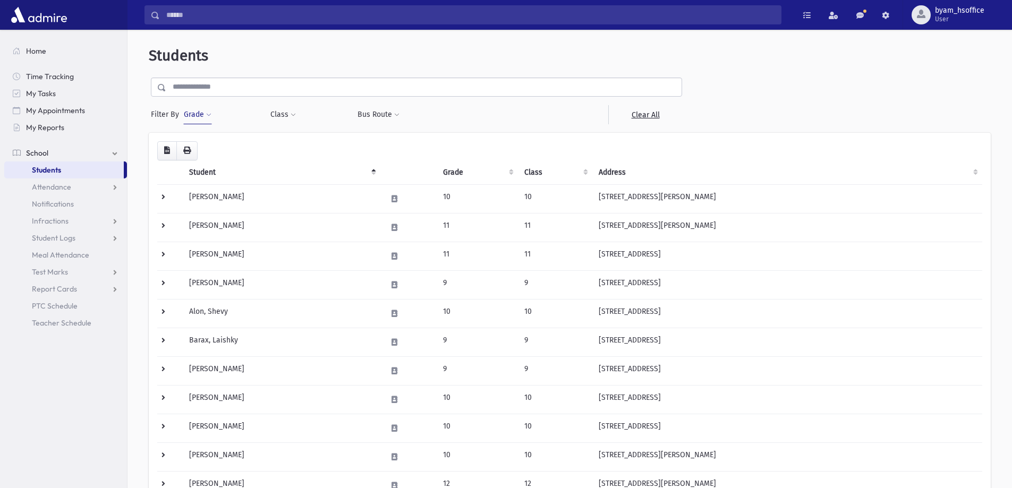
click at [458, 168] on th "Grade" at bounding box center [477, 172] width 81 height 24
click at [351, 89] on input "text" at bounding box center [423, 87] width 515 height 19
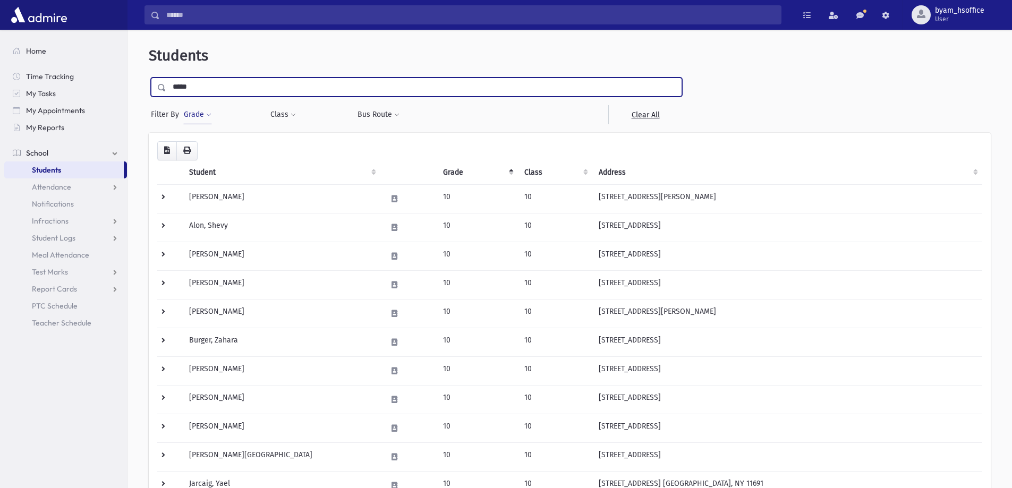
type input "*****"
click at [149, 78] on input "submit" at bounding box center [164, 85] width 30 height 14
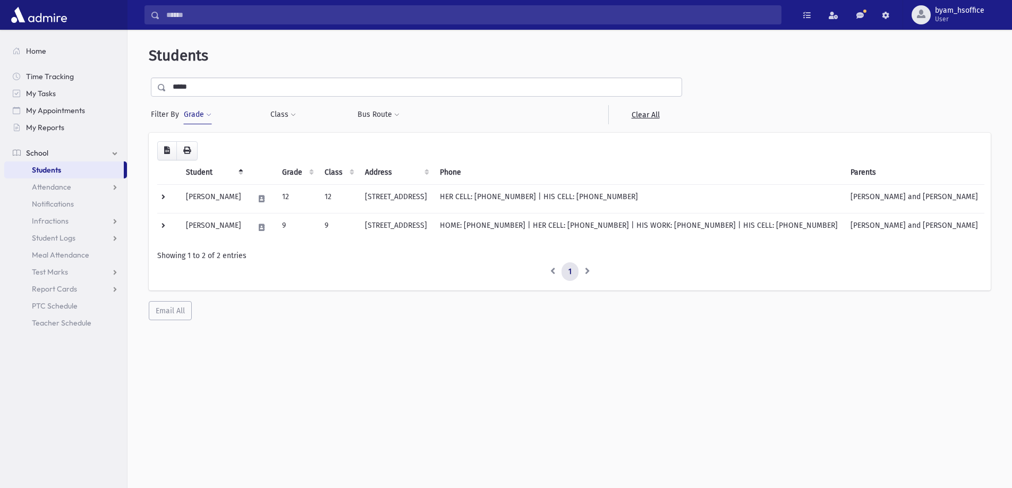
click at [86, 168] on link "Students" at bounding box center [64, 169] width 120 height 17
